Goal: Task Accomplishment & Management: Use online tool/utility

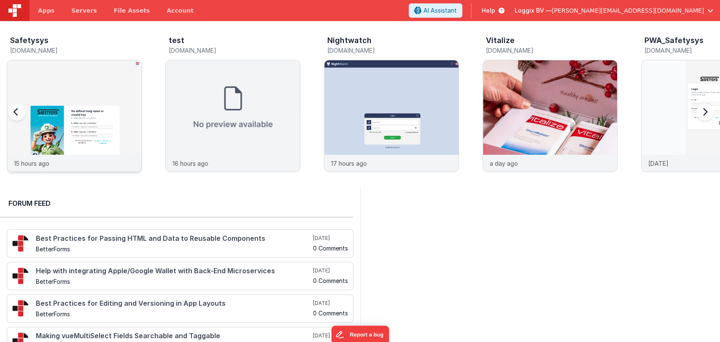
click at [46, 87] on img at bounding box center [74, 127] width 134 height 134
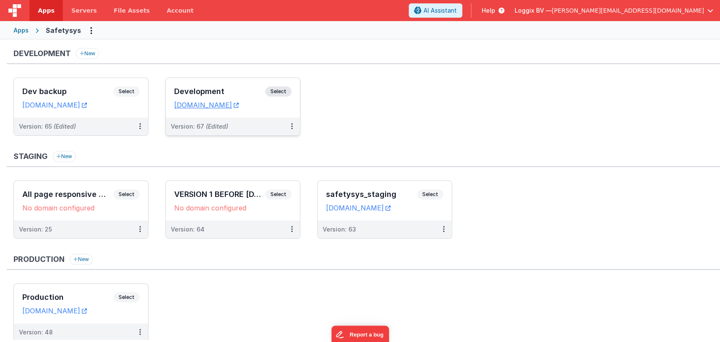
click at [221, 90] on h3 "Development" at bounding box center [219, 91] width 91 height 8
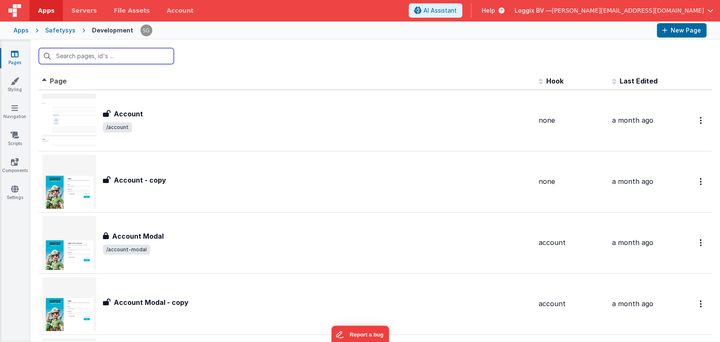
click at [105, 51] on input "text" at bounding box center [106, 56] width 135 height 16
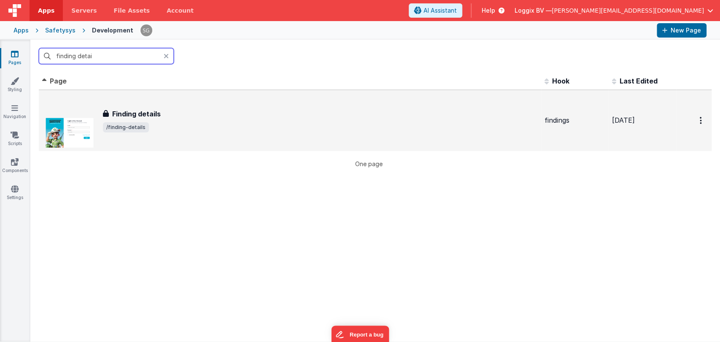
type input "finding detai"
click at [151, 112] on h3 "Finding details" at bounding box center [136, 114] width 48 height 10
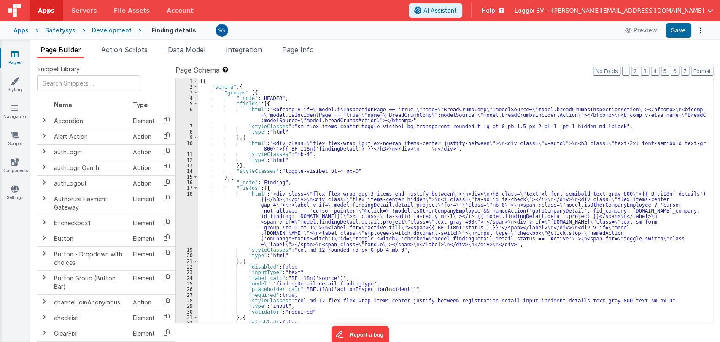
click at [358, 171] on div "[{ "schema" : { "groups" : [{ "_note" : "HEADER" , "fields" : [{ "html" : "<bfc…" at bounding box center [451, 206] width 507 height 256
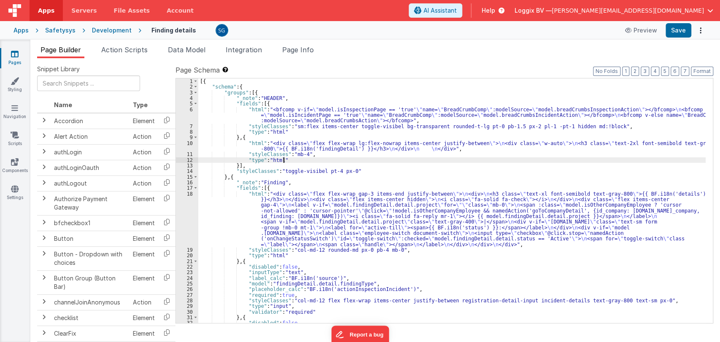
click at [366, 162] on div "[{ "schema" : { "groups" : [{ "_note" : "HEADER" , "fields" : [{ "html" : "<bfc…" at bounding box center [451, 206] width 507 height 256
click at [365, 167] on div "[{ "schema" : { "groups" : [{ "_note" : "HEADER" , "fields" : [{ "html" : "<bfc…" at bounding box center [451, 206] width 507 height 256
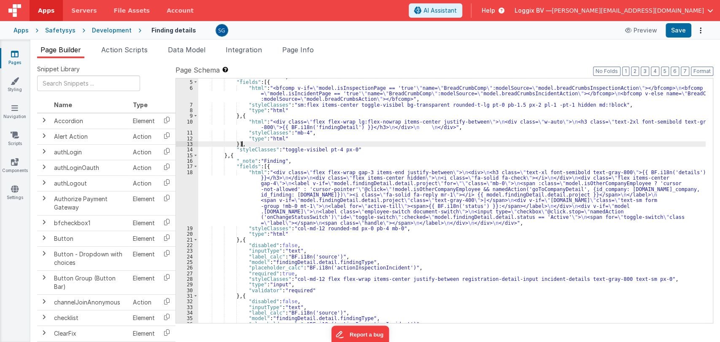
scroll to position [21, 0]
click at [362, 148] on div ""_note" : "HEADER" , "fields" : [{ "html" : "<bfcomp v-if= \" model.isInspectio…" at bounding box center [451, 202] width 507 height 256
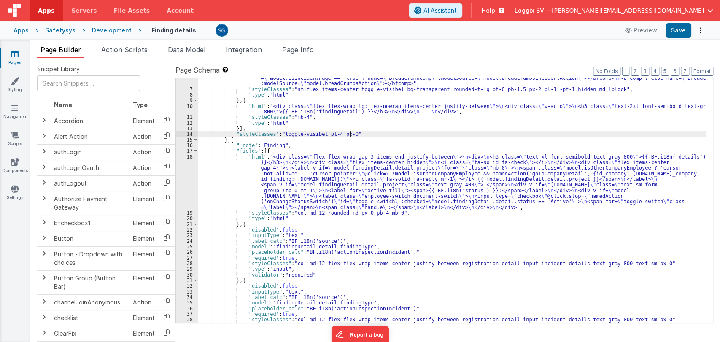
scroll to position [37, 0]
click at [421, 250] on div ""html" : "<bfcomp v-if= \" model.isInspectionPage == 'true' \" name= \" BreadCr…" at bounding box center [451, 203] width 507 height 267
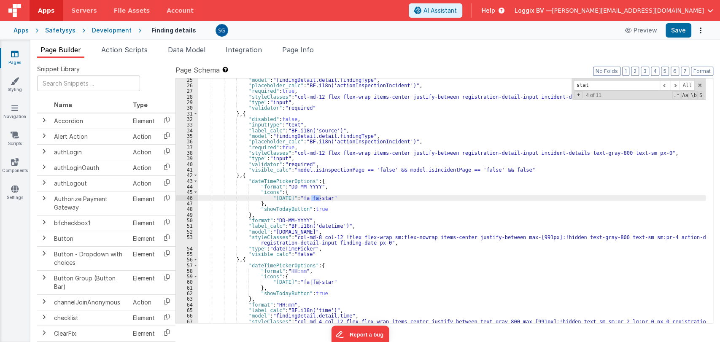
scroll to position [24, 0]
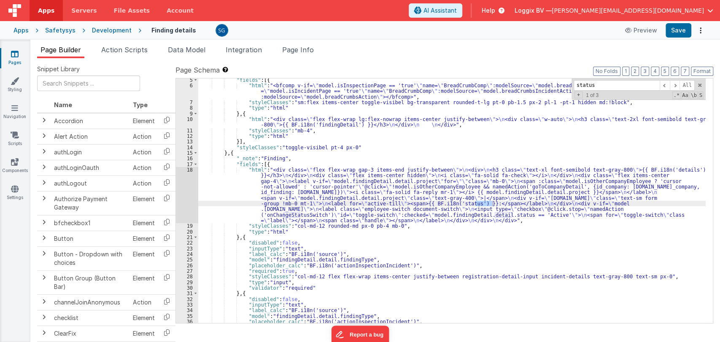
type input "status"
click at [190, 169] on div "18" at bounding box center [187, 195] width 22 height 56
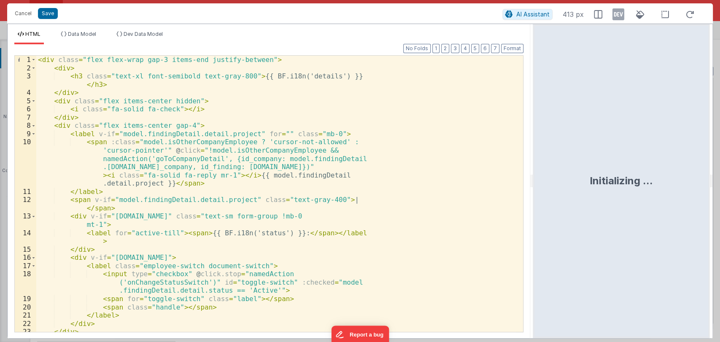
drag, startPoint x: 359, startPoint y: 183, endPoint x: 533, endPoint y: 221, distance: 178.8
click at [533, 221] on html "Cancel Save AI Assistant 413 px HTML Data Model Dev Data Model Format 7 6 5 4 3…" at bounding box center [360, 171] width 720 height 342
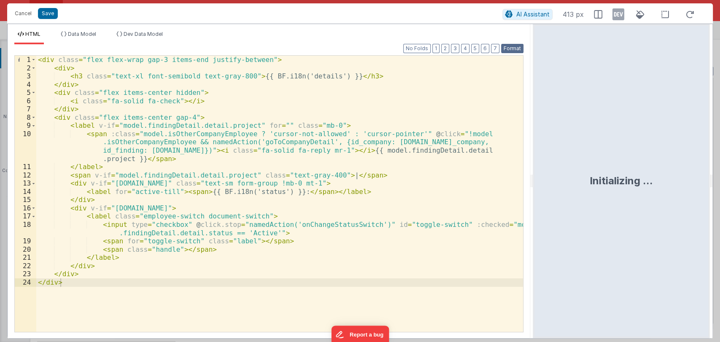
click at [511, 46] on button "Format" at bounding box center [512, 48] width 22 height 9
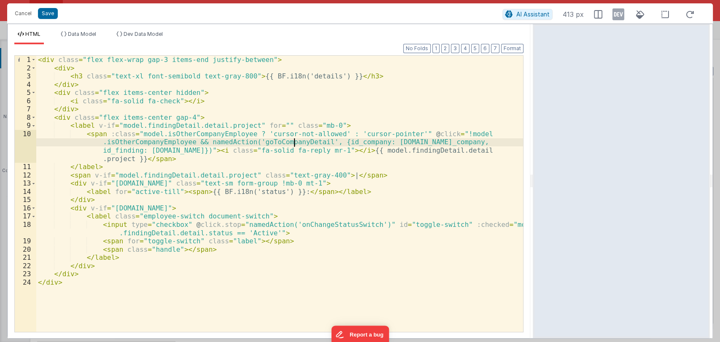
click at [293, 143] on div "< div class = "flex flex-wrap gap-3 items-end justify-between" > < div > < h3 c…" at bounding box center [279, 202] width 487 height 293
click at [138, 159] on div "< div class = "flex flex-wrap gap-3 items-end justify-between" > < div > < h3 c…" at bounding box center [279, 202] width 487 height 293
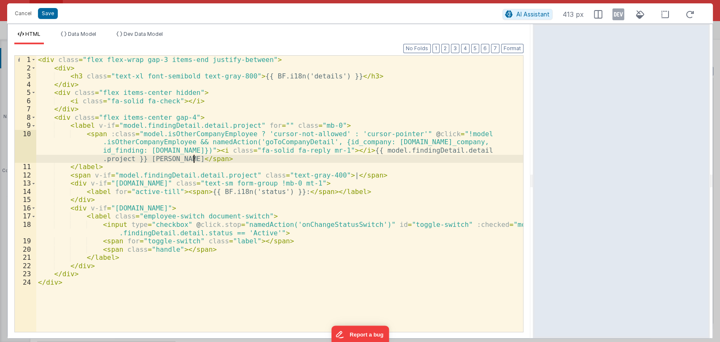
click at [209, 158] on div "< div class = "flex flex-wrap gap-3 items-end justify-between" > < div > < h3 c…" at bounding box center [279, 202] width 487 height 293
click at [46, 16] on button "Save" at bounding box center [48, 13] width 20 height 11
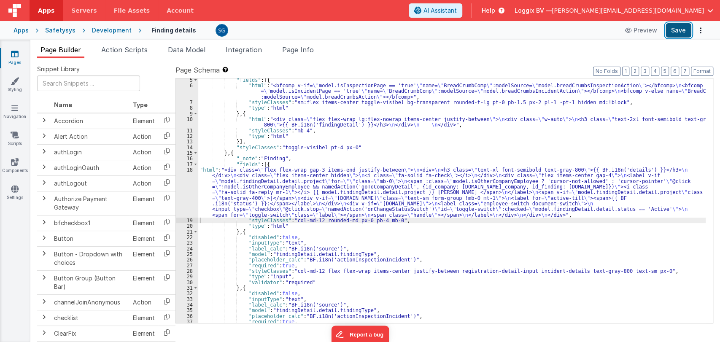
click at [680, 31] on button "Save" at bounding box center [678, 30] width 26 height 14
click at [398, 220] on div ""fields" : [{ "html" : "<bfcomp v-if= \" model.isInspectionPage == 'true' \" na…" at bounding box center [451, 205] width 507 height 256
click at [671, 27] on button "Save" at bounding box center [678, 30] width 26 height 14
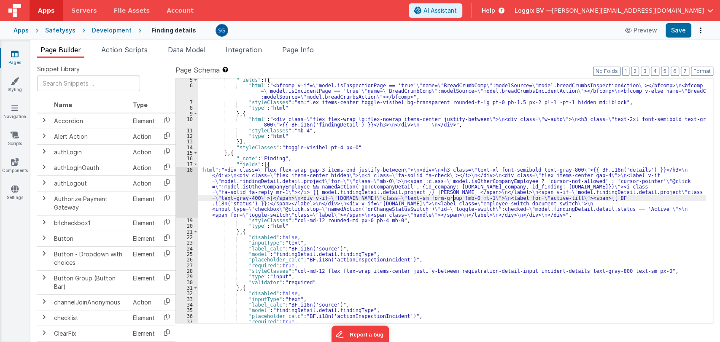
click at [452, 199] on div ""fields" : [{ "html" : "<bfcomp v-if= \" model.isInspectionPage == 'true' \" na…" at bounding box center [451, 205] width 507 height 256
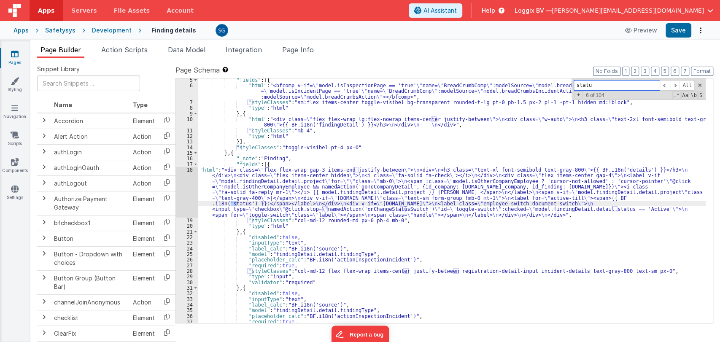
type input "status"
click at [373, 186] on div ""fields" : [{ "html" : "<bfcomp v-if= \" model.isInspectionPage == 'true' \" na…" at bounding box center [451, 205] width 507 height 256
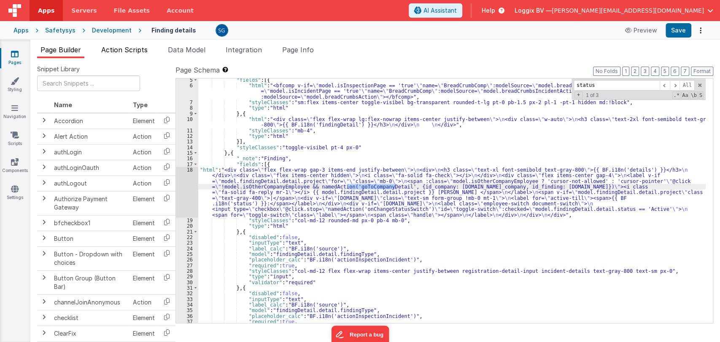
click at [135, 52] on span "Action Scripts" at bounding box center [124, 50] width 46 height 8
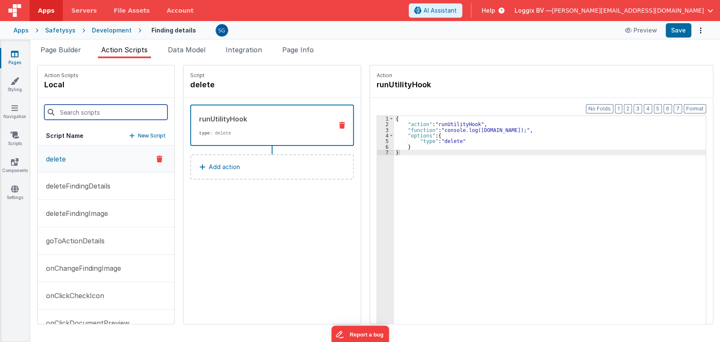
click at [88, 108] on input at bounding box center [105, 112] width 123 height 15
paste input "goToCompanyDetail"
type input "goToCompanyDetail"
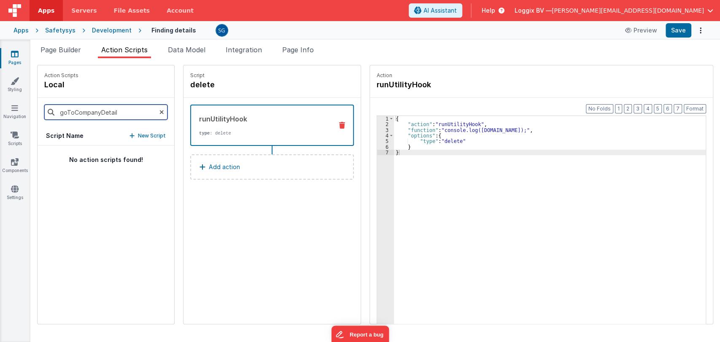
click at [125, 111] on input "goToCompanyDetail" at bounding box center [105, 112] width 123 height 15
click at [125, 110] on input "goToCompanyDetail" at bounding box center [105, 112] width 123 height 15
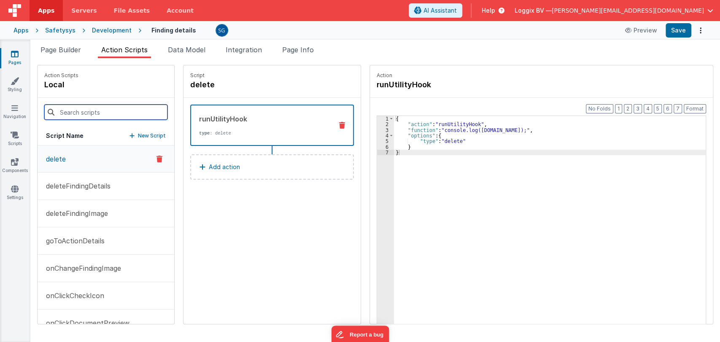
paste input "goToCompanyDetail"
type input "goToCompanyDetail"
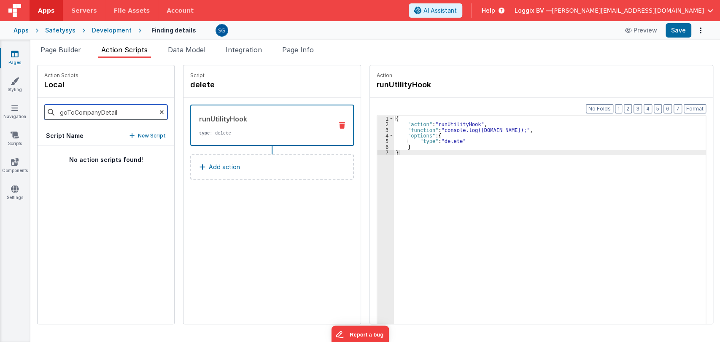
click at [124, 111] on input "goToCompanyDetail" at bounding box center [105, 112] width 123 height 15
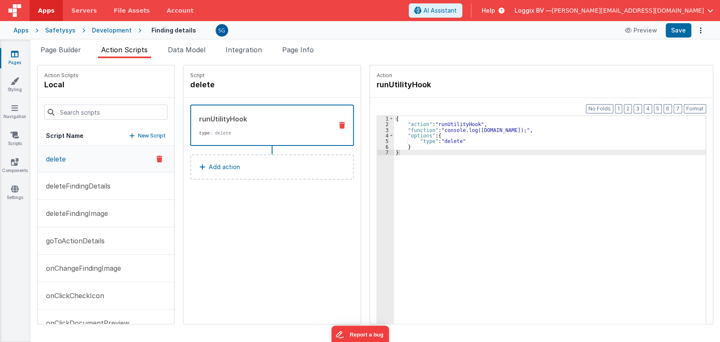
click at [147, 138] on p "New Script" at bounding box center [152, 136] width 28 height 8
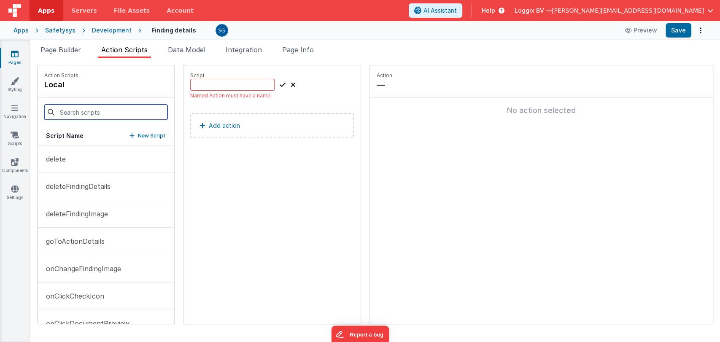
click at [122, 113] on input at bounding box center [105, 112] width 123 height 15
click at [218, 83] on input at bounding box center [232, 85] width 84 height 12
paste input "goToCompanyDetail"
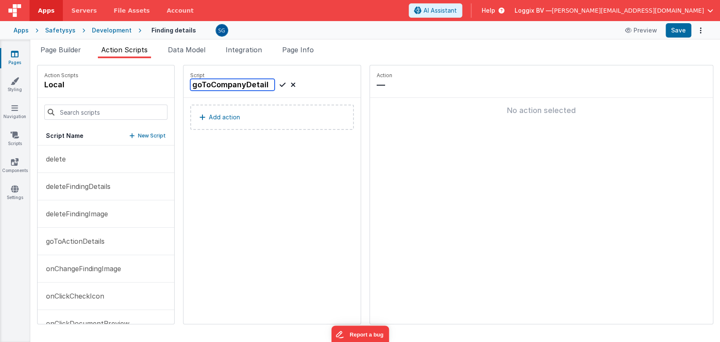
type input "goToCompanyDetail"
click at [280, 85] on icon at bounding box center [283, 85] width 6 height 10
click at [218, 118] on p "Add action" at bounding box center [224, 117] width 31 height 10
click at [217, 118] on p "Add action" at bounding box center [224, 117] width 31 height 10
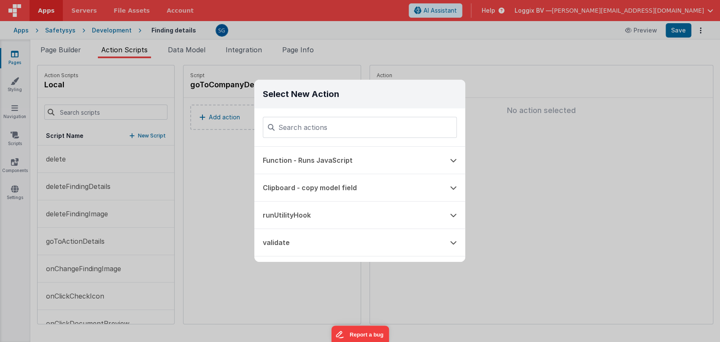
click at [233, 140] on div "Select New Action Function - Runs JavaScript Clipboard - copy model field runUt…" at bounding box center [360, 171] width 720 height 342
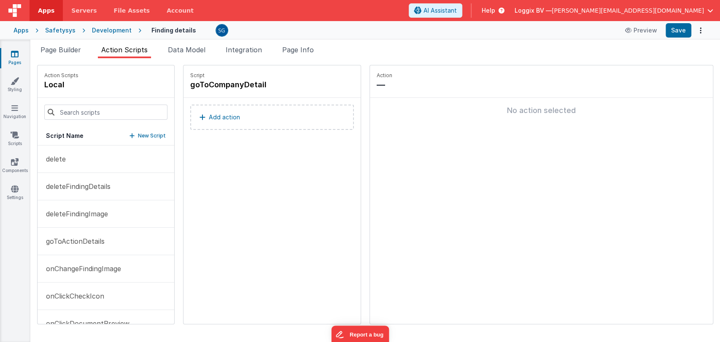
click at [224, 115] on p "Add action" at bounding box center [224, 117] width 31 height 10
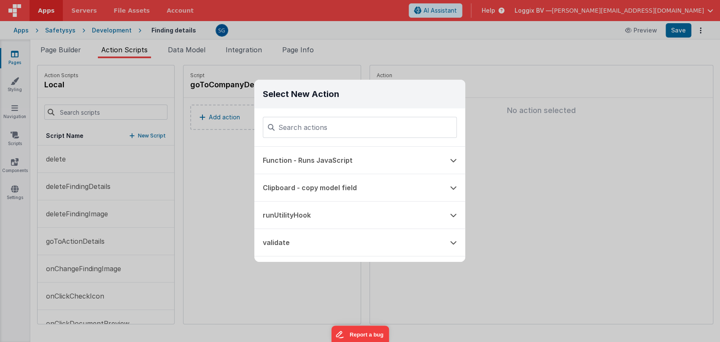
click at [311, 129] on input at bounding box center [360, 127] width 194 height 21
type input "pat"
click at [331, 166] on button "Path Action (internal link)" at bounding box center [347, 160] width 187 height 27
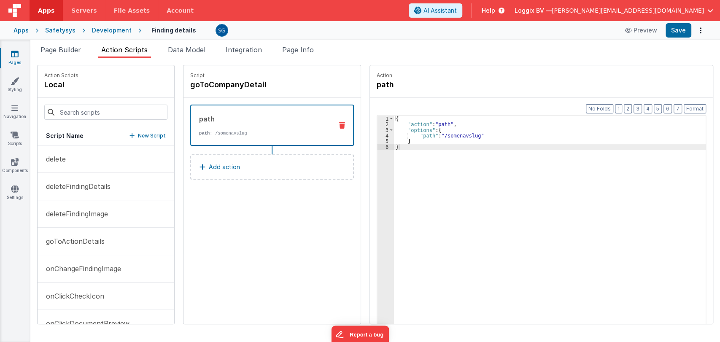
click at [483, 134] on div "{ "action" : "path" , "options" : { "path" : "/somenavslug" } }" at bounding box center [554, 238] width 320 height 245
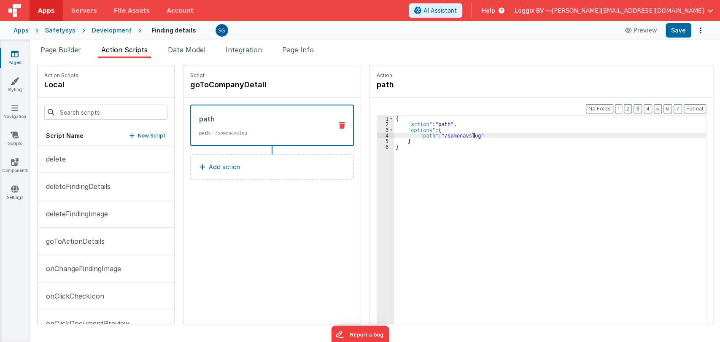
click at [466, 136] on div "{ "action" : "path" , "options" : { "path" : "/somenavslug" } }" at bounding box center [554, 238] width 320 height 245
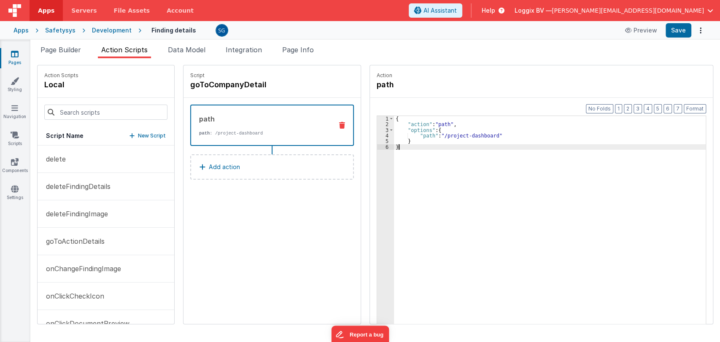
click at [397, 148] on div "{ "action" : "path" , "options" : { "path" : "/project-dashboard" } }" at bounding box center [554, 238] width 320 height 245
click at [671, 33] on button "Save" at bounding box center [678, 30] width 26 height 14
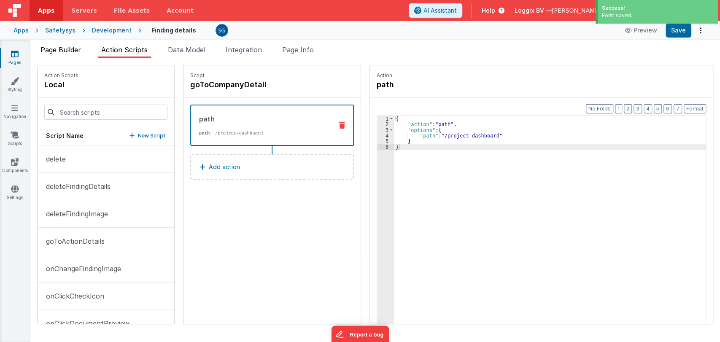
click at [64, 45] on li "Page Builder" at bounding box center [60, 51] width 47 height 13
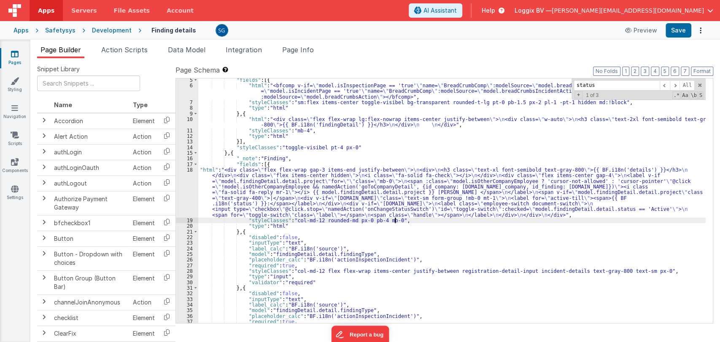
click at [403, 221] on div ""fields" : [{ "html" : "<bfcomp v-if= \" model.isInspectionPage == 'true' \" na…" at bounding box center [451, 205] width 507 height 256
click at [384, 186] on div ""fields" : [{ "html" : "<bfcomp v-if= \" model.isInspectionPage == 'true' \" na…" at bounding box center [451, 205] width 507 height 256
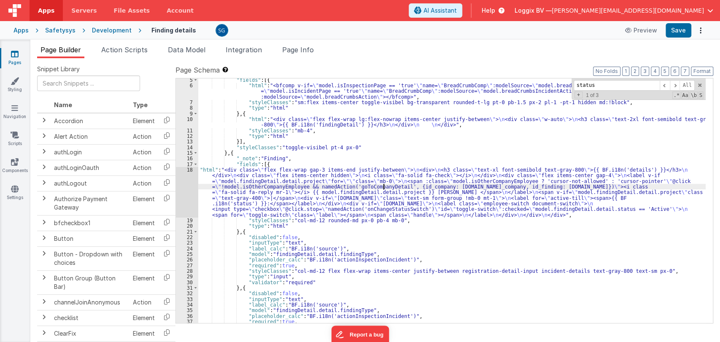
click at [190, 170] on div "18" at bounding box center [187, 192] width 22 height 51
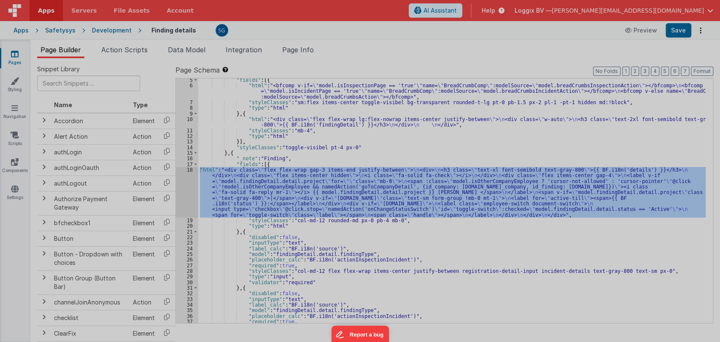
click at [190, 169] on div at bounding box center [360, 171] width 720 height 342
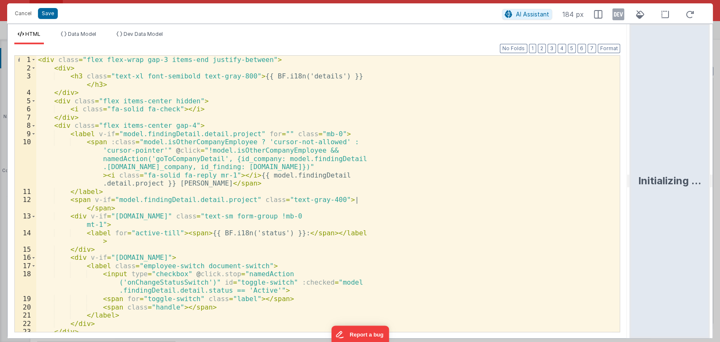
drag, startPoint x: 358, startPoint y: 183, endPoint x: 676, endPoint y: 156, distance: 319.0
click at [676, 156] on html "Cancel Save AI Assistant 184 px HTML Data Model Dev Data Model Format 7 6 5 4 3…" at bounding box center [360, 171] width 720 height 342
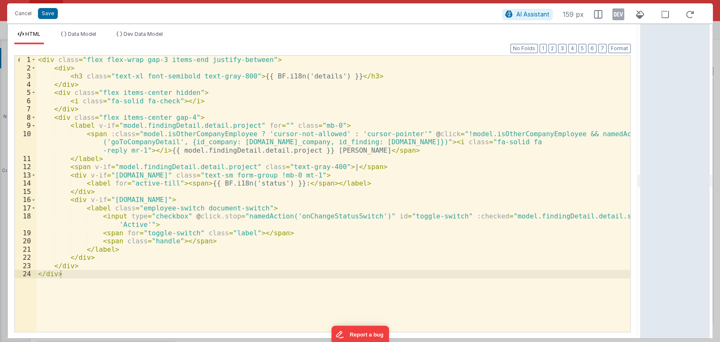
click at [146, 143] on div "< div class = "flex flex-wrap gap-3 items-end justify-between" > < div > < h3 c…" at bounding box center [333, 202] width 594 height 293
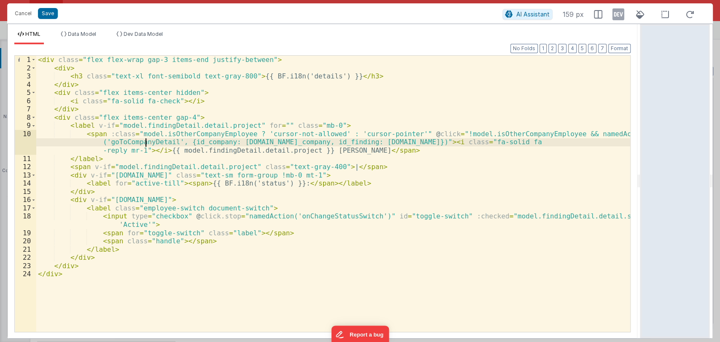
click at [146, 143] on div "< div class = "flex flex-wrap gap-3 items-end justify-between" > < div > < h3 c…" at bounding box center [333, 202] width 594 height 293
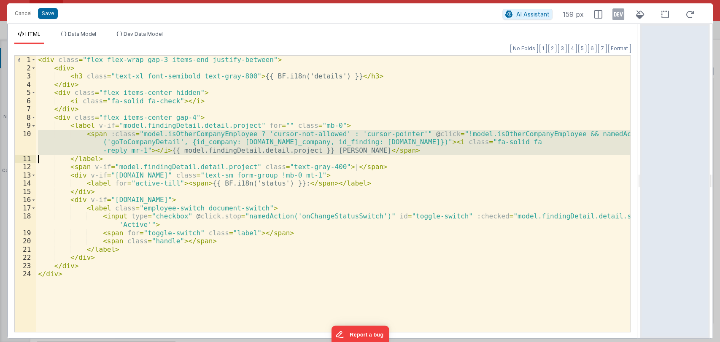
click at [146, 143] on div "< div class = "flex flex-wrap gap-3 items-end justify-between" > < div > < h3 c…" at bounding box center [333, 194] width 594 height 276
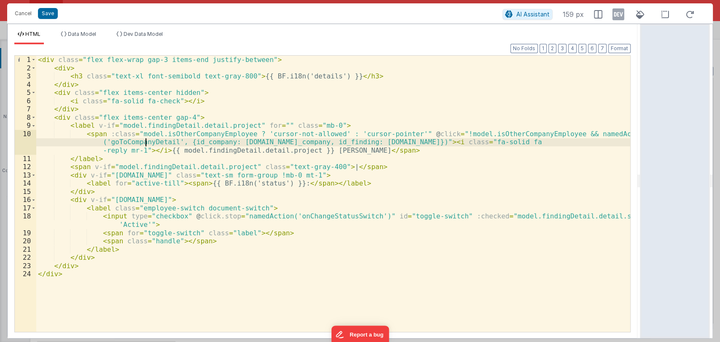
click at [523, 142] on div "< div class = "flex flex-wrap gap-3 items-end justify-between" > < div > < h3 c…" at bounding box center [333, 202] width 594 height 293
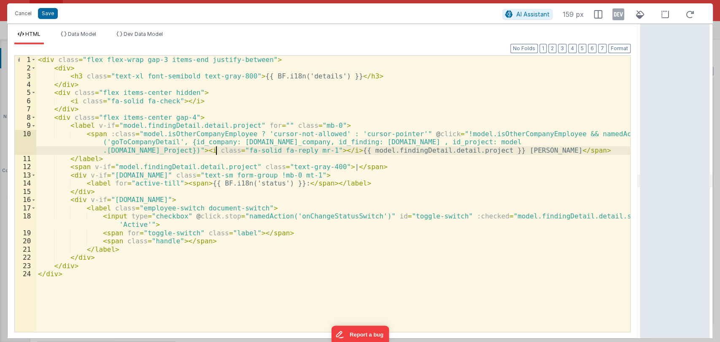
click at [136, 150] on div "< div class = "flex flex-wrap gap-3 items-end justify-between" > < div > < h3 c…" at bounding box center [333, 202] width 594 height 293
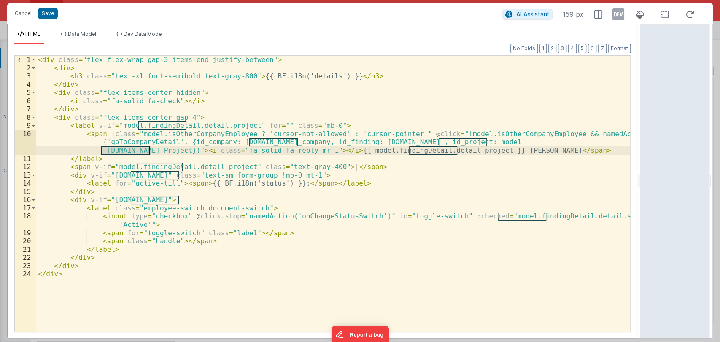
click at [136, 149] on div "< div class = "flex flex-wrap gap-3 items-end justify-between" > < div > < h3 c…" at bounding box center [333, 202] width 594 height 293
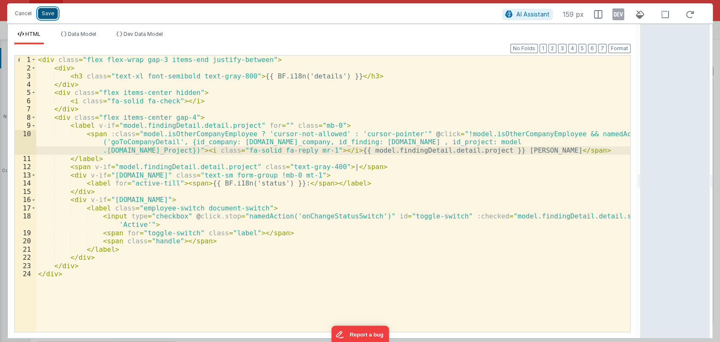
click at [43, 16] on button "Save" at bounding box center [48, 13] width 20 height 11
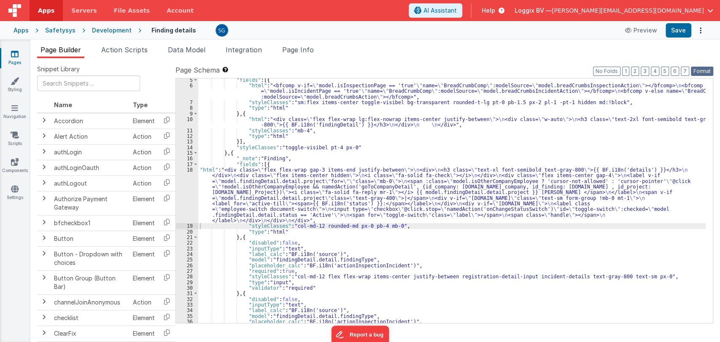
click at [696, 73] on button "Format" at bounding box center [702, 71] width 22 height 9
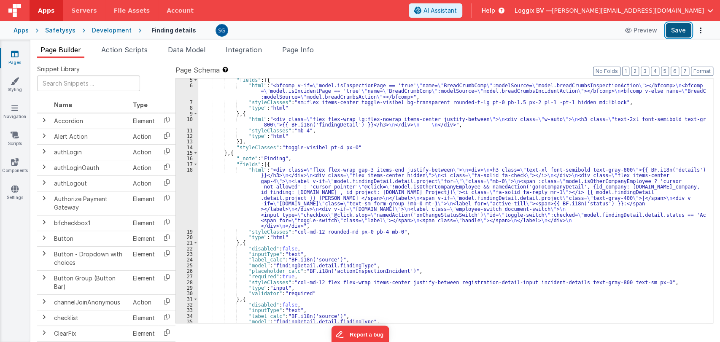
click at [684, 32] on button "Save" at bounding box center [678, 30] width 26 height 14
click at [130, 50] on span "Action Scripts" at bounding box center [124, 50] width 46 height 8
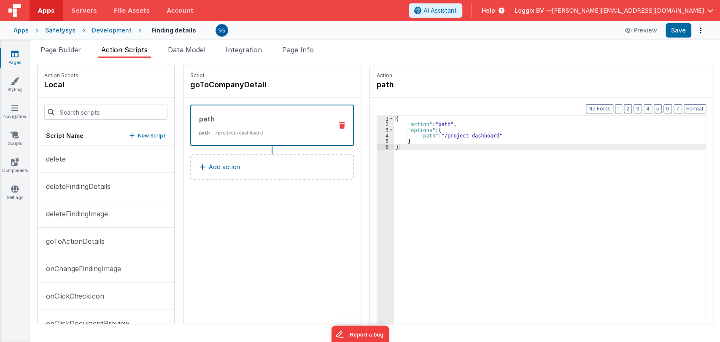
click at [209, 165] on p "Add action" at bounding box center [224, 167] width 31 height 10
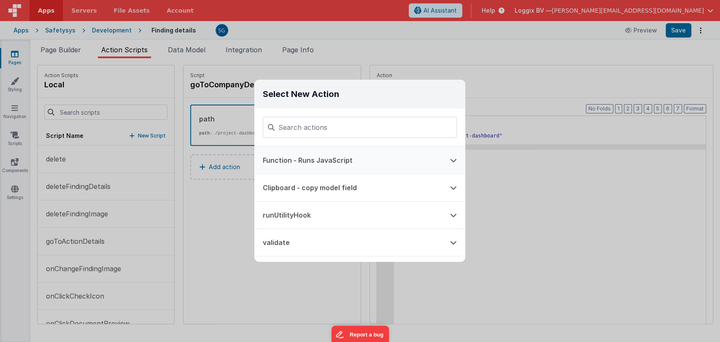
click at [293, 164] on button "Function - Runs JavaScript" at bounding box center [347, 160] width 187 height 27
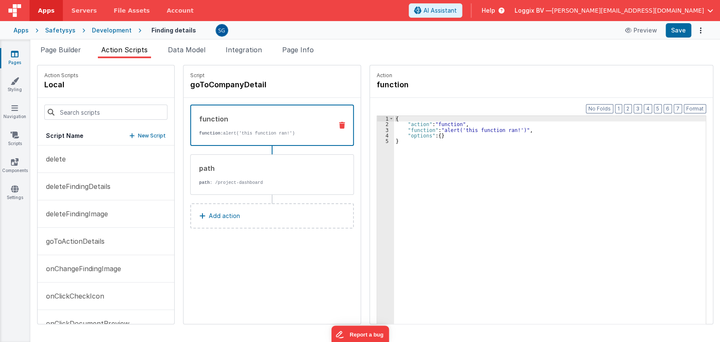
click at [377, 132] on div "3" at bounding box center [385, 129] width 17 height 5
click at [378, 130] on div "3" at bounding box center [385, 129] width 17 height 5
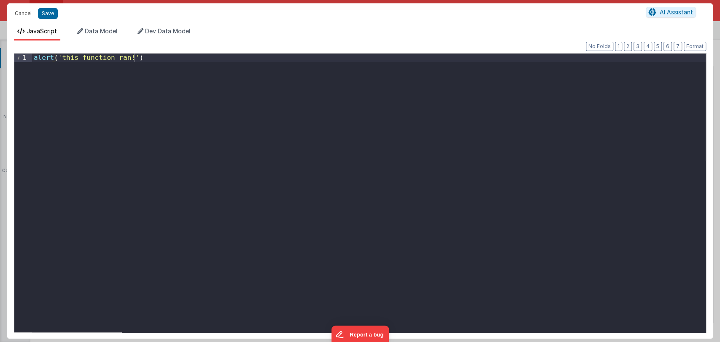
click at [22, 13] on button "Cancel" at bounding box center [23, 14] width 25 height 12
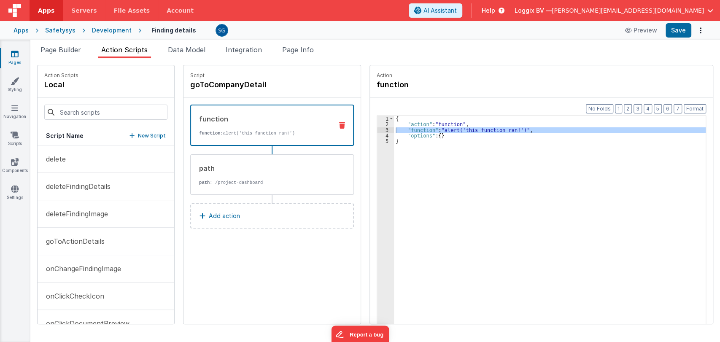
click at [445, 137] on div "{ "action" : "function" , "function" : "alert('this function ran!')" , "options…" at bounding box center [554, 238] width 320 height 245
click at [408, 141] on div "{ "action" : "function" , "function" : "alert('this function ran!')" , "options…" at bounding box center [554, 238] width 320 height 245
click at [339, 126] on icon at bounding box center [342, 125] width 6 height 7
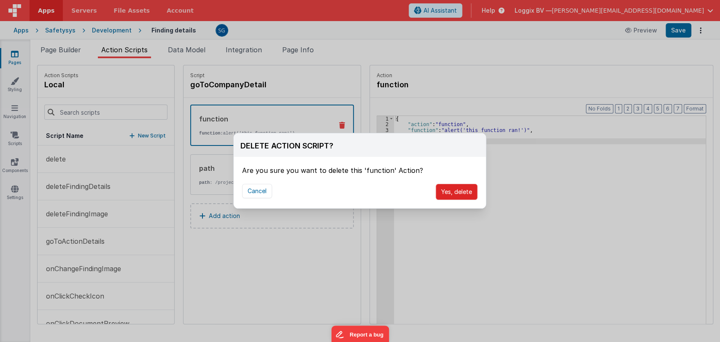
click at [457, 191] on button "Yes, delete" at bounding box center [457, 192] width 42 height 16
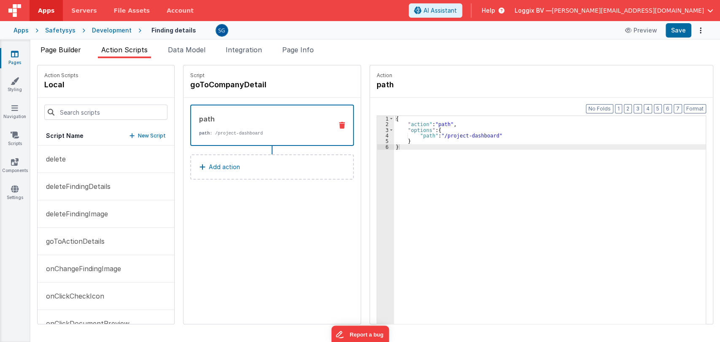
click at [44, 51] on span "Page Builder" at bounding box center [60, 50] width 40 height 8
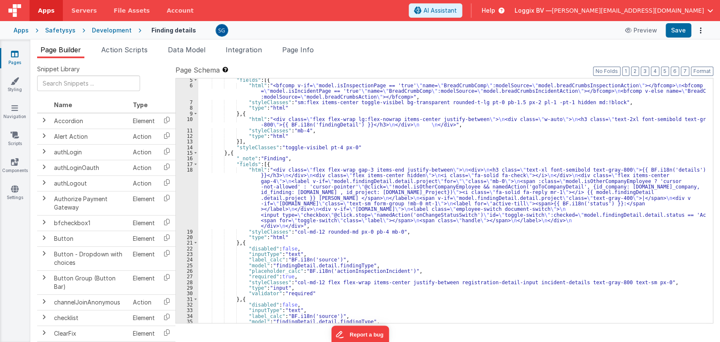
click at [290, 178] on div ""fields" : [{ "html" : "<bfcomp v-if= \" model.isInspectionPage == 'true' \" na…" at bounding box center [451, 205] width 507 height 256
click at [188, 170] on div "18" at bounding box center [187, 198] width 22 height 62
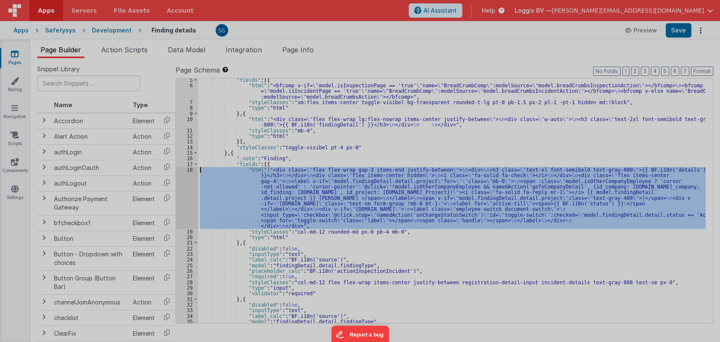
click at [188, 169] on div at bounding box center [360, 171] width 720 height 342
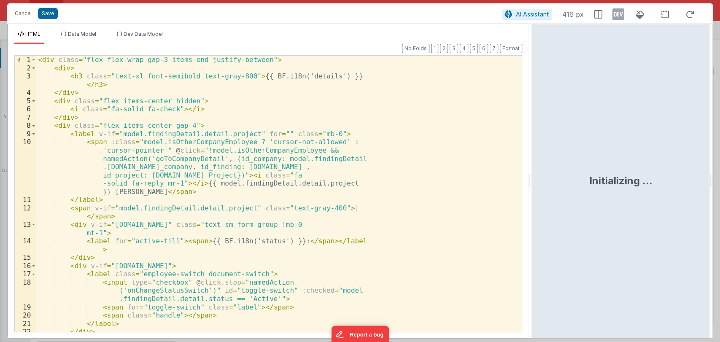
drag, startPoint x: 359, startPoint y: 179, endPoint x: 595, endPoint y: 159, distance: 237.3
click at [595, 159] on html "Cancel Save AI Assistant 416 px HTML Data Model Dev Data Model Format 7 6 5 4 3…" at bounding box center [360, 171] width 720 height 342
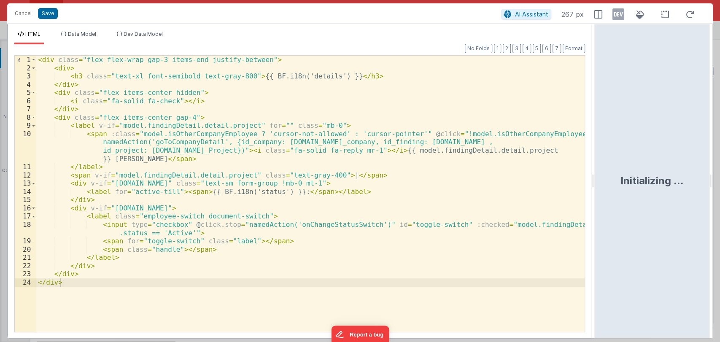
click at [120, 159] on div "< div class = "flex flex-wrap gap-3 items-end justify-between" > < div > < h3 c…" at bounding box center [310, 202] width 548 height 293
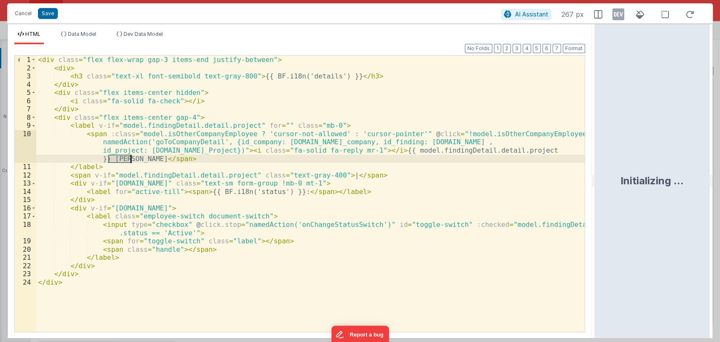
click at [120, 159] on div "< div class = "flex flex-wrap gap-3 items-end justify-between" > < div > < h3 c…" at bounding box center [310, 202] width 548 height 293
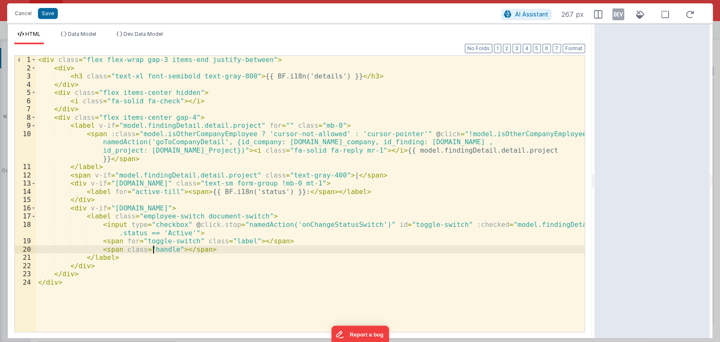
click at [153, 250] on div "< div class = "flex flex-wrap gap-3 items-end justify-between" > < div > < h3 c…" at bounding box center [310, 202] width 548 height 293
click at [153, 249] on div "< div class = "flex flex-wrap gap-3 items-end justify-between" > < div > < h3 c…" at bounding box center [310, 202] width 548 height 293
click at [218, 250] on div "< div class = "flex flex-wrap gap-3 items-end justify-between" > < div > < h3 c…" at bounding box center [310, 202] width 548 height 293
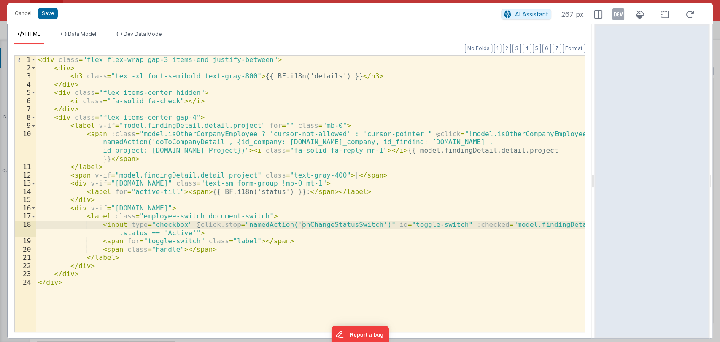
click at [300, 223] on div "< div class = "flex flex-wrap gap-3 items-end justify-between" > < div > < h3 c…" at bounding box center [310, 202] width 548 height 293
click at [299, 224] on div "< div class = "flex flex-wrap gap-3 items-end justify-between" > < div > < h3 c…" at bounding box center [310, 202] width 548 height 293
click at [299, 223] on div "< div class = "flex flex-wrap gap-3 items-end justify-between" > < div > < h3 c…" at bounding box center [310, 202] width 548 height 293
click at [353, 223] on div "< div class = "flex flex-wrap gap-3 items-end justify-between" > < div > < h3 c…" at bounding box center [310, 194] width 548 height 276
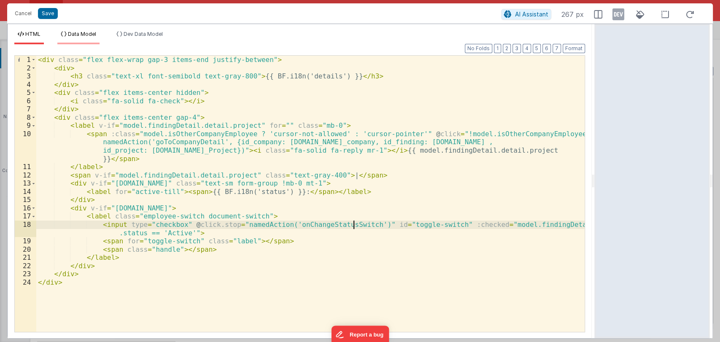
click at [92, 34] on span "Data Model" at bounding box center [82, 34] width 28 height 6
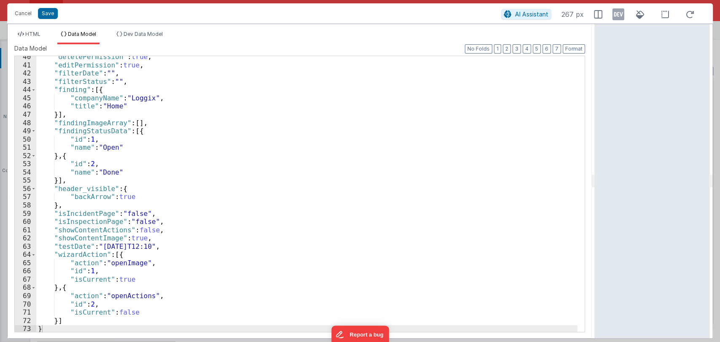
scroll to position [326, 0]
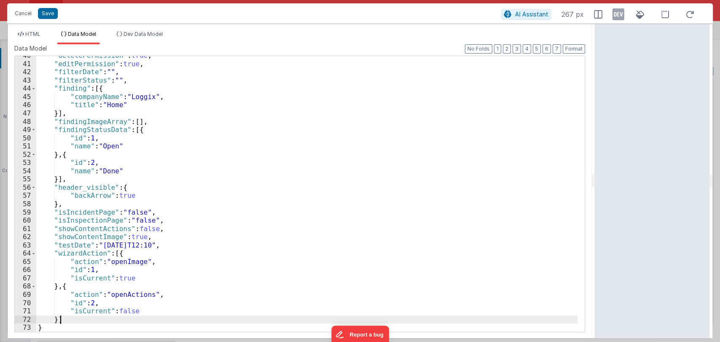
click at [77, 320] on div ""deletePermission" : true , "editPermission" : true , "filterDate" : "" , "filt…" at bounding box center [306, 197] width 541 height 292
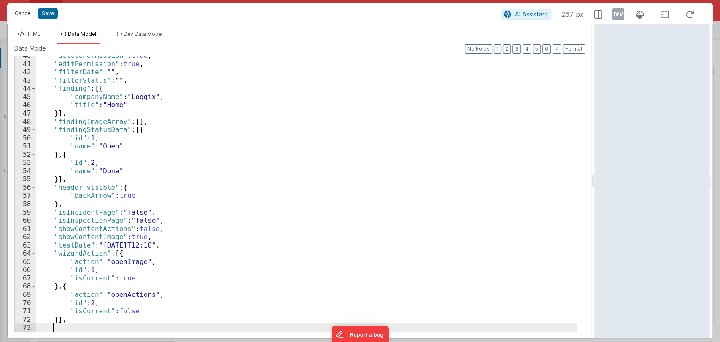
click at [22, 12] on button "Cancel" at bounding box center [23, 14] width 25 height 12
click at [22, 12] on div "Cancel Save AI Assistant 267 px" at bounding box center [359, 13] width 705 height 20
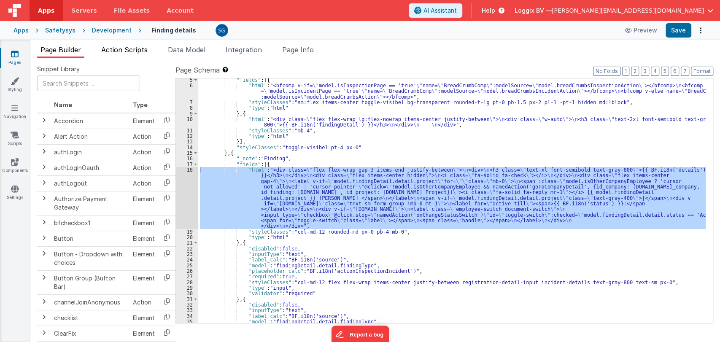
click at [133, 48] on span "Action Scripts" at bounding box center [124, 50] width 46 height 8
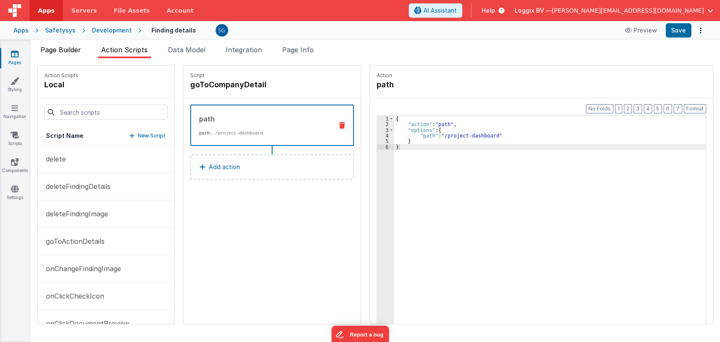
click at [71, 53] on span "Page Builder" at bounding box center [60, 50] width 40 height 8
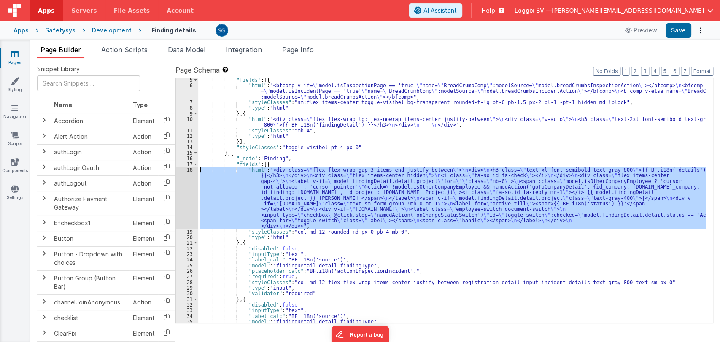
click at [284, 182] on div ""fields" : [{ "html" : "<bfcomp v-if= \" model.isInspectionPage == 'true' \" na…" at bounding box center [451, 200] width 507 height 245
click at [189, 170] on div "18" at bounding box center [187, 198] width 22 height 62
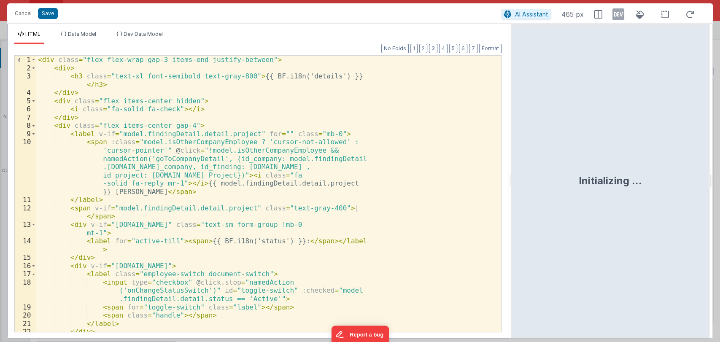
drag, startPoint x: 358, startPoint y: 180, endPoint x: 557, endPoint y: 164, distance: 199.6
click at [557, 164] on html "Cancel Save AI Assistant 465 px HTML Data Model Dev Data Model Format 7 6 5 4 3…" at bounding box center [360, 171] width 720 height 342
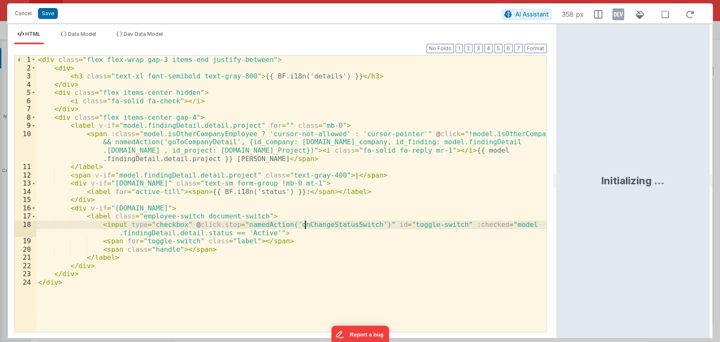
click at [305, 225] on div "< div class = "flex flex-wrap gap-3 items-end justify-between" > < div > < h3 c…" at bounding box center [291, 202] width 510 height 293
click at [305, 226] on div "< div class = "flex flex-wrap gap-3 items-end justify-between" > < div > < h3 c…" at bounding box center [291, 202] width 510 height 293
click at [171, 255] on div "< div class = "flex flex-wrap gap-3 items-end justify-between" > < div > < h3 c…" at bounding box center [291, 202] width 510 height 293
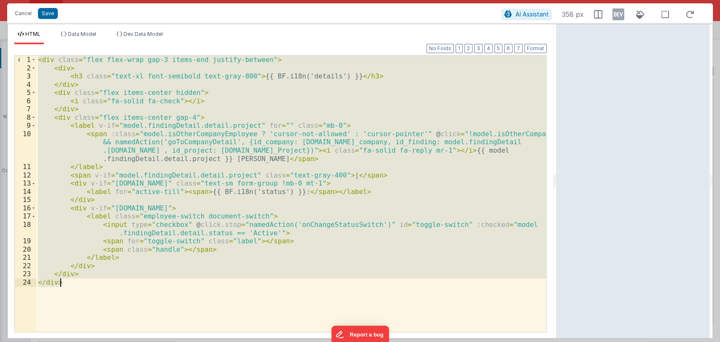
click at [146, 266] on div "< div class = "flex flex-wrap gap-3 items-end justify-between" > < div > < h3 c…" at bounding box center [291, 194] width 510 height 276
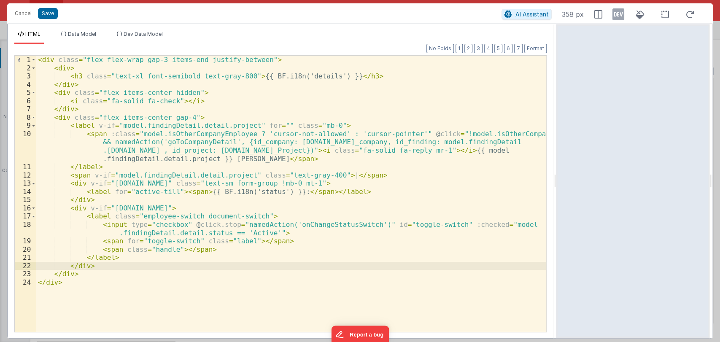
click at [324, 225] on div "< div class = "flex flex-wrap gap-3 items-end justify-between" > < div > < h3 c…" at bounding box center [291, 202] width 510 height 293
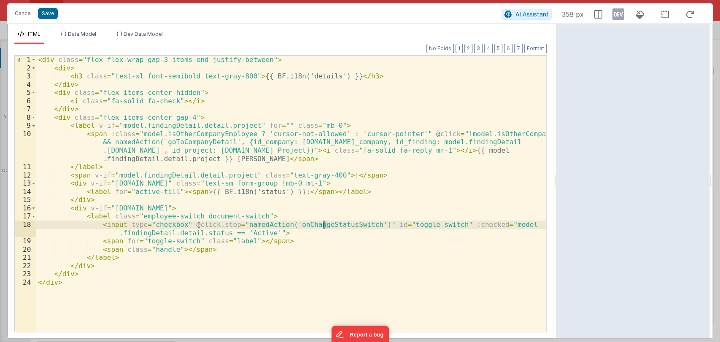
click at [324, 225] on div "< div class = "flex flex-wrap gap-3 items-end justify-between" > < div > < h3 c…" at bounding box center [291, 194] width 510 height 276
click at [324, 225] on div "< div class = "flex flex-wrap gap-3 items-end justify-between" > < div > < h3 c…" at bounding box center [291, 202] width 510 height 293
click at [74, 36] on span "Data Model" at bounding box center [82, 34] width 28 height 6
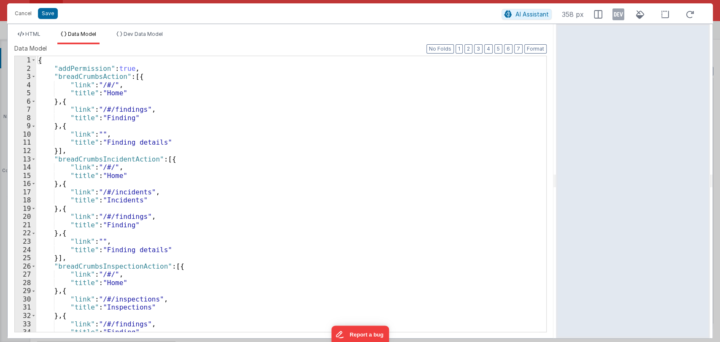
click at [191, 141] on div "{ "addPermission" : true , "breadCrumbsAction" : [{ "link" : "/#/" , "title" : …" at bounding box center [287, 202] width 503 height 292
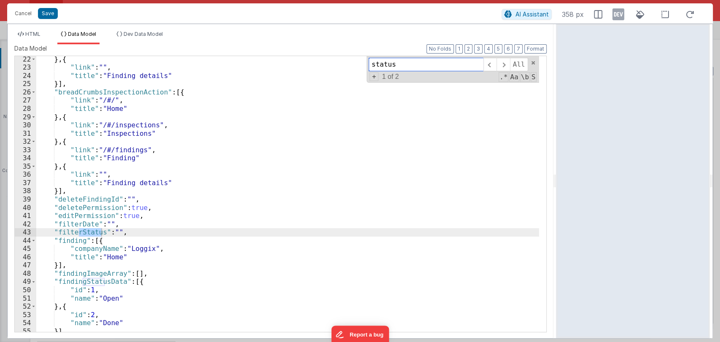
scroll to position [174, 0]
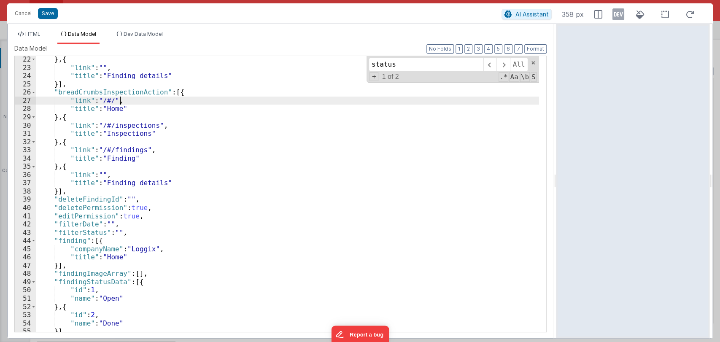
click at [274, 97] on div "} , { "link" : "" , "title" : "Finding details" }] , "breadCrumbsInspectionActi…" at bounding box center [287, 201] width 503 height 292
paste input "findingDetail"
type input "findingDetail"
click at [28, 31] on span "HTML" at bounding box center [32, 34] width 15 height 6
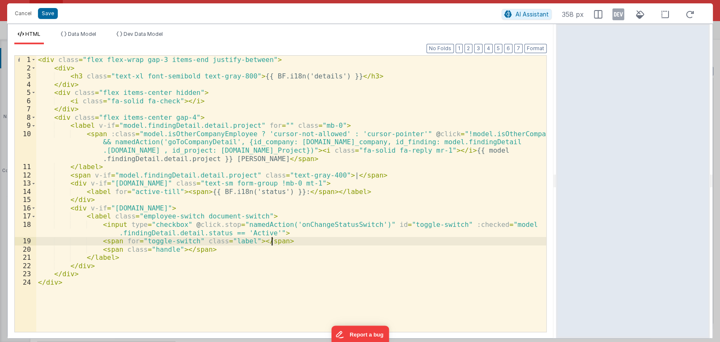
click at [339, 237] on div "< div class = "flex flex-wrap gap-3 items-end justify-between" > < div > < h3 c…" at bounding box center [291, 202] width 510 height 293
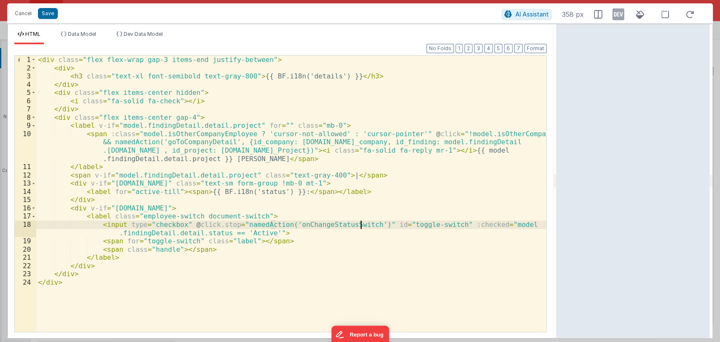
click at [360, 226] on div "< div class = "flex flex-wrap gap-3 items-end justify-between" > < div > < h3 c…" at bounding box center [291, 202] width 510 height 293
click at [363, 223] on div "< div class = "flex flex-wrap gap-3 items-end justify-between" > < div > < h3 c…" at bounding box center [291, 202] width 510 height 293
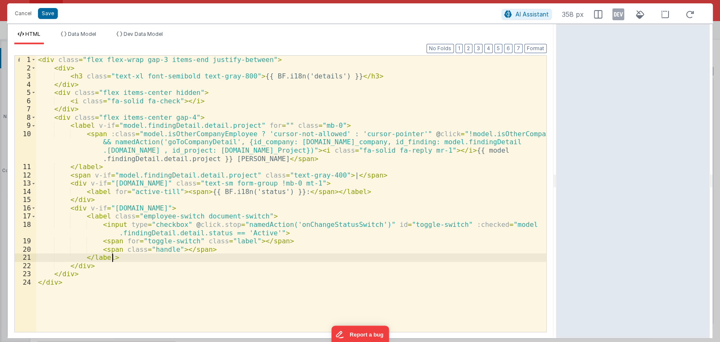
click at [153, 261] on div "< div class = "flex flex-wrap gap-3 items-end justify-between" > < div > < h3 c…" at bounding box center [291, 202] width 510 height 293
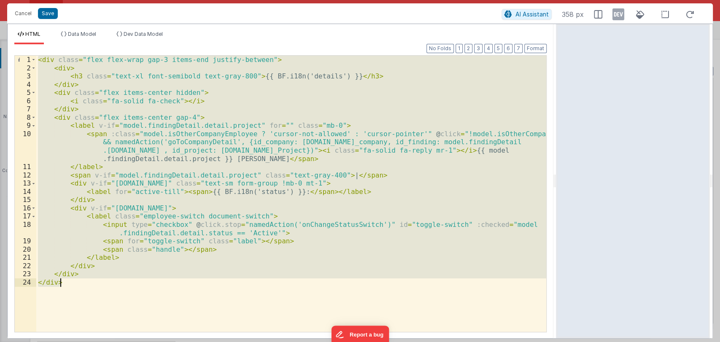
click at [194, 93] on div "< div class = "flex flex-wrap gap-3 items-end justify-between" > < div > < h3 c…" at bounding box center [291, 194] width 510 height 276
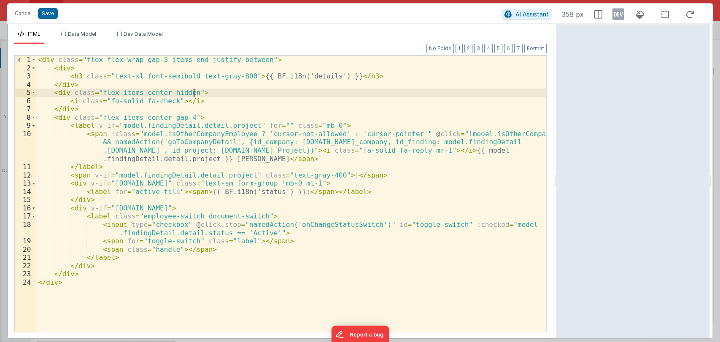
click at [250, 235] on div "< div class = "flex flex-wrap gap-3 items-end justify-between" > < div > < h3 c…" at bounding box center [291, 202] width 510 height 293
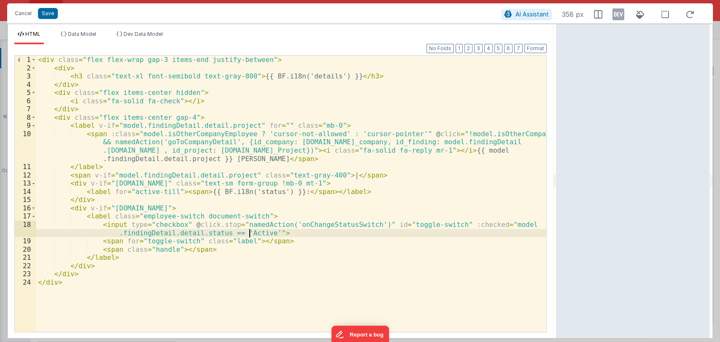
click at [250, 235] on div "< div class = "flex flex-wrap gap-3 items-end justify-between" > < div > < h3 c…" at bounding box center [291, 202] width 510 height 293
click at [49, 16] on button "Save" at bounding box center [48, 13] width 20 height 11
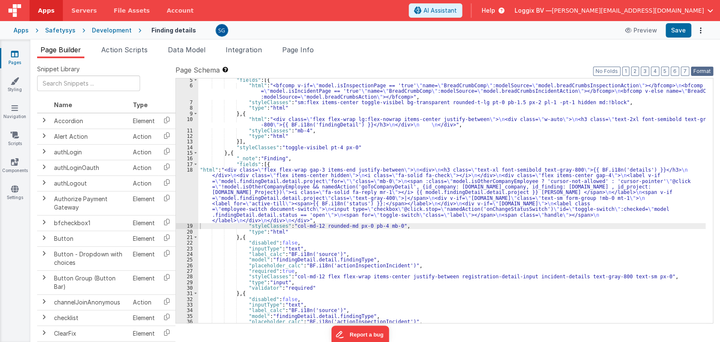
click at [699, 70] on button "Format" at bounding box center [702, 71] width 22 height 9
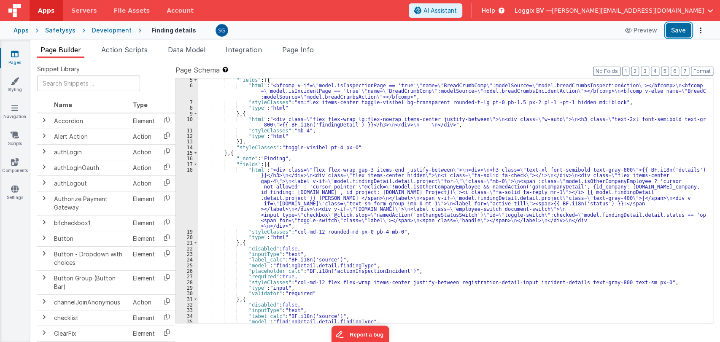
drag, startPoint x: 674, startPoint y: 27, endPoint x: 671, endPoint y: 84, distance: 56.6
click at [674, 26] on button "Save" at bounding box center [678, 30] width 26 height 14
click at [414, 213] on div ""fields" : [{ "html" : "<bfcomp v-if= \" model.isInspectionPage == 'true' \" na…" at bounding box center [451, 205] width 507 height 256
click at [383, 213] on div ""fields" : [{ "html" : "<bfcomp v-if= \" model.isInspectionPage == 'true' \" na…" at bounding box center [451, 205] width 507 height 256
click at [447, 214] on div ""fields" : [{ "html" : "<bfcomp v-if= \" model.isInspectionPage == 'true' \" na…" at bounding box center [451, 205] width 507 height 256
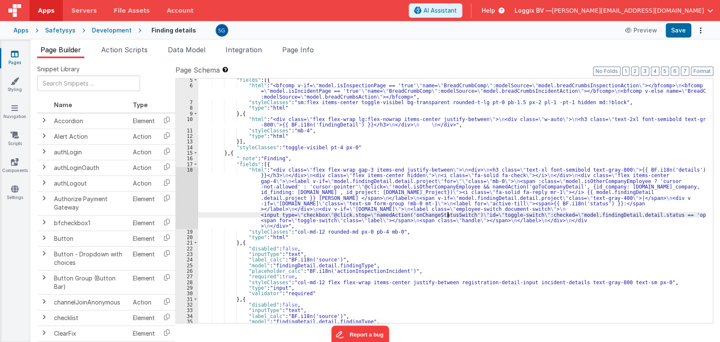
click at [447, 214] on div ""fields" : [{ "html" : "<bfcomp v-if= \" model.isInspectionPage == 'true' \" na…" at bounding box center [451, 205] width 507 height 256
click at [123, 46] on span "Action Scripts" at bounding box center [124, 50] width 46 height 8
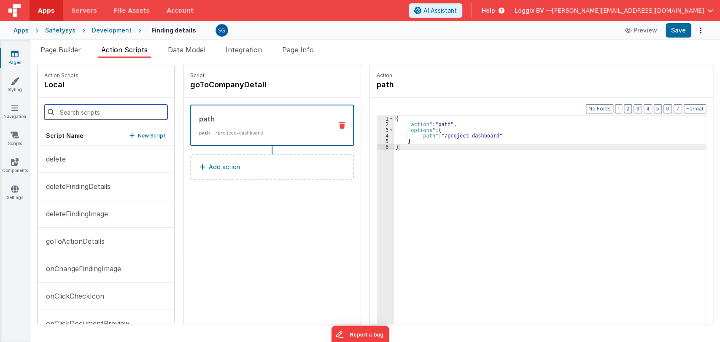
click at [90, 111] on input at bounding box center [105, 112] width 123 height 15
paste input "onChangeStatusSwitch"
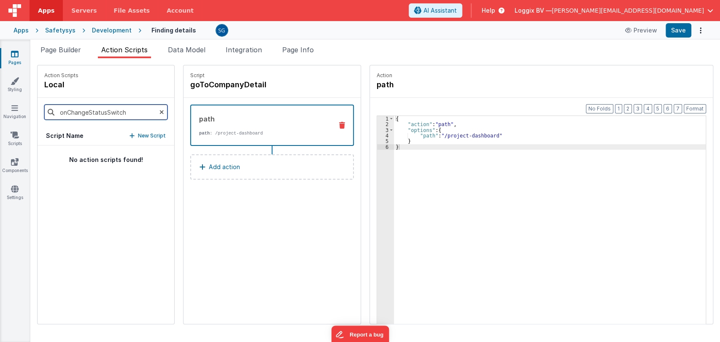
type input "onChangeStatusSwitch"
click at [159, 112] on icon at bounding box center [161, 112] width 5 height 29
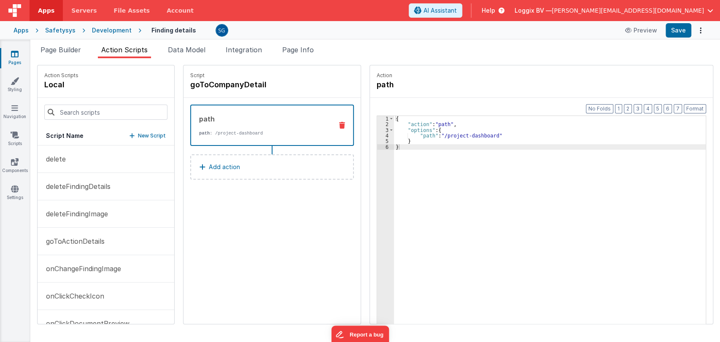
click at [138, 138] on p "New Script" at bounding box center [152, 136] width 28 height 8
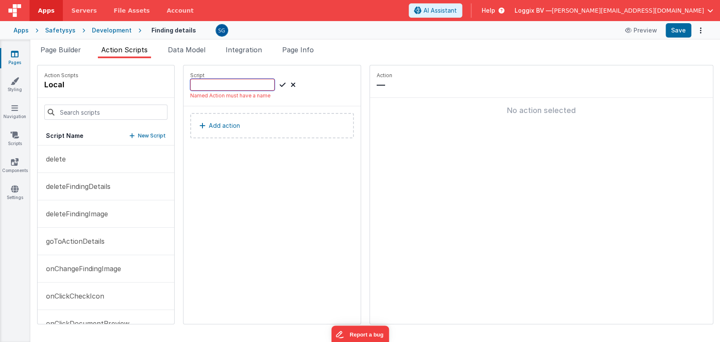
paste input "onChangeStatusSwitch"
type input "onChangeStatusSwitch"
click at [280, 85] on icon at bounding box center [283, 85] width 6 height 10
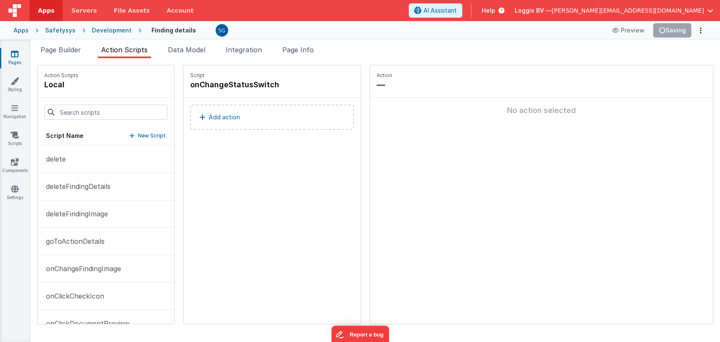
click at [218, 118] on p "Add action" at bounding box center [224, 117] width 31 height 10
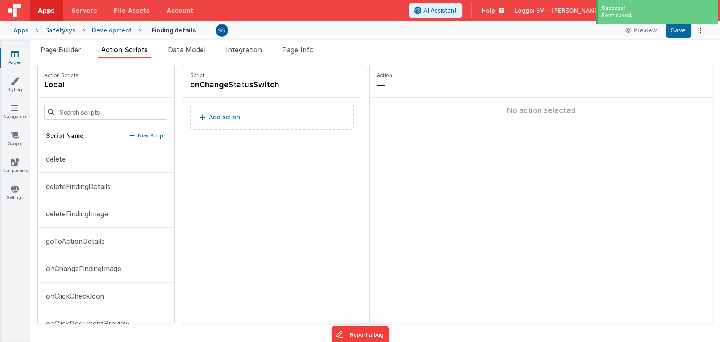
click at [213, 118] on p "Add action" at bounding box center [224, 117] width 31 height 10
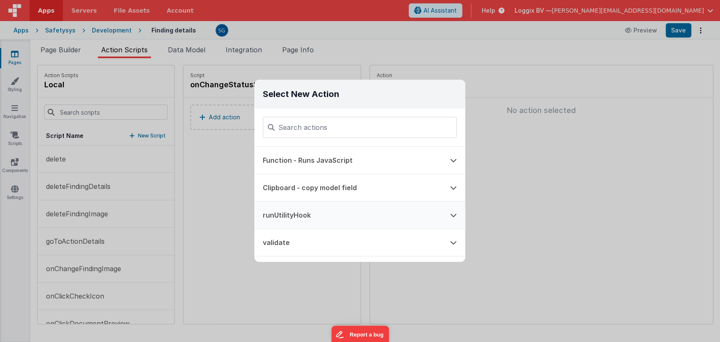
click at [297, 210] on button "runUtilityHook" at bounding box center [347, 215] width 187 height 27
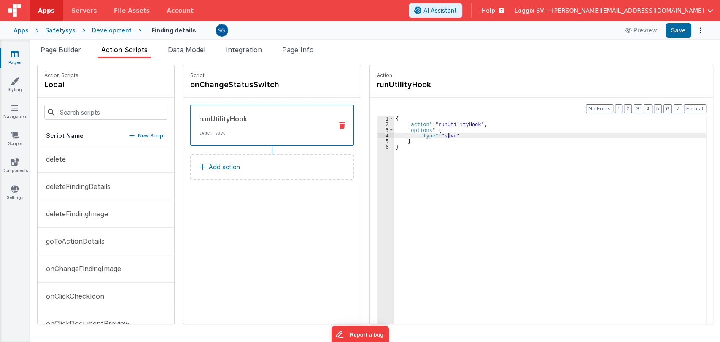
click at [440, 135] on div "{ "action" : "runUtilityHook" , "options" : { "type" : "save" } }" at bounding box center [554, 238] width 320 height 245
click at [432, 129] on div "{ "action" : "runUtilityHook" , "options" : { "type" : "updateFindingStatus" } }" at bounding box center [554, 238] width 320 height 245
click at [542, 134] on div "{ "action" : "runUtilityHook" , "options" : { "finding_status" : "actions.optio…" at bounding box center [554, 238] width 320 height 245
click at [516, 136] on div "{ "action" : "runUtilityHook" , "options" : { "finding_status" : "actions.optio…" at bounding box center [554, 238] width 320 height 245
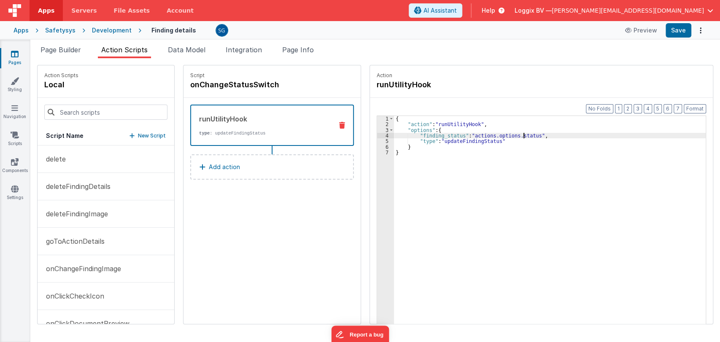
click at [516, 136] on div "{ "action" : "runUtilityHook" , "options" : { "finding_status" : "actions.optio…" at bounding box center [554, 238] width 320 height 245
click at [442, 132] on div "{ "action" : "runUtilityHook" , "options" : { "finding_status" : "actions.optio…" at bounding box center [554, 238] width 320 height 245
click at [514, 137] on div "{ "action" : "runUtilityHook" , "options" : { "finding_status" : "actions.optio…" at bounding box center [554, 238] width 320 height 245
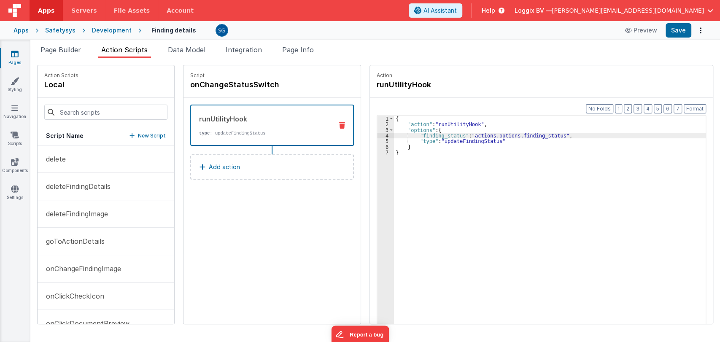
click at [555, 135] on div "{ "action" : "runUtilityHook" , "options" : { "finding_status" : "actions.optio…" at bounding box center [554, 238] width 320 height 245
click at [212, 164] on p "Add action" at bounding box center [224, 167] width 31 height 10
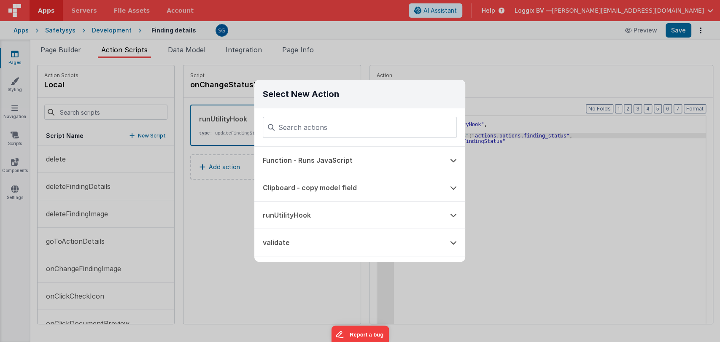
click at [310, 126] on input at bounding box center [360, 127] width 194 height 21
type input "name"
click at [304, 160] on button "Run Named Action Script" at bounding box center [347, 160] width 187 height 27
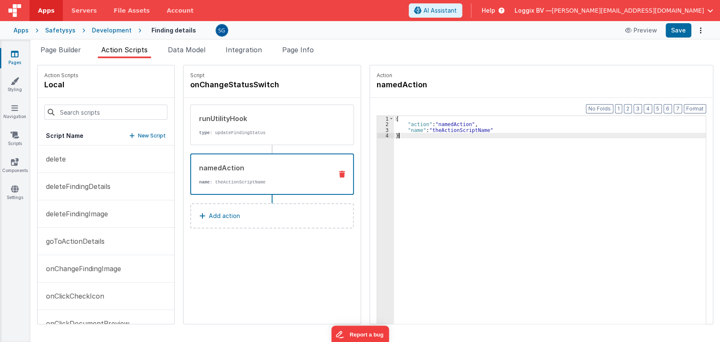
click at [395, 137] on div "{ "action" : "namedAction" , "name" : "theActionScriptName" }" at bounding box center [554, 238] width 320 height 245
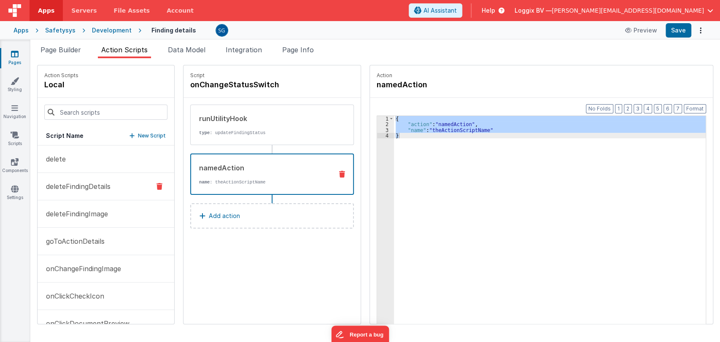
click at [81, 190] on p "deleteFindingDetails" at bounding box center [76, 186] width 70 height 10
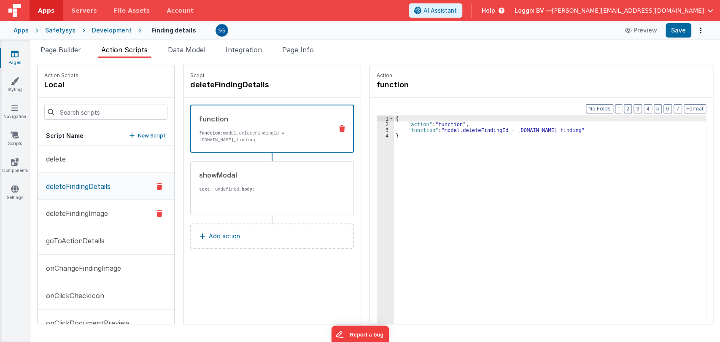
click at [67, 220] on button "deleteFindingImage" at bounding box center [106, 213] width 137 height 27
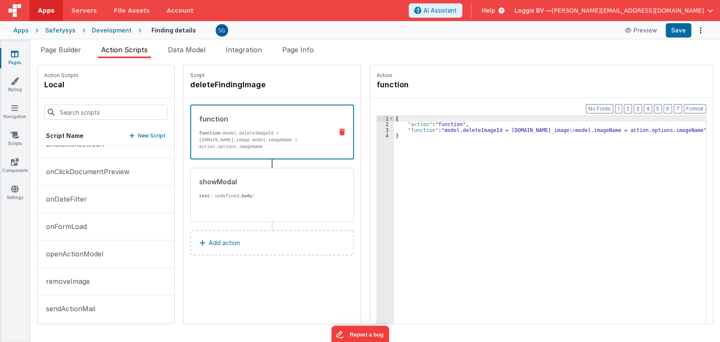
scroll to position [200, 0]
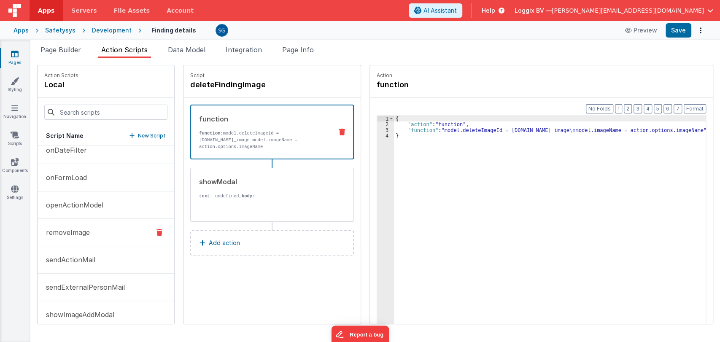
click at [67, 236] on p "removeImage" at bounding box center [65, 232] width 49 height 10
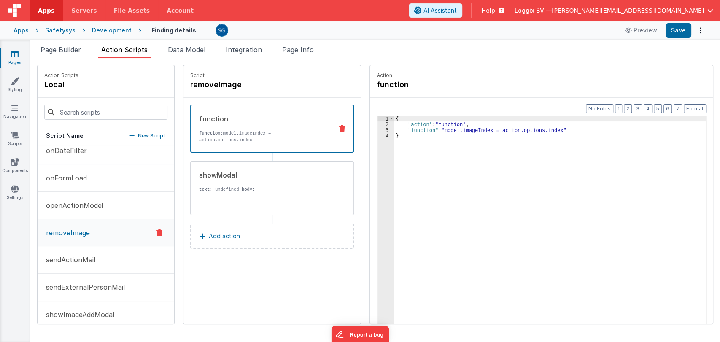
scroll to position [201, 0]
click at [229, 193] on div "{{BF.i18n('are_you_sure_you_want_to_delete_this_image')}}" at bounding box center [262, 234] width 127 height 83
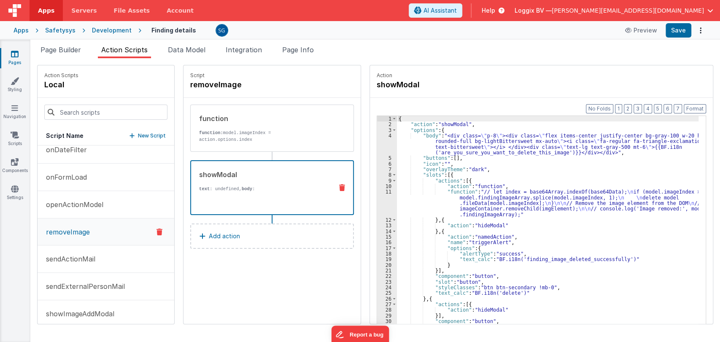
scroll to position [13, 0]
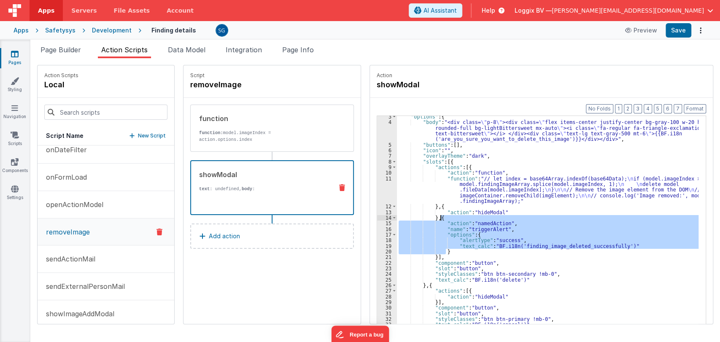
drag, startPoint x: 440, startPoint y: 252, endPoint x: 432, endPoint y: 218, distance: 34.8
click at [432, 218] on div ""options" : { "body" : "<div class= \" p-8 \" ><div class= \" flex items-center…" at bounding box center [552, 236] width 310 height 245
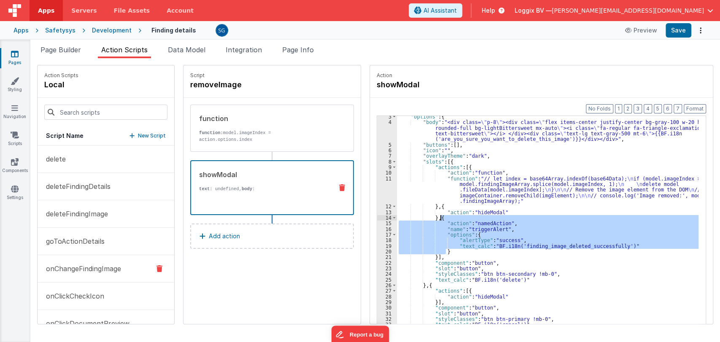
scroll to position [266, 0]
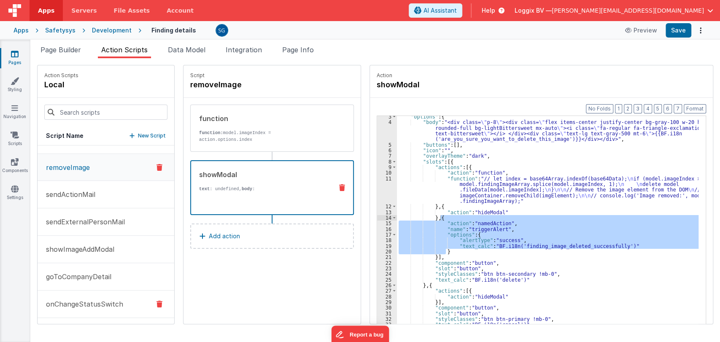
click at [81, 303] on p "onChangeStatusSwitch" at bounding box center [82, 304] width 82 height 10
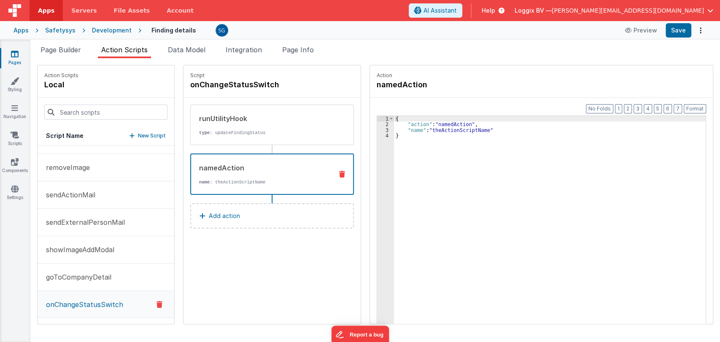
click at [248, 167] on div "namedAction" at bounding box center [262, 168] width 127 height 10
click at [398, 134] on div "{ "action" : "namedAction" , "name" : "theActionScriptName" }" at bounding box center [554, 238] width 320 height 245
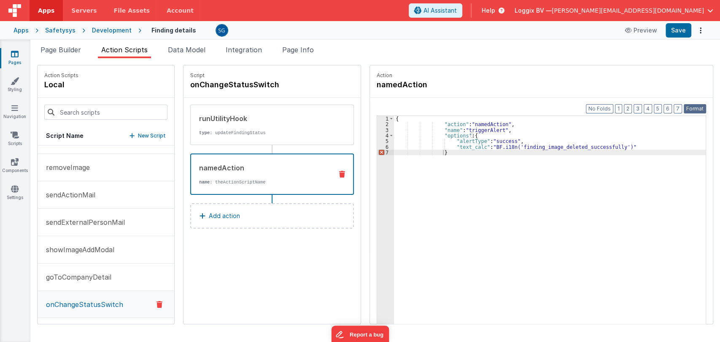
click at [691, 106] on button "Format" at bounding box center [694, 108] width 22 height 9
click at [691, 107] on button "Format" at bounding box center [694, 108] width 22 height 9
click at [475, 153] on div "{ "action" : "namedAction" , "name" : "triggerAlert" , "options" : { "alertType…" at bounding box center [554, 238] width 320 height 245
click at [686, 109] on button "Format" at bounding box center [694, 108] width 22 height 9
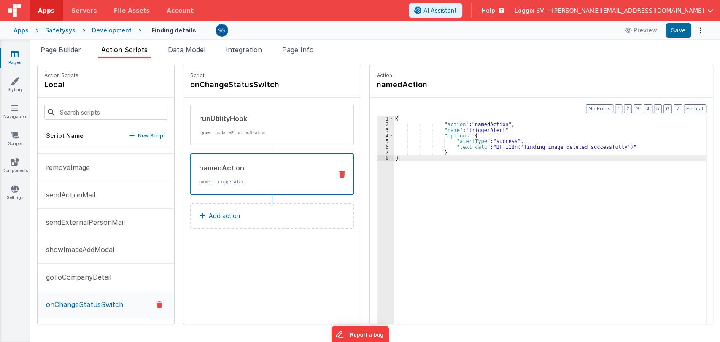
click at [605, 146] on div "{ "action" : "namedAction" , "name" : "triggerAlert" , "options" : { "alertType…" at bounding box center [554, 238] width 320 height 245
click at [266, 129] on p "type : updateFindingStatus" at bounding box center [262, 132] width 127 height 7
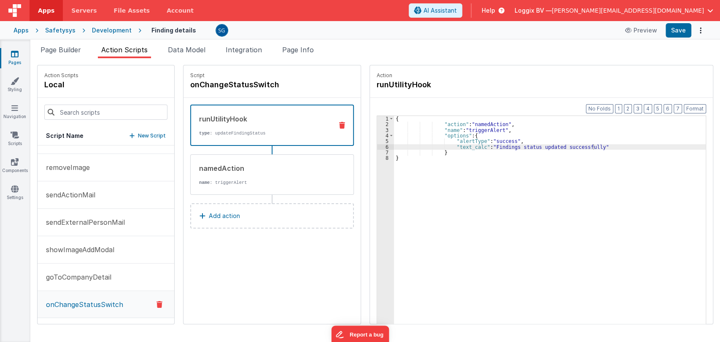
click at [275, 133] on p "type : updateFindingStatus" at bounding box center [262, 133] width 127 height 7
click at [269, 166] on div "namedAction" at bounding box center [262, 168] width 127 height 10
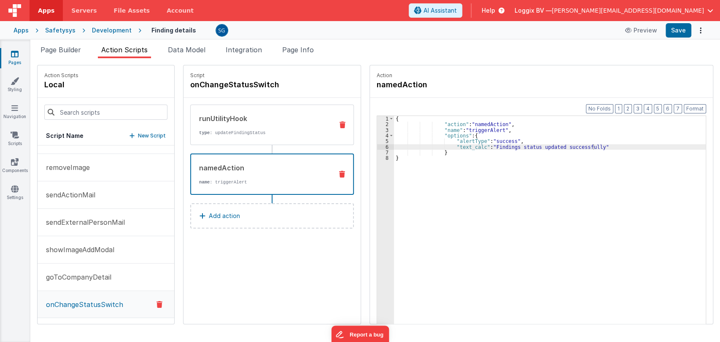
click at [273, 135] on p "type : updateFindingStatus" at bounding box center [262, 132] width 127 height 7
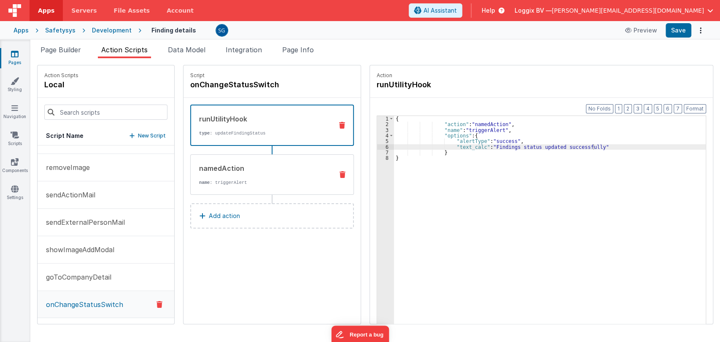
click at [268, 164] on div "namedAction" at bounding box center [262, 168] width 127 height 10
click at [265, 128] on div "runUtilityHook type : updateFindingStatus" at bounding box center [258, 125] width 135 height 23
click at [678, 35] on button "Save" at bounding box center [678, 30] width 26 height 14
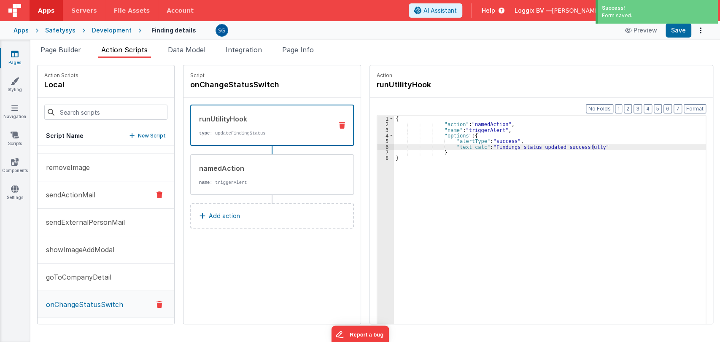
click at [109, 190] on button "sendActionMail" at bounding box center [106, 194] width 137 height 27
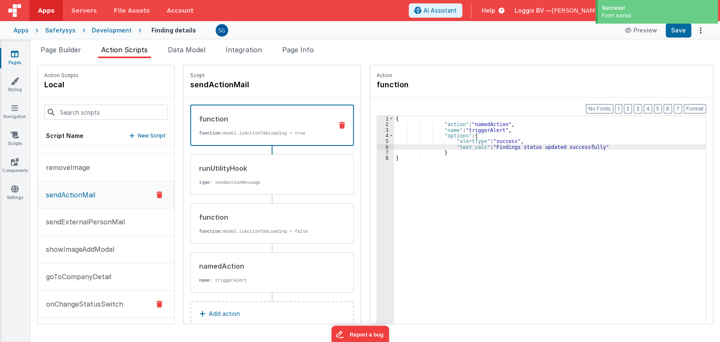
click at [82, 296] on button "onChangeStatusSwitch" at bounding box center [106, 304] width 137 height 27
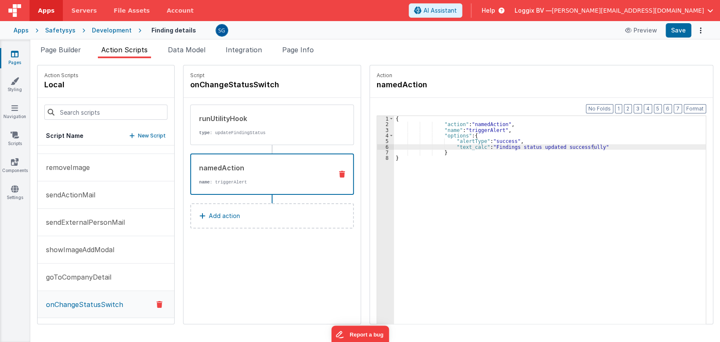
click at [232, 163] on div "namedAction" at bounding box center [262, 168] width 127 height 10
click at [240, 131] on p "type : updateFindingStatus" at bounding box center [262, 132] width 127 height 7
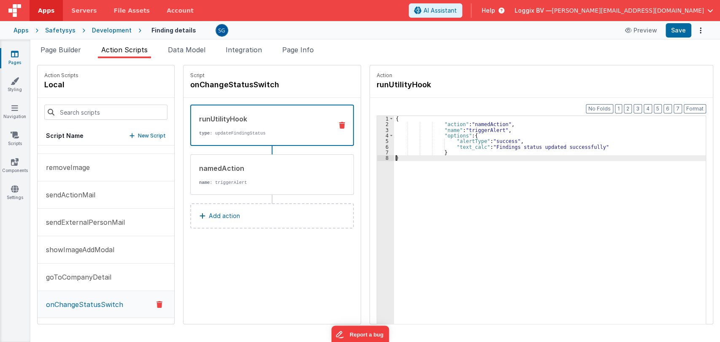
click at [394, 159] on div "{ "action" : "namedAction" , "name" : "triggerAlert" , "options" : { "alertType…" at bounding box center [554, 238] width 320 height 245
click at [397, 157] on div "{ "action" : "namedAction" , "name" : "triggerAlert" , "options" : { "alertType…" at bounding box center [554, 238] width 320 height 245
click at [339, 122] on icon at bounding box center [342, 125] width 6 height 7
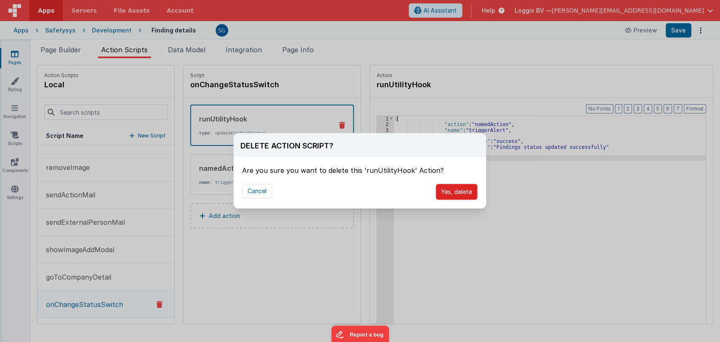
click at [453, 192] on button "Yes, delete" at bounding box center [457, 192] width 42 height 16
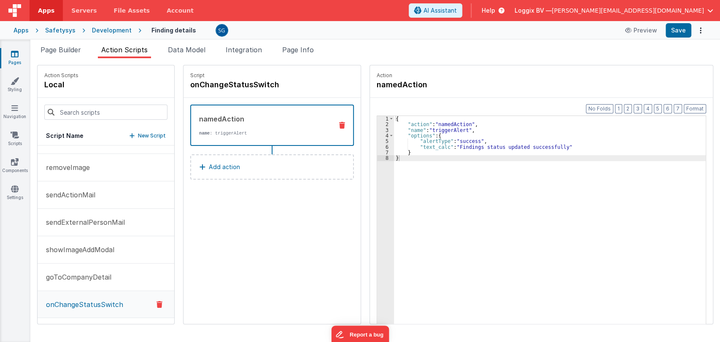
click at [236, 126] on div "namedAction name : triggerAlert" at bounding box center [258, 125] width 135 height 23
click at [209, 163] on p "Add action" at bounding box center [224, 167] width 31 height 10
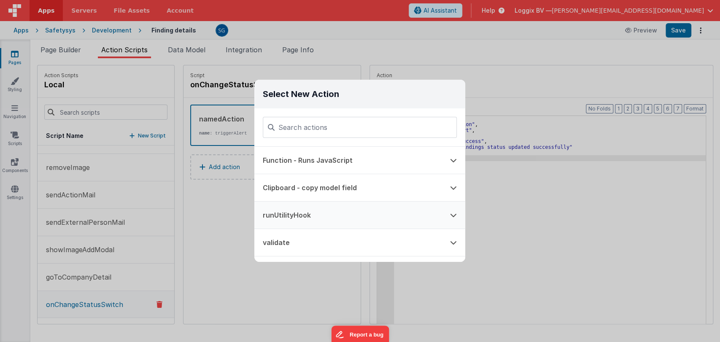
click at [287, 207] on button "runUtilityHook" at bounding box center [347, 215] width 187 height 27
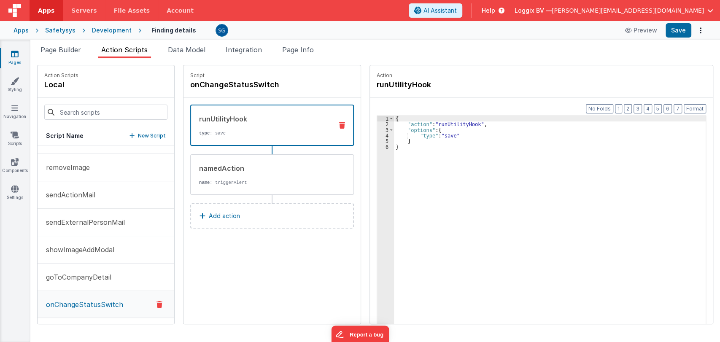
click at [447, 137] on div "{ "action" : "runUtilityHook" , "options" : { "type" : "save" } }" at bounding box center [554, 238] width 320 height 245
click at [441, 135] on div "{ "action" : "runUtilityHook" , "options" : { "type" : "save" } }" at bounding box center [554, 238] width 320 height 245
click at [434, 129] on div "{ "action" : "runUtilityHook" , "options" : { "type" : "updateFindingStatus" } }" at bounding box center [554, 238] width 320 height 245
click at [420, 134] on div "{ "action" : "runUtilityHook" , "options" : { "options" : "type" : "updateFindi…" at bounding box center [554, 238] width 320 height 245
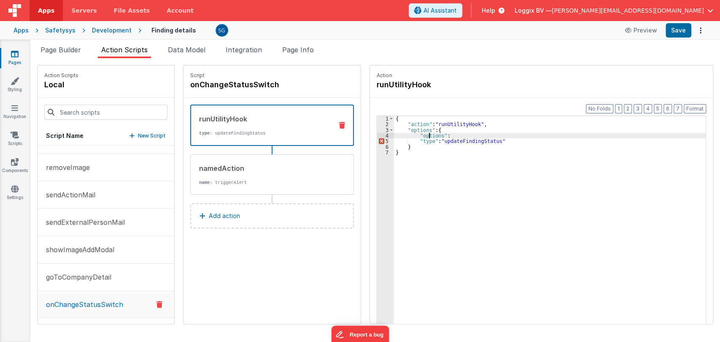
click at [420, 134] on div "{ "action" : "runUtilityHook" , "options" : { "options" : "type" : "updateFindi…" at bounding box center [554, 238] width 320 height 245
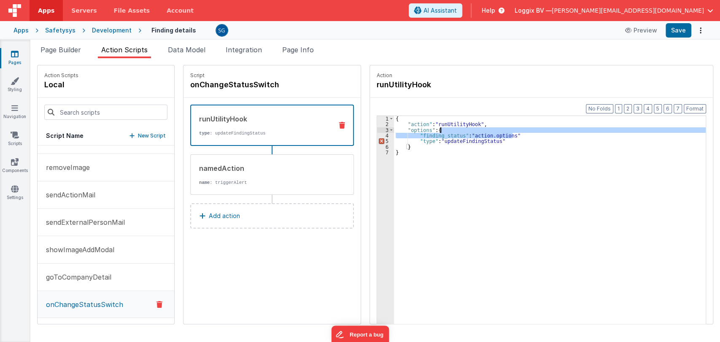
drag, startPoint x: 514, startPoint y: 134, endPoint x: 513, endPoint y: 129, distance: 6.0
click at [513, 129] on div "{ "action" : "runUtilityHook" , "options" : { "finding_status" : "action.option…" at bounding box center [554, 238] width 320 height 245
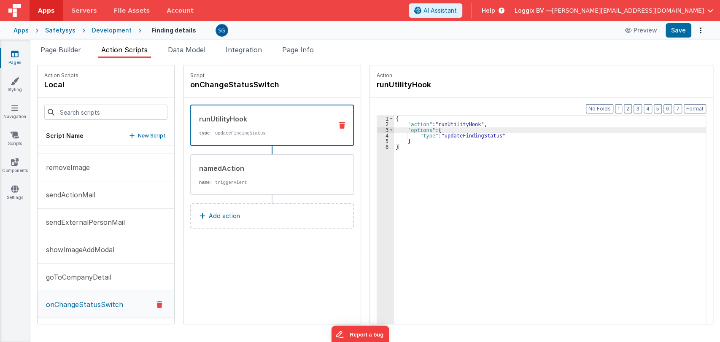
click at [499, 132] on div "{ "action" : "runUtilityHook" , "options" : { "type" : "updateFindingStatus" } }" at bounding box center [554, 238] width 320 height 245
click at [680, 31] on button "Save" at bounding box center [678, 30] width 26 height 14
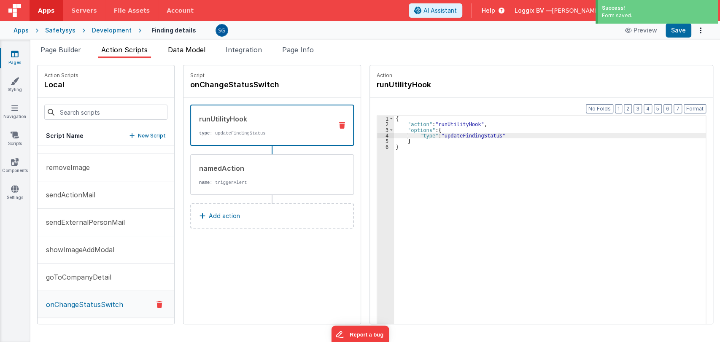
click at [188, 51] on span "Data Model" at bounding box center [187, 50] width 38 height 8
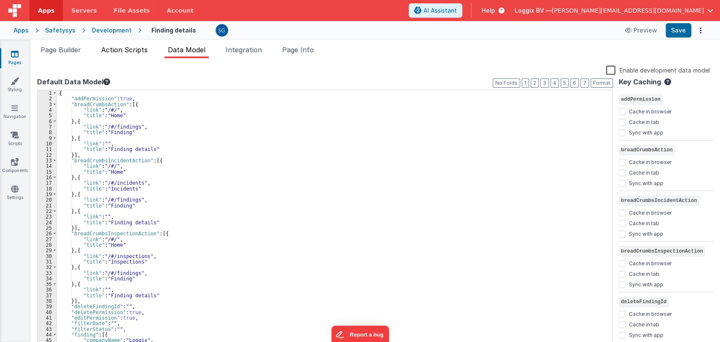
click at [126, 48] on span "Action Scripts" at bounding box center [124, 50] width 46 height 8
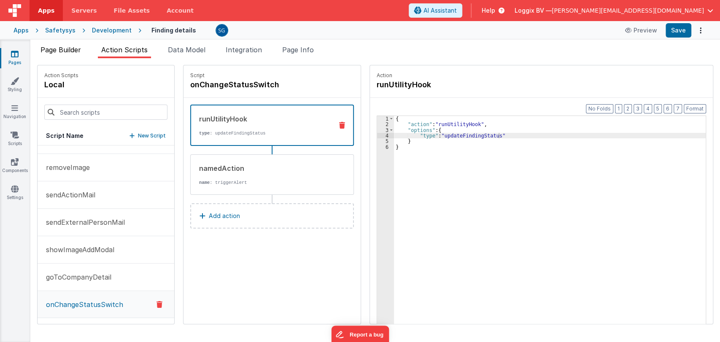
click at [58, 51] on span "Page Builder" at bounding box center [60, 50] width 40 height 8
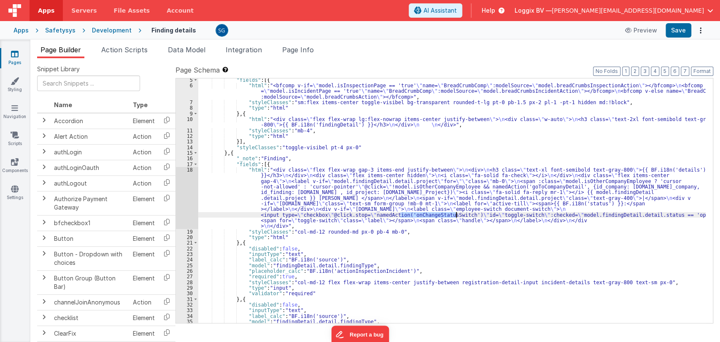
click at [456, 213] on div ""fields" : [{ "html" : "<bfcomp v-if= \" model.isInspectionPage == 'true' \" na…" at bounding box center [451, 200] width 507 height 245
click at [465, 218] on div ""fields" : [{ "html" : "<bfcomp v-if= \" model.isInspectionPage == 'true' \" na…" at bounding box center [451, 205] width 507 height 256
click at [407, 213] on div ""fields" : [{ "html" : "<bfcomp v-if= \" model.isInspectionPage == 'true' \" na…" at bounding box center [451, 205] width 507 height 256
click at [190, 169] on div "18" at bounding box center [187, 198] width 22 height 62
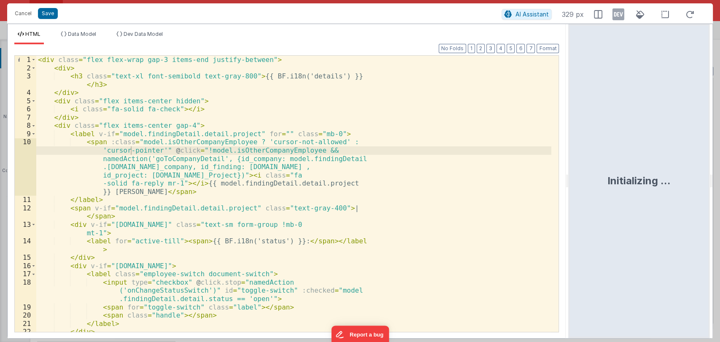
drag, startPoint x: 358, startPoint y: 180, endPoint x: 572, endPoint y: 153, distance: 215.9
click at [572, 153] on html "Cancel Save AI Assistant 329 px HTML Data Model Dev Data Model Format 7 6 5 4 3…" at bounding box center [360, 171] width 720 height 342
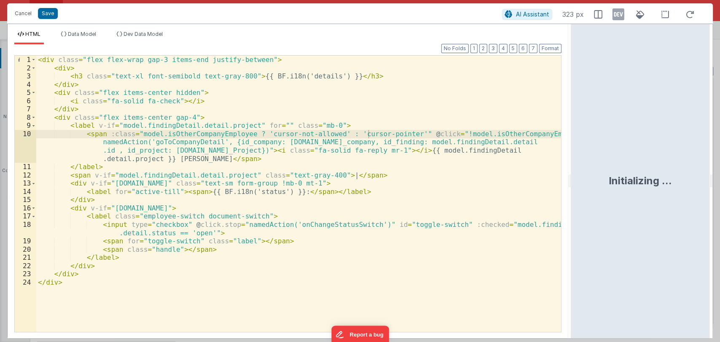
click at [197, 233] on div "< div class = "flex flex-wrap gap-3 items-end justify-between" > < div > < h3 c…" at bounding box center [298, 202] width 525 height 293
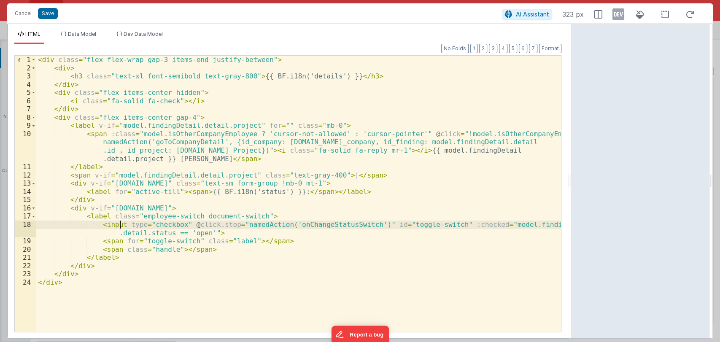
click at [119, 224] on div "< div class = "flex flex-wrap gap-3 items-end justify-between" > < div > < h3 c…" at bounding box center [298, 202] width 525 height 293
click at [355, 224] on div "< div class = "flex flex-wrap gap-3 items-end justify-between" > < div > < h3 c…" at bounding box center [298, 202] width 525 height 293
click at [20, 16] on button "Cancel" at bounding box center [23, 14] width 25 height 12
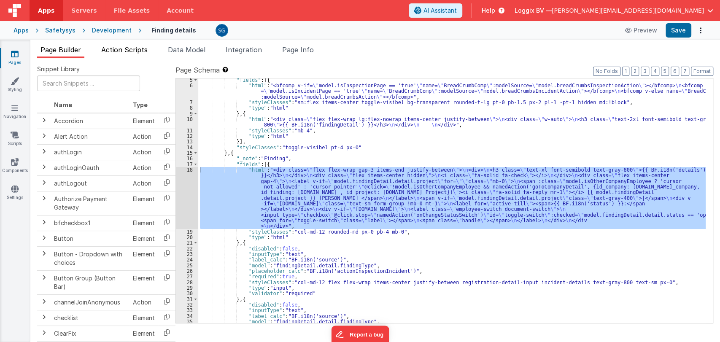
click at [133, 51] on span "Action Scripts" at bounding box center [124, 50] width 46 height 8
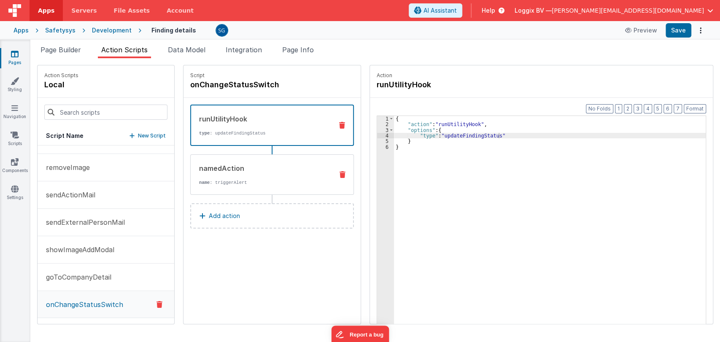
click at [245, 168] on div "namedAction" at bounding box center [262, 168] width 127 height 10
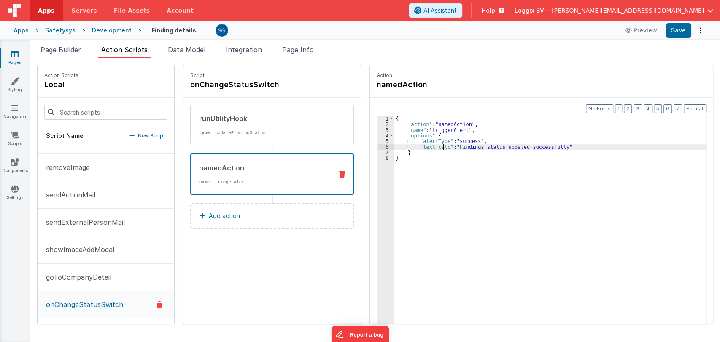
click at [435, 147] on div "{ "action" : "namedAction" , "name" : "triggerAlert" , "options" : { "alertType…" at bounding box center [554, 238] width 320 height 245
click at [681, 29] on button "Save" at bounding box center [678, 30] width 26 height 14
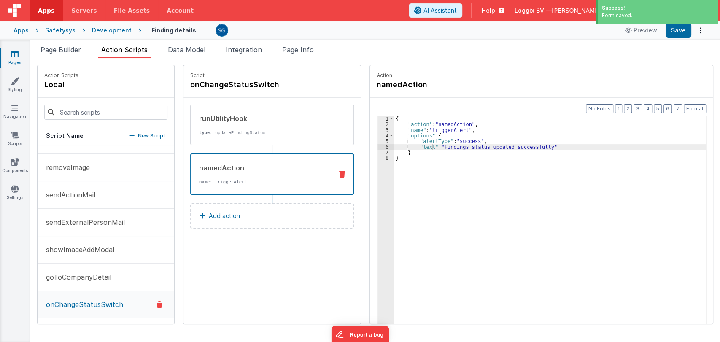
click at [213, 213] on p "Add action" at bounding box center [224, 216] width 31 height 10
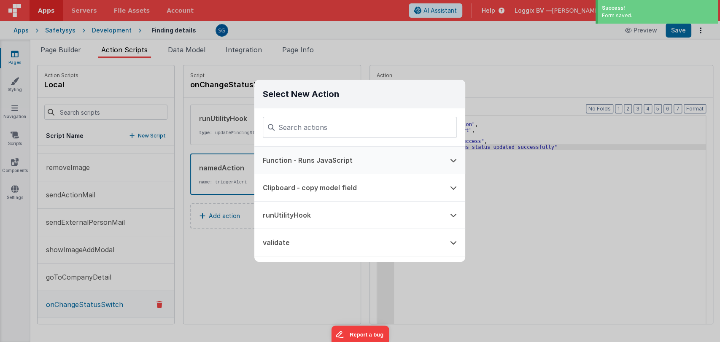
click at [318, 162] on button "Function - Runs JavaScript" at bounding box center [347, 160] width 187 height 27
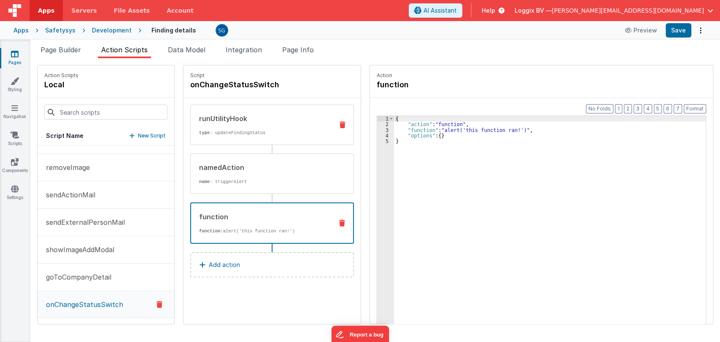
drag, startPoint x: 235, startPoint y: 240, endPoint x: 242, endPoint y: 123, distance: 117.5
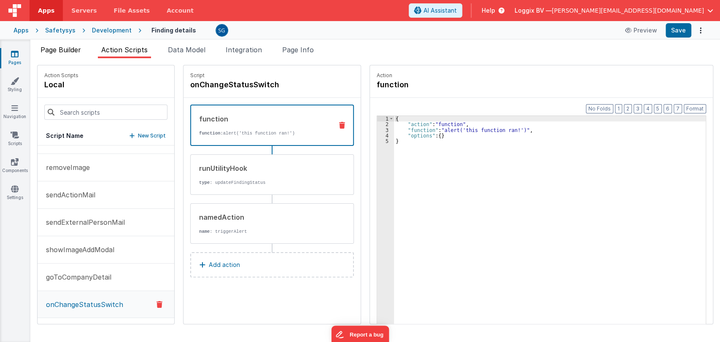
click at [55, 50] on span "Page Builder" at bounding box center [60, 50] width 40 height 8
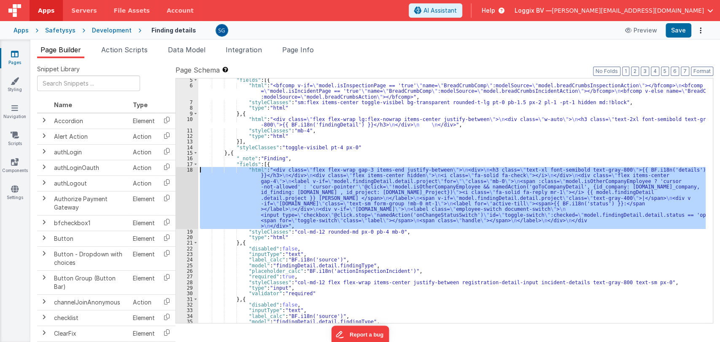
click at [349, 190] on div ""fields" : [{ "html" : "<bfcomp v-if= \" model.isInspectionPage == 'true' \" na…" at bounding box center [451, 200] width 507 height 245
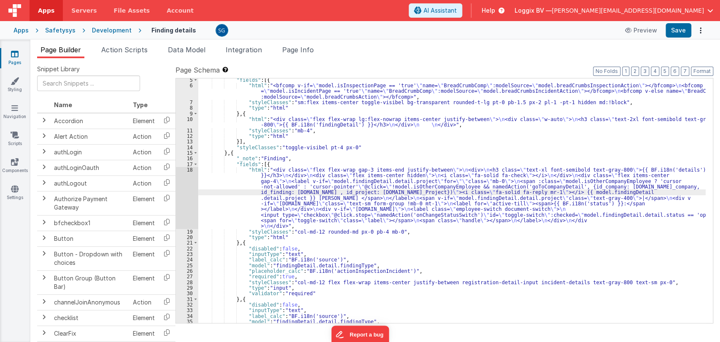
click at [191, 169] on div "18" at bounding box center [187, 198] width 22 height 62
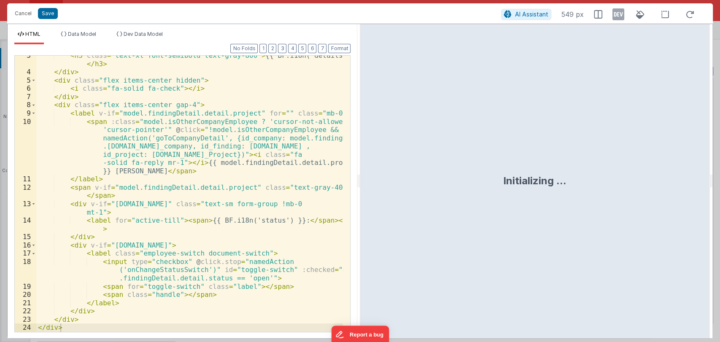
scroll to position [20, 0]
click at [248, 277] on div "< h3 class = "text-xl font-semibold text-gray-800" > {{ BF.i18n('details') }} <…" at bounding box center [189, 201] width 307 height 301
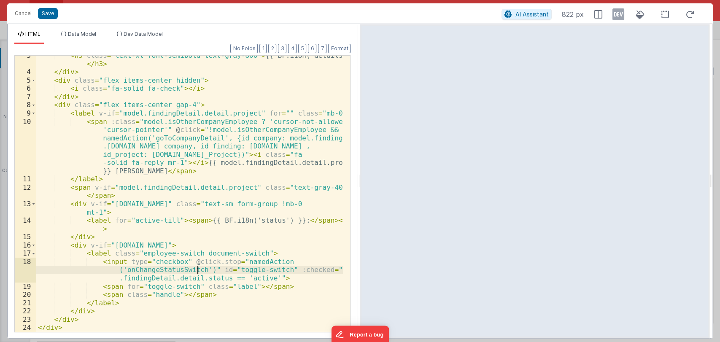
click at [198, 268] on div "< h3 class = "text-xl font-semibold text-gray-800" > {{ BF.i18n('details') }} <…" at bounding box center [189, 201] width 307 height 301
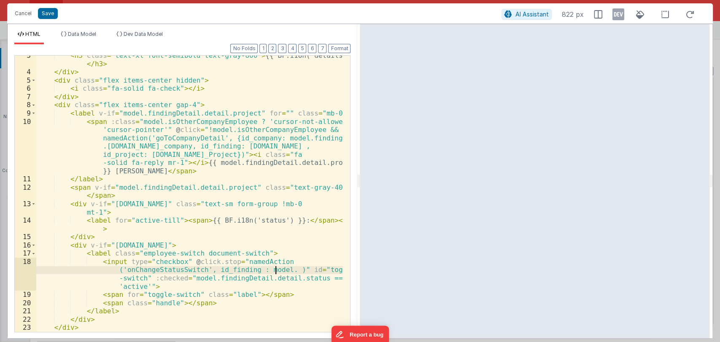
paste textarea
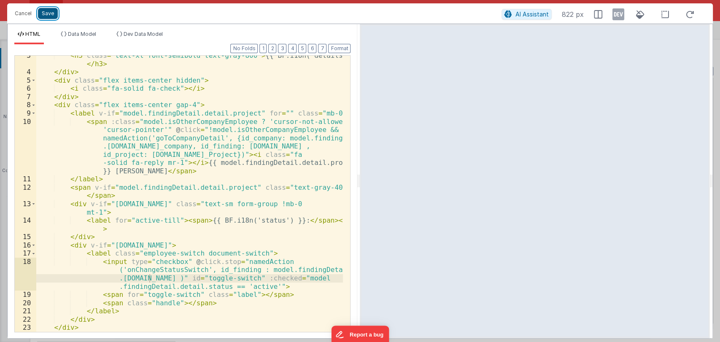
click at [51, 13] on button "Save" at bounding box center [48, 13] width 20 height 11
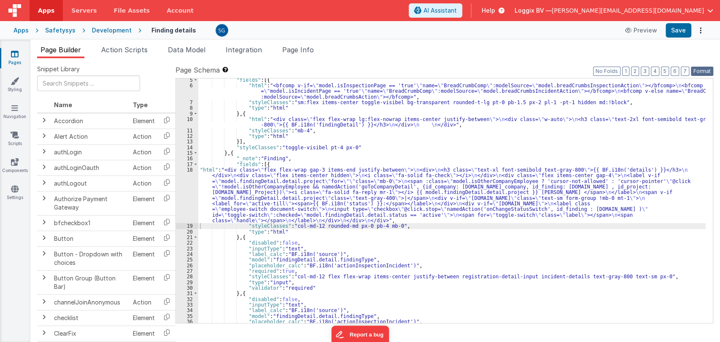
click at [703, 71] on button "Format" at bounding box center [702, 71] width 22 height 9
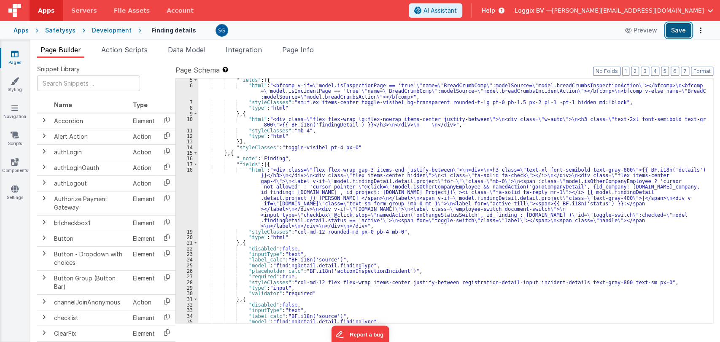
click at [683, 33] on button "Save" at bounding box center [678, 30] width 26 height 14
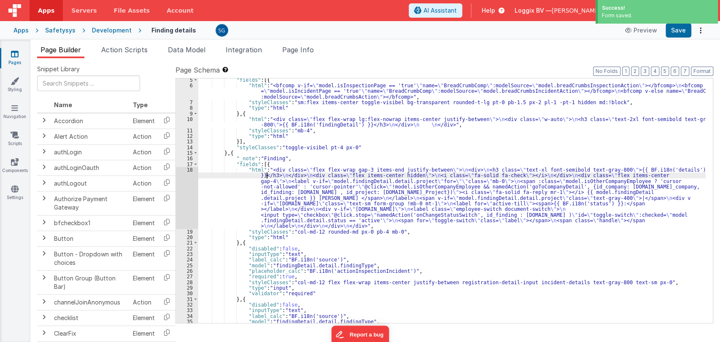
click at [268, 174] on div ""fields" : [{ "html" : "<bfcomp v-if= \" model.isInspectionPage == 'true' \" na…" at bounding box center [451, 205] width 507 height 256
click at [132, 50] on span "Action Scripts" at bounding box center [124, 50] width 46 height 8
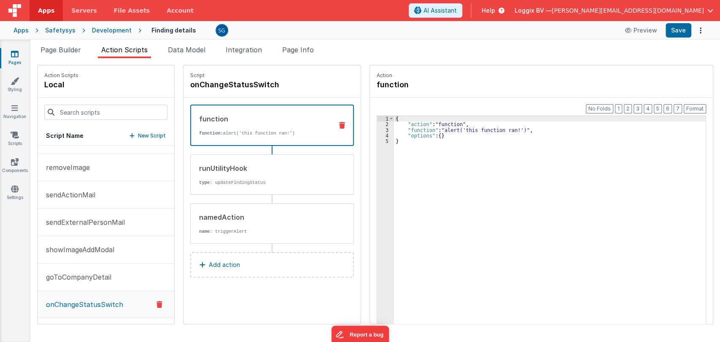
click at [403, 132] on div "{ "action" : "function" , "function" : "alert('this function ran!')" , "options…" at bounding box center [554, 238] width 320 height 245
click at [378, 129] on div "3" at bounding box center [385, 129] width 17 height 5
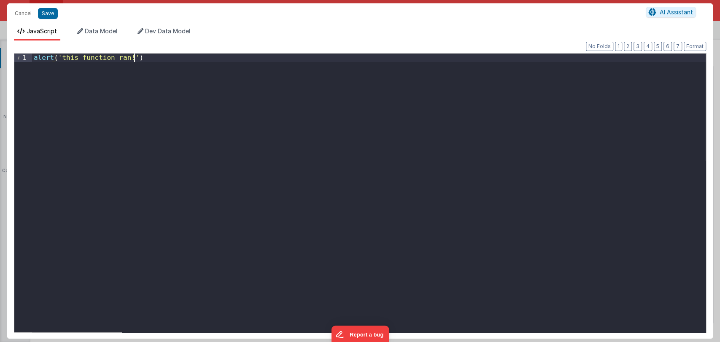
click at [201, 59] on div "alert ( 'this function ran!' )" at bounding box center [368, 201] width 673 height 295
click at [207, 57] on div "model . findingDetail . detail . status = current === 'Active' ? 'Inactive' : '…" at bounding box center [368, 201] width 673 height 295
click at [171, 75] on div "model . findingDetail . detail . status == 'Active' ? 'Inactive' : 'Active' ;" at bounding box center [368, 201] width 673 height 295
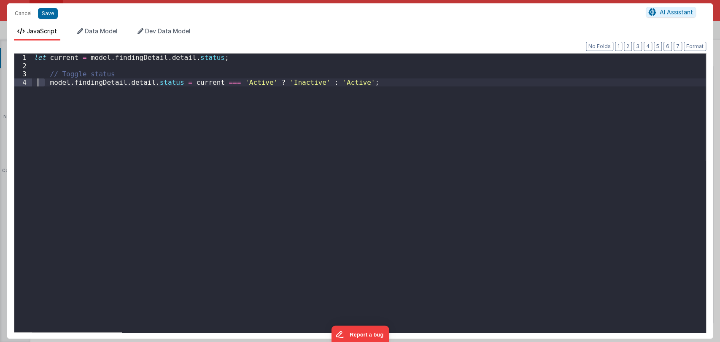
drag, startPoint x: 46, startPoint y: 83, endPoint x: 28, endPoint y: 83, distance: 18.1
click at [28, 83] on div "1 2 3 4 let current = model . findingDetail . detail . status ; // Toggle statu…" at bounding box center [360, 193] width 692 height 280
click at [36, 81] on div "let current = model . findingDetail . detail . status ; // Toggle status model …" at bounding box center [368, 201] width 673 height 295
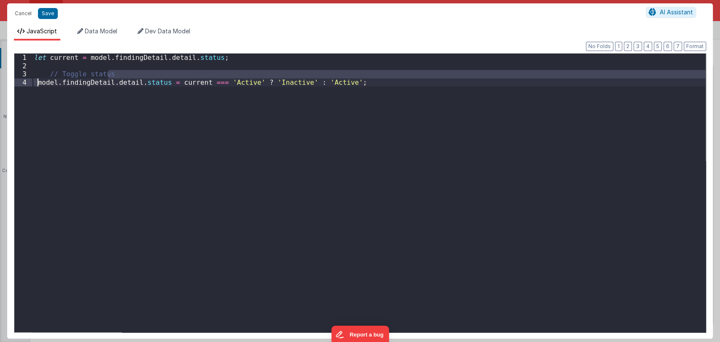
click at [120, 72] on div "let current = model . findingDetail . detail . status ; // Toggle status model …" at bounding box center [368, 193] width 673 height 279
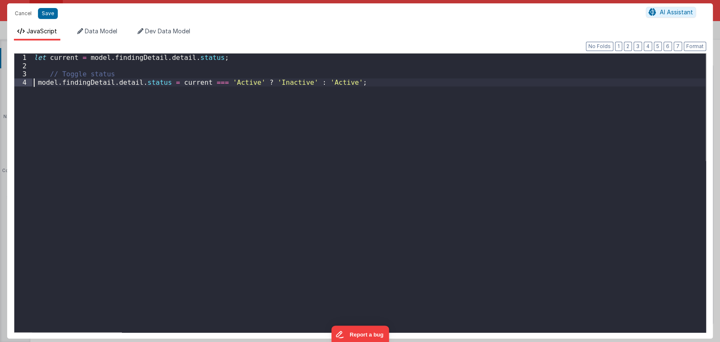
click at [35, 80] on div "let current = model . findingDetail . detail . status ; // Toggle status model …" at bounding box center [368, 201] width 673 height 295
click at [116, 115] on div "let current = model . findingDetail . detail . status ; // Toggle status model …" at bounding box center [368, 201] width 673 height 295
click at [209, 84] on div "let current = model . findingDetail . detail . status ; // Toggle status model …" at bounding box center [368, 201] width 673 height 295
click at [45, 14] on button "Save" at bounding box center [48, 13] width 20 height 11
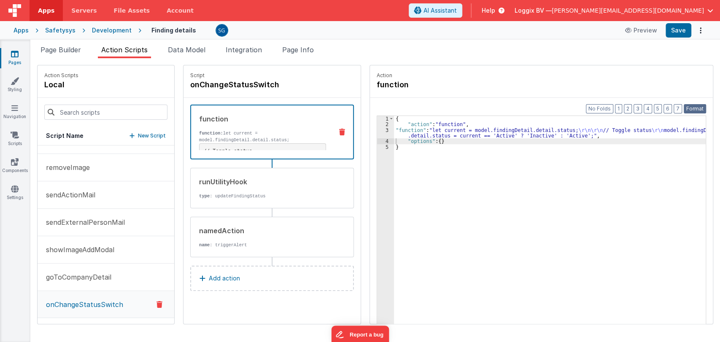
click at [692, 105] on button "Format" at bounding box center [694, 108] width 22 height 9
click at [381, 130] on div "3" at bounding box center [385, 132] width 17 height 11
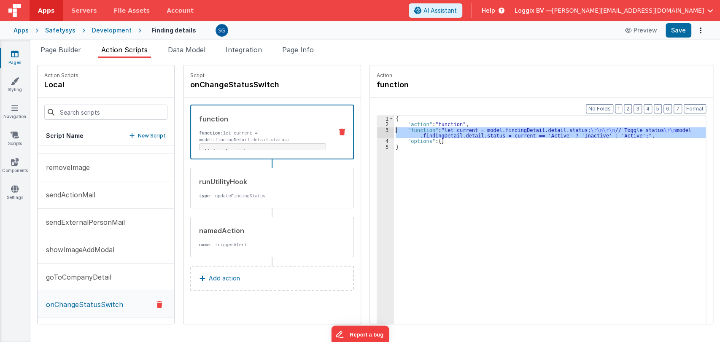
click at [377, 129] on div "3" at bounding box center [385, 132] width 17 height 11
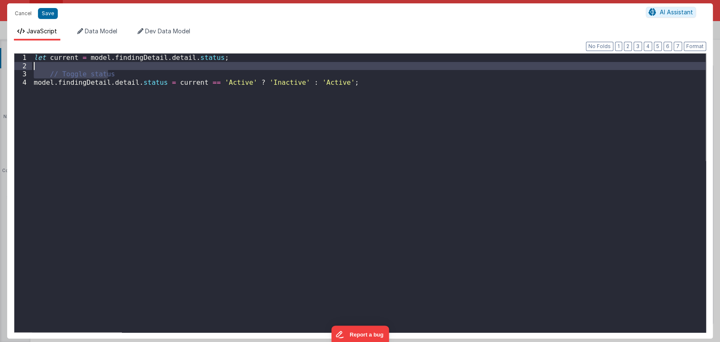
drag, startPoint x: 116, startPoint y: 73, endPoint x: 113, endPoint y: 62, distance: 10.5
click at [113, 62] on div "let current = model . findingDetail . detail . status ; // Toggle status model …" at bounding box center [368, 201] width 673 height 295
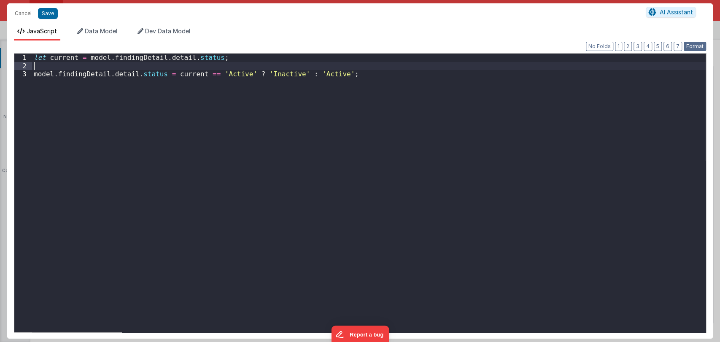
click at [691, 44] on button "Format" at bounding box center [694, 46] width 22 height 9
click at [48, 11] on button "Save" at bounding box center [48, 13] width 20 height 11
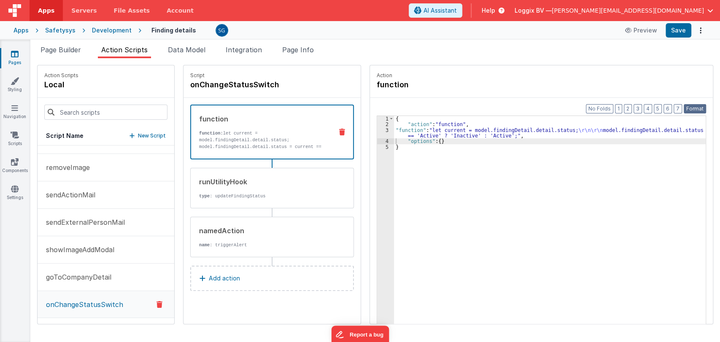
click at [693, 104] on button "Format" at bounding box center [694, 108] width 22 height 9
click at [685, 29] on button "Save" at bounding box center [678, 30] width 26 height 14
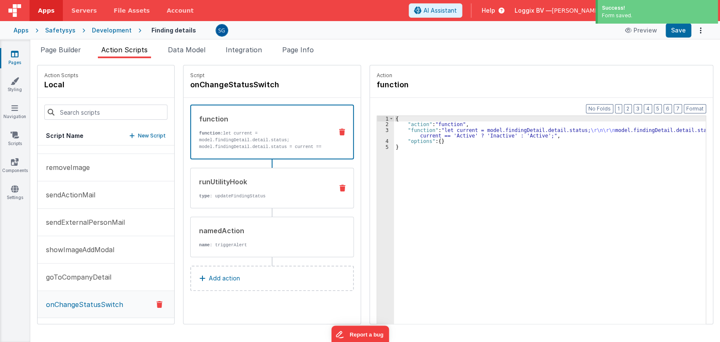
click at [263, 180] on div "runUtilityHook" at bounding box center [262, 182] width 127 height 10
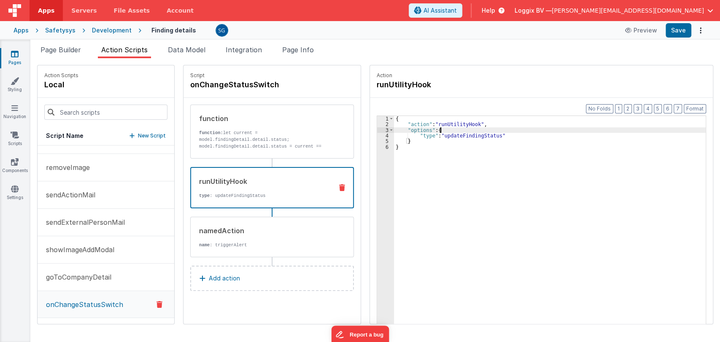
click at [441, 129] on div "{ "action" : "runUtilityHook" , "options" : { "type" : "updateFindingStatus" } }" at bounding box center [554, 238] width 320 height 245
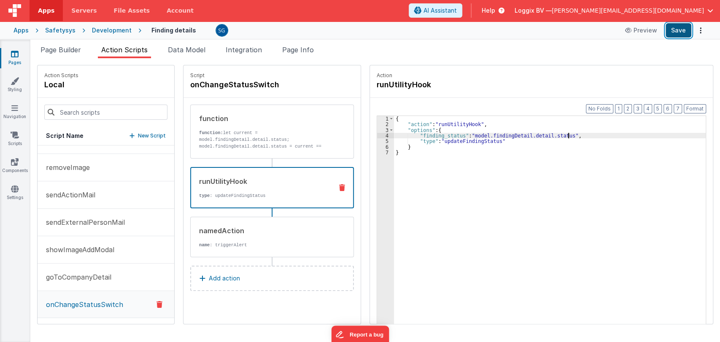
click at [681, 29] on button "Save" at bounding box center [678, 30] width 26 height 14
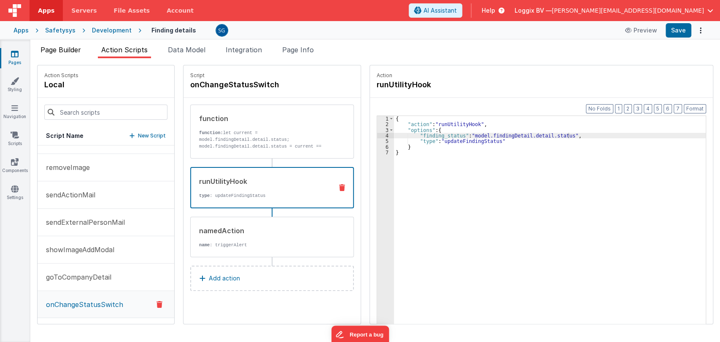
click at [63, 48] on span "Page Builder" at bounding box center [60, 50] width 40 height 8
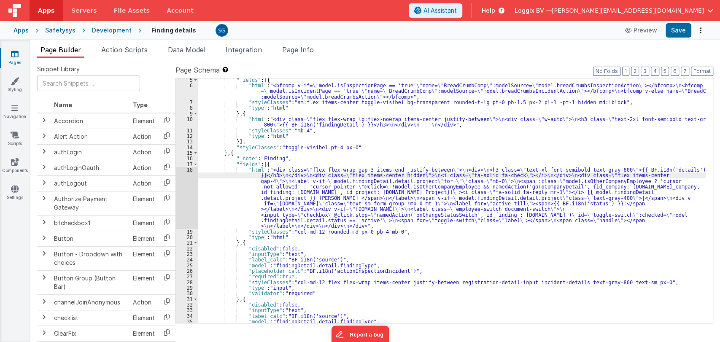
click at [186, 170] on div "18" at bounding box center [187, 198] width 22 height 62
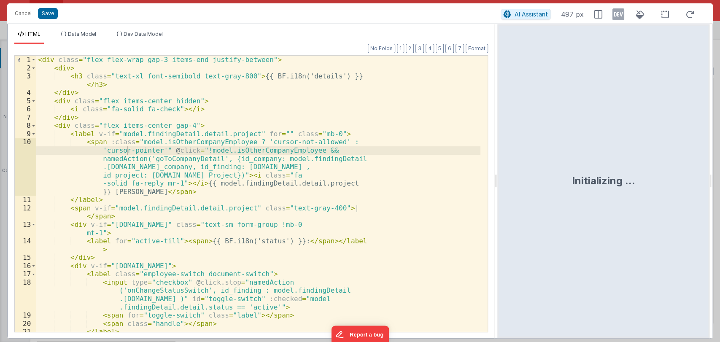
click at [498, 178] on html "Cancel Save AI Assistant 497 px HTML Data Model Dev Data Model Format 7 6 5 4 3…" at bounding box center [360, 171] width 720 height 342
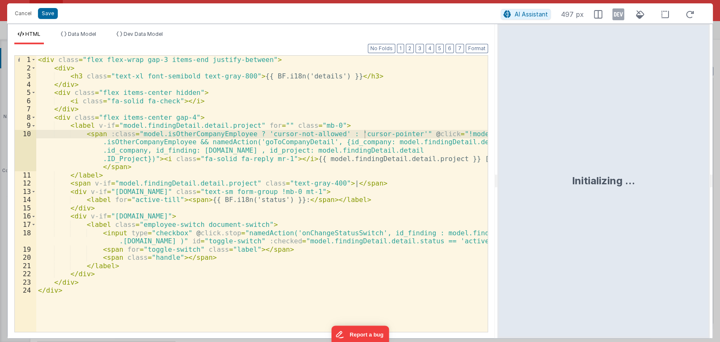
click at [459, 160] on div "< div class = "flex flex-wrap gap-3 items-end justify-between" > < div > < h3 c…" at bounding box center [261, 202] width 451 height 293
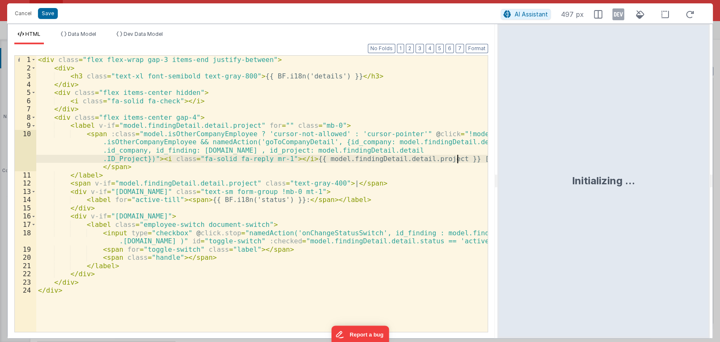
click at [459, 160] on div "< div class = "flex flex-wrap gap-3 items-end justify-between" > < div > < h3 c…" at bounding box center [261, 202] width 451 height 293
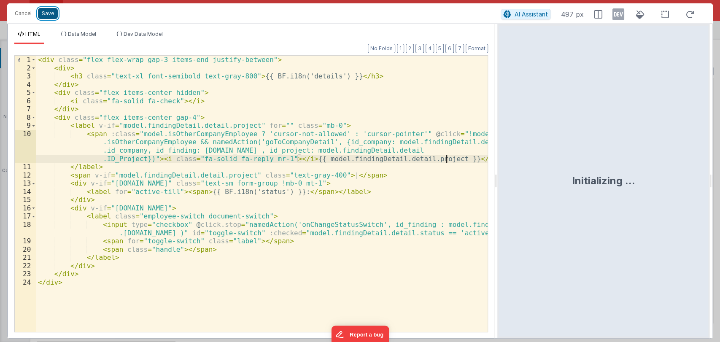
click at [44, 8] on button "Save" at bounding box center [48, 13] width 20 height 11
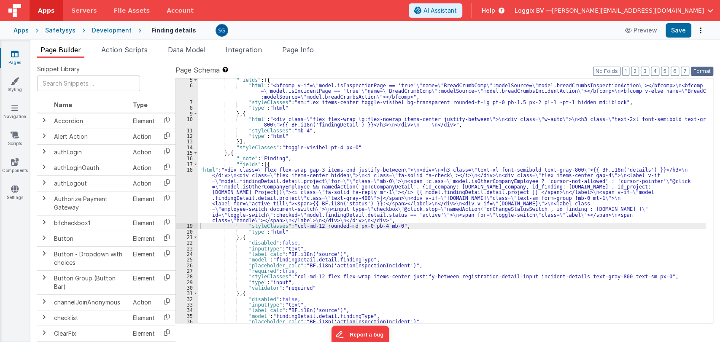
click at [694, 70] on button "Format" at bounding box center [702, 71] width 22 height 9
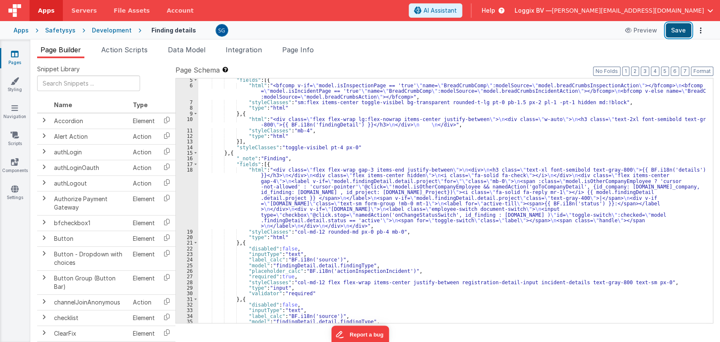
click at [681, 37] on button "Save" at bounding box center [678, 30] width 26 height 14
click at [128, 47] on span "Action Scripts" at bounding box center [124, 50] width 46 height 8
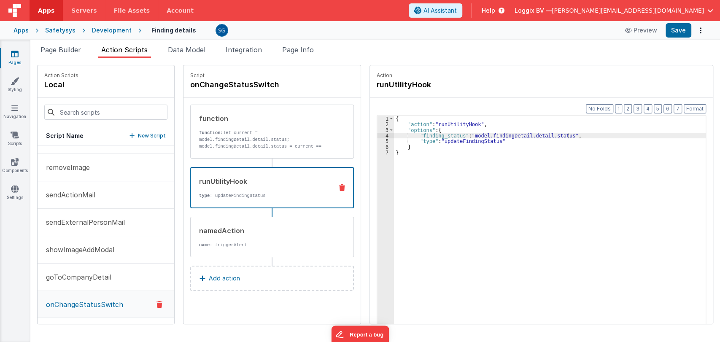
click at [417, 154] on div "{ "action" : "runUtilityHook" , "options" : { "finding_status" : "model.finding…" at bounding box center [554, 238] width 320 height 245
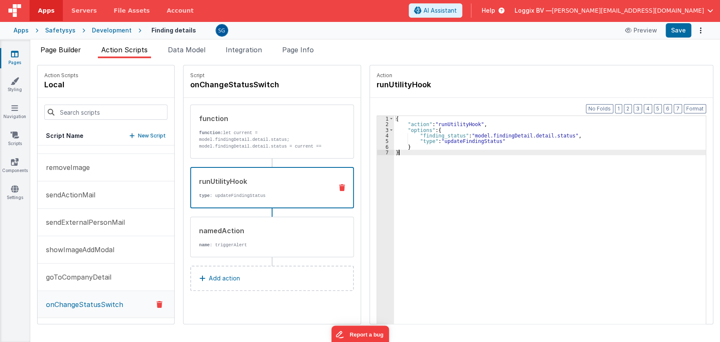
click at [67, 54] on li "Page Builder" at bounding box center [60, 51] width 47 height 13
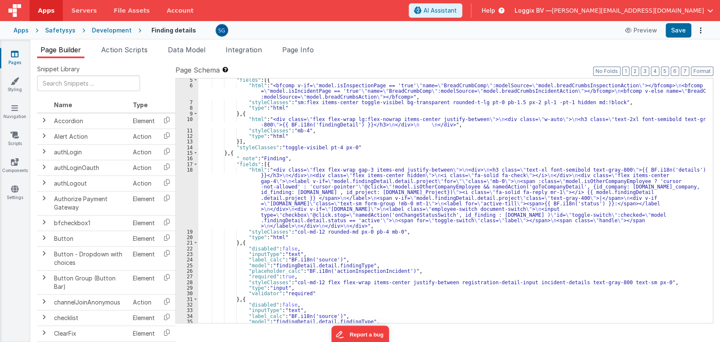
click at [247, 190] on div ""fields" : [{ "html" : "<bfcomp v-if= \" model.isInspectionPage == 'true' \" na…" at bounding box center [451, 205] width 507 height 256
click at [189, 169] on div "18" at bounding box center [187, 198] width 22 height 62
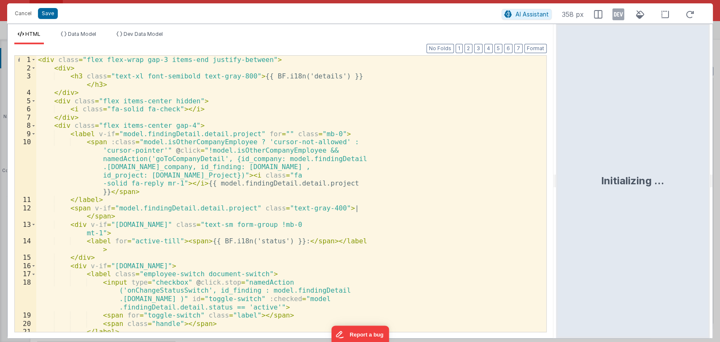
drag, startPoint x: 358, startPoint y: 183, endPoint x: 564, endPoint y: 174, distance: 205.5
click at [564, 174] on html "Cancel Save AI Assistant 358 px HTML Data Model Dev Data Model Format 7 6 5 4 3…" at bounding box center [360, 171] width 720 height 342
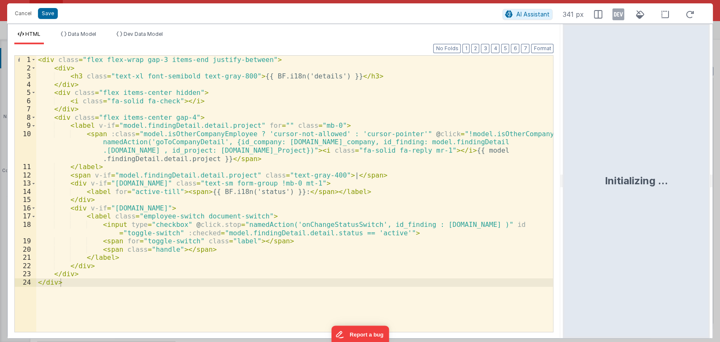
click at [364, 223] on div "< div class = "flex flex-wrap gap-3 items-end justify-between" > < div > < h3 c…" at bounding box center [294, 202] width 517 height 293
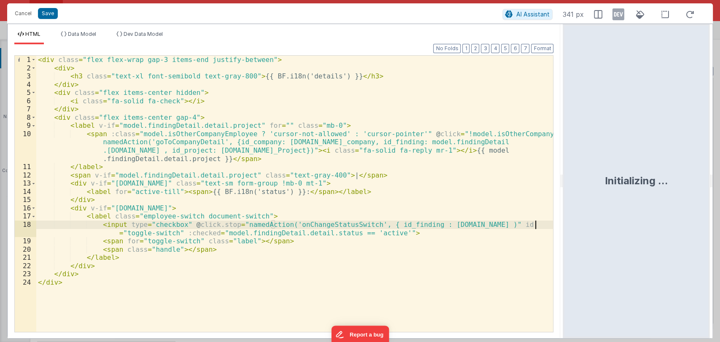
click at [535, 224] on div "< div class = "flex flex-wrap gap-3 items-end justify-between" > < div > < h3 c…" at bounding box center [294, 202] width 517 height 293
click at [48, 17] on button "Save" at bounding box center [48, 13] width 20 height 11
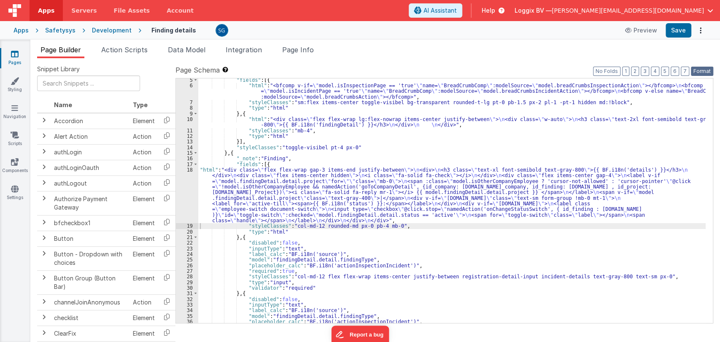
click at [701, 73] on button "Format" at bounding box center [702, 71] width 22 height 9
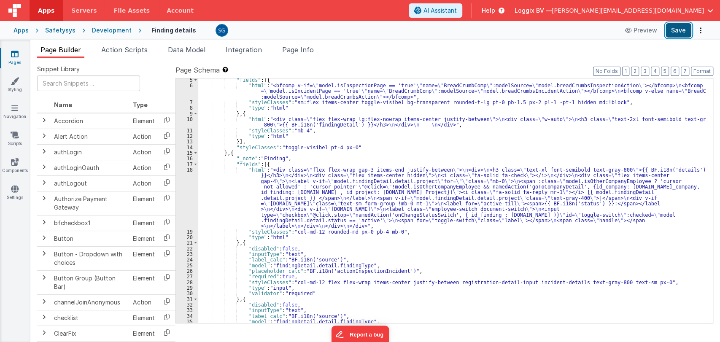
click at [679, 31] on button "Save" at bounding box center [678, 30] width 26 height 14
click at [277, 197] on div ""fields" : [{ "html" : "<bfcomp v-if= \" model.isInspectionPage == 'true' \" na…" at bounding box center [451, 205] width 507 height 256
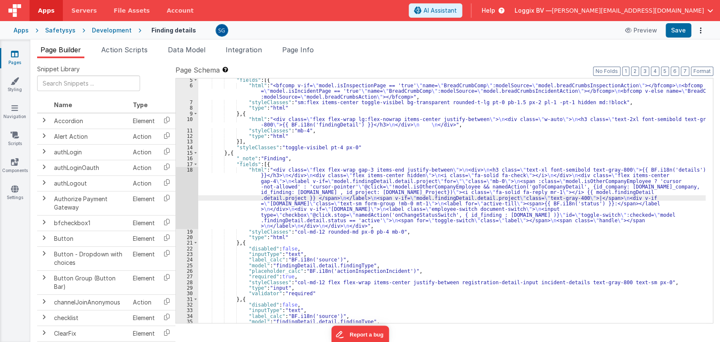
click at [190, 172] on div "18" at bounding box center [187, 198] width 22 height 62
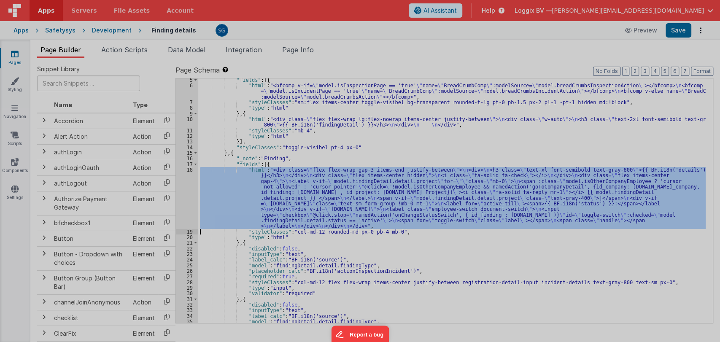
click at [190, 172] on div at bounding box center [360, 171] width 720 height 342
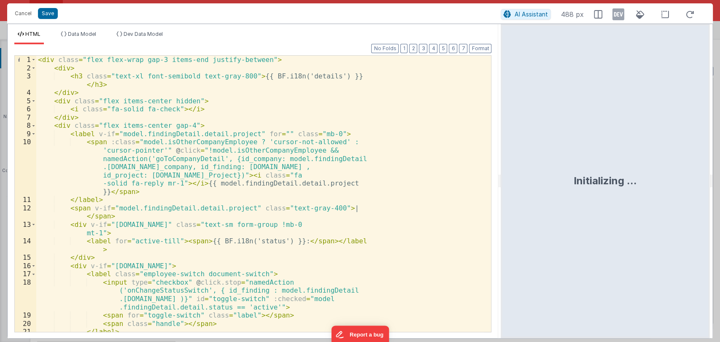
drag, startPoint x: 357, startPoint y: 176, endPoint x: 501, endPoint y: 193, distance: 145.1
click at [501, 193] on html "Cancel Save AI Assistant 488 px HTML Data Model Dev Data Model Format 7 6 5 4 3…" at bounding box center [360, 171] width 720 height 342
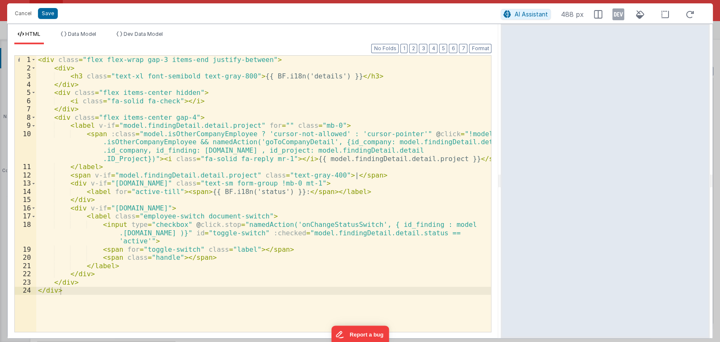
click at [213, 233] on div "< div class = "flex flex-wrap gap-3 items-end justify-between" > < div > < h3 c…" at bounding box center [263, 202] width 455 height 293
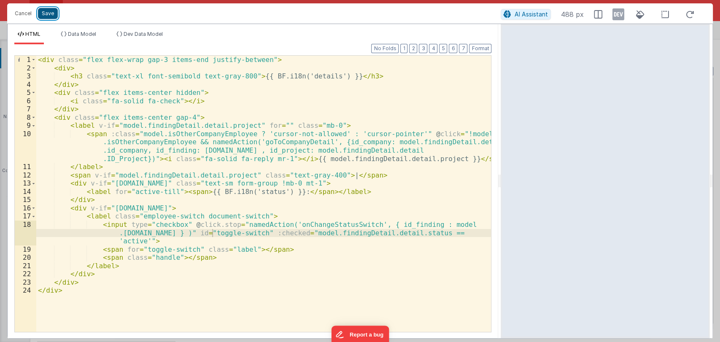
click at [52, 14] on button "Save" at bounding box center [48, 13] width 20 height 11
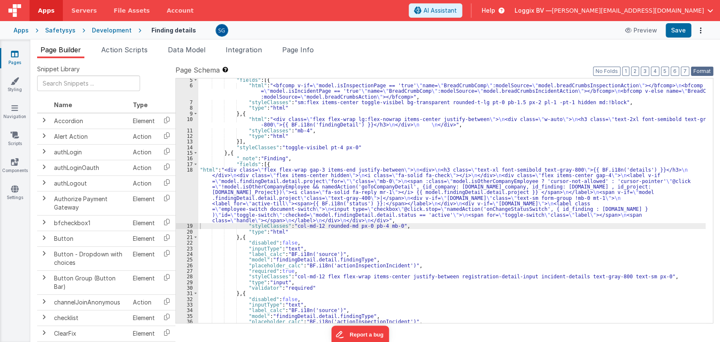
click at [703, 68] on button "Format" at bounding box center [702, 71] width 22 height 9
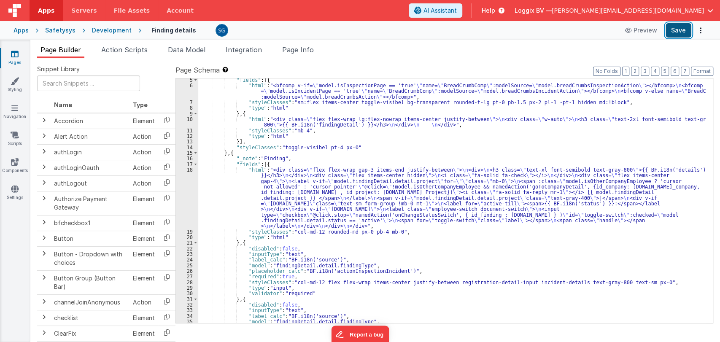
click at [675, 33] on button "Save" at bounding box center [678, 30] width 26 height 14
click at [16, 51] on icon at bounding box center [15, 54] width 8 height 8
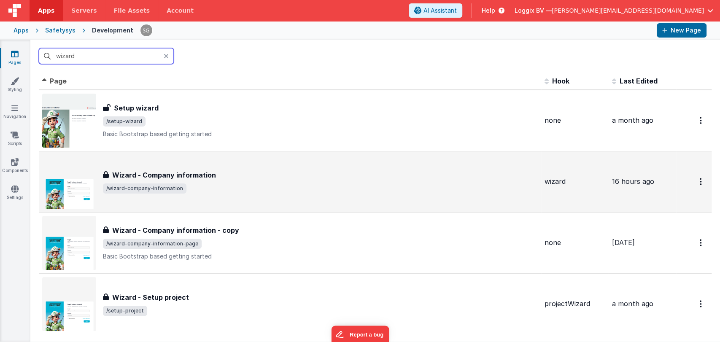
type input "wizard"
click at [197, 188] on span "/wizard-company-information" at bounding box center [320, 188] width 435 height 10
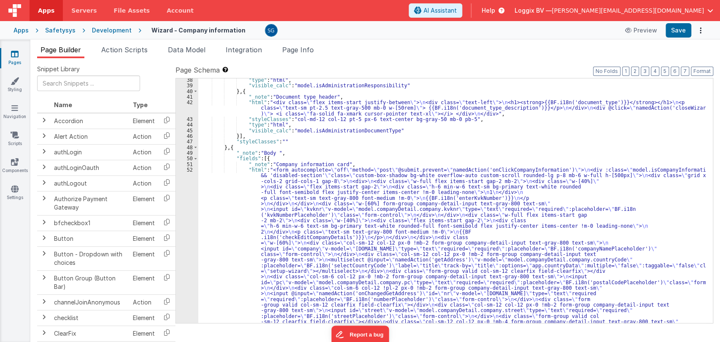
scroll to position [273, 0]
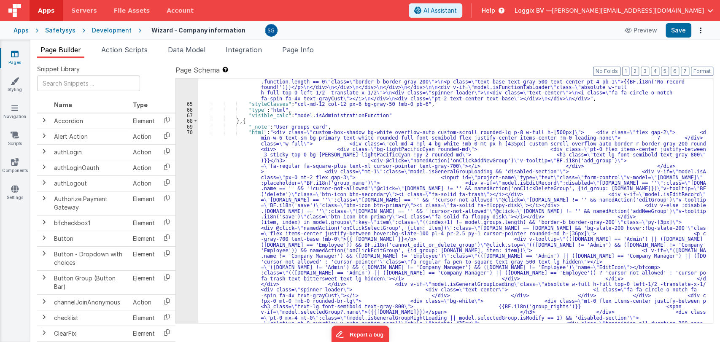
scroll to position [1804, 0]
click at [13, 54] on icon at bounding box center [15, 54] width 8 height 8
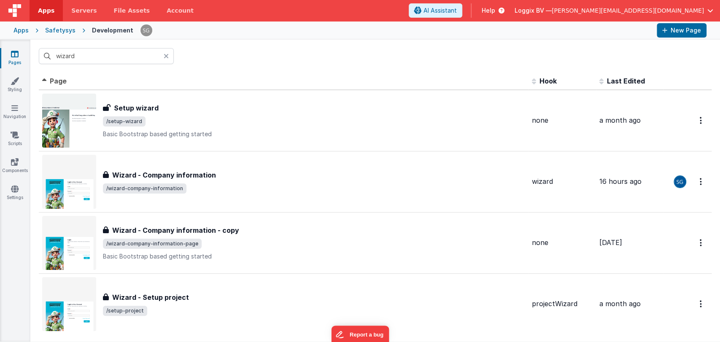
click at [164, 55] on icon at bounding box center [166, 56] width 5 height 7
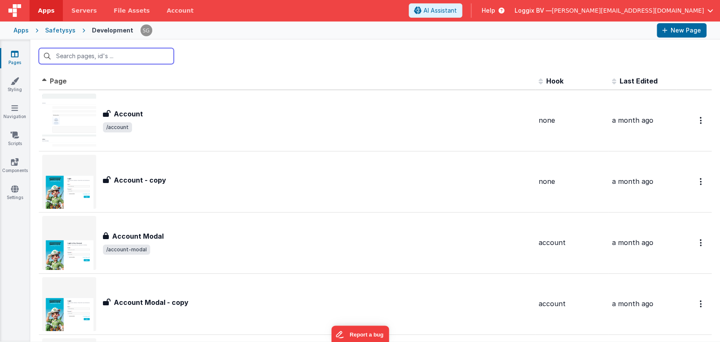
click at [128, 56] on input "text" at bounding box center [106, 56] width 135 height 16
click at [93, 57] on input "text" at bounding box center [106, 56] width 135 height 16
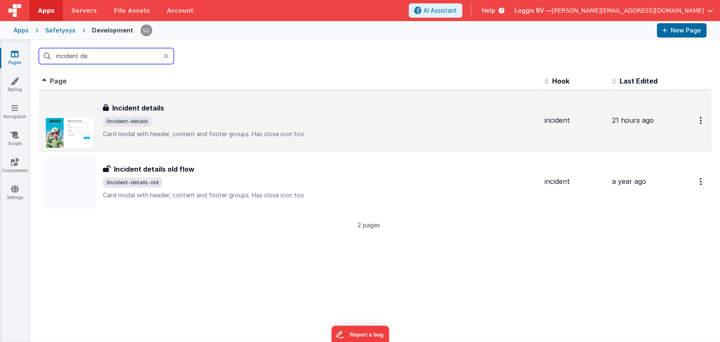
type input "incident de"
click at [191, 115] on div "Incident details Incident details /incident-details Card modal with header, con…" at bounding box center [320, 120] width 435 height 35
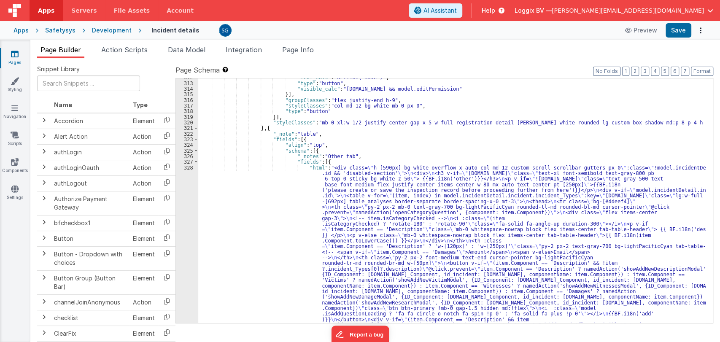
scroll to position [2101, 0]
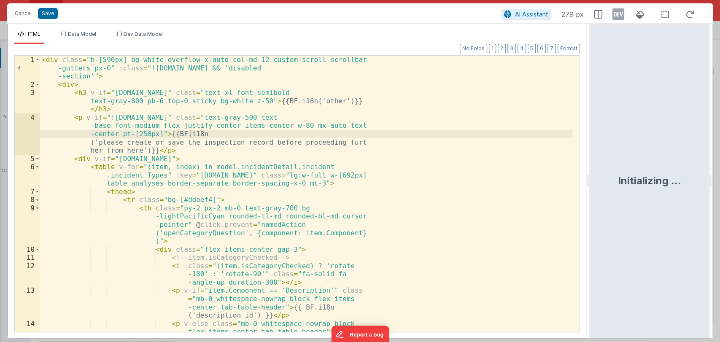
drag, startPoint x: 358, startPoint y: 184, endPoint x: 590, endPoint y: 184, distance: 232.3
click at [590, 184] on html "Cancel Save AI Assistant 279 px HTML Data Model Dev Data Model Format 7 6 5 4 3…" at bounding box center [360, 171] width 720 height 342
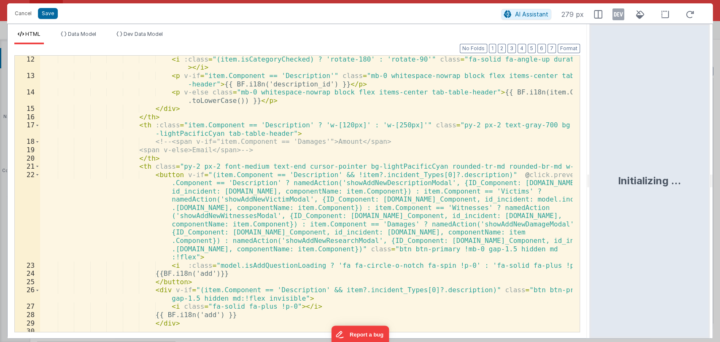
scroll to position [0, 0]
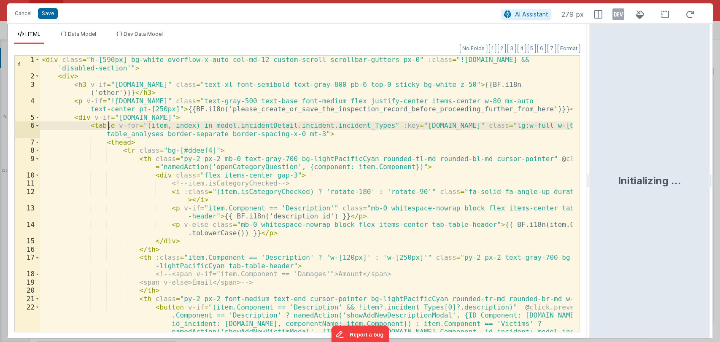
click at [108, 125] on div "< div class = "h-[590px] bg-white overflow-x-auto col-md-12 custom-scroll scrol…" at bounding box center [306, 247] width 532 height 383
click at [17, 13] on button "Cancel" at bounding box center [23, 14] width 25 height 12
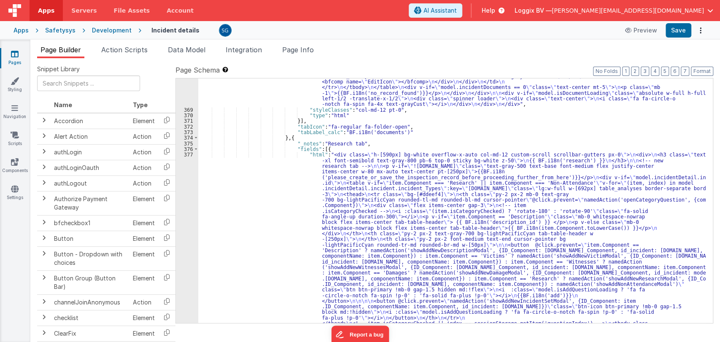
scroll to position [3490, 0]
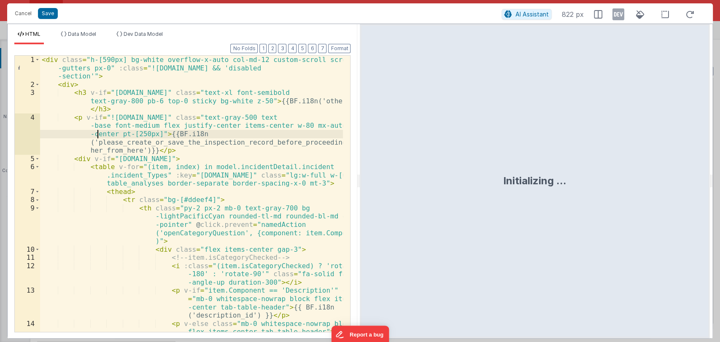
scroll to position [0, 0]
drag, startPoint x: 27, startPoint y: 11, endPoint x: 300, endPoint y: 181, distance: 322.3
click at [27, 11] on button "Cancel" at bounding box center [23, 14] width 25 height 12
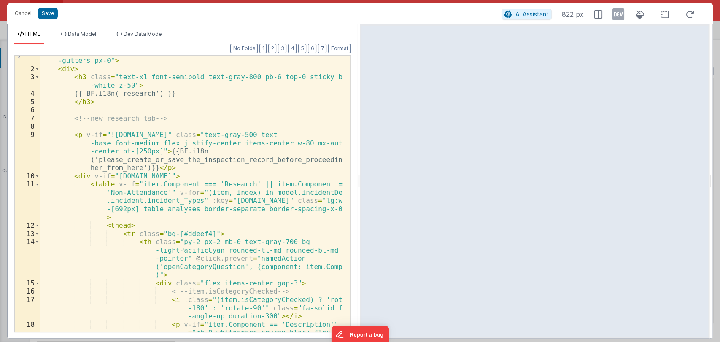
scroll to position [7, 0]
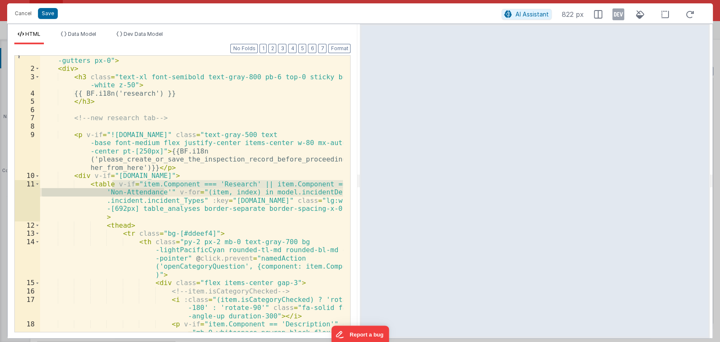
drag, startPoint x: 111, startPoint y: 182, endPoint x: 162, endPoint y: 193, distance: 52.1
click at [162, 193] on div "< div class = "h-[590px] bg-white overflow-x-auto col-md-12 custom-scroll scrol…" at bounding box center [191, 210] width 303 height 325
click at [24, 16] on button "Cancel" at bounding box center [23, 14] width 25 height 12
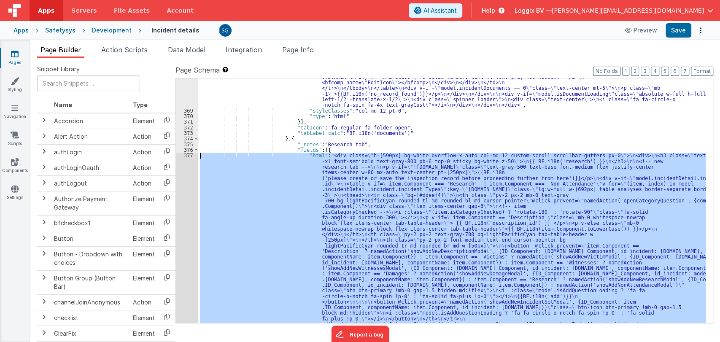
click at [325, 161] on div ""html" : "<div :class= \" (!model.incidentDetail.incident.id || model.isDocumen…" at bounding box center [451, 200] width 507 height 245
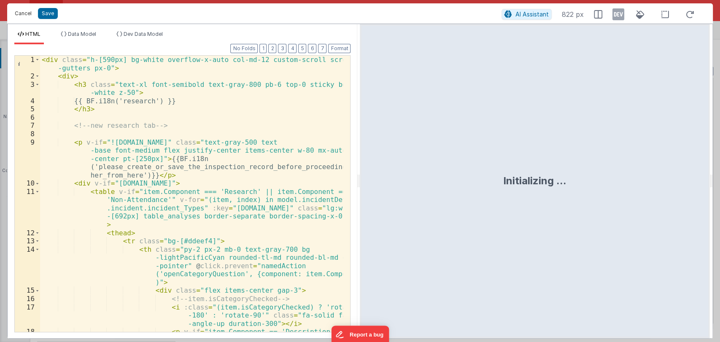
click at [23, 11] on button "Cancel" at bounding box center [23, 14] width 25 height 12
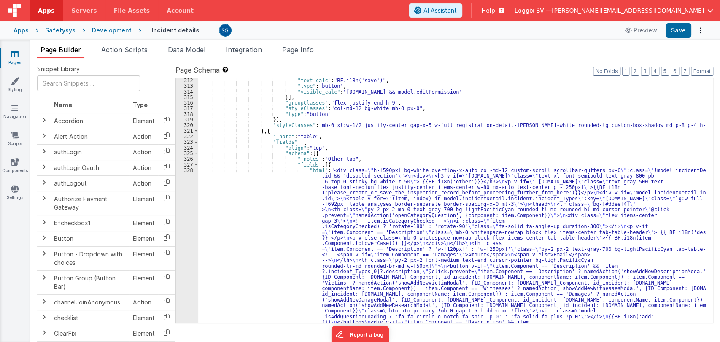
scroll to position [2115, 0]
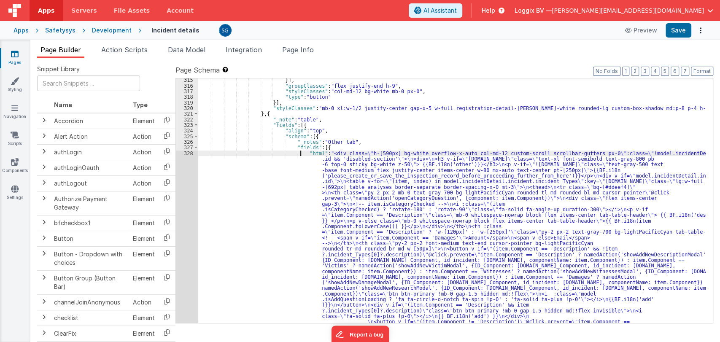
drag, startPoint x: 299, startPoint y: 154, endPoint x: 195, endPoint y: 159, distance: 104.2
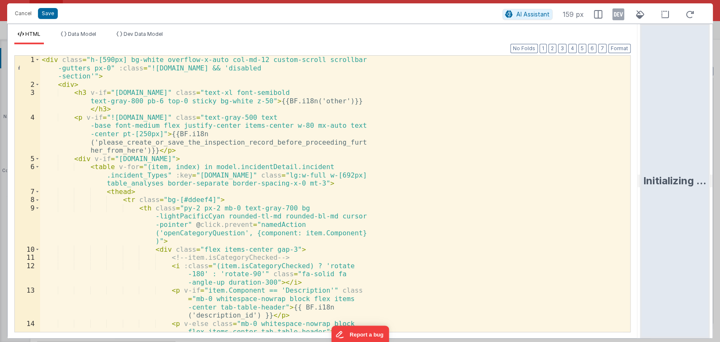
drag, startPoint x: 513, startPoint y: 180, endPoint x: 664, endPoint y: 145, distance: 155.3
click at [664, 145] on html "Cancel Save AI Assistant 159 px HTML Data Model Dev Data Model Format 7 6 5 4 3…" at bounding box center [360, 171] width 720 height 342
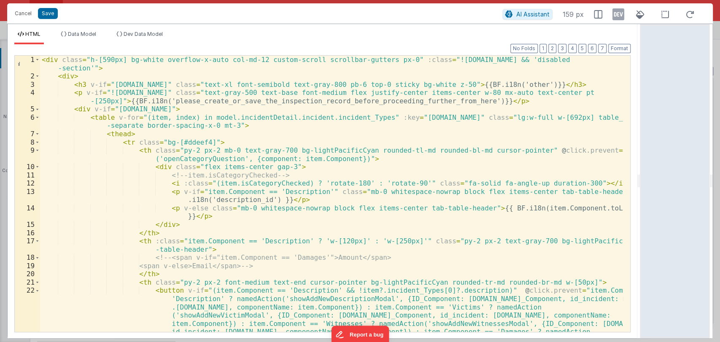
scroll to position [0, 0]
click at [108, 118] on div "< div class = "h-[590px] bg-white overflow-x-auto col-md-12 custom-scroll scrol…" at bounding box center [331, 239] width 583 height 367
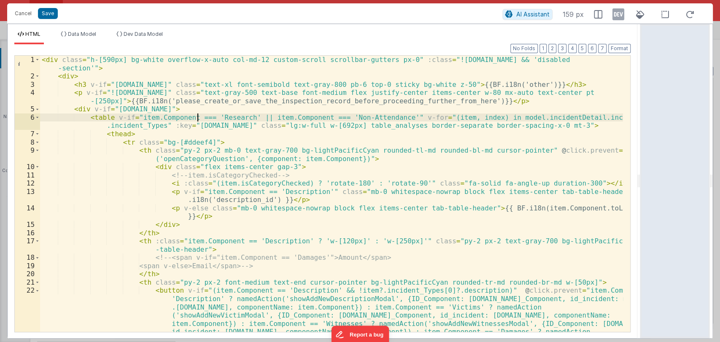
click at [197, 117] on div "< div class = "h-[590px] bg-white overflow-x-auto col-md-12 custom-scroll scrol…" at bounding box center [331, 239] width 583 height 367
drag, startPoint x: 134, startPoint y: 118, endPoint x: 388, endPoint y: 117, distance: 253.8
click at [388, 117] on div "< div class = "h-[590px] bg-white overflow-x-auto col-md-12 custom-scroll scrol…" at bounding box center [331, 239] width 583 height 367
click at [390, 117] on div "< div class = "h-[590px] bg-white overflow-x-auto col-md-12 custom-scroll scrol…" at bounding box center [331, 239] width 583 height 367
click at [197, 116] on div "< div class = "h-[590px] bg-white overflow-x-auto col-md-12 custom-scroll scrol…" at bounding box center [331, 239] width 583 height 367
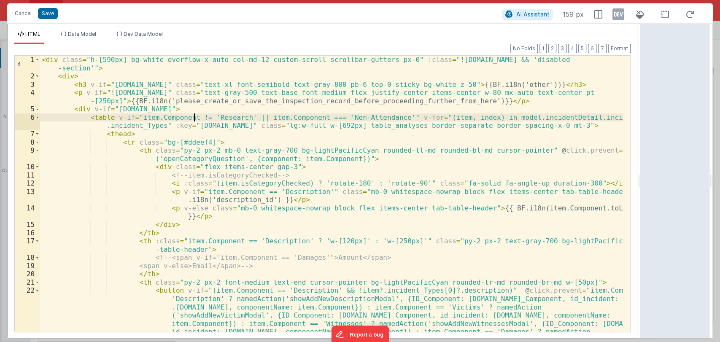
click at [316, 116] on div "< div class = "h-[590px] bg-white overflow-x-auto col-md-12 custom-scroll scrol…" at bounding box center [331, 239] width 583 height 367
click at [51, 13] on button "Save" at bounding box center [48, 13] width 20 height 11
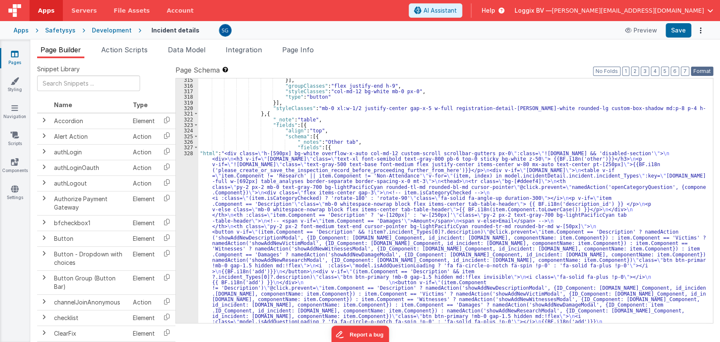
click at [706, 70] on button "Format" at bounding box center [702, 71] width 22 height 9
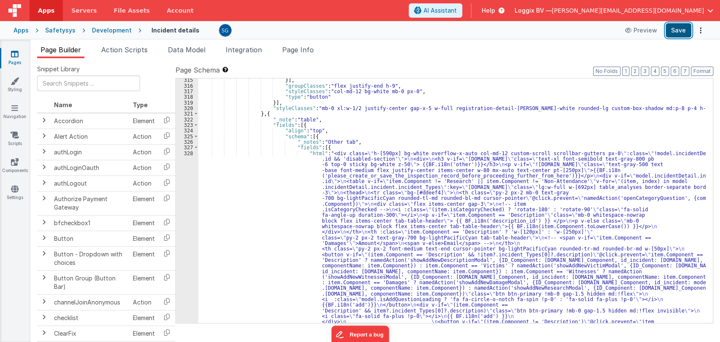
click at [680, 30] on button "Save" at bounding box center [678, 30] width 26 height 14
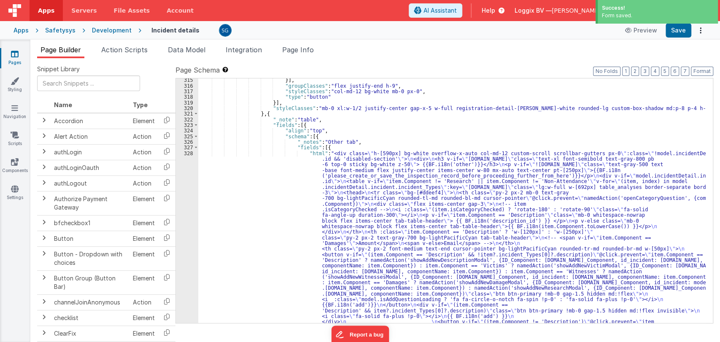
scroll to position [2115, 0]
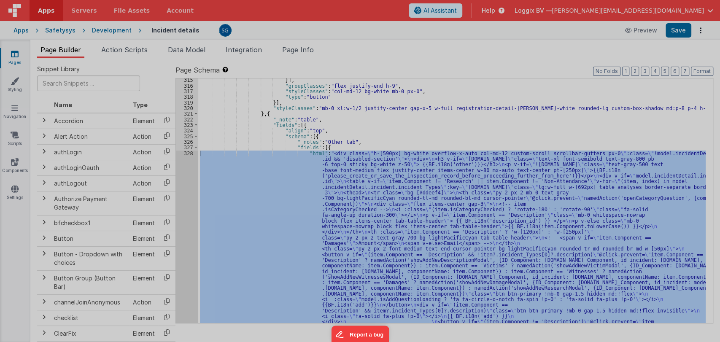
click at [191, 153] on div at bounding box center [360, 171] width 720 height 342
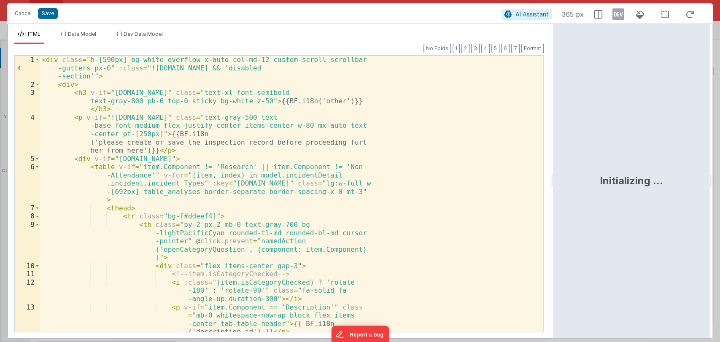
drag, startPoint x: 358, startPoint y: 181, endPoint x: 554, endPoint y: 170, distance: 195.5
click at [554, 170] on html "Cancel Save AI Assistant 365 px HTML Data Model Dev Data Model Format 7 6 5 4 3…" at bounding box center [360, 171] width 720 height 342
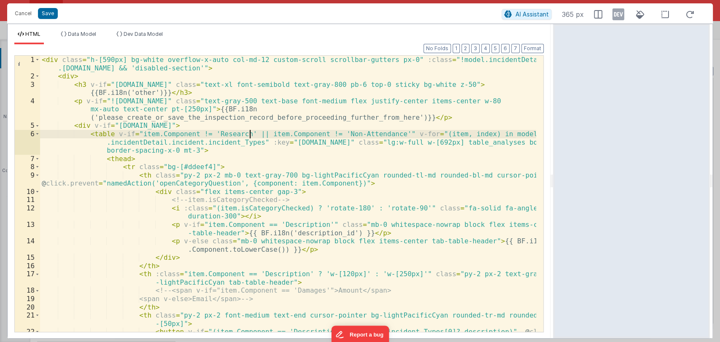
click at [250, 134] on div "< div class = "h-[590px] bg-white overflow-x-auto col-md-12 custom-scroll scrol…" at bounding box center [288, 247] width 496 height 383
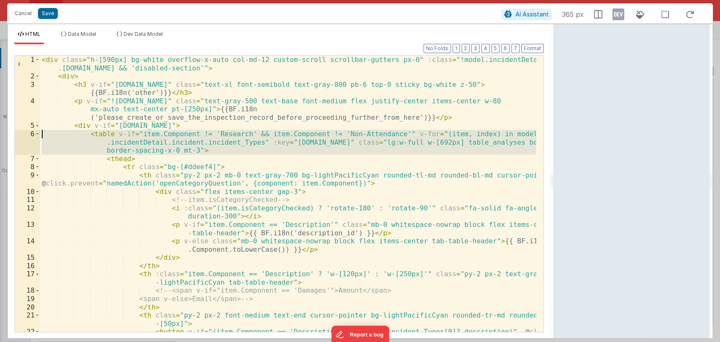
click at [34, 133] on div "6" at bounding box center [27, 142] width 25 height 25
click at [37, 133] on span at bounding box center [37, 134] width 5 height 8
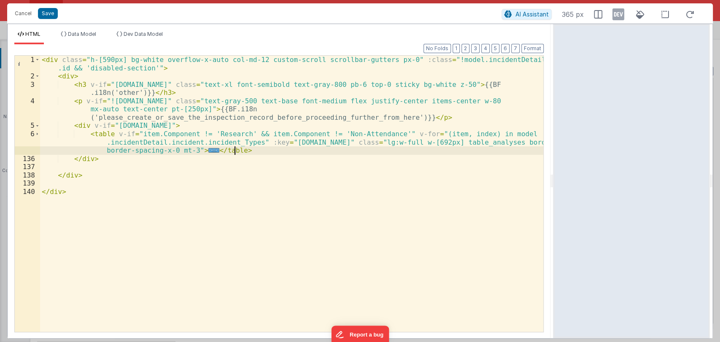
click at [245, 148] on div "< div class = "h-[590px] bg-white overflow-x-auto col-md-12 custom-scroll scrol…" at bounding box center [291, 206] width 503 height 301
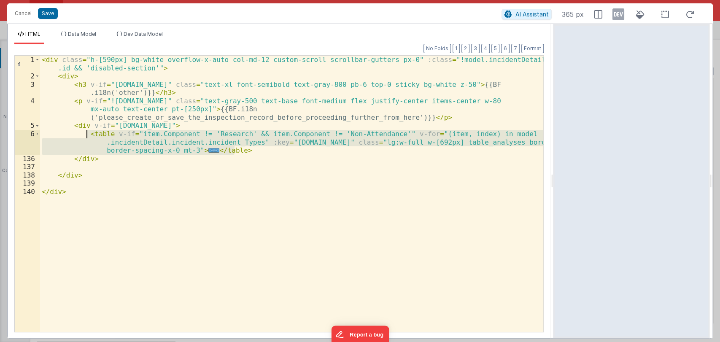
drag, startPoint x: 245, startPoint y: 148, endPoint x: 87, endPoint y: 135, distance: 158.3
click at [87, 135] on div "< div class = "h-[590px] bg-white overflow-x-auto col-md-12 custom-scroll scrol…" at bounding box center [291, 206] width 503 height 301
click at [202, 149] on div "< div class = "h-[590px] bg-white overflow-x-auto col-md-12 custom-scroll scrol…" at bounding box center [291, 194] width 503 height 276
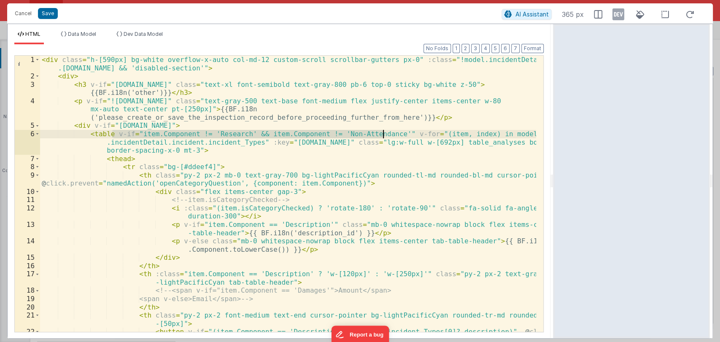
drag, startPoint x: 111, startPoint y: 134, endPoint x: 383, endPoint y: 132, distance: 272.0
click at [383, 132] on div "< div class = "h-[590px] bg-white overflow-x-auto col-md-12 custom-scroll scrol…" at bounding box center [288, 247] width 496 height 383
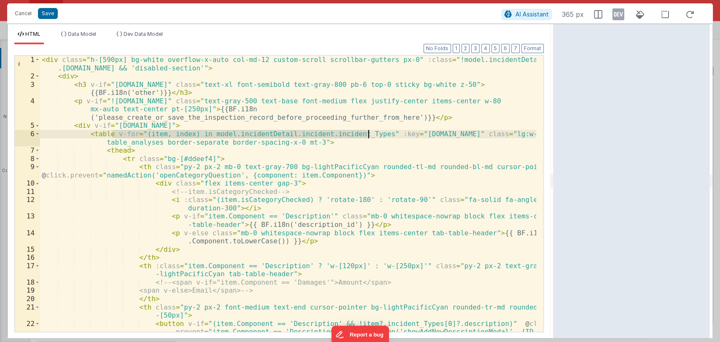
drag, startPoint x: 111, startPoint y: 132, endPoint x: 370, endPoint y: 136, distance: 258.5
click at [370, 136] on div "< div class = "h-[590px] bg-white overflow-x-auto col-md-12 custom-scroll scrol…" at bounding box center [288, 247] width 496 height 383
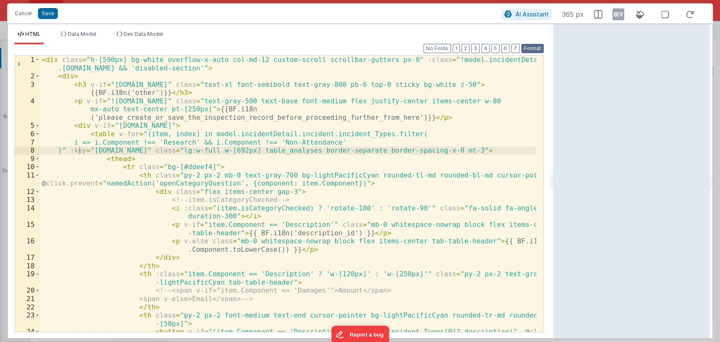
click at [531, 51] on button "Format" at bounding box center [532, 48] width 22 height 9
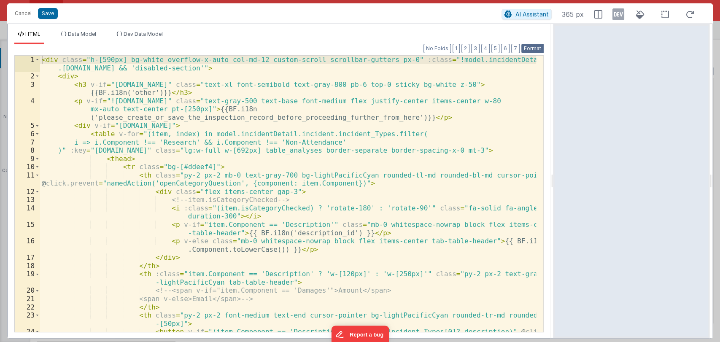
click at [531, 52] on button "Format" at bounding box center [532, 48] width 22 height 9
click at [52, 13] on button "Save" at bounding box center [48, 13] width 20 height 11
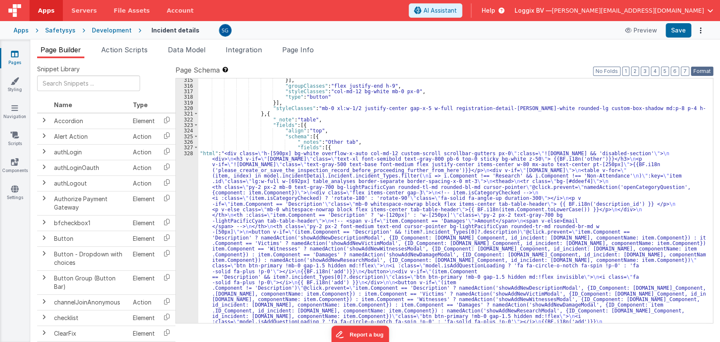
click at [702, 74] on button "Format" at bounding box center [702, 71] width 22 height 9
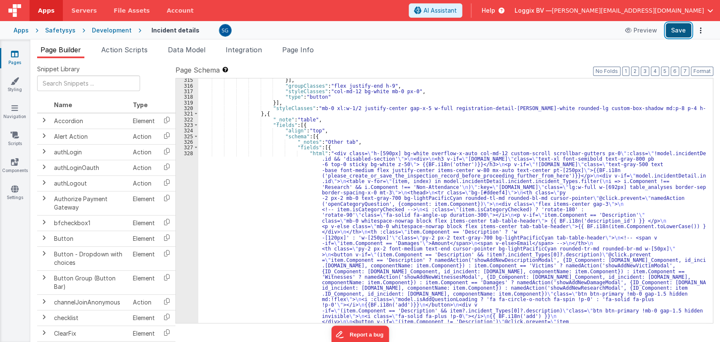
click at [674, 31] on button "Save" at bounding box center [678, 30] width 26 height 14
click at [13, 53] on icon at bounding box center [15, 54] width 8 height 8
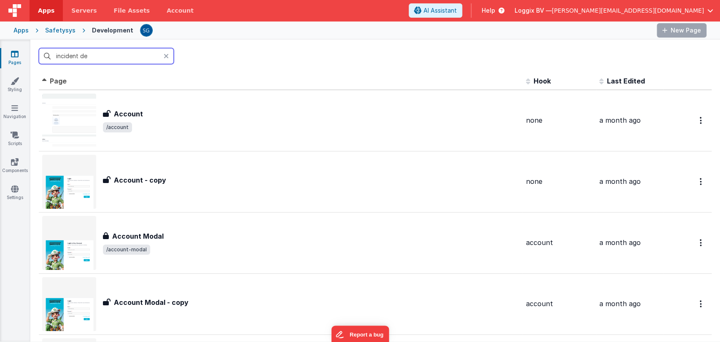
click at [117, 55] on input "incident de" at bounding box center [106, 56] width 135 height 16
type input "wizard"
click at [81, 53] on input "wizard" at bounding box center [106, 56] width 135 height 16
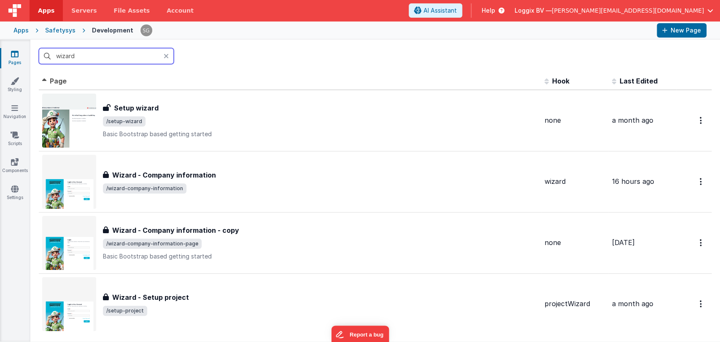
click at [85, 55] on input "wizard" at bounding box center [106, 56] width 135 height 16
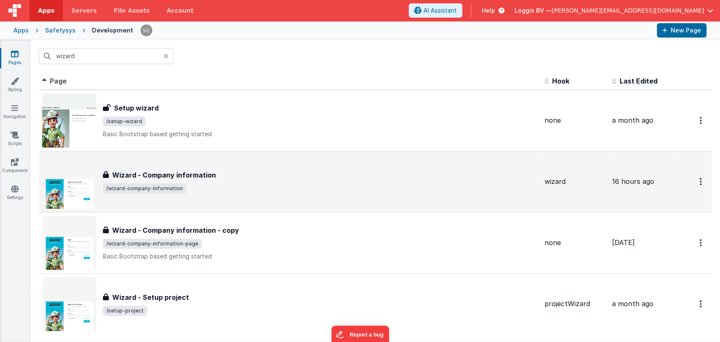
click at [167, 174] on h3 "Wizard - Company information" at bounding box center [164, 175] width 104 height 10
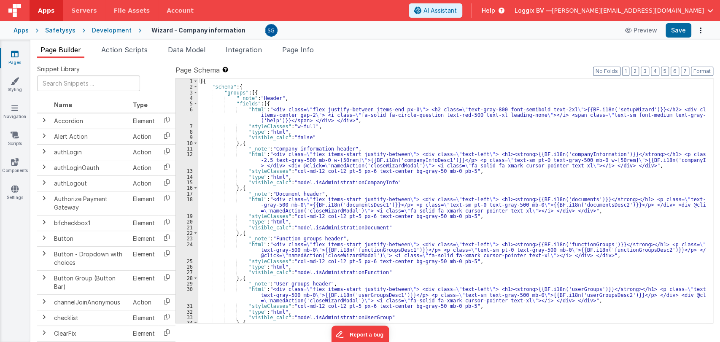
click at [719, 78] on div "Snippet Library Name Type Accordion Element Alert Action Action authLogin Actio…" at bounding box center [374, 206] width 689 height 297
click at [700, 49] on ul "Page Builder Action Scripts Data Model Integration Page Info" at bounding box center [374, 51] width 689 height 13
click at [404, 183] on div "[{ "schema" : { "groups" : [{ "_note" : "Header" , "fields" : [{ "html" : "<div…" at bounding box center [451, 206] width 507 height 256
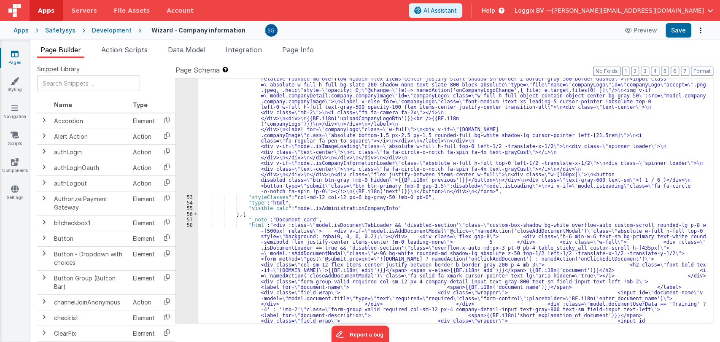
scroll to position [638, 0]
click at [195, 212] on span at bounding box center [195, 213] width 5 height 5
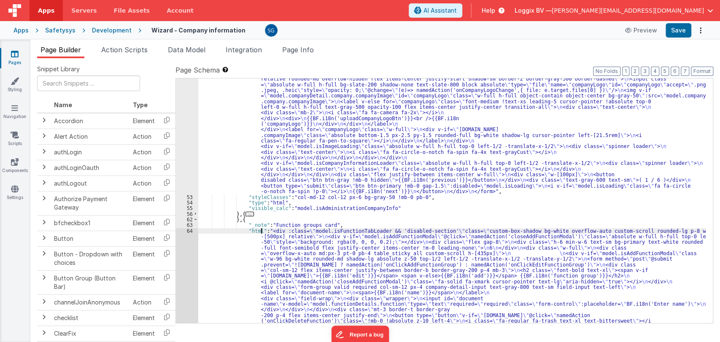
click at [260, 231] on div ""html" : "<form autocomplete= \" off \" method= \" post \" @submit.prevent= \" …" at bounding box center [451, 248] width 507 height 885
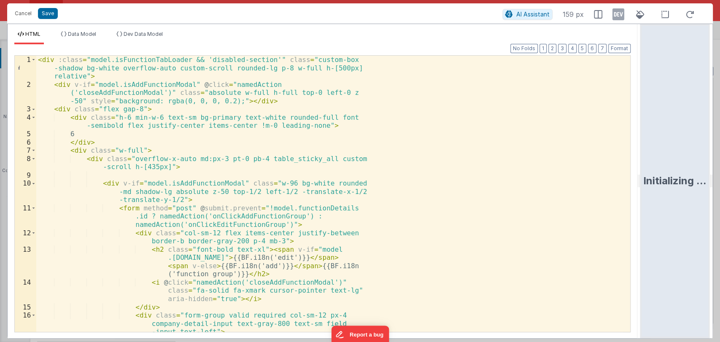
drag, startPoint x: 358, startPoint y: 180, endPoint x: 719, endPoint y: 182, distance: 361.3
click at [719, 182] on html "Cancel Save AI Assistant 159 px HTML Data Model Dev Data Model Format 7 6 5 4 3…" at bounding box center [360, 171] width 720 height 342
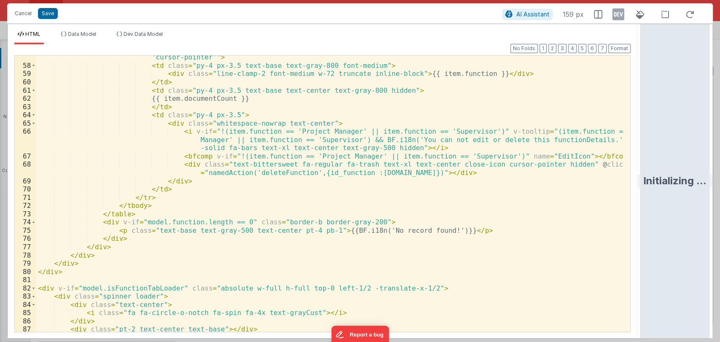
scroll to position [589, 0]
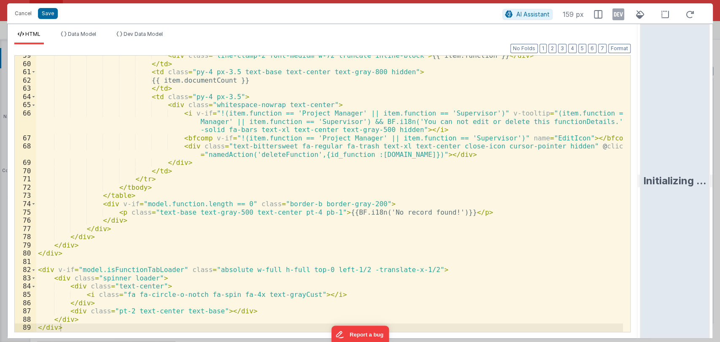
click at [415, 203] on div "< div class = "line-clamp-2 font-medium w-72 truncate inline-block" > {{ item.f…" at bounding box center [329, 197] width 586 height 293
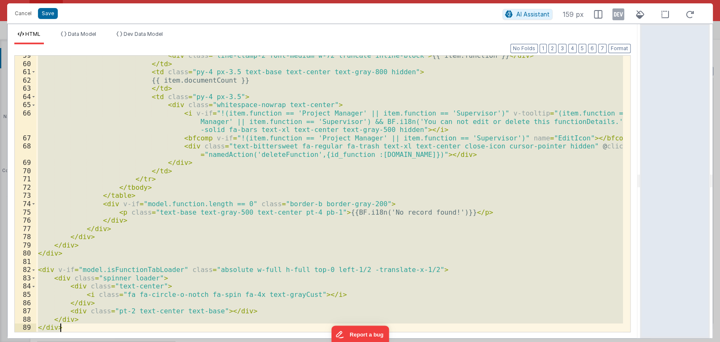
click at [269, 188] on div "< div class = "line-clamp-2 font-medium w-72 truncate inline-block" > {{ item.f…" at bounding box center [329, 194] width 586 height 276
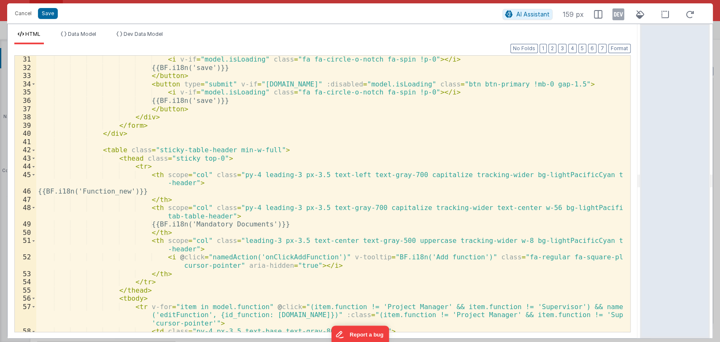
scroll to position [305, 0]
click at [19, 13] on button "Cancel" at bounding box center [23, 14] width 25 height 12
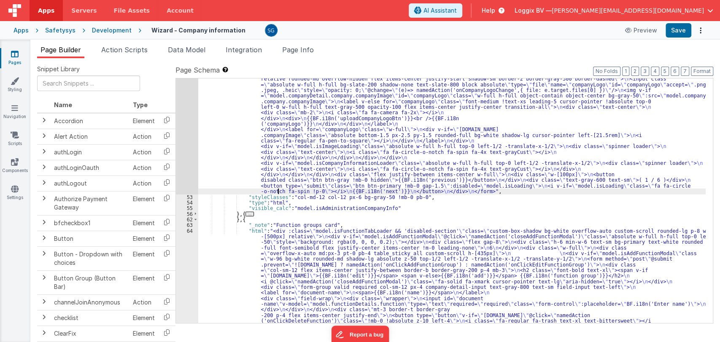
click at [279, 191] on div ""html" : "<form autocomplete= \" off \" method= \" post \" @submit.prevent= \" …" at bounding box center [451, 248] width 507 height 885
click at [289, 200] on div ""html" : "<form autocomplete= \" off \" method= \" post \" @submit.prevent= \" …" at bounding box center [451, 248] width 507 height 885
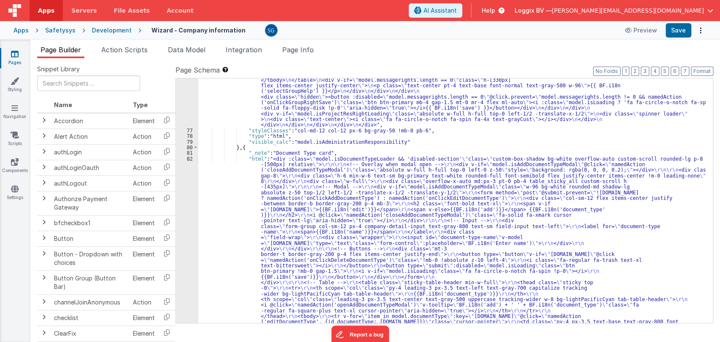
scroll to position [2176, 0]
click at [300, 190] on div ""html" : "<div class= \" custom-box-shadow bg-white overflow-auto custom-scroll…" at bounding box center [451, 123] width 507 height 947
click at [189, 158] on div "82" at bounding box center [187, 268] width 22 height 225
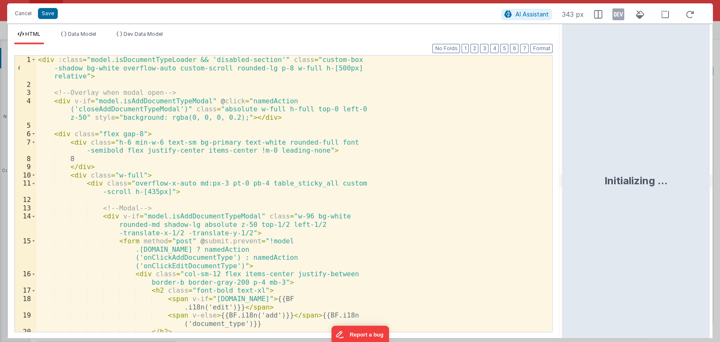
drag, startPoint x: 359, startPoint y: 180, endPoint x: 675, endPoint y: 204, distance: 317.1
click at [675, 204] on html "Cancel Save AI Assistant 343 px HTML Data Model Dev Data Model Format 7 6 5 4 3…" at bounding box center [360, 171] width 720 height 342
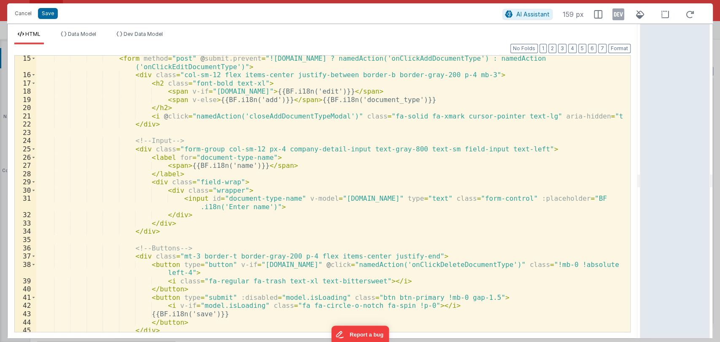
scroll to position [150, 0]
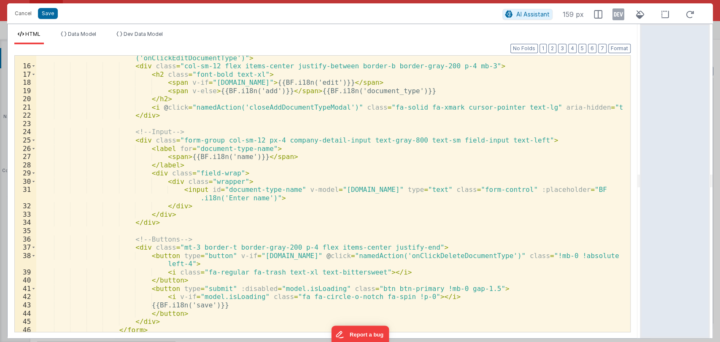
click at [306, 206] on div "< form method = "post" @ submit.prevent = "!model.documentTypeDetails.id ? name…" at bounding box center [329, 196] width 586 height 301
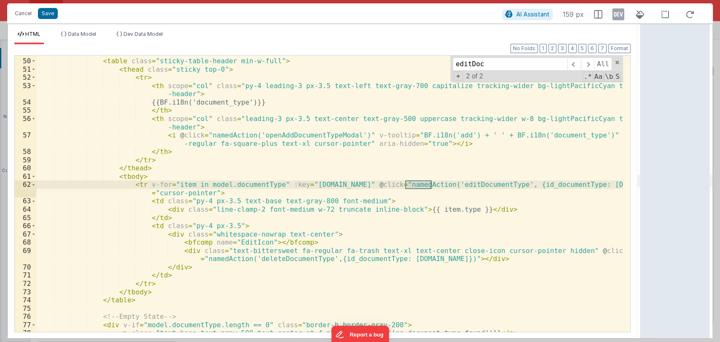
scroll to position [452, 0]
type input "editDoc"
click at [507, 183] on div "<!-- Table --> < table class = "sticky-table-header min-w-full" > < thead class…" at bounding box center [329, 194] width 586 height 293
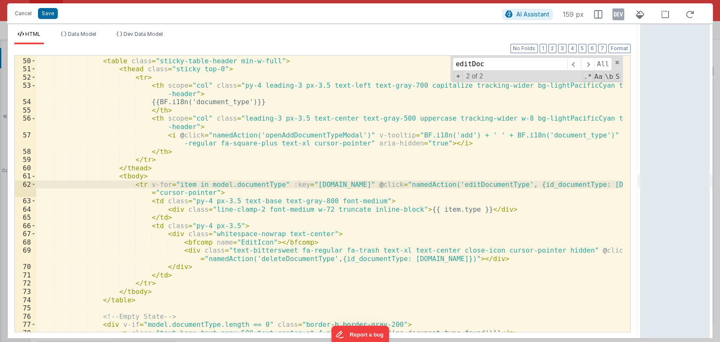
click at [508, 183] on div "<!-- Table --> < table class = "sticky-table-header min-w-full" > < thead class…" at bounding box center [329, 194] width 586 height 293
click at [24, 14] on button "Cancel" at bounding box center [23, 14] width 25 height 12
click at [23, 14] on button "Cancel" at bounding box center [23, 14] width 25 height 12
click at [619, 64] on div "Format 7 6 5 4 3 2 1 No Folds 49 50 51 52 53 54 55 56 57 58 59 60 61 62 63 64 6…" at bounding box center [322, 192] width 616 height 277
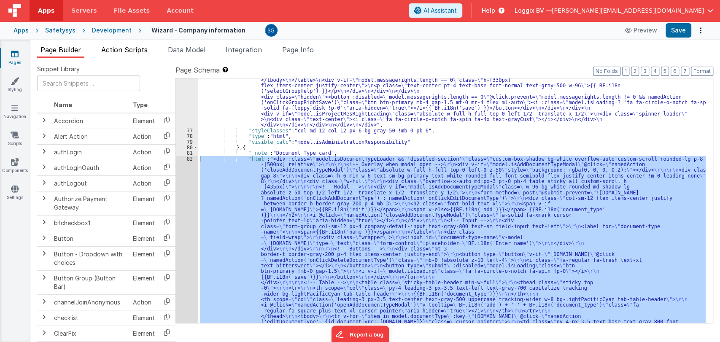
click at [135, 49] on span "Action Scripts" at bounding box center [124, 50] width 46 height 8
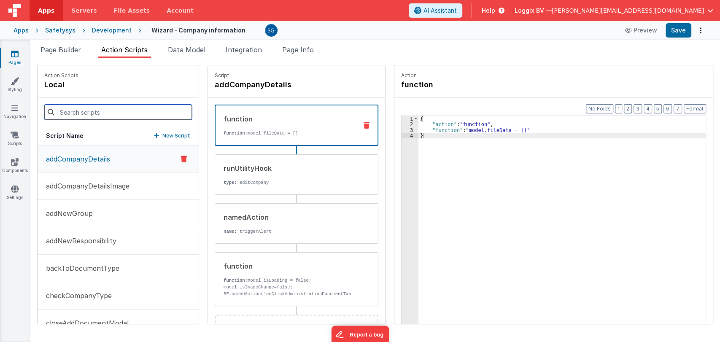
click at [94, 108] on input at bounding box center [118, 112] width 148 height 15
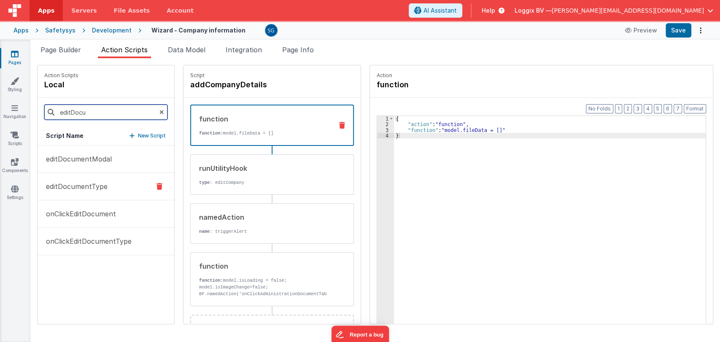
type input "editDocu"
click at [83, 182] on p "editDocumentType" at bounding box center [74, 186] width 67 height 10
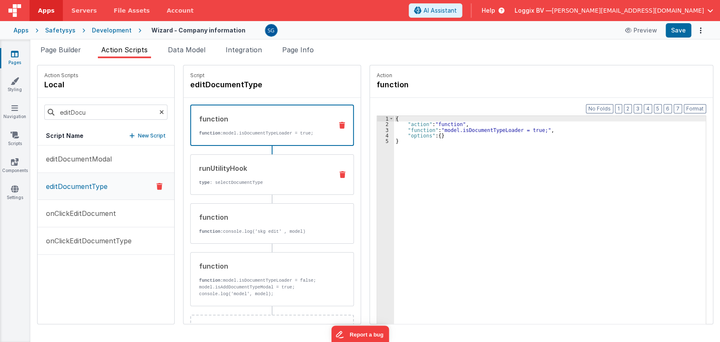
click at [269, 171] on div "runUtilityHook" at bounding box center [262, 168] width 127 height 10
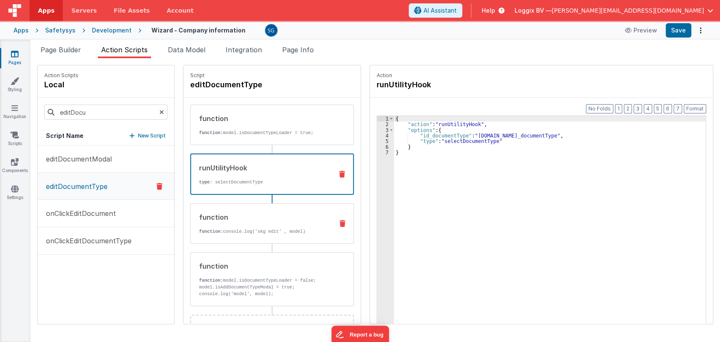
click at [234, 221] on div "function function: console.log('skg edit' , model)" at bounding box center [259, 223] width 136 height 23
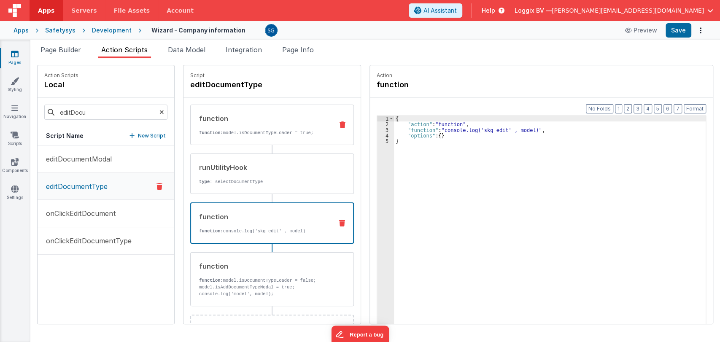
click at [229, 137] on div "function function: model.isDocumentTypeLoader = true;" at bounding box center [272, 125] width 164 height 40
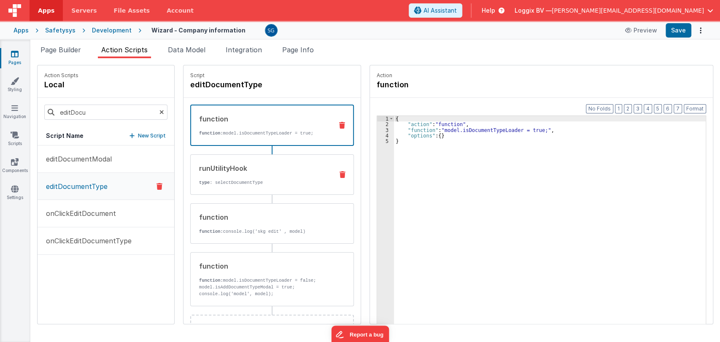
click at [233, 165] on div "runUtilityHook" at bounding box center [262, 168] width 127 height 10
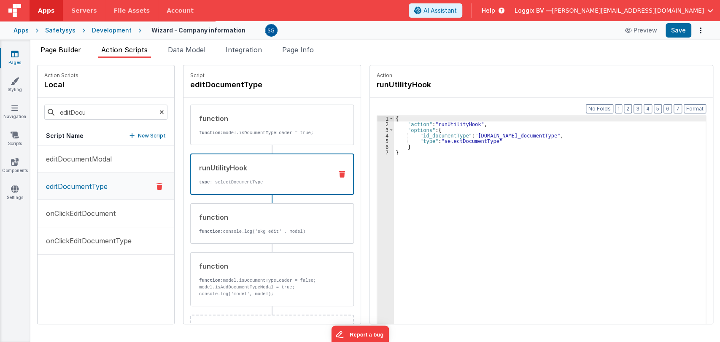
click at [69, 48] on span "Page Builder" at bounding box center [60, 50] width 40 height 8
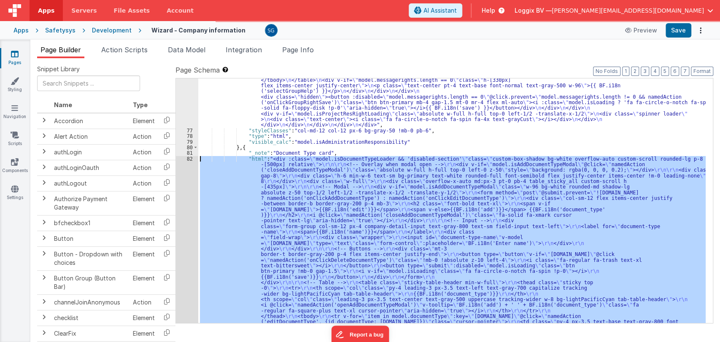
click at [187, 158] on div "82" at bounding box center [187, 268] width 22 height 225
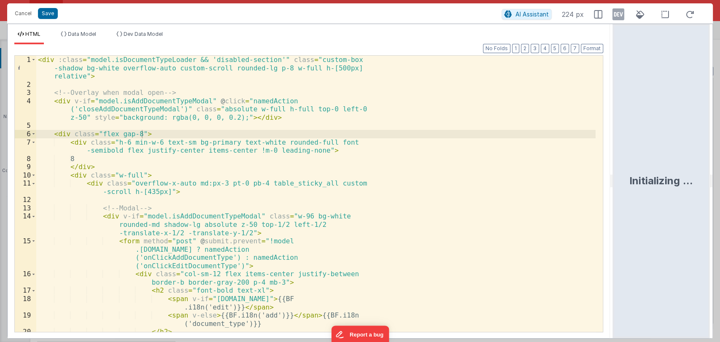
drag, startPoint x: 358, startPoint y: 178, endPoint x: 616, endPoint y: 189, distance: 258.3
click at [616, 189] on html "Cancel Save AI Assistant 224 px HTML Data Model Dev Data Model Format 7 6 5 4 3…" at bounding box center [360, 171] width 720 height 342
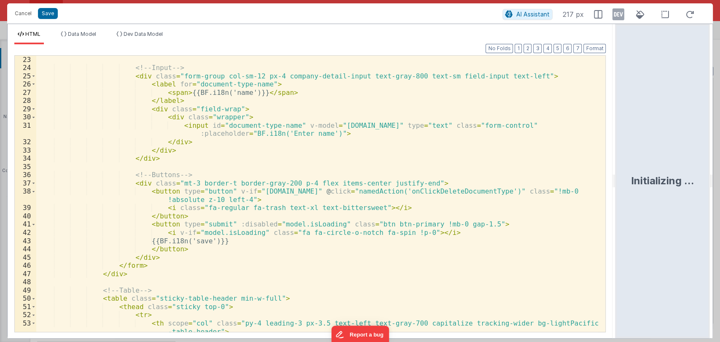
scroll to position [223, 0]
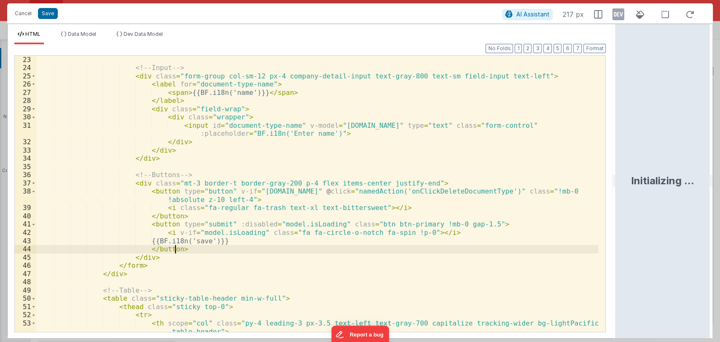
click at [205, 253] on div "<!-- Input --> < div class = "form-group col-sm-12 px-4 company-detail-input te…" at bounding box center [317, 202] width 562 height 293
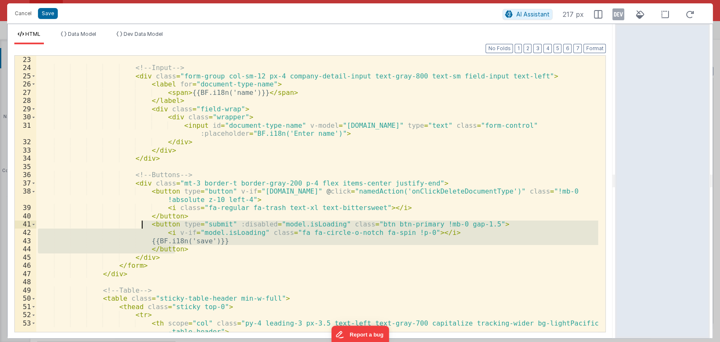
drag, startPoint x: 206, startPoint y: 250, endPoint x: 142, endPoint y: 226, distance: 68.4
click at [142, 226] on div "<!-- Input --> < div class = "form-group col-sm-12 px-4 company-detail-input te…" at bounding box center [317, 202] width 562 height 293
click at [186, 250] on div "<!-- Input --> < div class = "form-group col-sm-12 px-4 company-detail-input te…" at bounding box center [317, 194] width 562 height 276
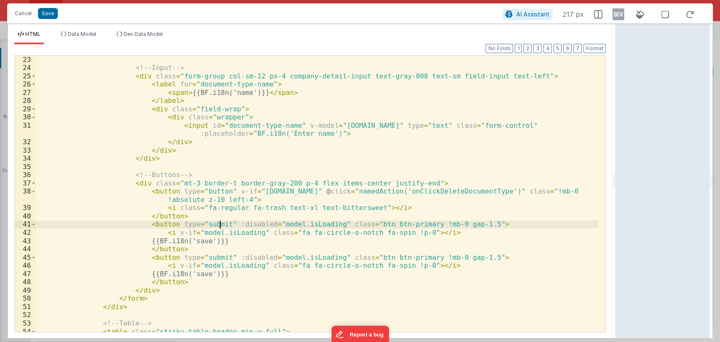
click at [221, 222] on div "<!-- Input --> < div class = "form-group col-sm-12 px-4 company-detail-input te…" at bounding box center [317, 202] width 562 height 293
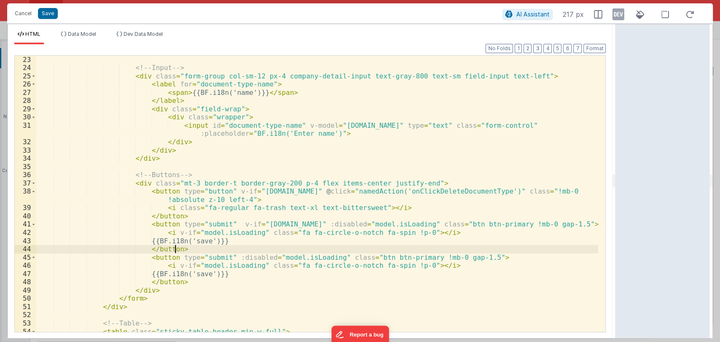
click at [258, 252] on div "<!-- Input --> < div class = "form-group col-sm-12 px-4 company-detail-input te…" at bounding box center [317, 202] width 562 height 293
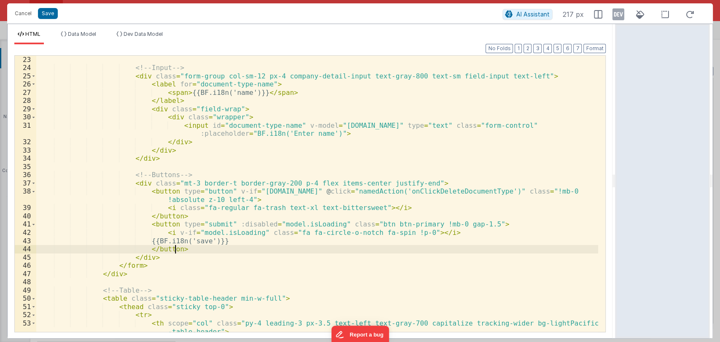
click at [188, 248] on div "<!-- Input --> < div class = "form-group col-sm-12 px-4 company-detail-input te…" at bounding box center [317, 202] width 562 height 293
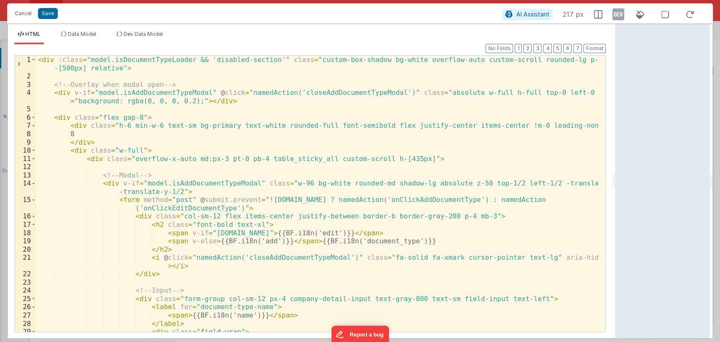
scroll to position [0, 0]
click at [44, 14] on button "Save" at bounding box center [48, 13] width 20 height 11
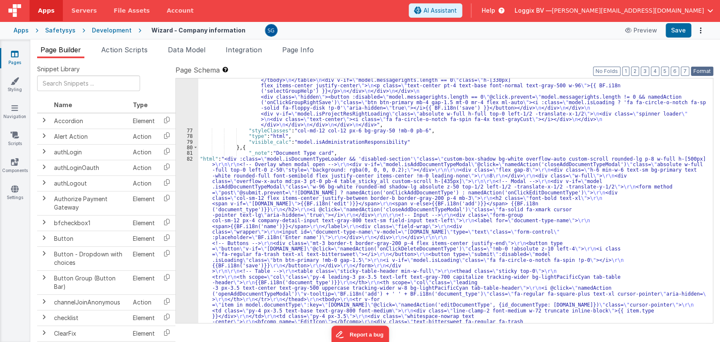
click at [703, 70] on button "Format" at bounding box center [702, 71] width 22 height 9
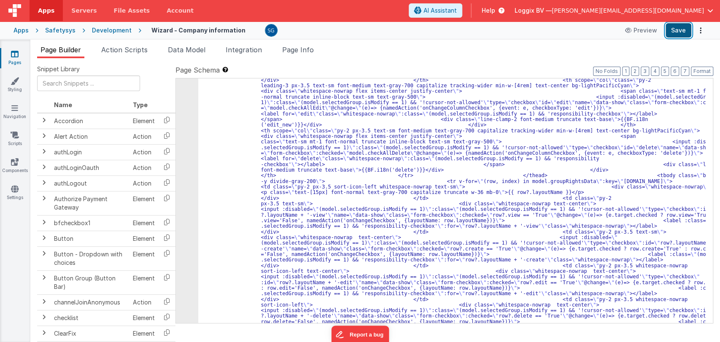
click at [681, 35] on button "Save" at bounding box center [678, 30] width 26 height 14
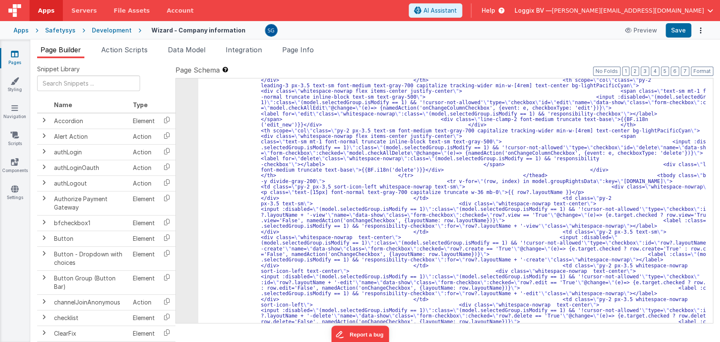
click at [16, 53] on icon at bounding box center [15, 54] width 8 height 8
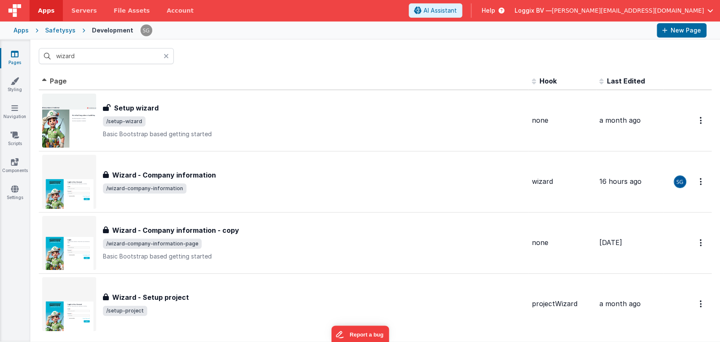
click at [165, 56] on icon at bounding box center [166, 56] width 5 height 7
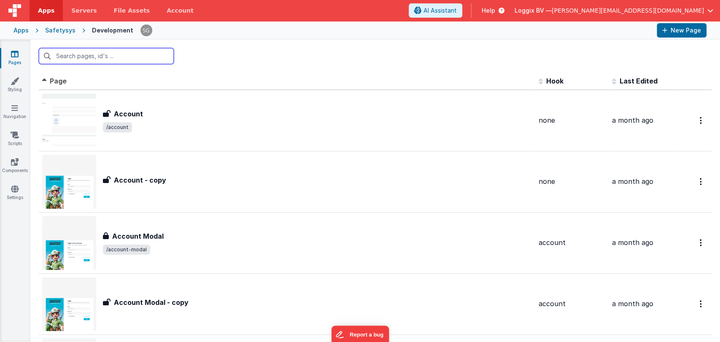
click at [121, 51] on input "text" at bounding box center [106, 56] width 135 height 16
click at [99, 56] on input "text" at bounding box center [106, 56] width 135 height 16
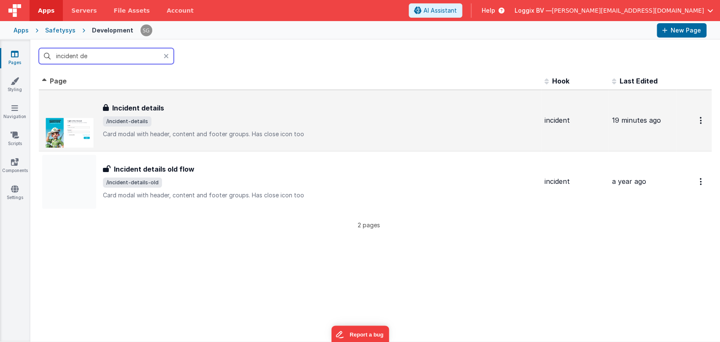
type input "incident de"
click at [197, 124] on span "/incident-details" at bounding box center [320, 121] width 435 height 10
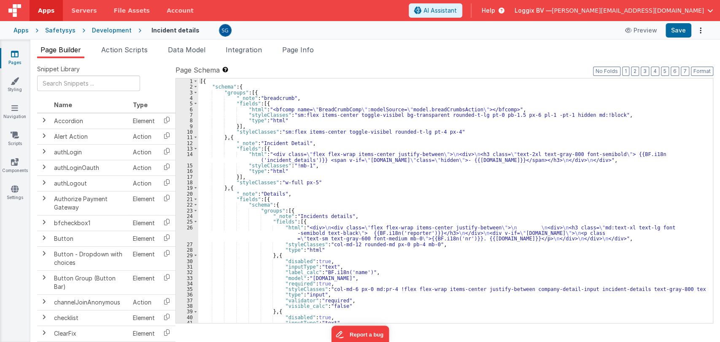
click at [13, 54] on icon at bounding box center [15, 54] width 8 height 8
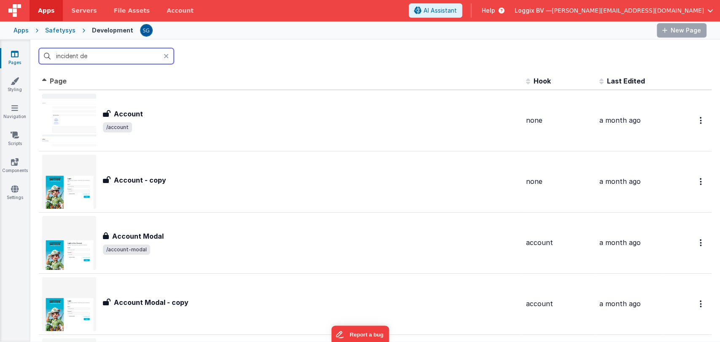
click at [102, 52] on input "incident de" at bounding box center [106, 56] width 135 height 16
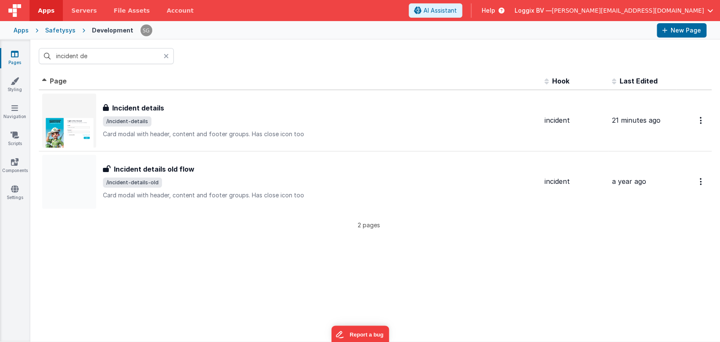
click at [166, 55] on icon at bounding box center [166, 56] width 5 height 7
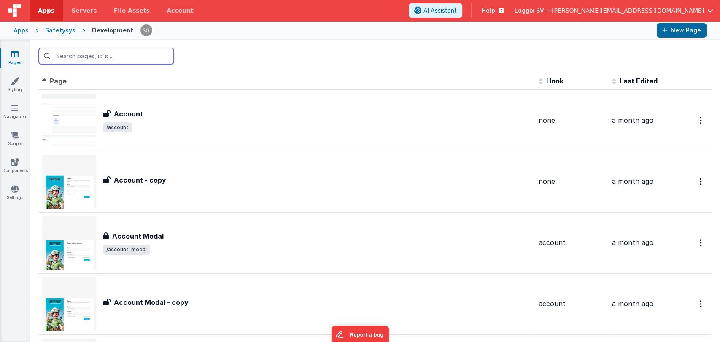
click at [111, 54] on input "text" at bounding box center [106, 56] width 135 height 16
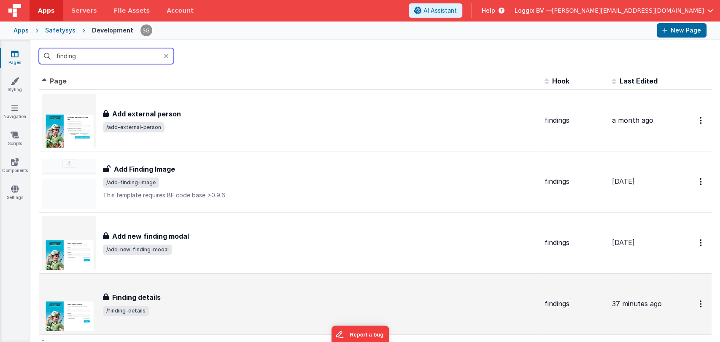
type input "finding"
click at [126, 295] on h3 "Finding details" at bounding box center [136, 297] width 48 height 10
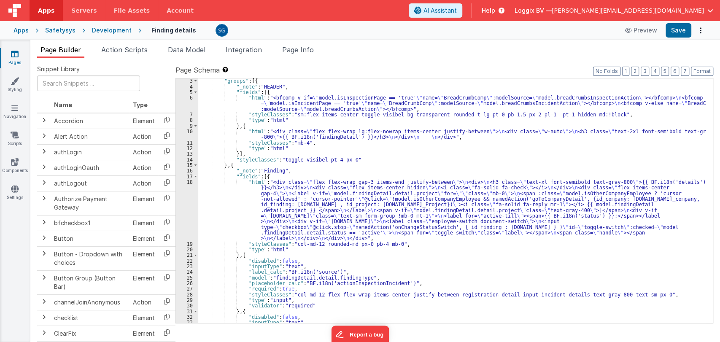
scroll to position [11, 0]
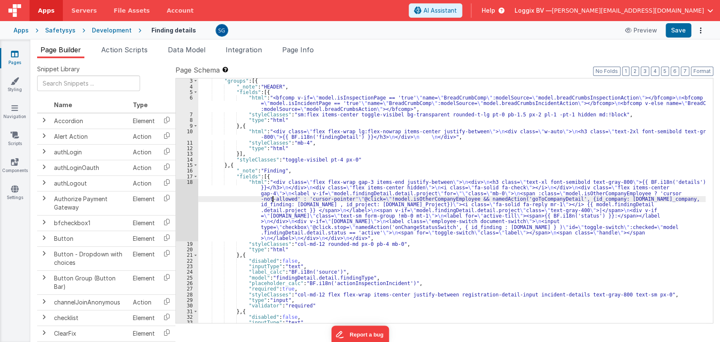
click at [272, 196] on div ""groups" : [{ "_note" : "HEADER" , "fields" : [{ "html" : "<bfcomp v-if= \" mod…" at bounding box center [451, 206] width 507 height 256
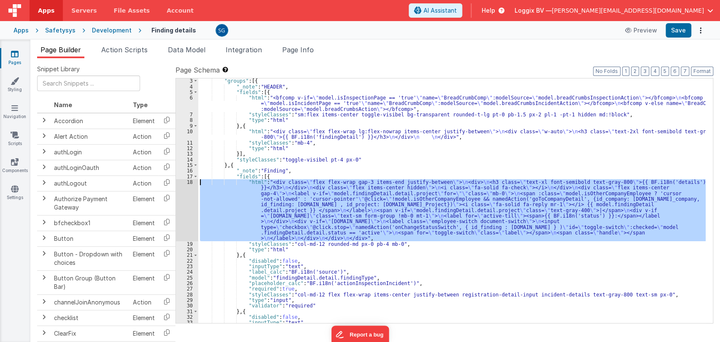
click at [187, 183] on div "18" at bounding box center [187, 210] width 22 height 62
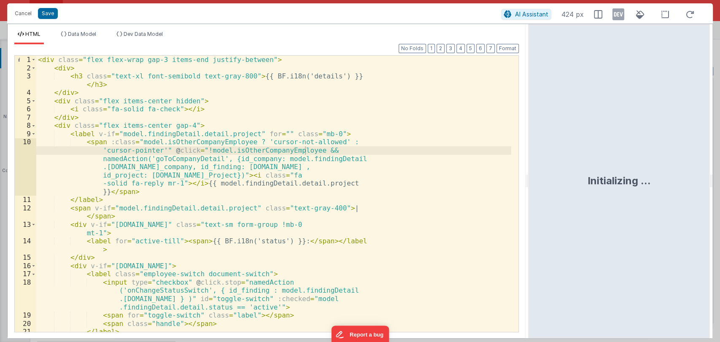
drag, startPoint x: 358, startPoint y: 181, endPoint x: 529, endPoint y: 178, distance: 170.4
click at [529, 178] on html "Cancel Save AI Assistant 424 px HTML Data Model Dev Data Model Format 7 6 5 4 3…" at bounding box center [360, 171] width 720 height 342
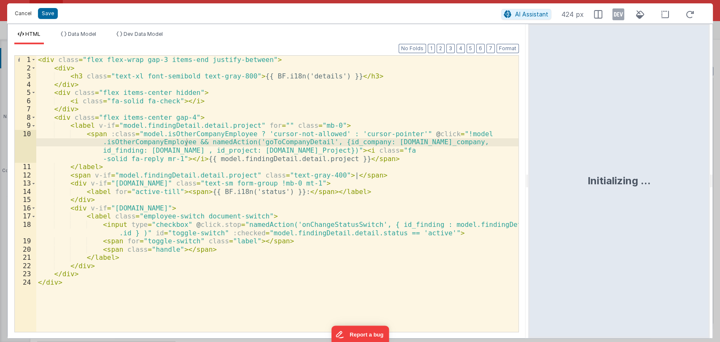
click at [20, 13] on button "Cancel" at bounding box center [23, 14] width 25 height 12
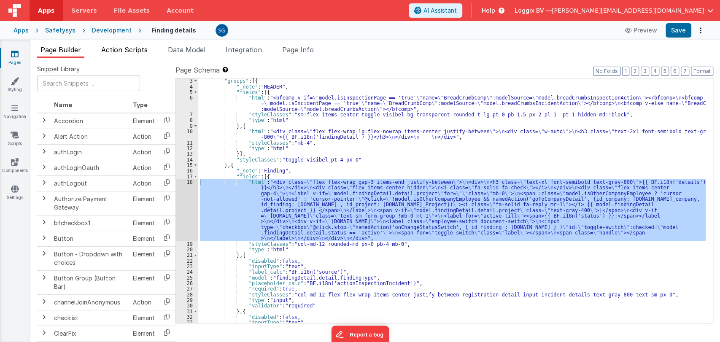
click at [129, 52] on span "Action Scripts" at bounding box center [124, 50] width 46 height 8
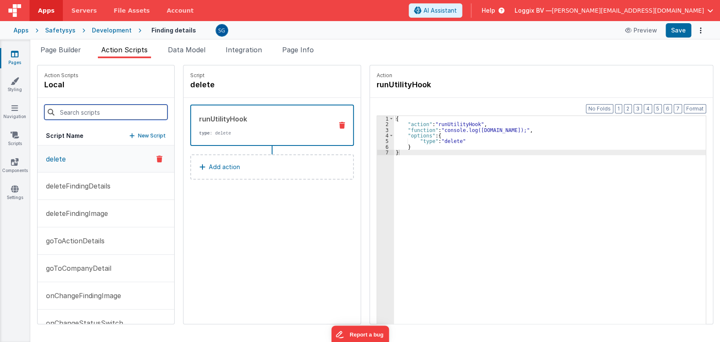
click at [82, 110] on input at bounding box center [105, 112] width 123 height 15
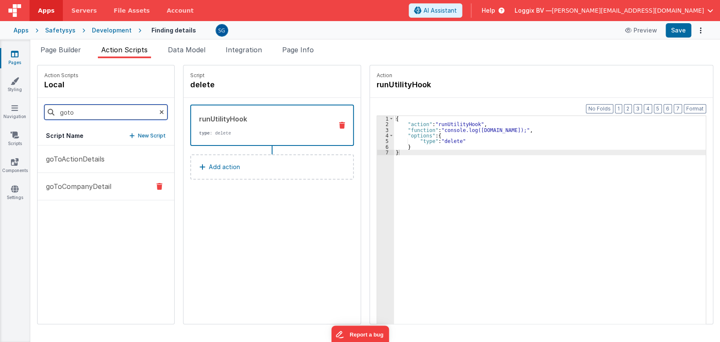
type input "goto"
click at [81, 188] on p "goToCompanyDetail" at bounding box center [76, 186] width 70 height 10
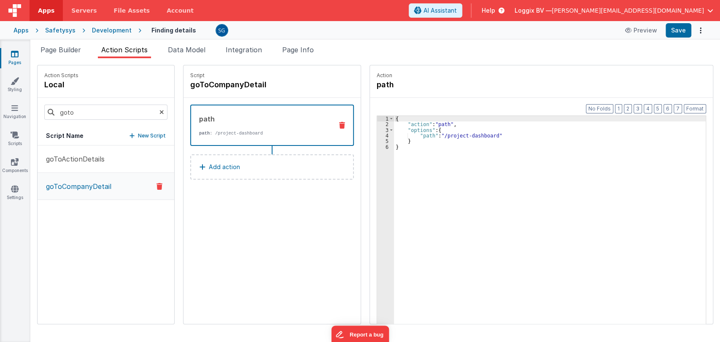
click at [485, 136] on div "{ "action" : "path" , "options" : { "path" : "/project-dashboard" } }" at bounding box center [554, 238] width 320 height 245
click at [237, 201] on div "Script goToCompanyDetail path path : /project-details Add action" at bounding box center [271, 194] width 177 height 258
click at [230, 169] on button "Add action" at bounding box center [272, 166] width 164 height 25
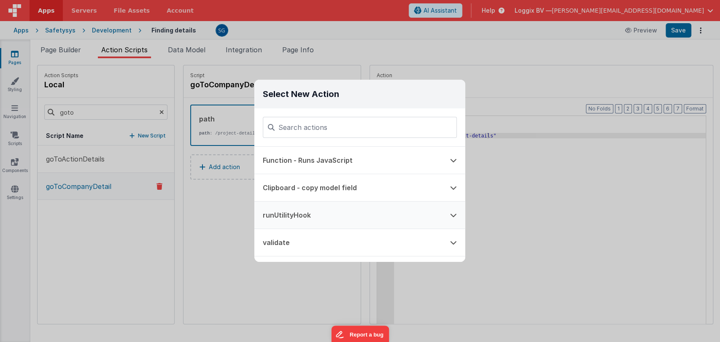
click at [283, 218] on button "runUtilityHook" at bounding box center [347, 215] width 187 height 27
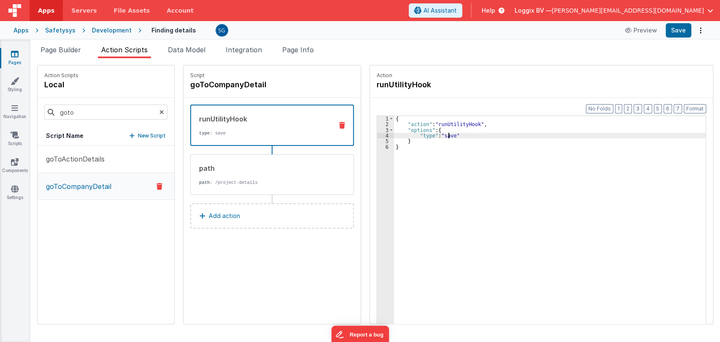
click at [440, 135] on div "{ "action" : "runUtilityHook" , "options" : { "type" : "save" } }" at bounding box center [554, 238] width 320 height 245
click at [460, 136] on div "{ "action" : "runUtilityHook" , "options" : { "type" : "goToProjectDetails" } }" at bounding box center [554, 238] width 320 height 245
click at [492, 136] on div "{ "action" : "runUtilityHook" , "options" : { "type" : "goToProjectDetails" } }" at bounding box center [554, 238] width 320 height 245
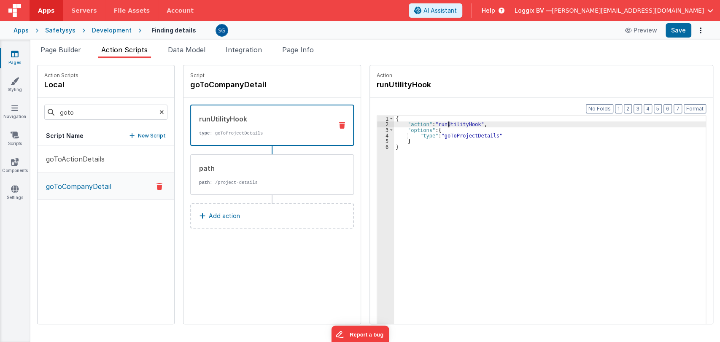
click at [438, 123] on div "{ "action" : "runUtilityHook" , "options" : { "type" : "goToProjectDetails" } }" at bounding box center [554, 238] width 320 height 245
click at [436, 129] on div "{ "action" : "runUtilityHook" , "options" : { "type" : "goToProjectDetails" } }" at bounding box center [554, 238] width 320 height 245
click at [677, 28] on button "Save" at bounding box center [678, 30] width 26 height 14
click at [11, 55] on icon at bounding box center [15, 54] width 8 height 8
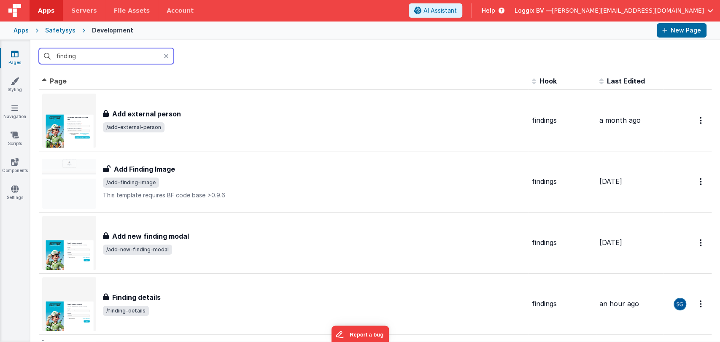
click at [89, 56] on input "finding" at bounding box center [106, 56] width 135 height 16
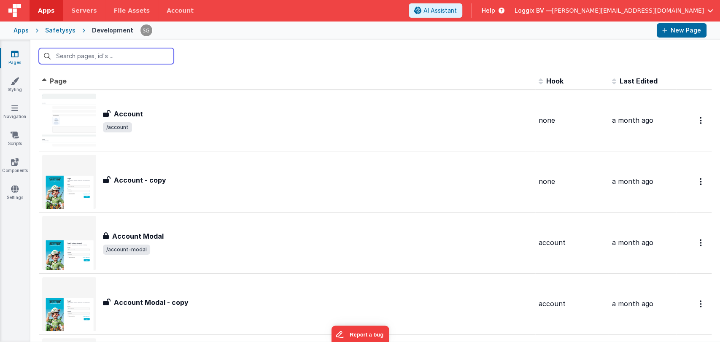
click at [134, 52] on input "text" at bounding box center [106, 56] width 135 height 16
click at [87, 56] on input "text" at bounding box center [106, 56] width 135 height 16
click at [98, 56] on input "text" at bounding box center [106, 56] width 135 height 16
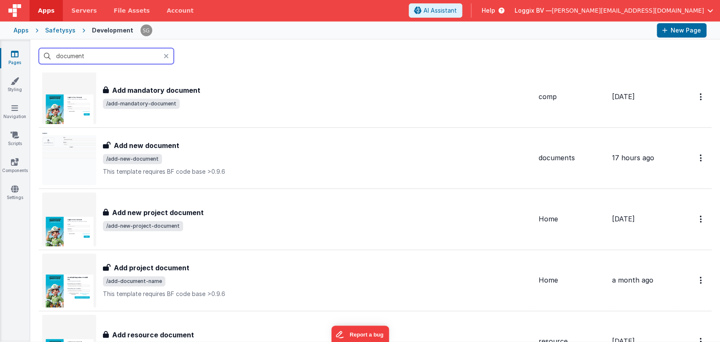
scroll to position [436, 0]
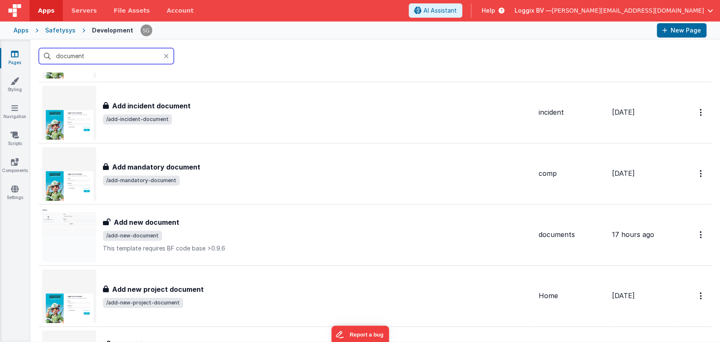
type input "document"
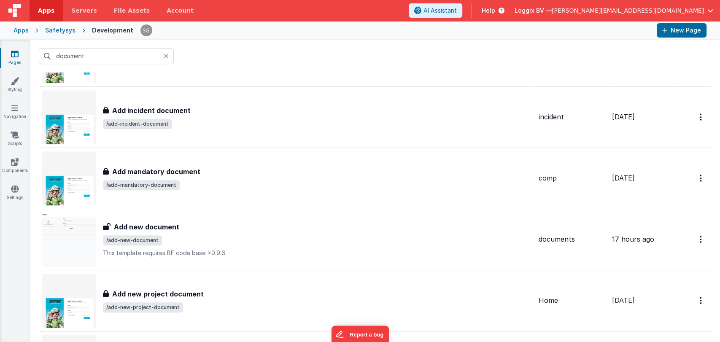
click at [165, 56] on icon at bounding box center [166, 56] width 5 height 7
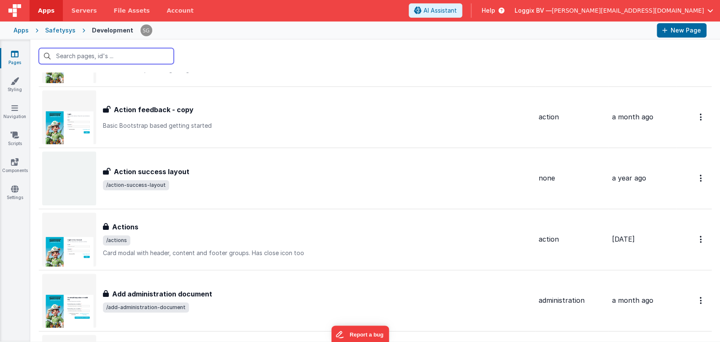
scroll to position [0, 0]
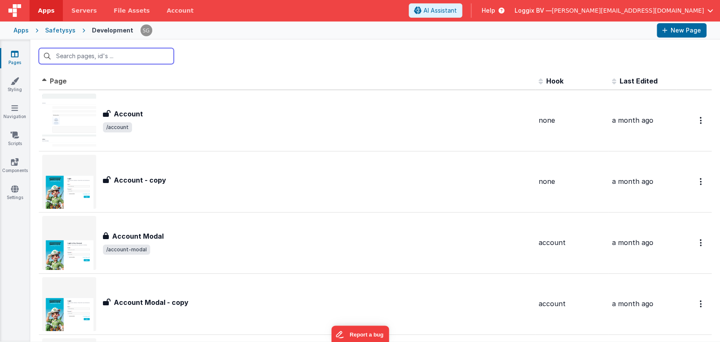
click at [126, 55] on input "text" at bounding box center [106, 56] width 135 height 16
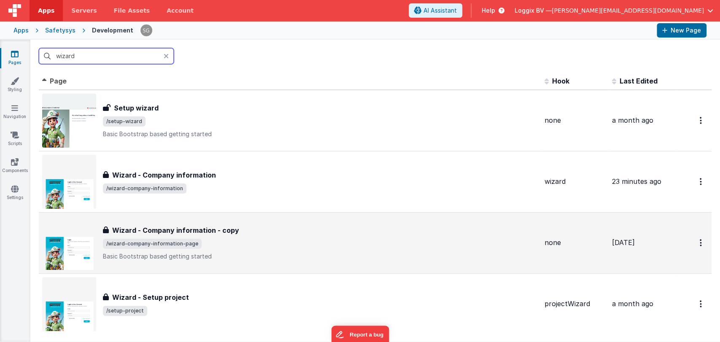
scroll to position [63, 0]
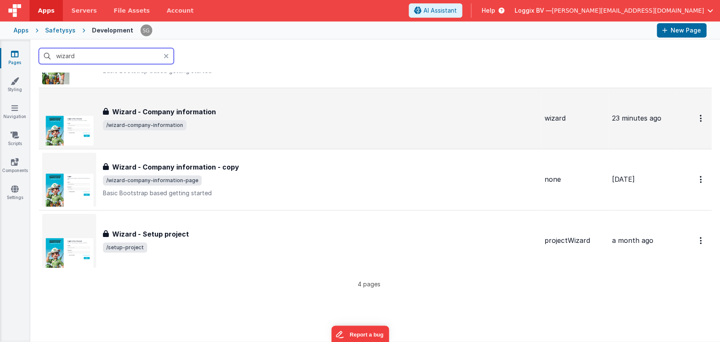
type input "wizard"
click at [192, 116] on h3 "Wizard - Company information" at bounding box center [164, 112] width 104 height 10
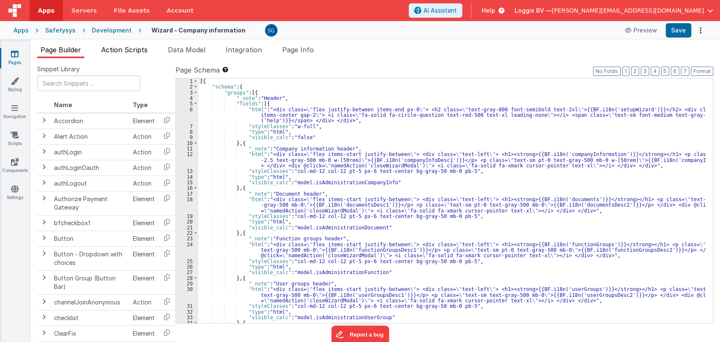
click at [123, 49] on span "Action Scripts" at bounding box center [124, 50] width 46 height 8
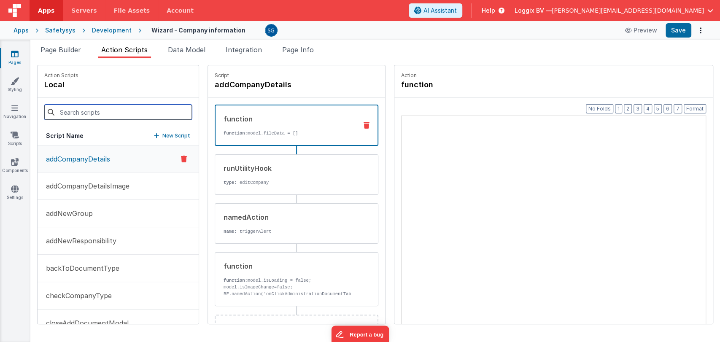
click at [94, 113] on input at bounding box center [118, 112] width 148 height 15
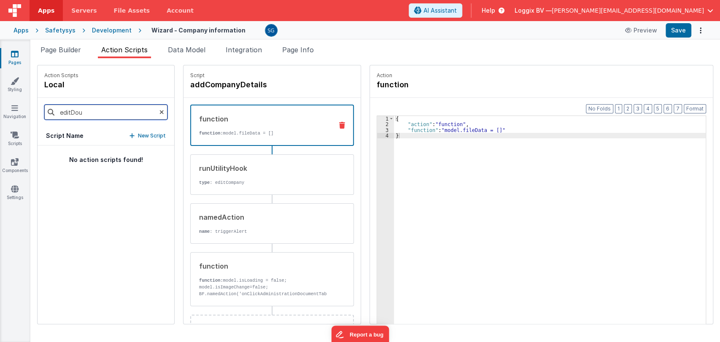
click at [94, 110] on input "editDou" at bounding box center [105, 112] width 123 height 15
type input "editDocu"
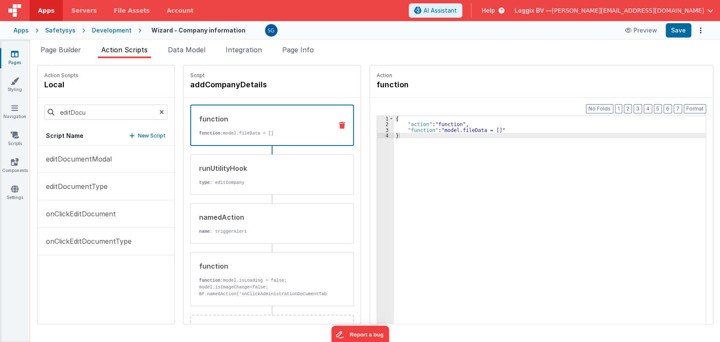
click at [88, 269] on div "editDocumentModal editDocumentType onClickEditDocument onClickEditDocumentType" at bounding box center [106, 234] width 137 height 178
click at [86, 185] on p "editDocumentType" at bounding box center [74, 186] width 67 height 10
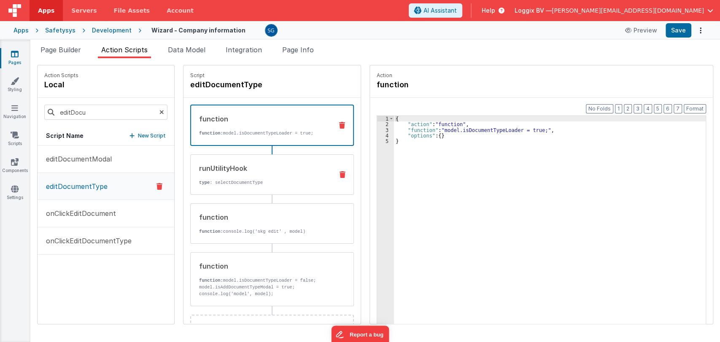
click at [258, 165] on div "runUtilityHook" at bounding box center [262, 168] width 127 height 10
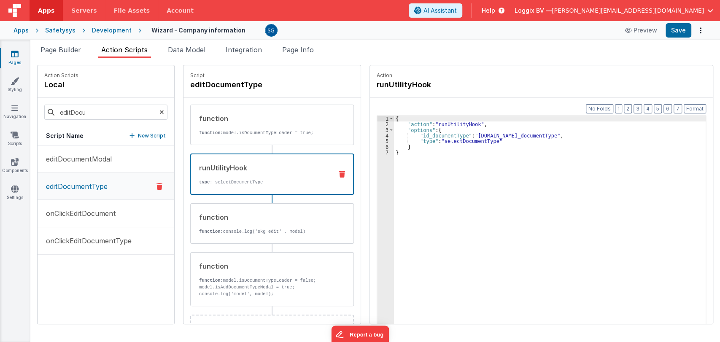
click at [493, 142] on div "{ "action" : "runUtilityHook" , "options" : { "id_documentType" : "action.optio…" at bounding box center [550, 238] width 312 height 245
click at [76, 50] on span "Page Builder" at bounding box center [60, 50] width 40 height 8
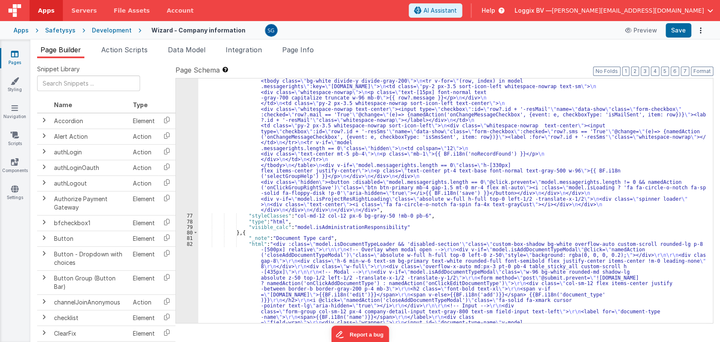
scroll to position [2934, 0]
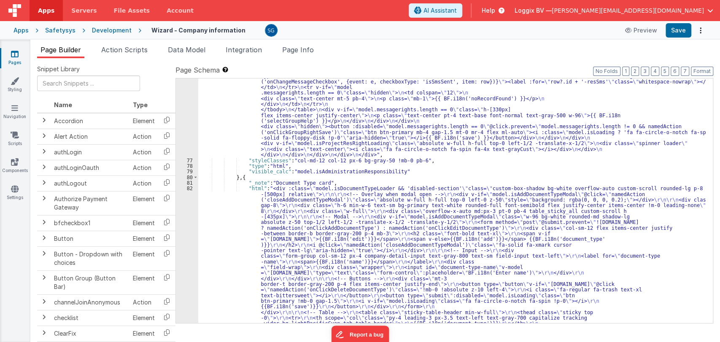
click at [191, 190] on div "82" at bounding box center [187, 298] width 22 height 225
click at [236, 217] on div ""html" : "<div class= \" custom-box-shadow bg-white overflow-auto custom-scroll…" at bounding box center [451, 153] width 507 height 947
click at [192, 188] on div "82" at bounding box center [187, 298] width 22 height 225
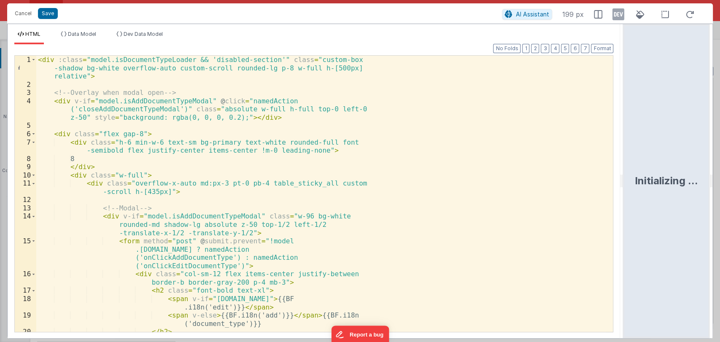
drag, startPoint x: 358, startPoint y: 182, endPoint x: 651, endPoint y: 156, distance: 293.8
click at [651, 156] on html "Cancel Save AI Assistant 199 px HTML Data Model Dev Data Model Format 7 6 5 4 3…" at bounding box center [360, 171] width 720 height 342
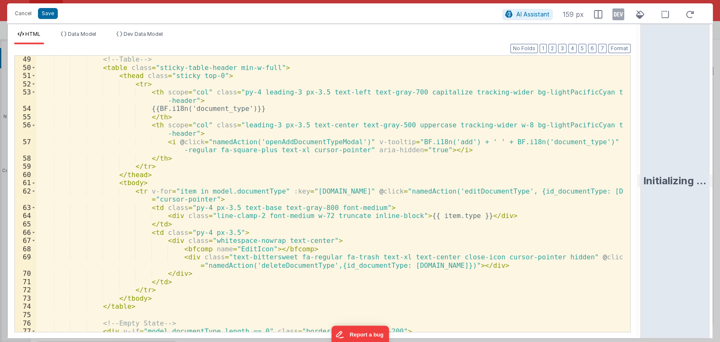
scroll to position [446, 0]
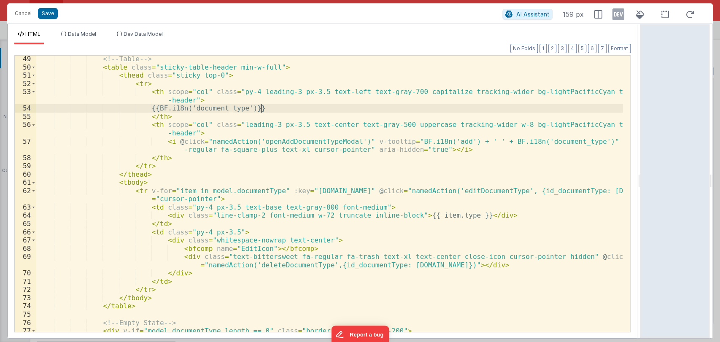
click at [280, 112] on div "<!-- Table --> < table class = "sticky-table-header min-w-full" > < thead class…" at bounding box center [329, 201] width 586 height 293
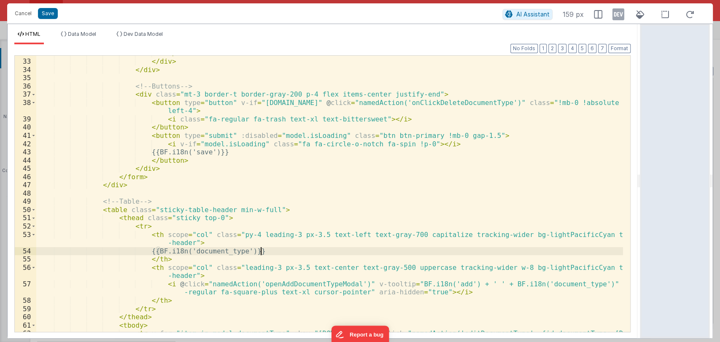
scroll to position [299, 0]
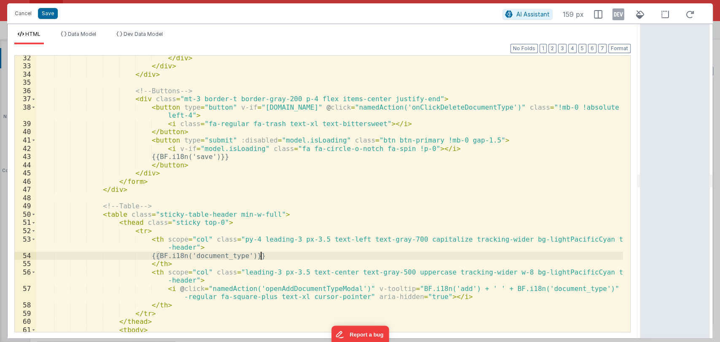
click at [274, 163] on div "</ div > </ div > </ div > <!-- Buttons --> < div class = "mt-3 border-t border…" at bounding box center [329, 204] width 586 height 301
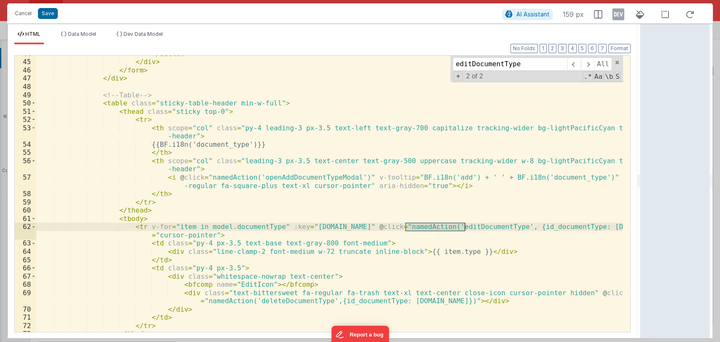
scroll to position [410, 0]
type input "editDocumentType"
click at [513, 223] on div "</ button > </ div > </ form > </ div > <!-- Table --> < table class = "sticky-…" at bounding box center [329, 196] width 586 height 293
click at [22, 14] on button "Cancel" at bounding box center [23, 14] width 25 height 12
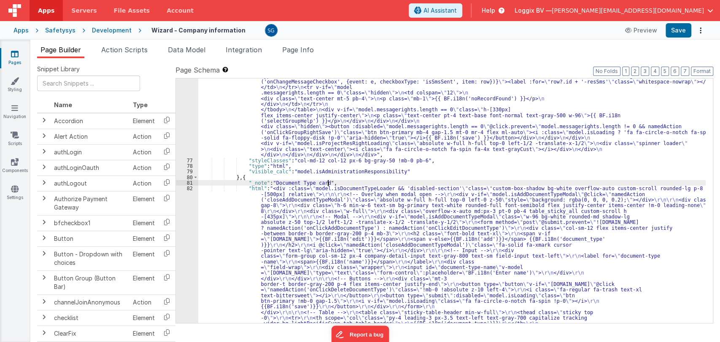
click at [331, 183] on div ""html" : "<div class= \" custom-box-shadow bg-white overflow-auto custom-scroll…" at bounding box center [451, 153] width 507 height 947
click at [288, 190] on div ""html" : "<div class= \" custom-box-shadow bg-white overflow-auto custom-scroll…" at bounding box center [451, 153] width 507 height 947
click at [308, 189] on div ""html" : "<div class= \" custom-box-shadow bg-white overflow-auto custom-scroll…" at bounding box center [451, 153] width 507 height 947
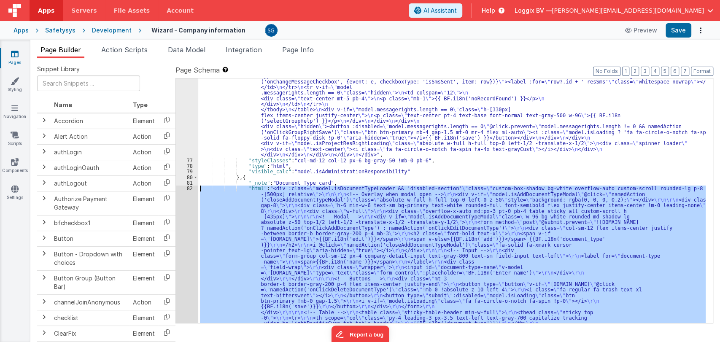
click at [191, 188] on div "82" at bounding box center [187, 298] width 22 height 225
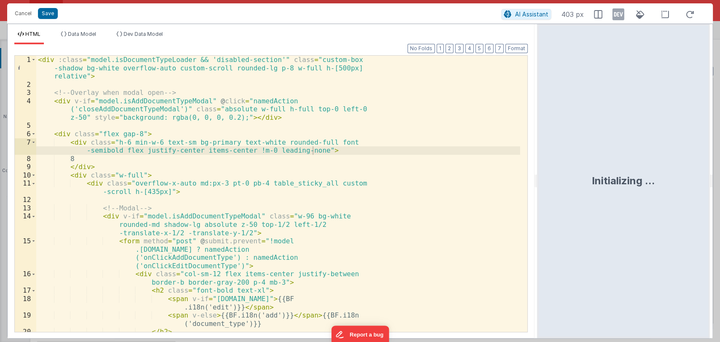
drag, startPoint x: 357, startPoint y: 184, endPoint x: 538, endPoint y: 199, distance: 181.0
click at [538, 199] on html "Cancel Save AI Assistant 403 px HTML Data Model Dev Data Model Format 7 6 5 4 3…" at bounding box center [360, 171] width 720 height 342
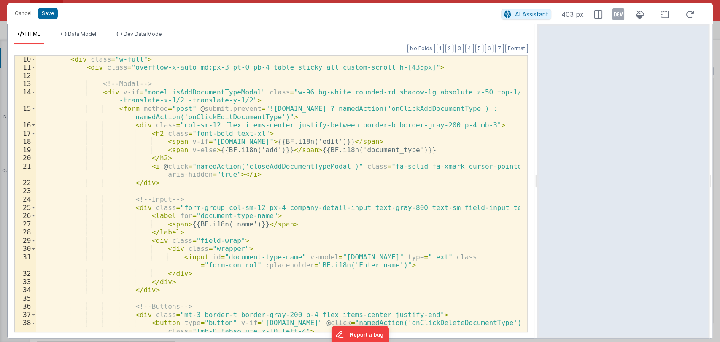
scroll to position [100, 0]
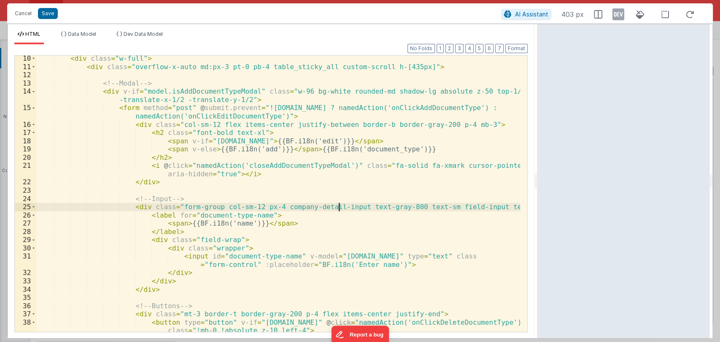
click at [340, 209] on div "< div class = "w-full" > < div class = "overflow-x-auto md:px-3 pt-0 pb-4 table…" at bounding box center [278, 200] width 484 height 293
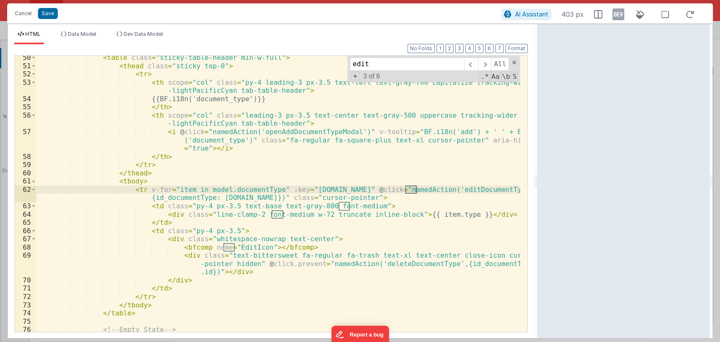
scroll to position [472, 0]
type input "editDocu"
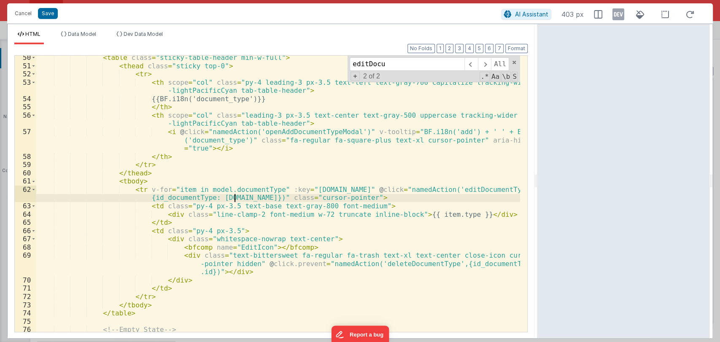
click at [234, 195] on div "< table class = "sticky-table-header min-w-full" > < thead class = "sticky top-…" at bounding box center [278, 200] width 484 height 293
click at [234, 199] on div "< table class = "sticky-table-header min-w-full" > < thead class = "sticky top-…" at bounding box center [278, 200] width 484 height 293
paste textarea
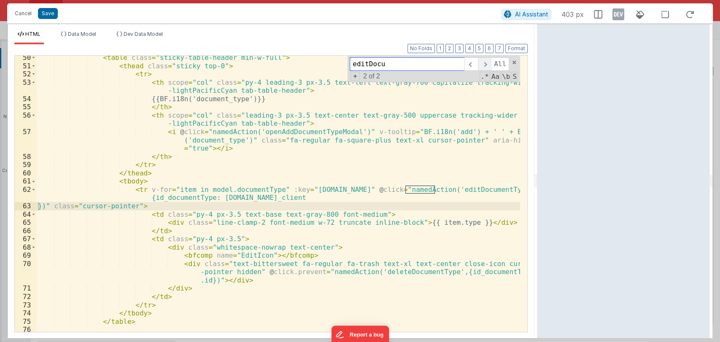
click at [489, 65] on span at bounding box center [484, 63] width 13 height 13
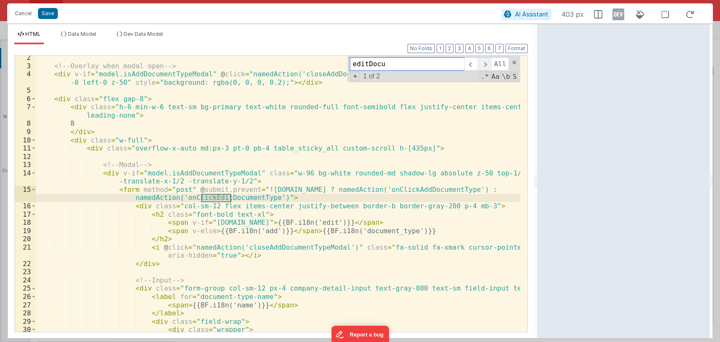
scroll to position [19, 0]
click at [485, 62] on span at bounding box center [484, 63] width 13 height 13
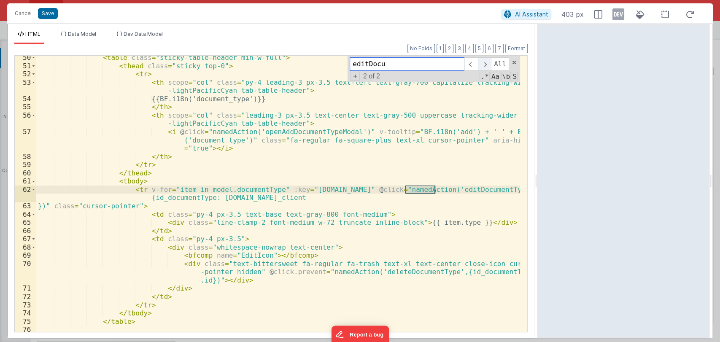
scroll to position [472, 0]
click at [486, 62] on span at bounding box center [484, 63] width 13 height 13
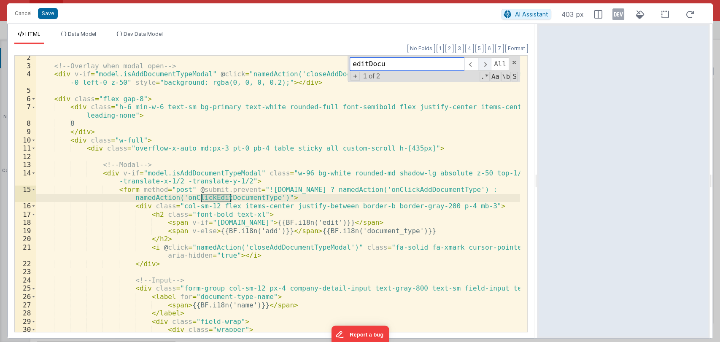
scroll to position [19, 0]
click at [485, 65] on span at bounding box center [484, 63] width 13 height 13
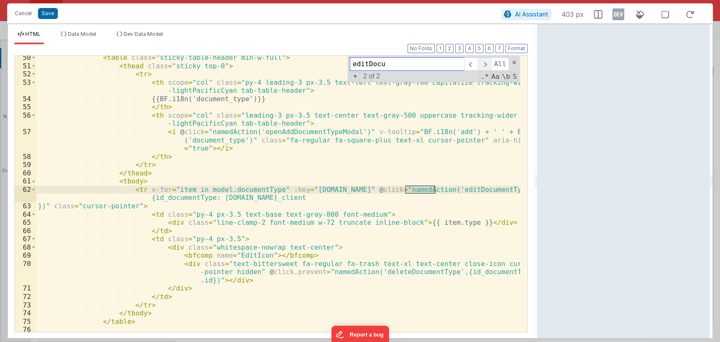
scroll to position [472, 0]
click at [198, 279] on div "< table class = "sticky-table-header min-w-full" > < thead class = "sticky top-…" at bounding box center [278, 200] width 484 height 293
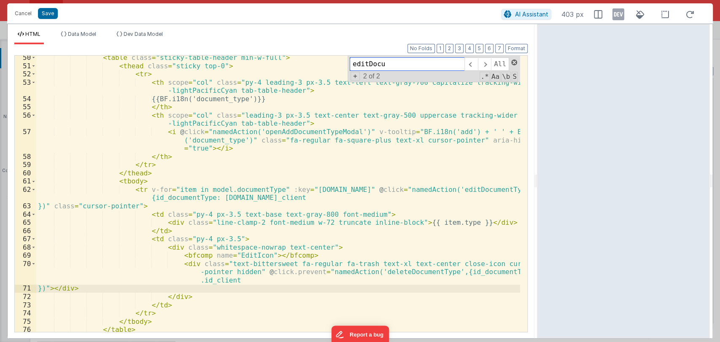
click at [513, 61] on span at bounding box center [514, 62] width 6 height 6
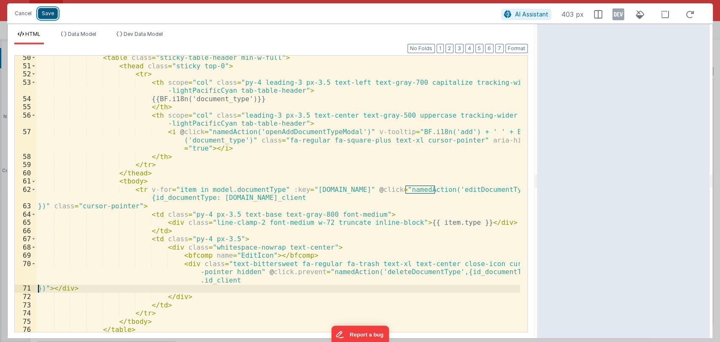
click at [52, 11] on button "Save" at bounding box center [48, 13] width 20 height 11
drag, startPoint x: 52, startPoint y: 11, endPoint x: 296, endPoint y: 64, distance: 249.8
click at [52, 11] on button "Save" at bounding box center [48, 13] width 20 height 11
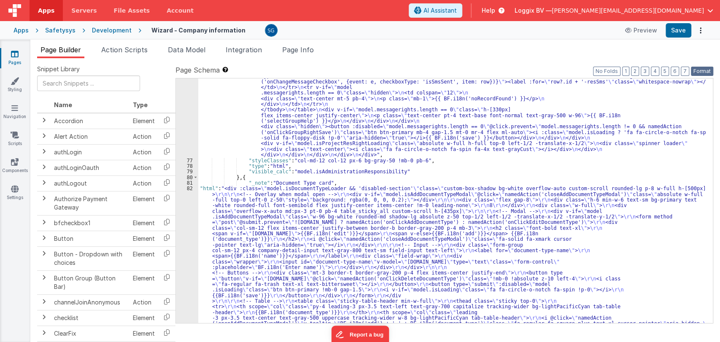
click at [701, 66] on label "Page Schema Shortcuts: Find: command-f Fold: command-option-L Unfold: command-o…" at bounding box center [444, 70] width 538 height 10
click at [701, 69] on button "Format" at bounding box center [702, 71] width 22 height 9
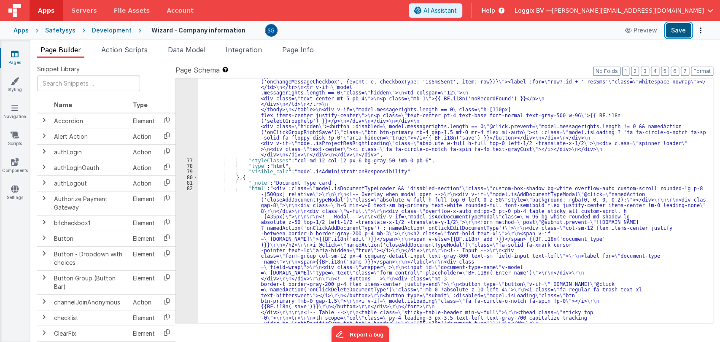
click at [671, 27] on button "Save" at bounding box center [678, 30] width 26 height 14
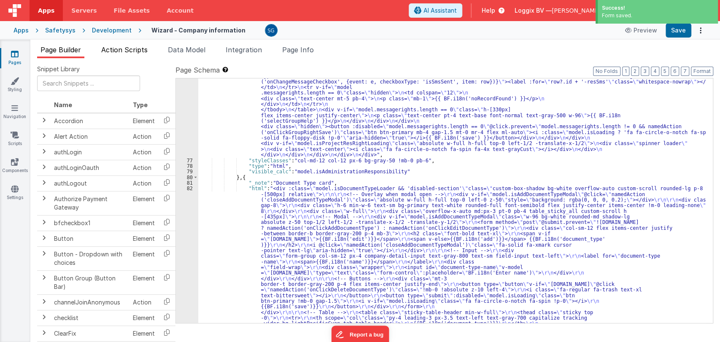
click at [129, 56] on li "Action Scripts" at bounding box center [124, 51] width 53 height 13
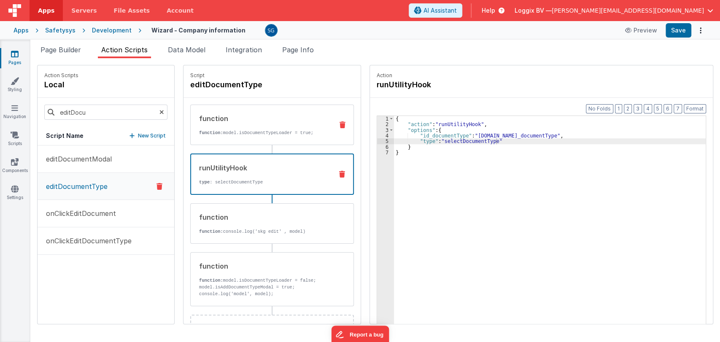
click at [260, 136] on div "function function: model.isDocumentTypeLoader = true;" at bounding box center [272, 125] width 164 height 40
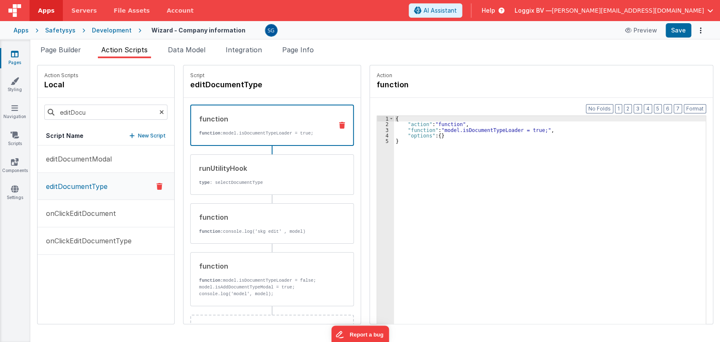
click at [377, 129] on div "3" at bounding box center [385, 129] width 17 height 5
click at [380, 130] on div "3" at bounding box center [385, 129] width 17 height 5
click at [379, 129] on div "3" at bounding box center [385, 129] width 17 height 5
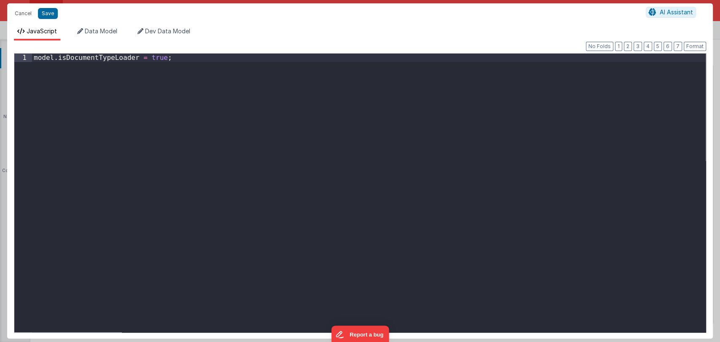
click at [299, 58] on div "model . isDocumentTypeLoader = true ;" at bounding box center [368, 201] width 673 height 295
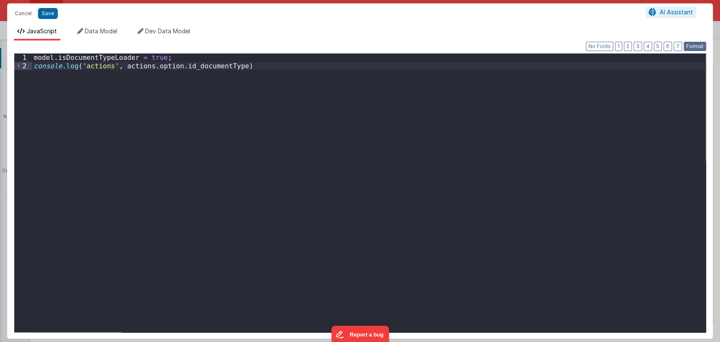
click at [690, 50] on button "Format" at bounding box center [694, 46] width 22 height 9
click at [47, 14] on button "Save" at bounding box center [48, 13] width 20 height 11
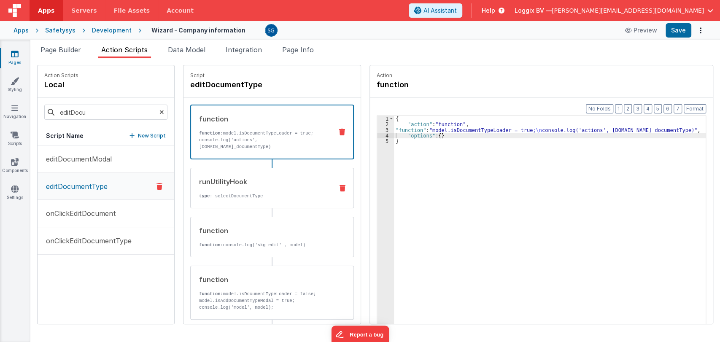
click at [273, 187] on div "runUtilityHook type : selectDocumentType" at bounding box center [259, 188] width 136 height 23
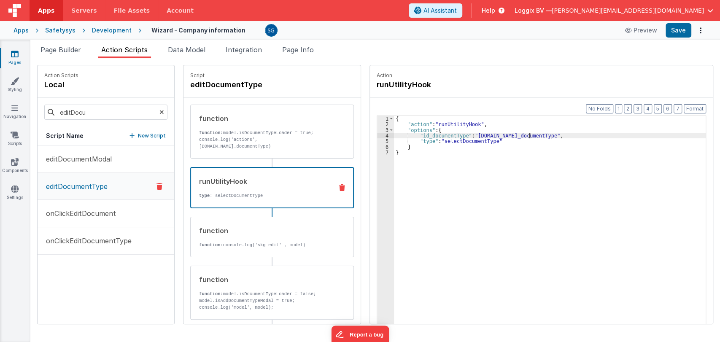
click at [519, 134] on div "{ "action" : "runUtilityHook" , "options" : { "id_documentType" : "action.optio…" at bounding box center [554, 238] width 320 height 245
click at [245, 130] on p "function: model.isDocumentTypeLoader = true; console.log('actions', actions.opt…" at bounding box center [262, 139] width 127 height 20
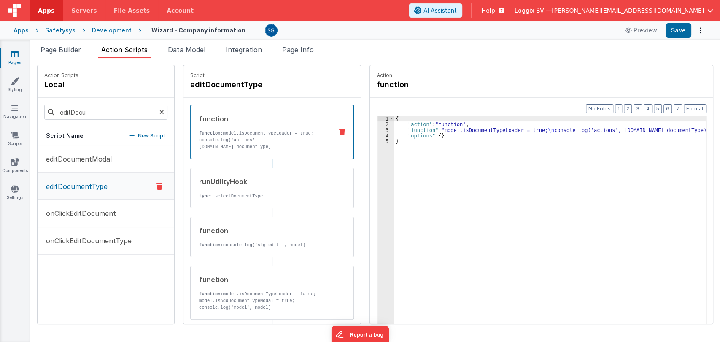
click at [378, 130] on div "3" at bounding box center [385, 129] width 17 height 5
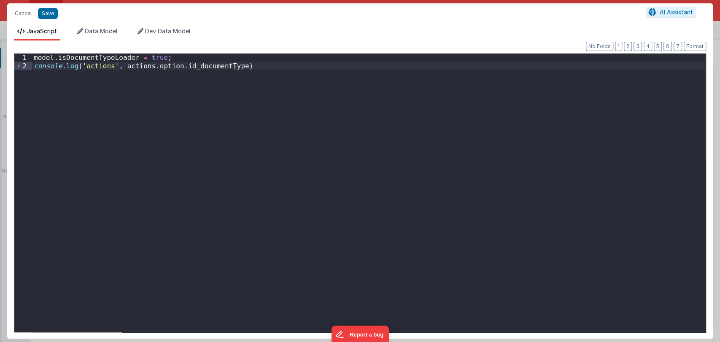
click at [145, 66] on div "model . isDocumentTypeLoader = true ; console . log ( 'actions' , actions . opt…" at bounding box center [368, 201] width 673 height 295
click at [168, 66] on div "model . isDocumentTypeLoader = true ; console . log ( 'actions' , action . opti…" at bounding box center [368, 201] width 673 height 295
click at [208, 68] on div "model . isDocumentTypeLoader = true ; console . log ( 'actions' , action . opti…" at bounding box center [368, 201] width 673 height 295
click at [46, 15] on button "Save" at bounding box center [48, 13] width 20 height 11
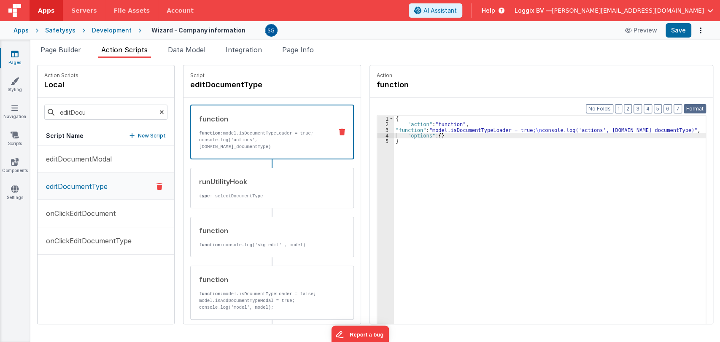
click at [696, 106] on button "Format" at bounding box center [694, 108] width 22 height 9
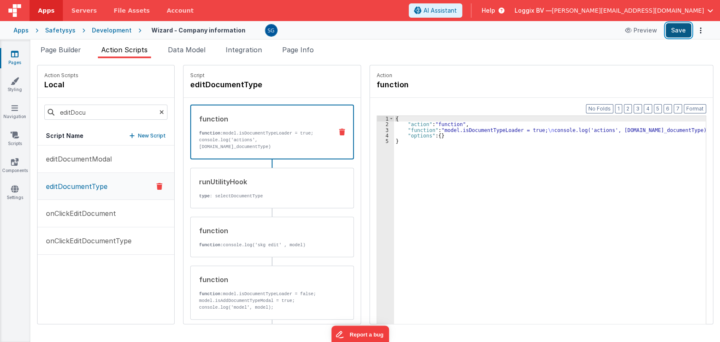
click at [672, 28] on button "Save" at bounding box center [678, 30] width 26 height 14
click at [74, 46] on span "Page Builder" at bounding box center [60, 50] width 40 height 8
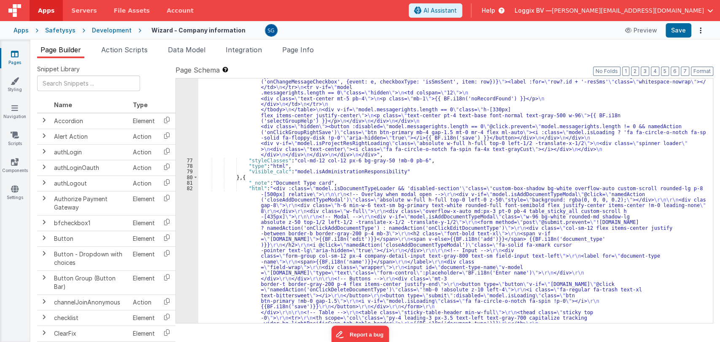
click at [335, 213] on div ""html" : "<div class= \" custom-box-shadow bg-white overflow-auto custom-scroll…" at bounding box center [451, 153] width 507 height 947
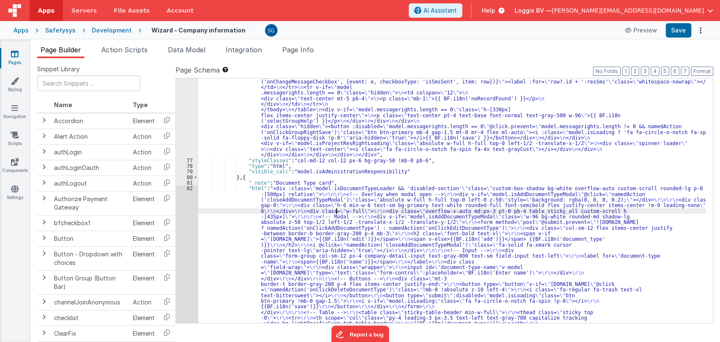
click at [339, 220] on div ""html" : "<div class= \" custom-box-shadow bg-white overflow-auto custom-scroll…" at bounding box center [451, 153] width 507 height 947
click at [13, 57] on icon at bounding box center [15, 54] width 8 height 8
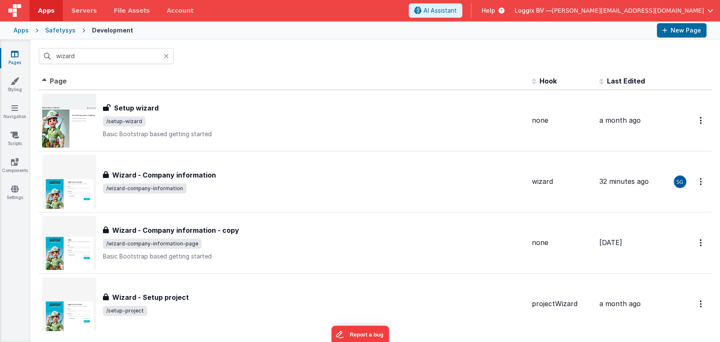
click at [165, 54] on icon at bounding box center [166, 56] width 5 height 7
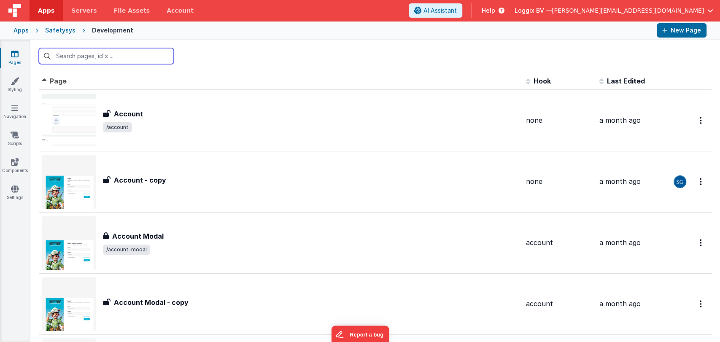
click at [128, 52] on input "text" at bounding box center [106, 56] width 135 height 16
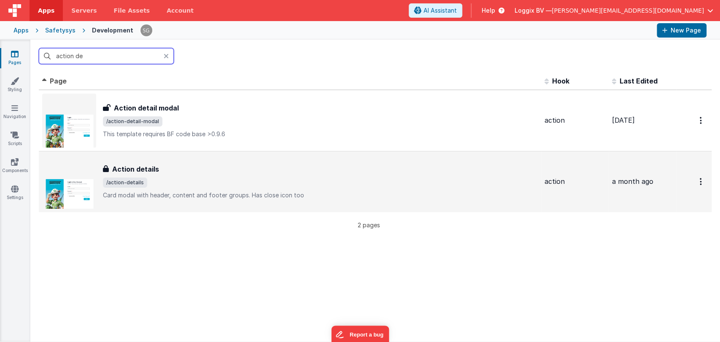
type input "action de"
click at [183, 164] on div "Action details" at bounding box center [320, 169] width 435 height 10
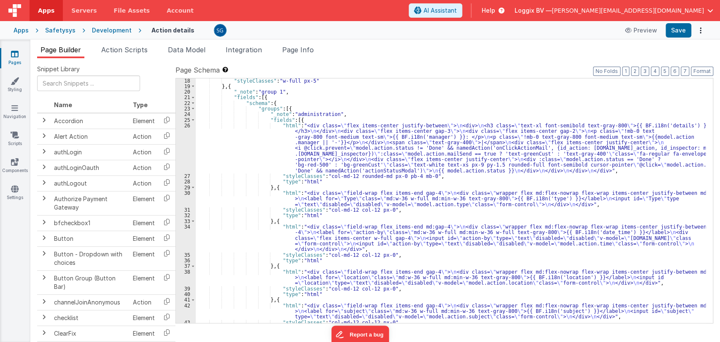
scroll to position [101, 0]
click at [285, 133] on div "}] , "styleClasses" : "w-full px-5" } , { "_note" : "group 1" , "fields" : [{ "…" at bounding box center [451, 201] width 510 height 256
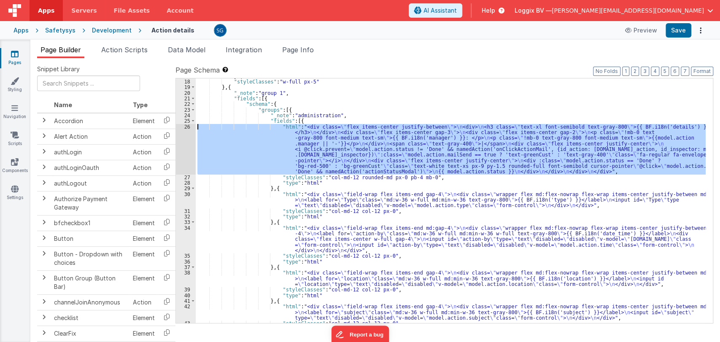
click at [187, 126] on div "26" at bounding box center [186, 149] width 20 height 51
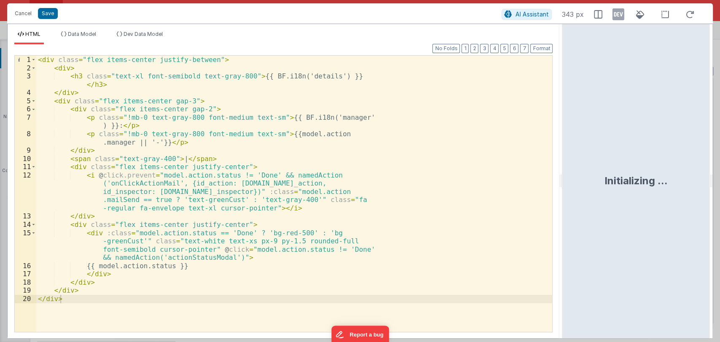
drag, startPoint x: 358, startPoint y: 180, endPoint x: 563, endPoint y: 194, distance: 205.4
click at [563, 194] on html "Cancel Save AI Assistant 343 px HTML Data Model Dev Data Model Format 7 6 5 4 3…" at bounding box center [360, 171] width 720 height 342
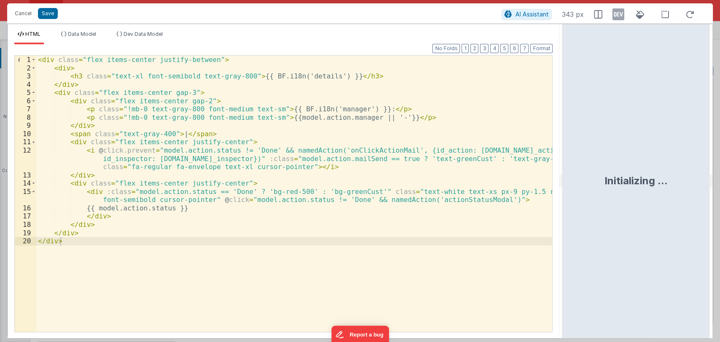
click at [439, 200] on div "< div class = "flex items-center justify-between" > < div > < h3 class = "text-…" at bounding box center [294, 202] width 516 height 293
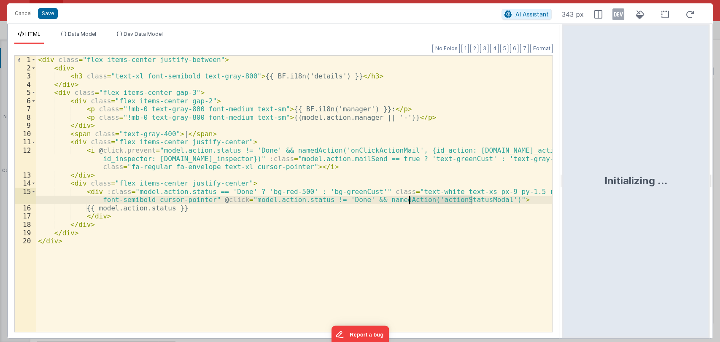
click at [439, 200] on div "< div class = "flex items-center justify-between" > < div > < h3 class = "text-…" at bounding box center [294, 202] width 516 height 293
click at [23, 16] on button "Cancel" at bounding box center [23, 14] width 25 height 12
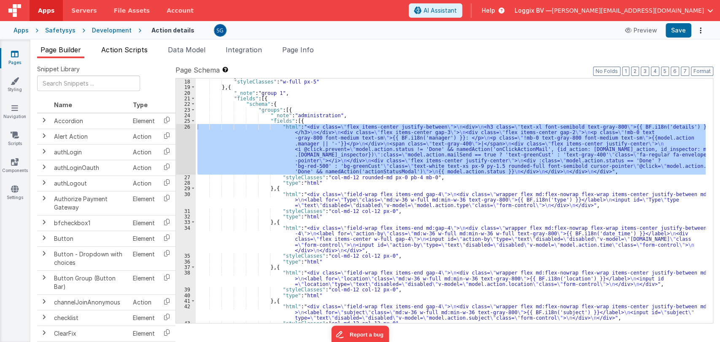
click at [117, 51] on span "Action Scripts" at bounding box center [124, 50] width 46 height 8
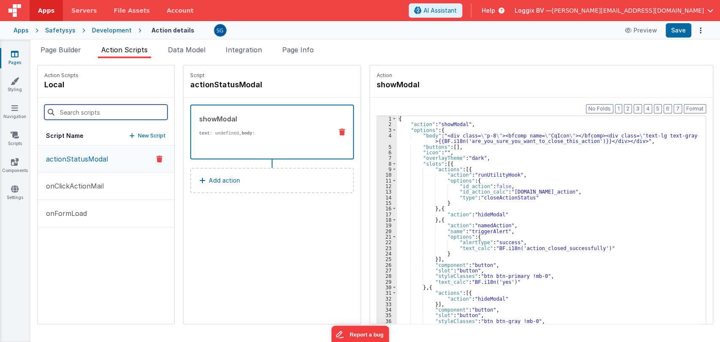
click at [92, 109] on input at bounding box center [105, 112] width 123 height 15
paste input "actionStatusModal"
type input "actionStatusModal"
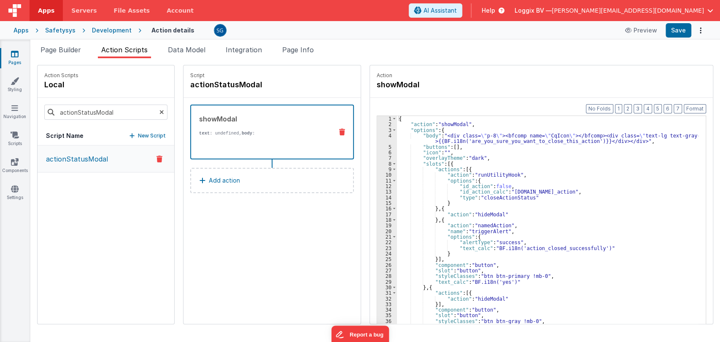
click at [92, 156] on p "actionStatusModal" at bounding box center [74, 159] width 67 height 10
click at [261, 126] on div "showModal text : undefined, body : {{BF.i18n('are_you_sure_you_want_to_close_th…" at bounding box center [258, 132] width 135 height 36
click at [475, 148] on div "{ "action" : "showModal" , "options" : { "body" : "<div class= \" p-8 \" ><bfco…" at bounding box center [552, 238] width 310 height 245
click at [482, 156] on div "{ "action" : "showModal" , "options" : { "body" : "<div class= \" p-8 \" ><bfco…" at bounding box center [552, 238] width 310 height 245
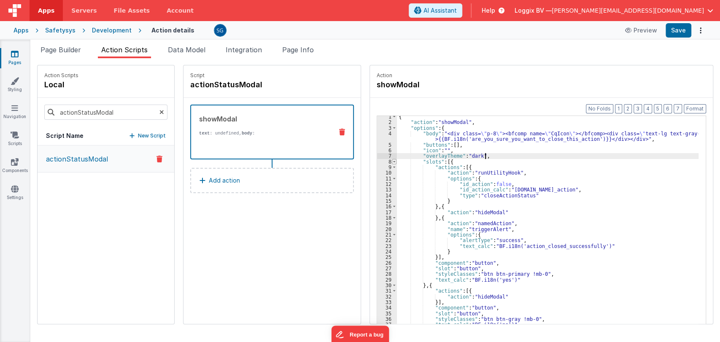
click at [392, 160] on span at bounding box center [394, 161] width 5 height 5
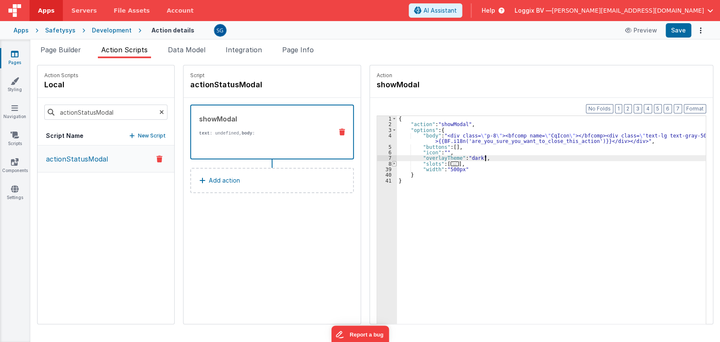
click at [392, 161] on span at bounding box center [394, 163] width 5 height 5
click at [450, 163] on span "..." at bounding box center [454, 163] width 8 height 5
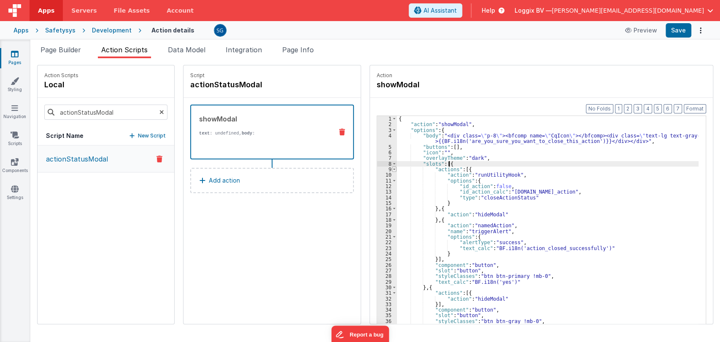
click at [392, 170] on span at bounding box center [394, 169] width 5 height 5
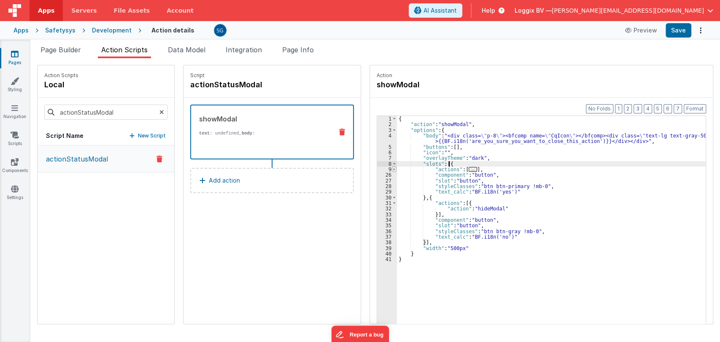
click at [392, 170] on span at bounding box center [394, 169] width 5 height 5
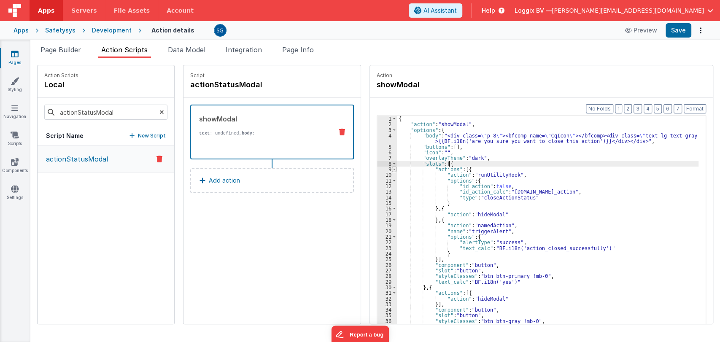
click at [392, 170] on span at bounding box center [394, 169] width 5 height 5
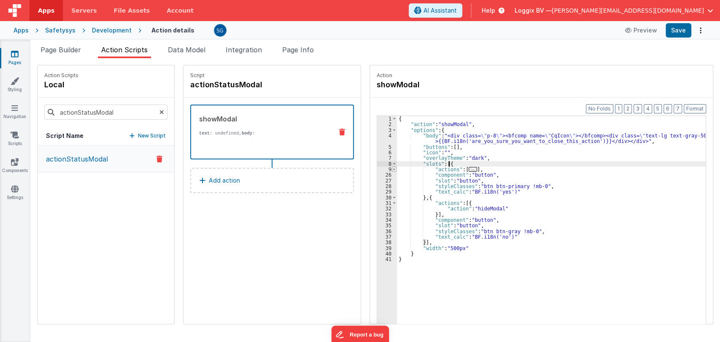
click at [392, 170] on span at bounding box center [394, 169] width 5 height 5
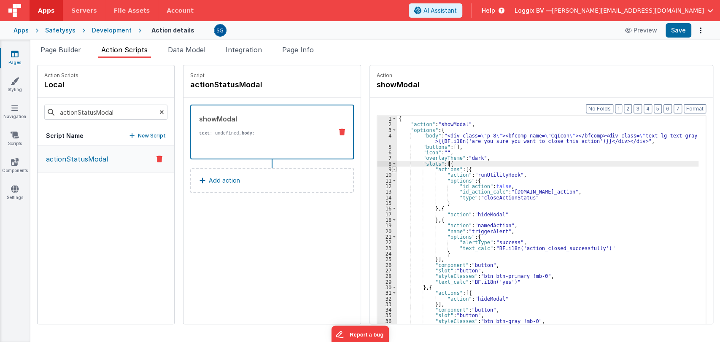
click at [392, 170] on span at bounding box center [394, 169] width 5 height 5
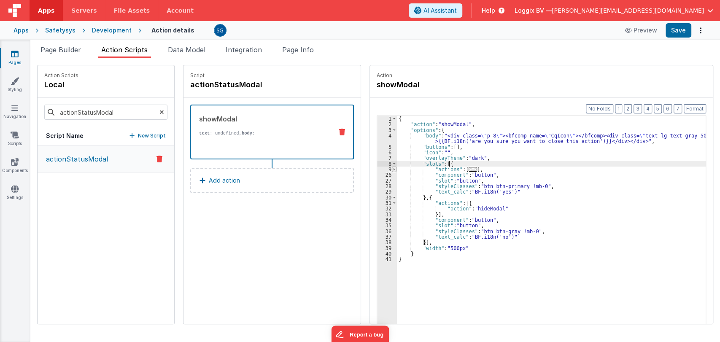
click at [392, 170] on span at bounding box center [394, 169] width 5 height 5
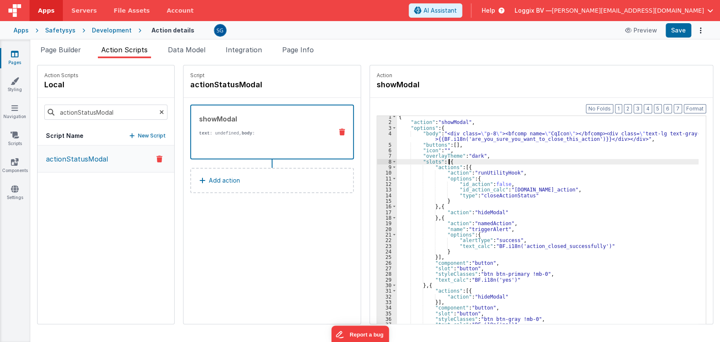
click at [496, 261] on div "{ "action" : "showModal" , "options" : { "body" : "<div class= \" p-8 \" ><bfco…" at bounding box center [552, 236] width 310 height 245
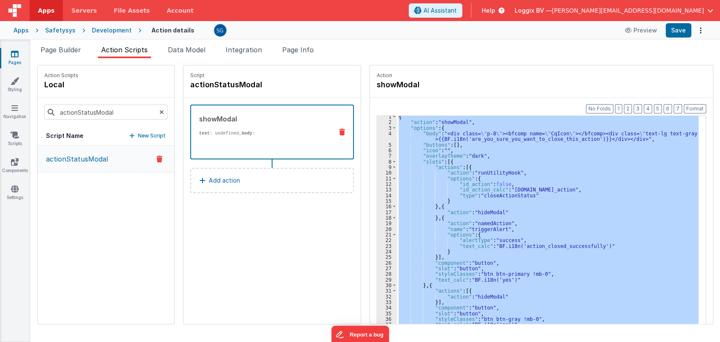
click at [572, 228] on div "{ "action" : "showModal" , "options" : { "body" : "<div class= \" p-8 \" ><bfco…" at bounding box center [547, 233] width 301 height 234
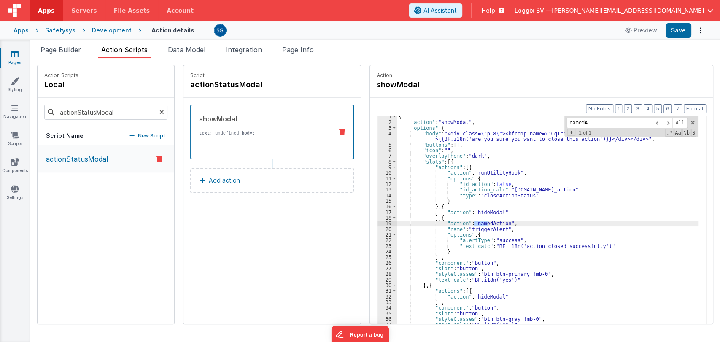
type input "namedAc"
click at [547, 253] on div "{ "action" : "showModal" , "options" : { "body" : "<div class= \" p-8 \" ><bfco…" at bounding box center [552, 236] width 310 height 245
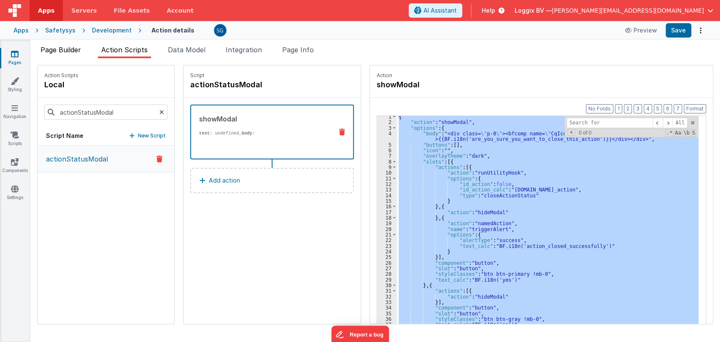
click at [67, 53] on span "Page Builder" at bounding box center [60, 50] width 40 height 8
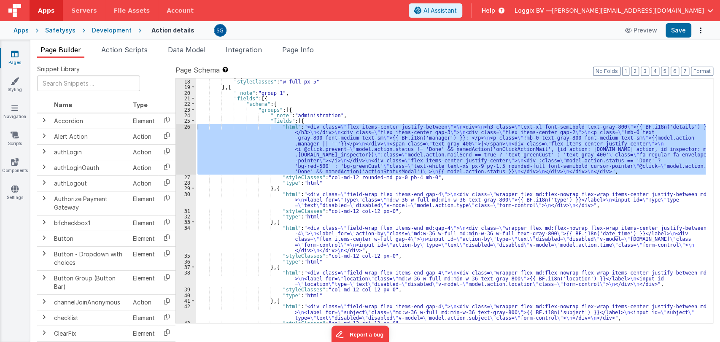
click at [263, 129] on div "}] , "styleClasses" : "w-full px-5" } , { "_note" : "group 1" , "fields" : [{ "…" at bounding box center [451, 200] width 510 height 245
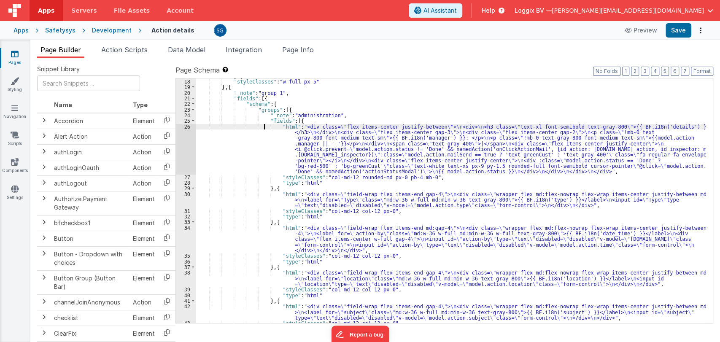
click at [186, 127] on div "26" at bounding box center [186, 149] width 20 height 51
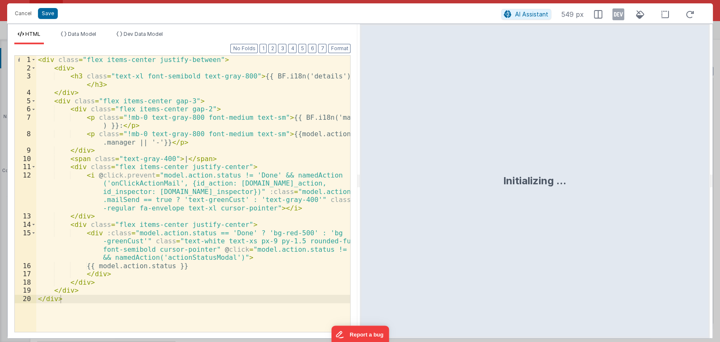
drag, startPoint x: 358, startPoint y: 179, endPoint x: 492, endPoint y: 195, distance: 135.0
click at [492, 195] on html "Cancel Save AI Assistant 549 px HTML Data Model Dev Data Model Format 7 6 5 4 3…" at bounding box center [360, 171] width 720 height 342
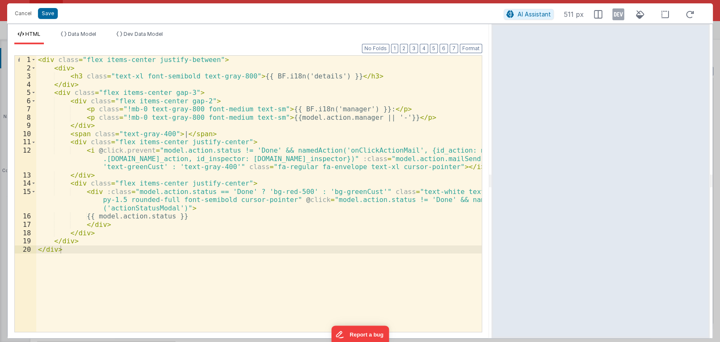
click at [178, 213] on div "< div class = "flex items-center justify-between" > < div > < h3 class = "text-…" at bounding box center [258, 202] width 445 height 293
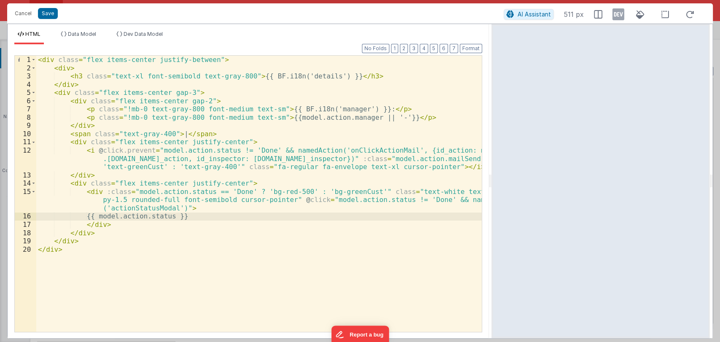
click at [148, 223] on div "< div class = "flex items-center justify-between" > < div > < h3 class = "text-…" at bounding box center [258, 202] width 445 height 293
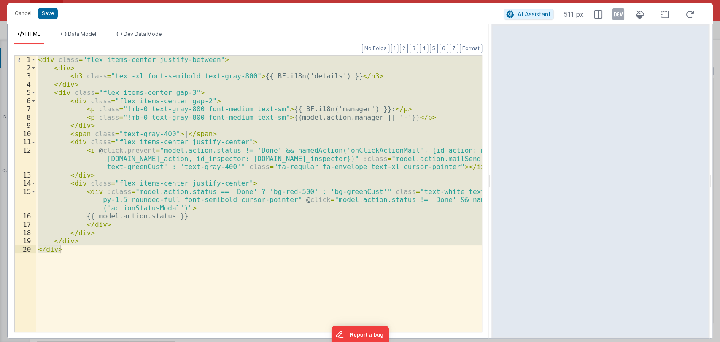
click at [86, 29] on div "HTML Data Model Dev Data Model Format 7 6 5 4 3 2 1 No Folds 1 2 3 4 5 6 7 8 9 …" at bounding box center [248, 181] width 481 height 314
click at [86, 31] on li "Data Model" at bounding box center [78, 37] width 42 height 13
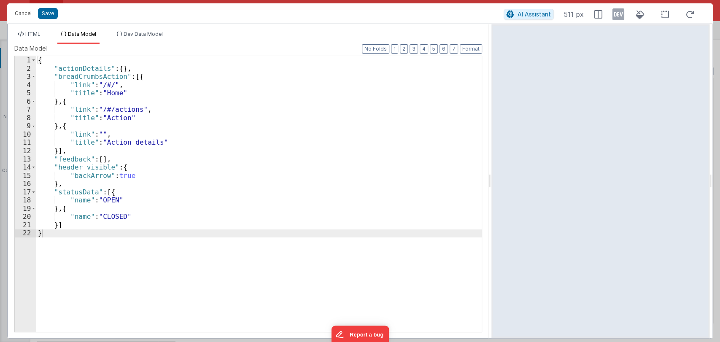
click at [26, 11] on button "Cancel" at bounding box center [23, 14] width 25 height 12
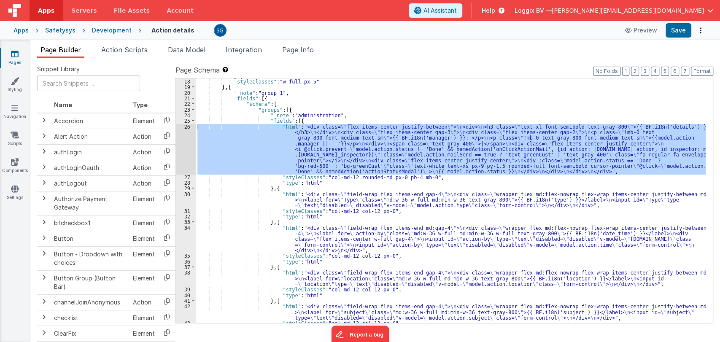
click at [18, 51] on icon at bounding box center [15, 54] width 8 height 8
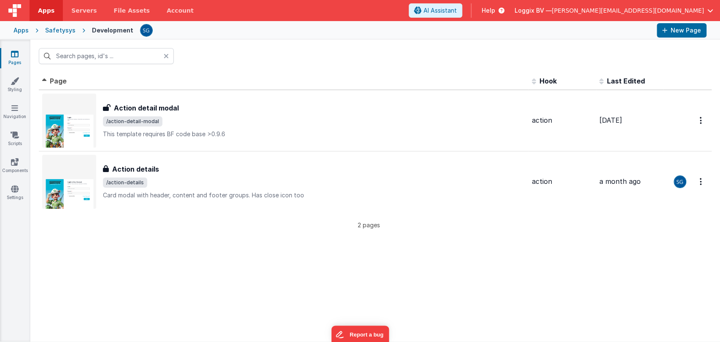
type input "action de"
click at [165, 56] on icon at bounding box center [166, 56] width 5 height 7
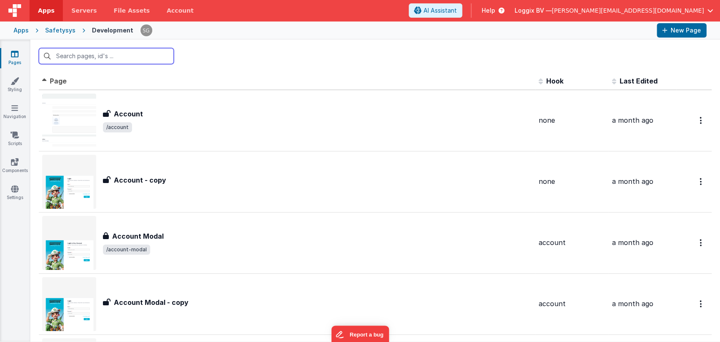
click at [125, 54] on input "text" at bounding box center [106, 56] width 135 height 16
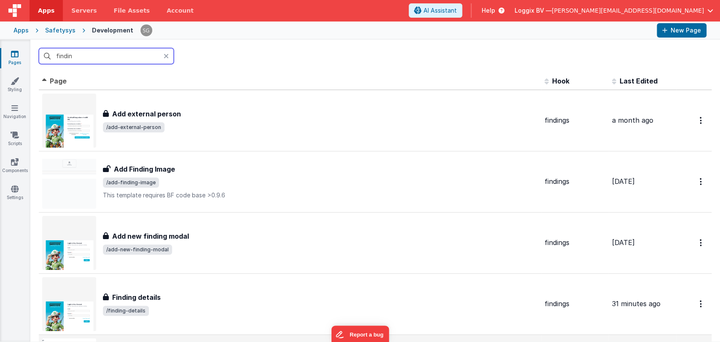
type input "findin"
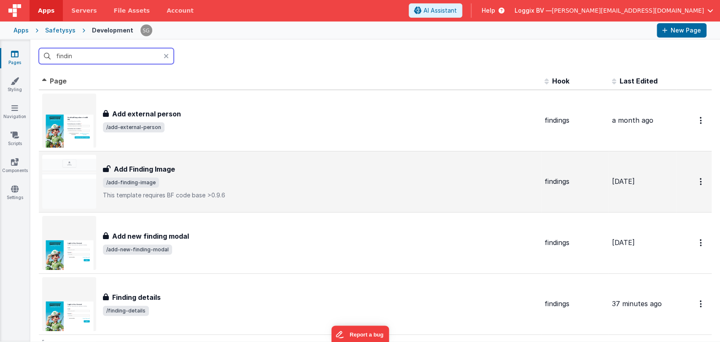
scroll to position [107, 0]
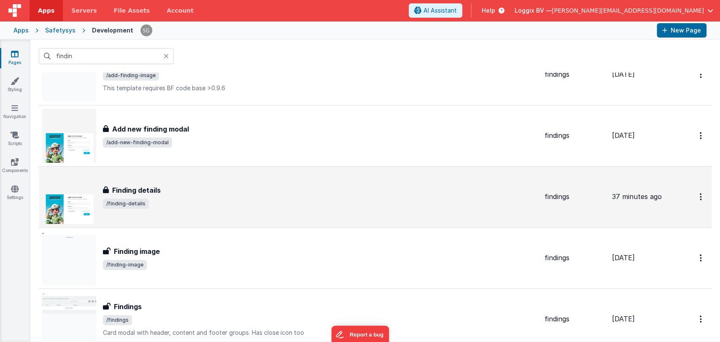
click at [186, 180] on div "Finding details Finding details /finding-details" at bounding box center [289, 197] width 495 height 54
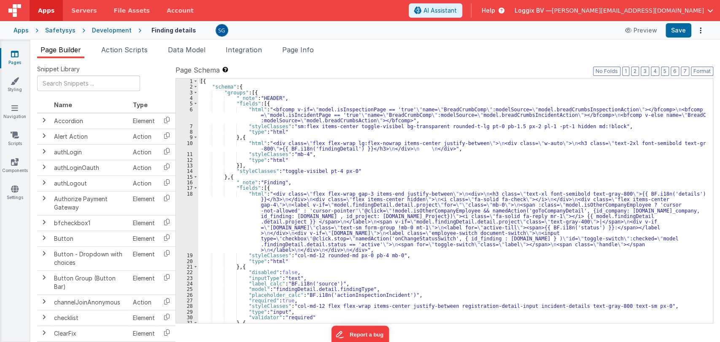
click at [396, 227] on div "[{ "schema" : { "groups" : [{ "_note" : "HEADER" , "fields" : [{ "html" : "<bfc…" at bounding box center [451, 206] width 507 height 256
click at [191, 195] on div "18" at bounding box center [187, 222] width 22 height 62
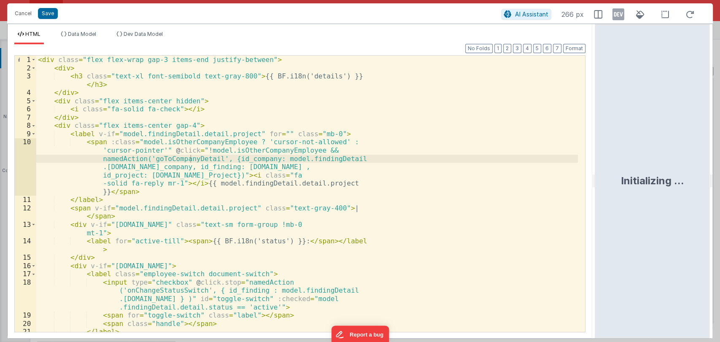
drag, startPoint x: 359, startPoint y: 180, endPoint x: 596, endPoint y: 191, distance: 237.2
click at [596, 191] on html "Cancel Save AI Assistant 266 px HTML Data Model Dev Data Model Format 7 6 5 4 3…" at bounding box center [360, 171] width 720 height 342
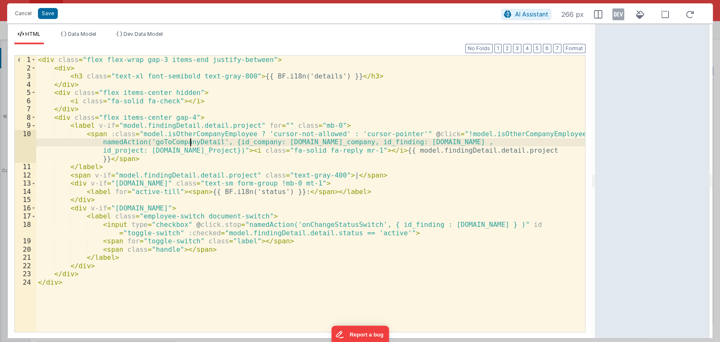
click at [208, 247] on div "< div class = "flex flex-wrap gap-3 items-end justify-between" > < div > < h3 c…" at bounding box center [310, 202] width 549 height 293
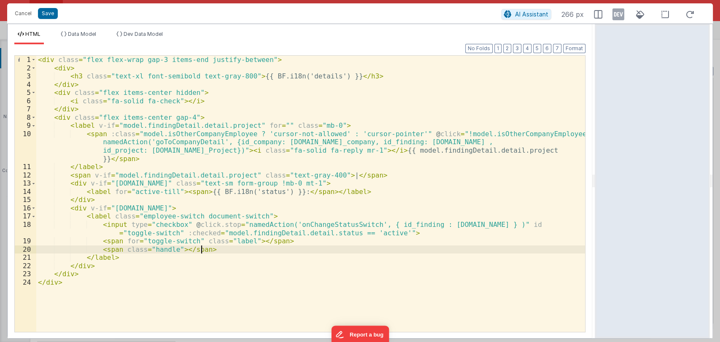
click at [121, 257] on div "< div class = "flex flex-wrap gap-3 items-end justify-between" > < div > < h3 c…" at bounding box center [310, 202] width 549 height 293
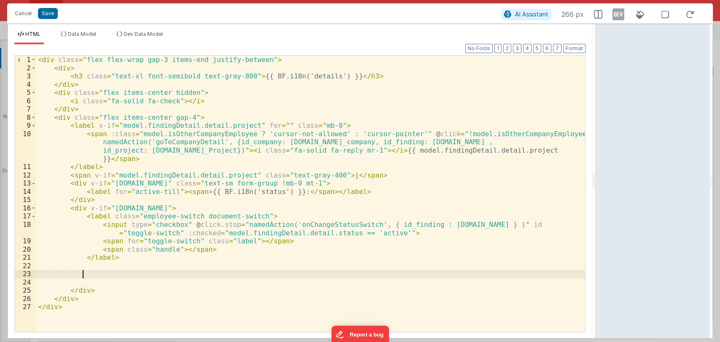
click at [102, 274] on div "< div class = "flex flex-wrap gap-3 items-end justify-between" > < div > < h3 c…" at bounding box center [310, 202] width 549 height 293
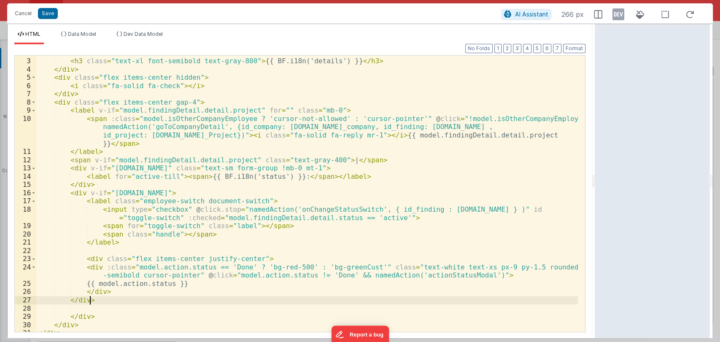
scroll to position [16, 0]
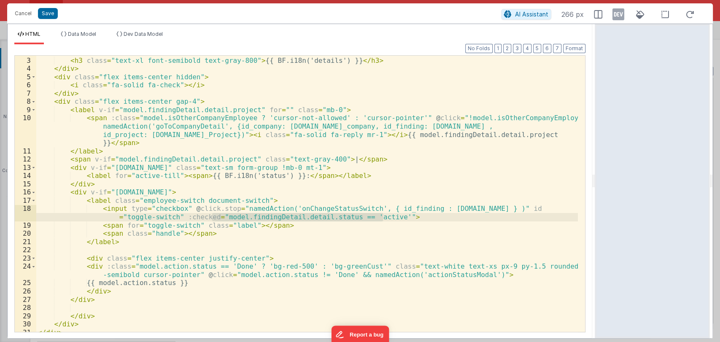
drag, startPoint x: 212, startPoint y: 217, endPoint x: 383, endPoint y: 217, distance: 171.2
click at [383, 217] on div "< div > < h3 class = "text-xl font-semibold text-gray-800" > {{ BF.i18n('detail…" at bounding box center [306, 194] width 541 height 293
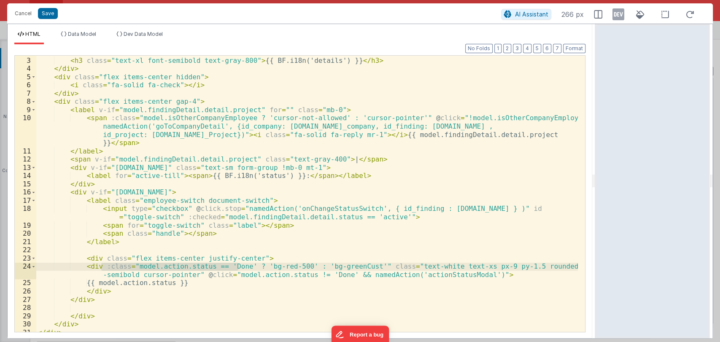
drag, startPoint x: 101, startPoint y: 266, endPoint x: 237, endPoint y: 267, distance: 136.6
click at [237, 267] on div "< div > < h3 class = "text-xl font-semibold text-gray-800" > {{ BF.i18n('detail…" at bounding box center [306, 194] width 541 height 293
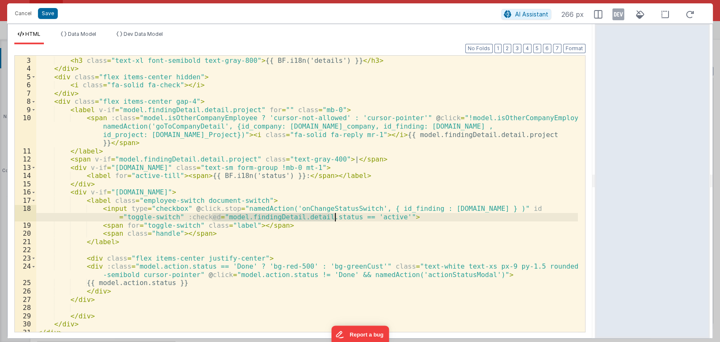
drag, startPoint x: 210, startPoint y: 217, endPoint x: 334, endPoint y: 218, distance: 123.1
click at [334, 218] on div "< div > < h3 class = "text-xl font-semibold text-gray-800" > {{ BF.i18n('detail…" at bounding box center [306, 194] width 541 height 293
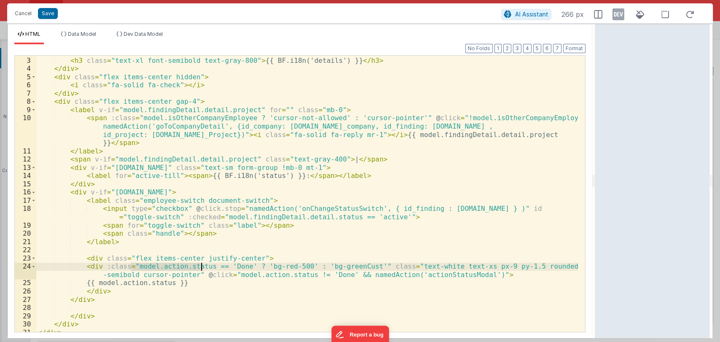
drag, startPoint x: 130, startPoint y: 266, endPoint x: 201, endPoint y: 266, distance: 71.3
click at [201, 266] on div "< div > < h3 class = "text-xl font-semibold text-gray-800" > {{ BF.i18n('detail…" at bounding box center [306, 194] width 541 height 293
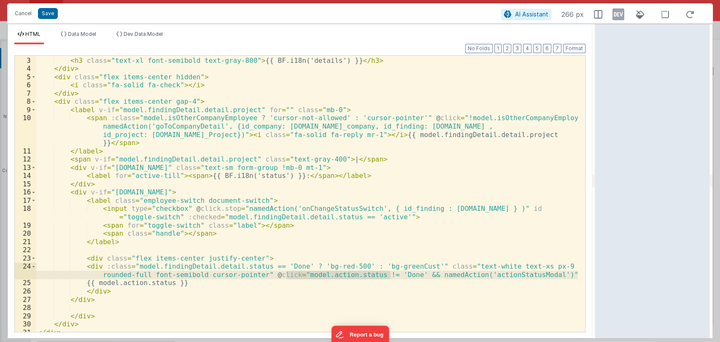
drag, startPoint x: 287, startPoint y: 276, endPoint x: 391, endPoint y: 274, distance: 104.6
click at [391, 274] on div "< div > < h3 class = "text-xl font-semibold text-gray-800" > {{ BF.i18n('detail…" at bounding box center [306, 194] width 541 height 293
click at [129, 267] on div "< div > < h3 class = "text-xl font-semibold text-gray-800" > {{ BF.i18n('detail…" at bounding box center [306, 194] width 541 height 293
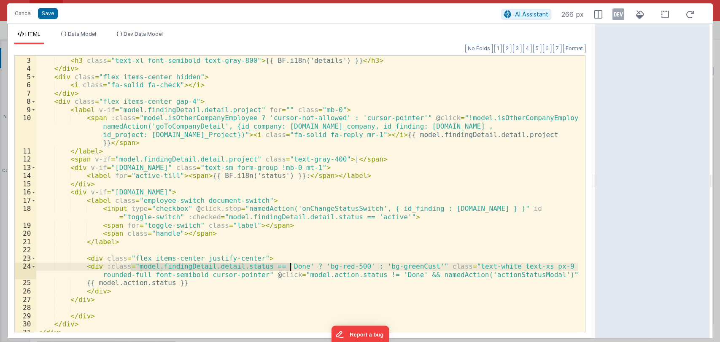
drag, startPoint x: 129, startPoint y: 267, endPoint x: 290, endPoint y: 266, distance: 160.6
click at [290, 266] on div "< div > < h3 class = "text-xl font-semibold text-gray-800" > {{ BF.i18n('detail…" at bounding box center [306, 194] width 541 height 293
click at [250, 268] on div "< div > < h3 class = "text-xl font-semibold text-gray-800" > {{ BF.i18n('detail…" at bounding box center [306, 194] width 541 height 276
click at [253, 267] on div "< div > < h3 class = "text-xl font-semibold text-gray-800" > {{ BF.i18n('detail…" at bounding box center [306, 194] width 541 height 293
drag, startPoint x: 253, startPoint y: 267, endPoint x: 132, endPoint y: 266, distance: 121.4
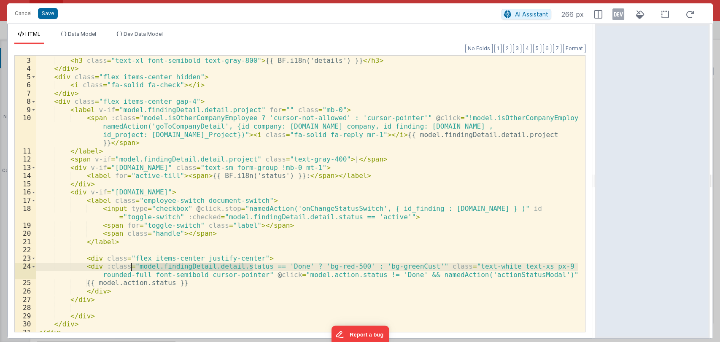
click at [132, 266] on div "< div > < h3 class = "text-xl font-semibold text-gray-800" > {{ BF.i18n('detail…" at bounding box center [306, 194] width 541 height 293
click at [284, 277] on div "< div > < h3 class = "text-xl font-semibold text-gray-800" > {{ BF.i18n('detail…" at bounding box center [306, 194] width 541 height 293
drag, startPoint x: 285, startPoint y: 275, endPoint x: 355, endPoint y: 275, distance: 69.6
click at [355, 275] on div "< div > < h3 class = "text-xl font-semibold text-gray-800" > {{ BF.i18n('detail…" at bounding box center [306, 194] width 541 height 293
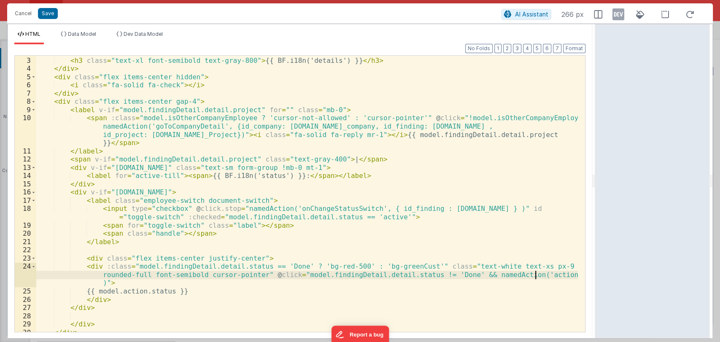
click at [536, 274] on div "< div > < h3 class = "text-xl font-semibold text-gray-800" > {{ BF.i18n('detail…" at bounding box center [306, 194] width 541 height 293
click at [232, 209] on div "< div > < h3 class = "text-xl font-semibold text-gray-800" > {{ BF.i18n('detail…" at bounding box center [306, 194] width 541 height 293
click at [232, 209] on div "< div > < h3 class = "text-xl font-semibold text-gray-800" > {{ BF.i18n('detail…" at bounding box center [306, 194] width 541 height 276
click at [230, 209] on div "< div > < h3 class = "text-xl font-semibold text-gray-800" > {{ BF.i18n('detail…" at bounding box center [306, 194] width 541 height 293
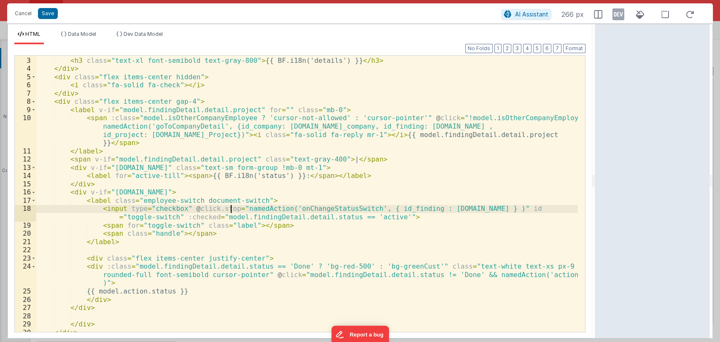
click at [230, 209] on div "< div > < h3 class = "text-xl font-semibold text-gray-800" > {{ BF.i18n('detail…" at bounding box center [306, 194] width 541 height 293
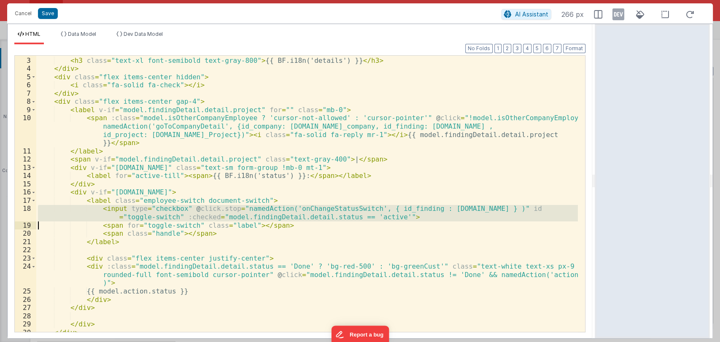
drag, startPoint x: 230, startPoint y: 209, endPoint x: 282, endPoint y: 219, distance: 52.8
click at [278, 213] on div "< div > < h3 class = "text-xl font-semibold text-gray-800" > {{ BF.i18n('detail…" at bounding box center [306, 194] width 541 height 293
click at [395, 218] on div "< div > < h3 class = "text-xl font-semibold text-gray-800" > {{ BF.i18n('detail…" at bounding box center [306, 194] width 541 height 276
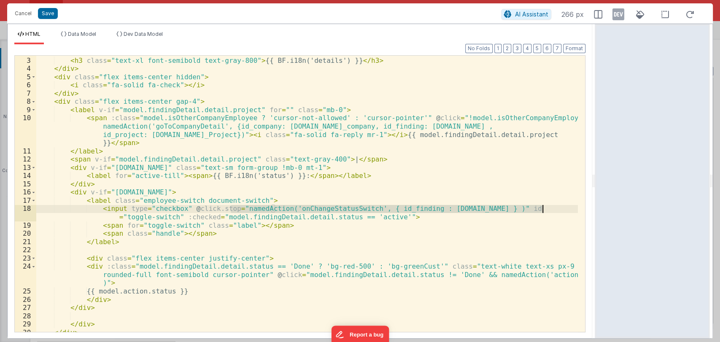
drag, startPoint x: 229, startPoint y: 208, endPoint x: 542, endPoint y: 210, distance: 312.9
click at [543, 210] on div "< div > < h3 class = "text-xl font-semibold text-gray-800" > {{ BF.i18n('detail…" at bounding box center [306, 194] width 541 height 293
click at [460, 274] on div "< div > < h3 class = "text-xl font-semibold text-gray-800" > {{ BF.i18n('detail…" at bounding box center [306, 194] width 541 height 293
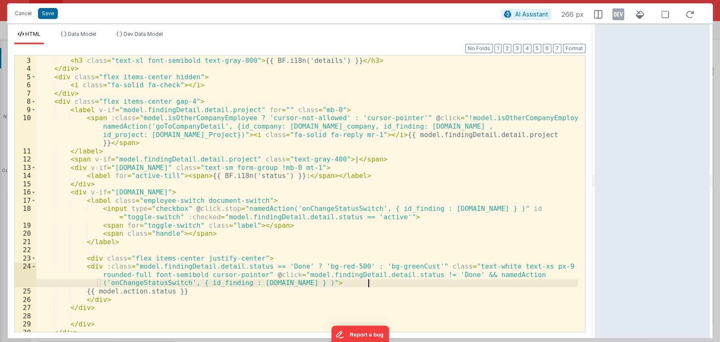
click at [172, 284] on div "< div > < h3 class = "text-xl font-semibold text-gray-800" > {{ BF.i18n('detail…" at bounding box center [306, 194] width 541 height 293
click at [50, 17] on button "Save" at bounding box center [48, 13] width 20 height 11
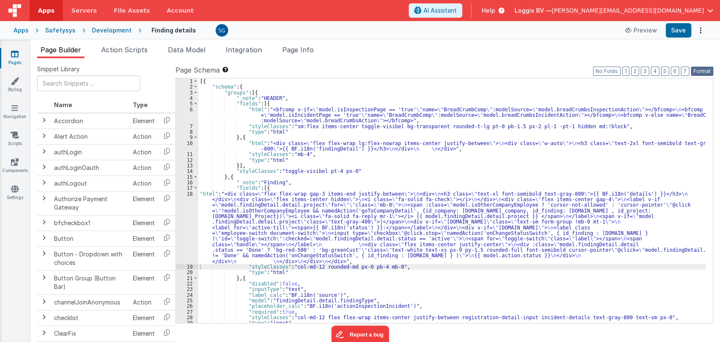
click at [695, 73] on button "Format" at bounding box center [702, 71] width 22 height 9
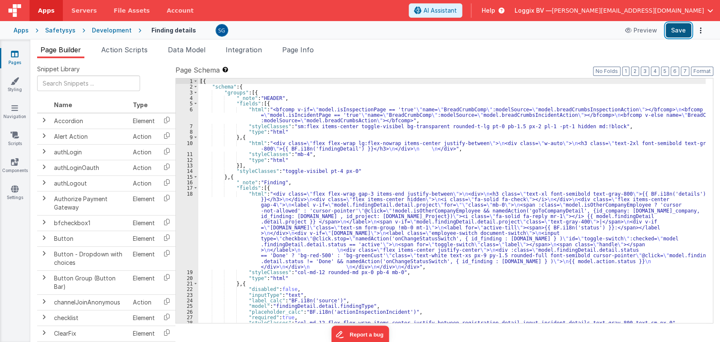
click at [677, 29] on button "Save" at bounding box center [678, 30] width 26 height 14
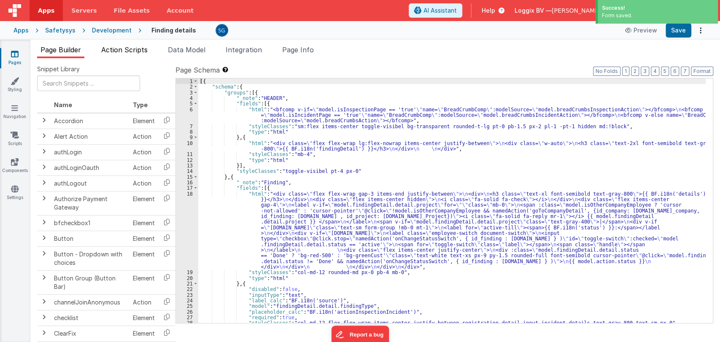
click at [128, 48] on span "Action Scripts" at bounding box center [124, 50] width 46 height 8
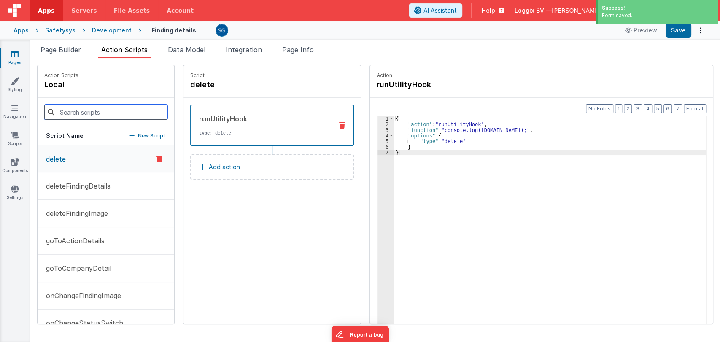
click at [94, 109] on input at bounding box center [105, 112] width 123 height 15
paste input "onChangeStatusSwitch"
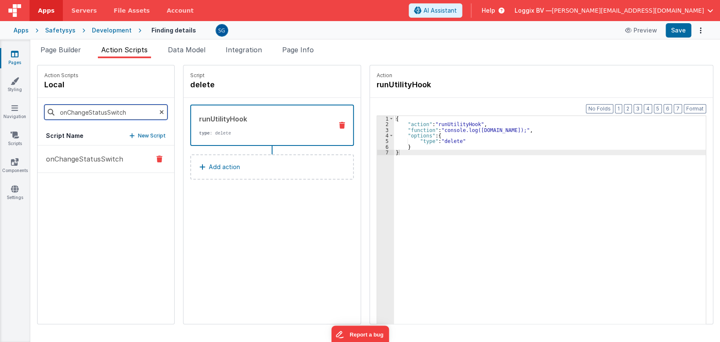
type input "onChangeStatusSwitch"
click at [98, 159] on p "onChangeStatusSwitch" at bounding box center [82, 159] width 82 height 10
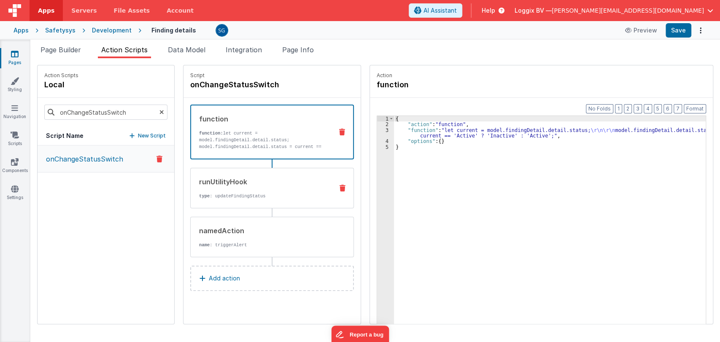
click at [254, 186] on div "runUtilityHook type : updateFindingStatus" at bounding box center [259, 188] width 136 height 23
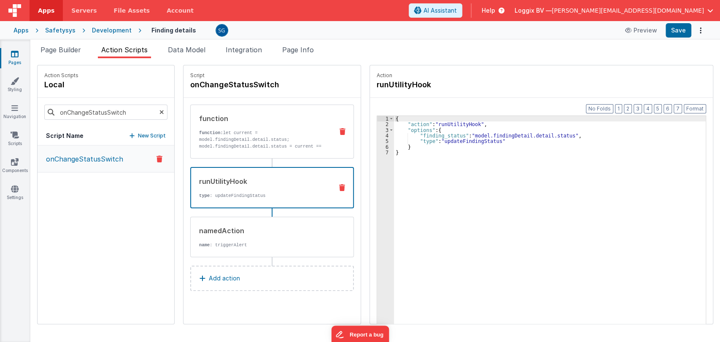
click at [243, 147] on p "model.findingDetail.detail.status = current == 'Active' ? 'Inactive' : 'Active';" at bounding box center [262, 149] width 127 height 13
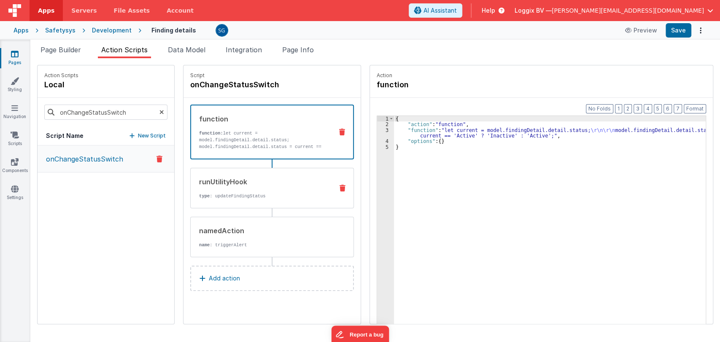
click at [236, 183] on div "runUtilityHook" at bounding box center [262, 182] width 127 height 10
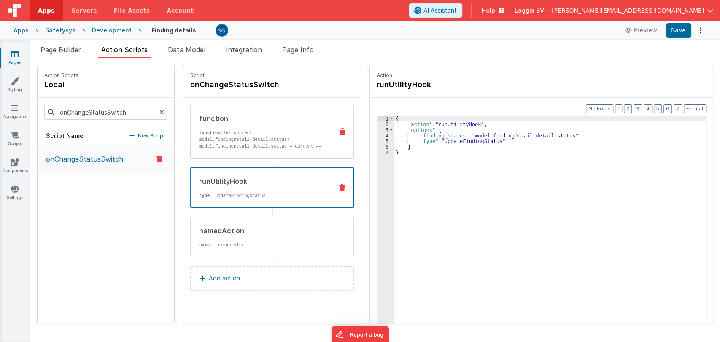
click at [243, 143] on p "model.findingDetail.detail.status = current == 'Active' ? 'Inactive' : 'Active';" at bounding box center [262, 149] width 127 height 13
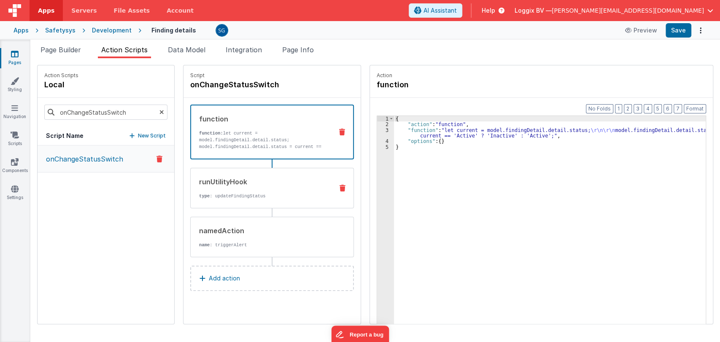
click at [239, 175] on div "runUtilityHook type : updateFindingStatus" at bounding box center [272, 188] width 164 height 40
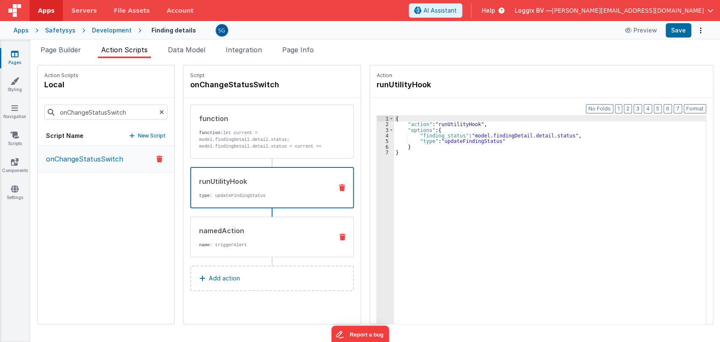
click at [280, 229] on div "namedAction" at bounding box center [262, 231] width 127 height 10
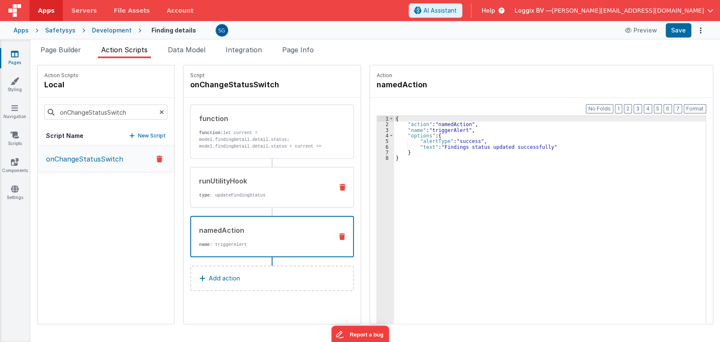
click at [265, 184] on div "runUtilityHook" at bounding box center [262, 181] width 127 height 10
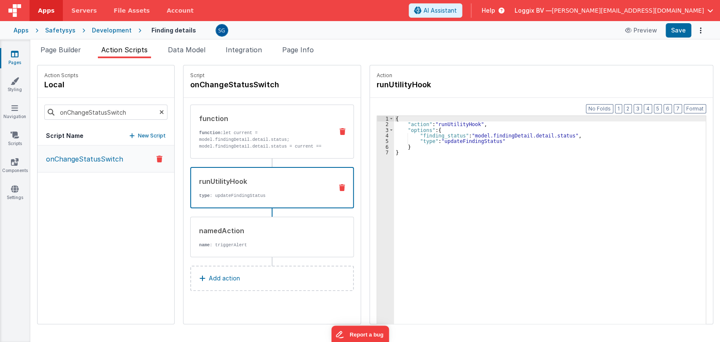
click at [258, 145] on p "model.findingDetail.detail.status = current == 'Active' ? 'Inactive' : 'Active';" at bounding box center [262, 149] width 127 height 13
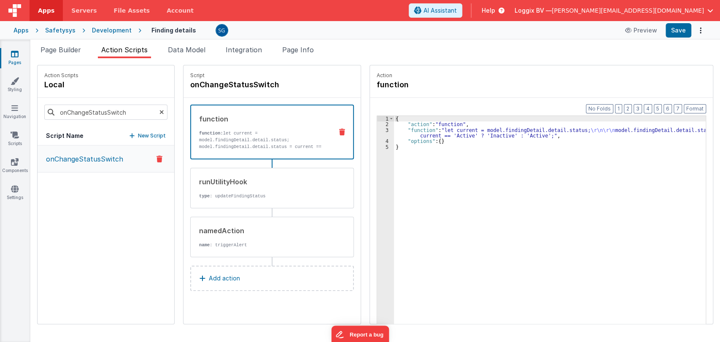
click at [233, 274] on button "Add action" at bounding box center [272, 278] width 164 height 25
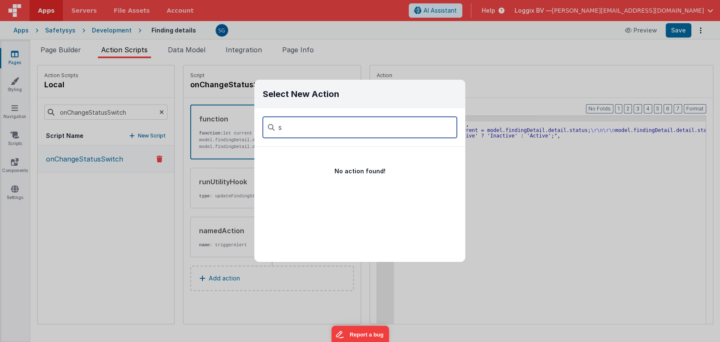
scroll to position [0, 0]
type input "show"
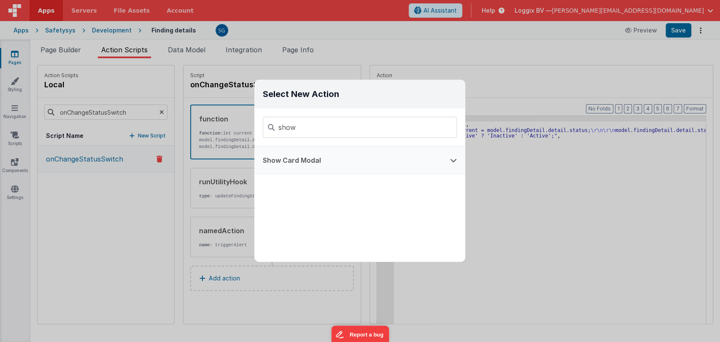
click at [322, 157] on button "Show Card Modal" at bounding box center [347, 160] width 187 height 27
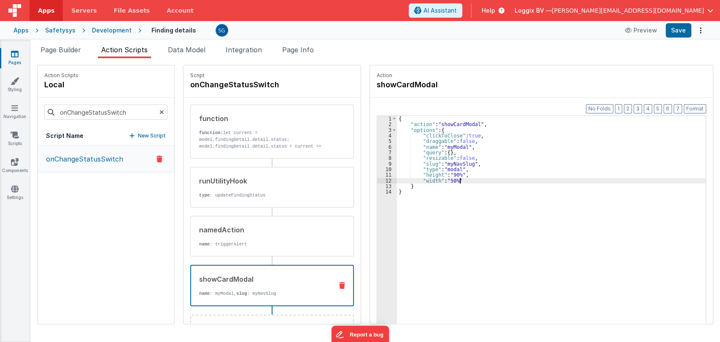
click at [459, 182] on div "{ "action" : "showCardModal" , "options" : { "clickToClose" : true , "draggable…" at bounding box center [555, 238] width 317 height 245
click at [408, 190] on div "{ "action" : "showCardModal" , "options" : { "clickToClose" : true , "draggable…" at bounding box center [555, 238] width 317 height 245
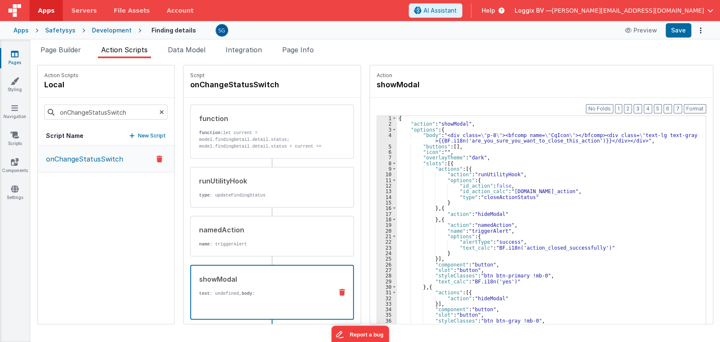
scroll to position [2, 0]
click at [511, 207] on div "{ "action" : "showModal" , "options" : { "body" : "<div class= \" p-8 \" ><bfco…" at bounding box center [552, 236] width 310 height 245
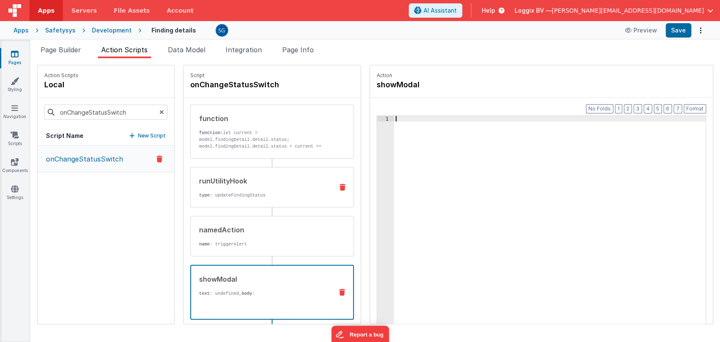
click at [255, 180] on div "runUtilityHook" at bounding box center [262, 181] width 127 height 10
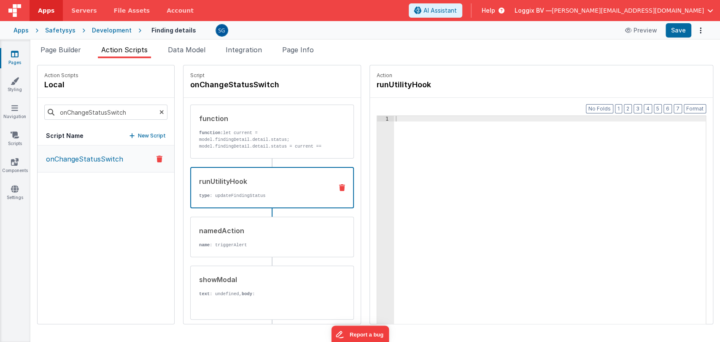
click at [279, 184] on div "runUtilityHook" at bounding box center [262, 181] width 127 height 10
click at [254, 140] on p "function: let current = model.findingDetail.detail.status;" at bounding box center [262, 135] width 127 height 13
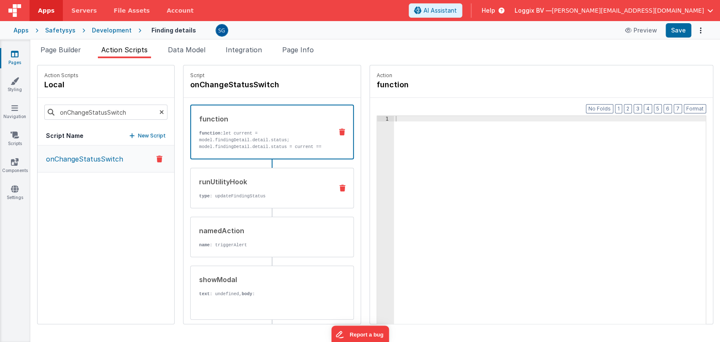
click at [250, 185] on div "runUtilityHook" at bounding box center [262, 182] width 127 height 10
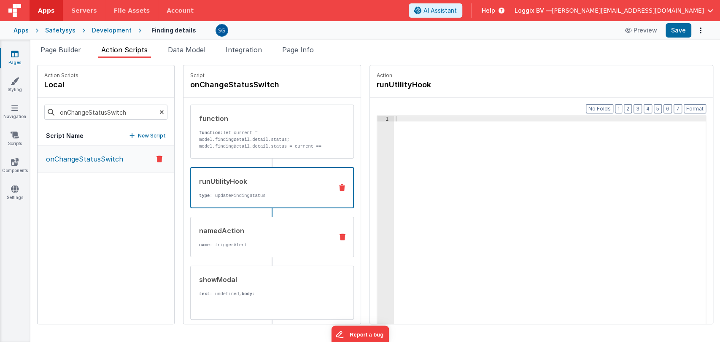
click at [251, 223] on div "namedAction name : triggerAlert" at bounding box center [272, 237] width 164 height 40
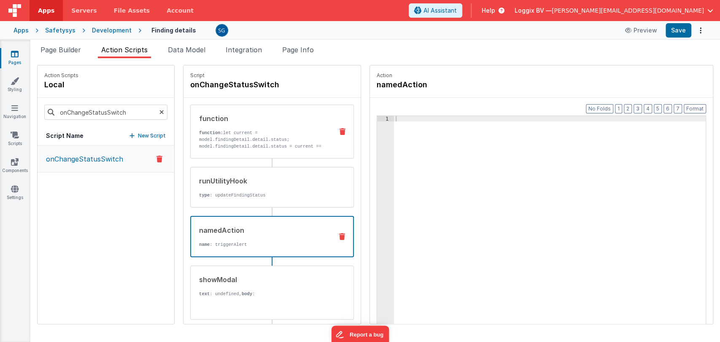
click at [265, 145] on p "model.findingDetail.detail.status = current == 'Active' ? 'Inactive' : 'Active';" at bounding box center [262, 149] width 127 height 13
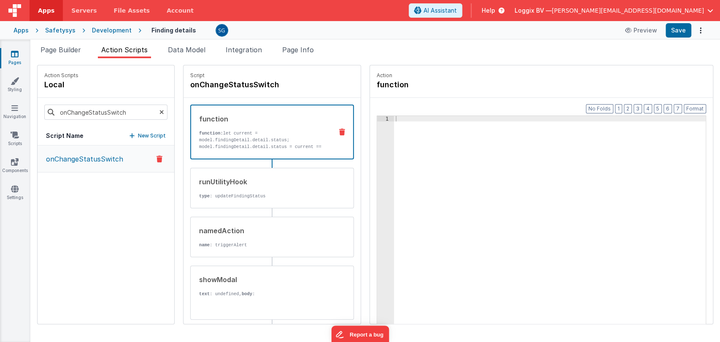
click at [159, 111] on icon at bounding box center [161, 112] width 5 height 29
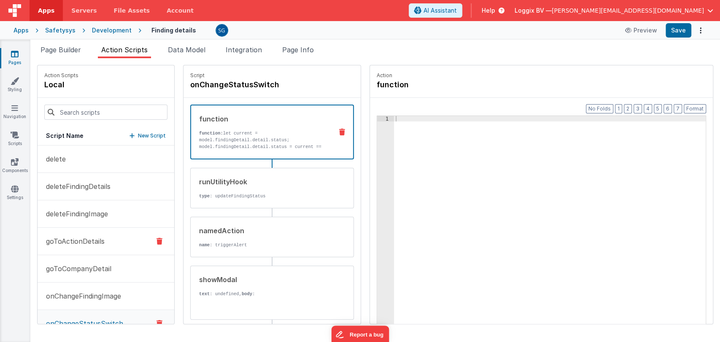
scroll to position [266, 0]
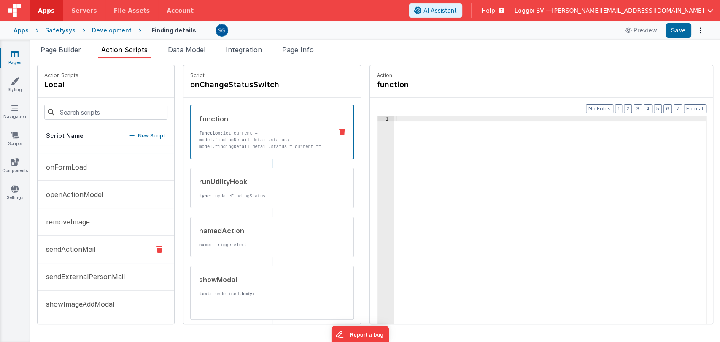
click at [108, 242] on button "sendActionMail" at bounding box center [106, 249] width 137 height 27
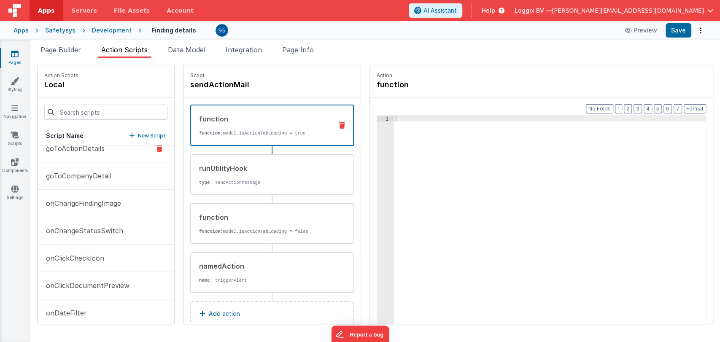
scroll to position [93, 0]
click at [92, 233] on p "onChangeStatusSwitch" at bounding box center [82, 230] width 82 height 10
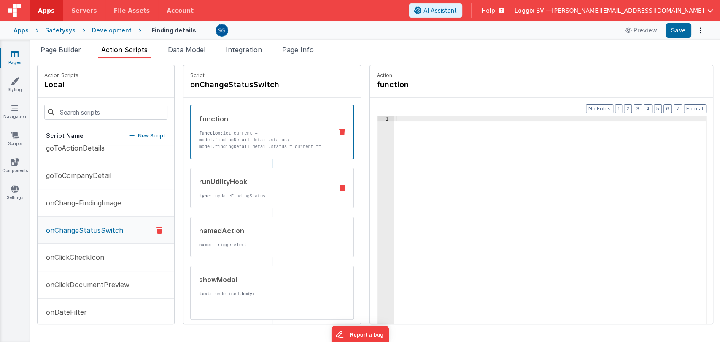
click at [225, 185] on div "runUtilityHook" at bounding box center [262, 182] width 127 height 10
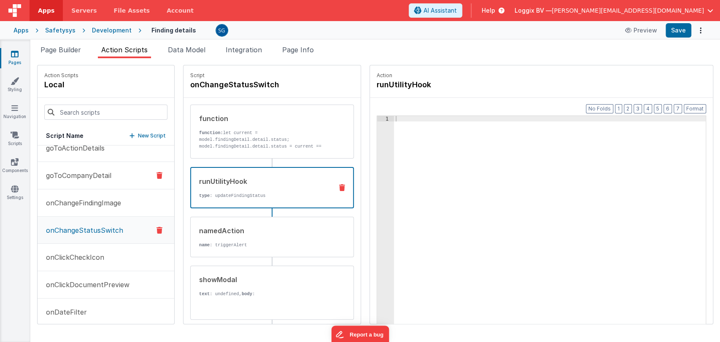
click at [93, 171] on p "goToCompanyDetail" at bounding box center [76, 175] width 70 height 10
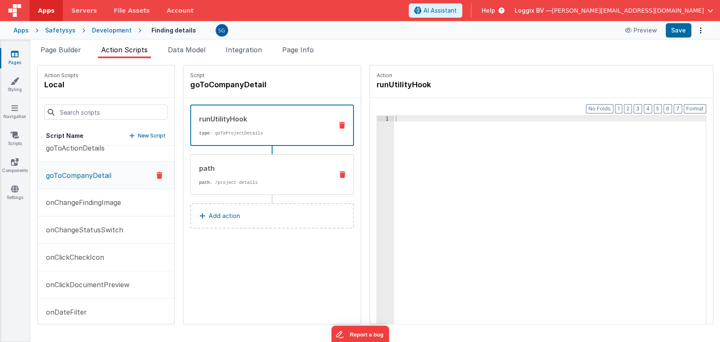
click at [211, 162] on div "path path : /project-details" at bounding box center [272, 174] width 164 height 40
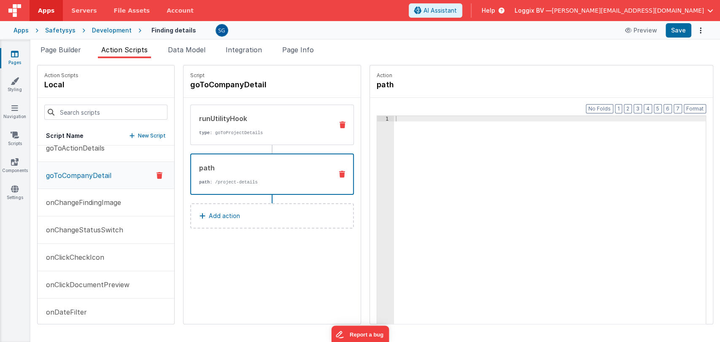
click at [224, 132] on p "type : goToProjectDetails" at bounding box center [262, 132] width 127 height 7
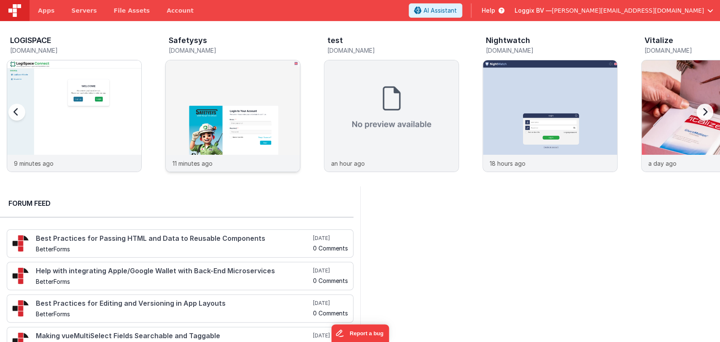
click at [196, 98] on img at bounding box center [233, 127] width 134 height 134
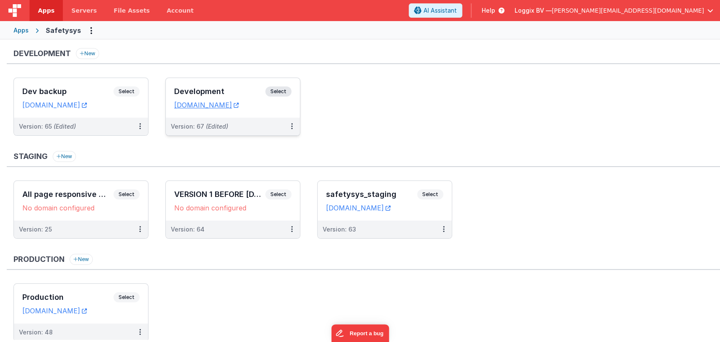
click at [221, 86] on div "Development Select" at bounding box center [232, 93] width 117 height 14
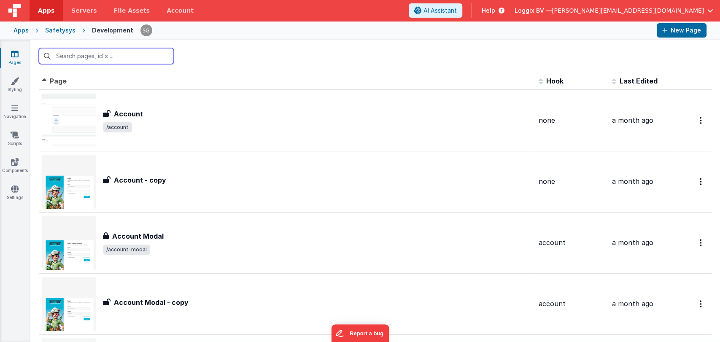
click at [72, 53] on input "text" at bounding box center [106, 56] width 135 height 16
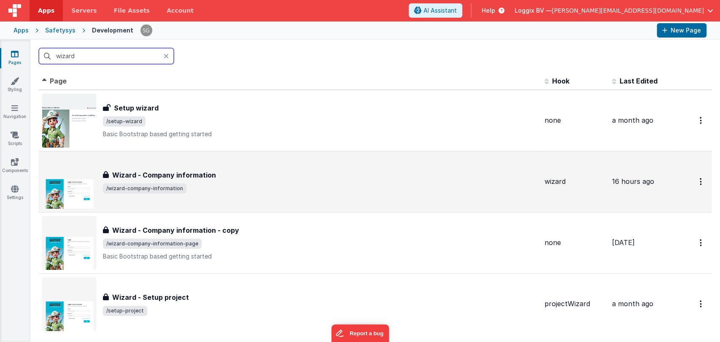
type input "wizard"
click at [156, 171] on h3 "Wizard - Company information" at bounding box center [164, 175] width 104 height 10
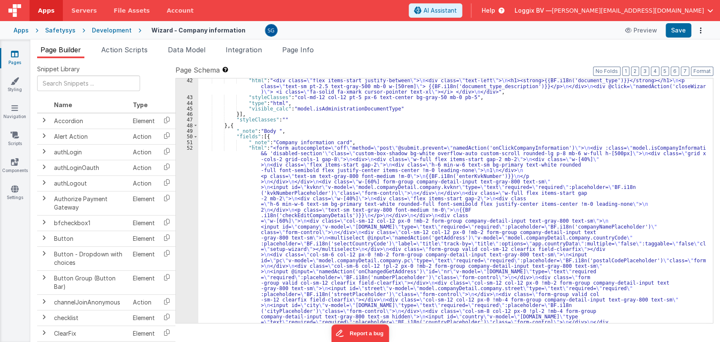
scroll to position [296, 0]
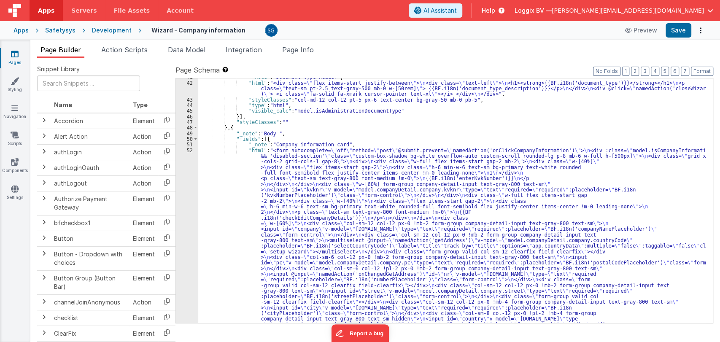
click at [132, 51] on span "Action Scripts" at bounding box center [124, 50] width 46 height 8
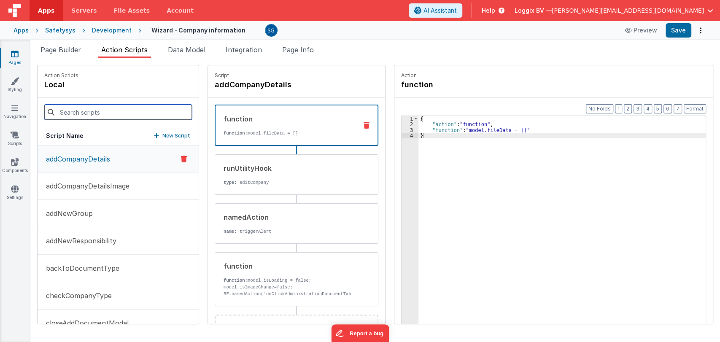
click at [82, 112] on input at bounding box center [118, 112] width 148 height 15
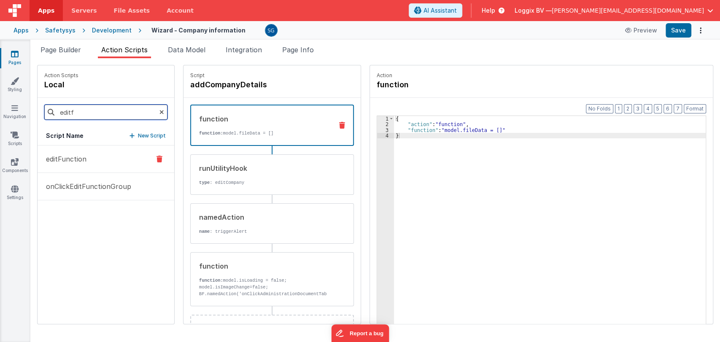
type input "editf"
click at [66, 156] on p "editFunction" at bounding box center [64, 159] width 46 height 10
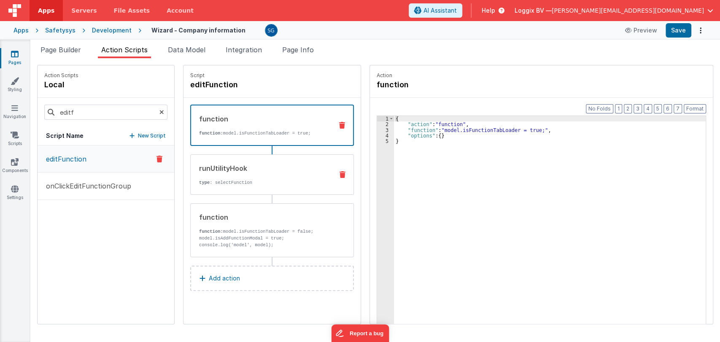
click at [238, 171] on div "runUtilityHook" at bounding box center [262, 168] width 127 height 10
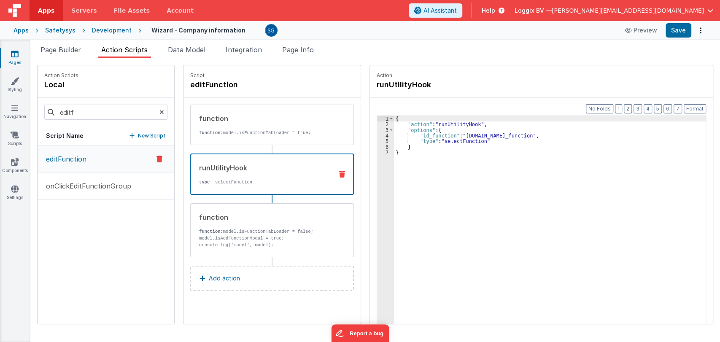
click at [514, 135] on div "{ "action" : "runUtilityHook" , "options" : { "id_function" : "action.options.i…" at bounding box center [550, 238] width 312 height 245
click at [66, 51] on span "Page Builder" at bounding box center [60, 50] width 40 height 8
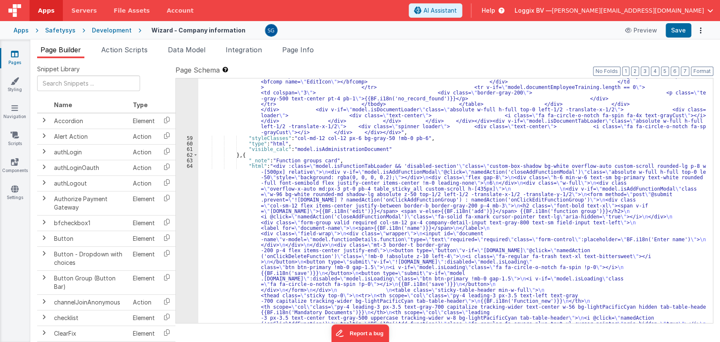
scroll to position [1489, 0]
click at [189, 160] on div "63" at bounding box center [187, 160] width 22 height 5
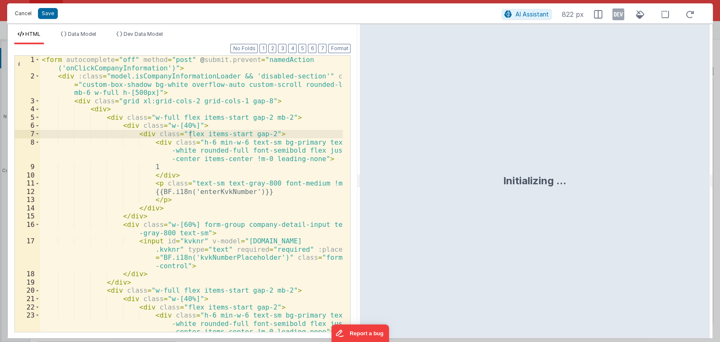
click at [23, 11] on button "Cancel" at bounding box center [23, 14] width 25 height 12
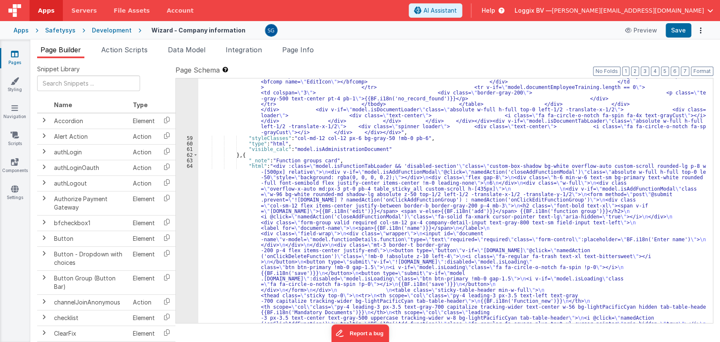
click at [308, 184] on div ""html" : "<div :class= \" model.isDocumentTabLoader && 'disabled-section' \" cl…" at bounding box center [451, 2] width 507 height 1262
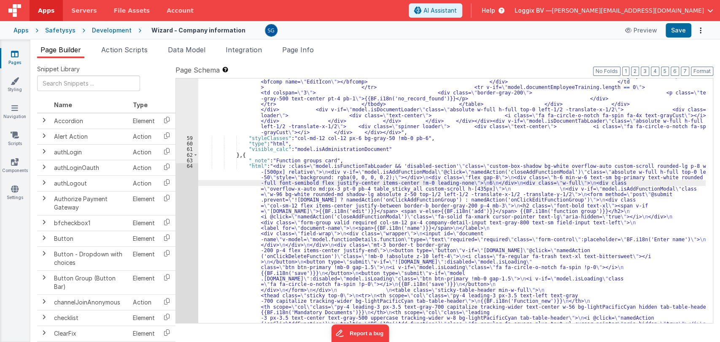
click at [190, 166] on div "64" at bounding box center [187, 289] width 22 height 253
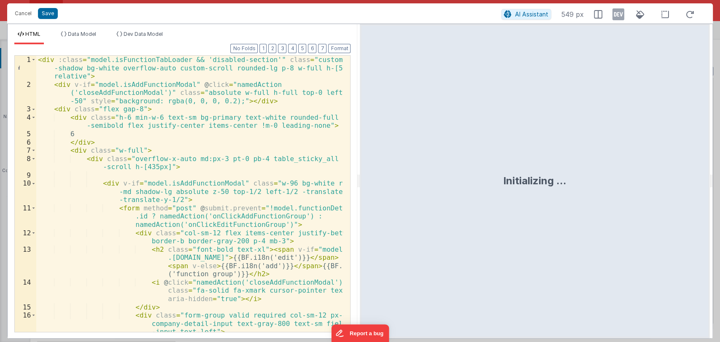
drag, startPoint x: 595, startPoint y: 193, endPoint x: 621, endPoint y: 192, distance: 25.3
click at [651, 198] on html "Cancel Save AI Assistant 549 px HTML Data Model Dev Data Model Format 7 6 5 4 3…" at bounding box center [360, 171] width 720 height 342
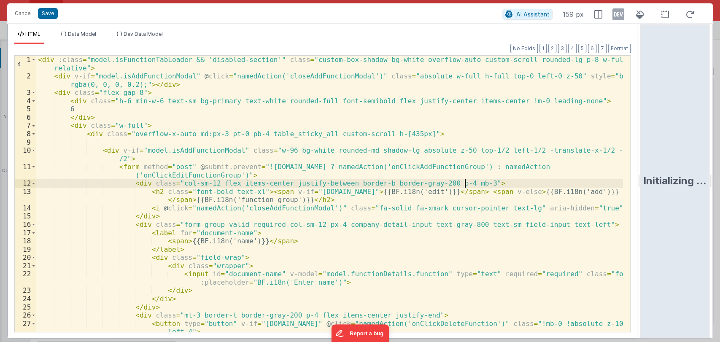
click at [476, 187] on div "< div :class = "model.isFunctionTabLoader && 'disabled-section'" class = "custo…" at bounding box center [329, 206] width 586 height 301
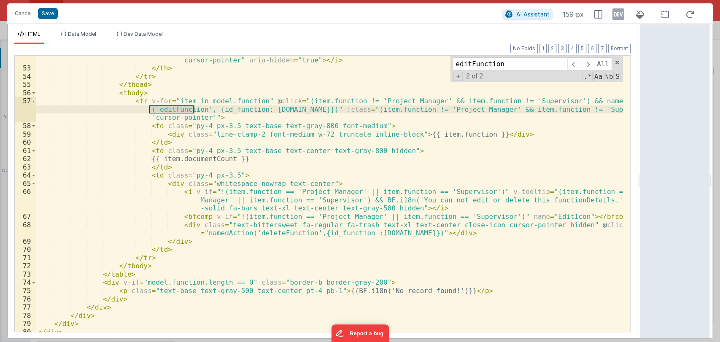
scroll to position [511, 0]
type input "editFunction"
click at [586, 65] on span at bounding box center [587, 63] width 13 height 13
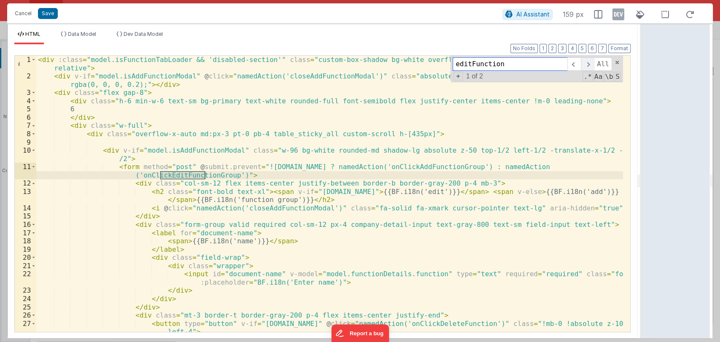
scroll to position [0, 0]
click at [570, 65] on span at bounding box center [573, 63] width 13 height 13
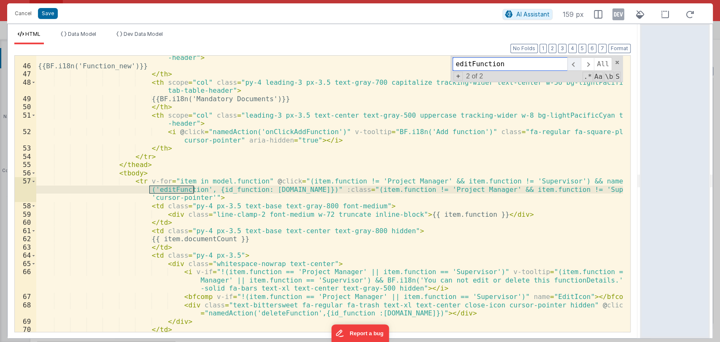
scroll to position [431, 0]
click at [22, 11] on button "Cancel" at bounding box center [23, 14] width 25 height 12
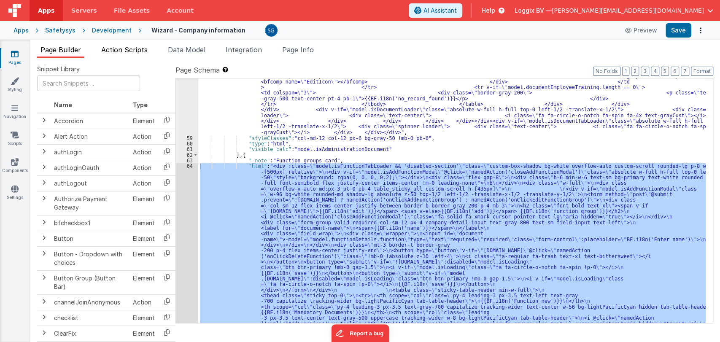
click at [114, 55] on li "Action Scripts" at bounding box center [124, 51] width 53 height 13
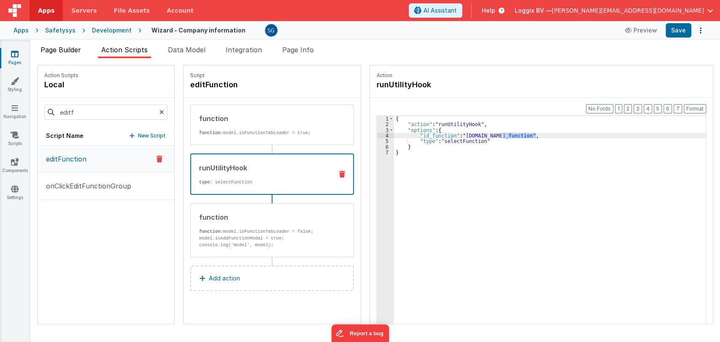
click at [65, 48] on span "Page Builder" at bounding box center [60, 50] width 40 height 8
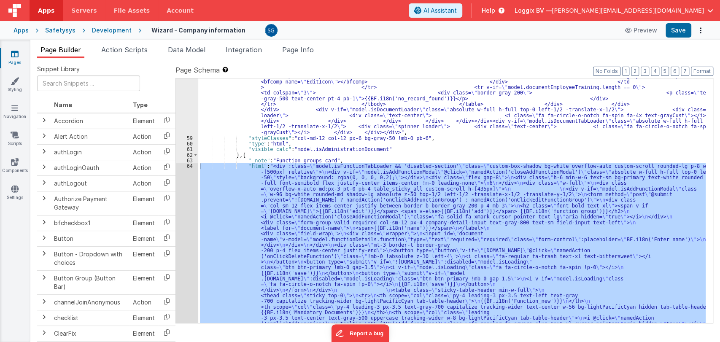
click at [340, 162] on div ""html" : "<div :class= \" model.isDocumentTabLoader && 'disabled-section' \" cl…" at bounding box center [451, 2] width 507 height 1262
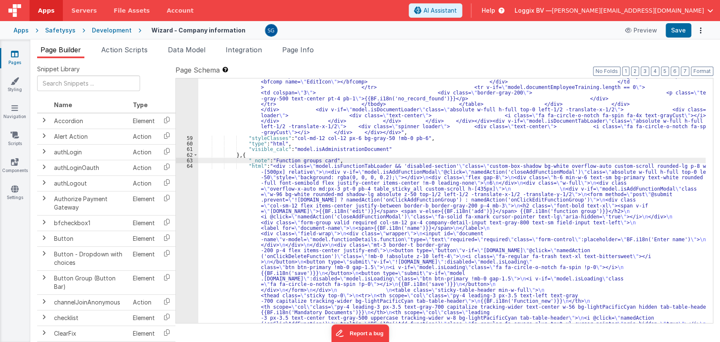
click at [192, 168] on div "64" at bounding box center [187, 289] width 22 height 253
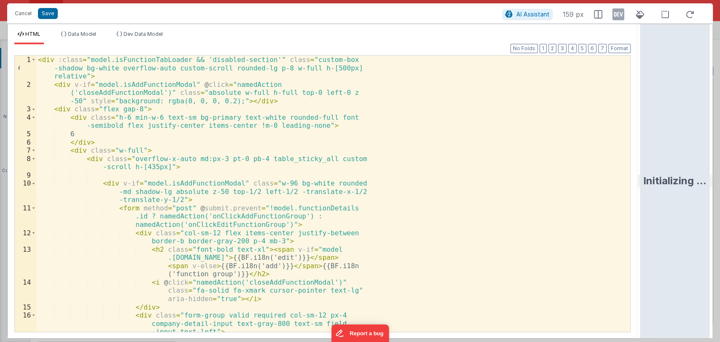
drag, startPoint x: 359, startPoint y: 180, endPoint x: 664, endPoint y: 181, distance: 305.7
click at [664, 181] on html "Cancel Save AI Assistant 159 px HTML Data Model Dev Data Model Format 7 6 5 4 3…" at bounding box center [360, 171] width 720 height 342
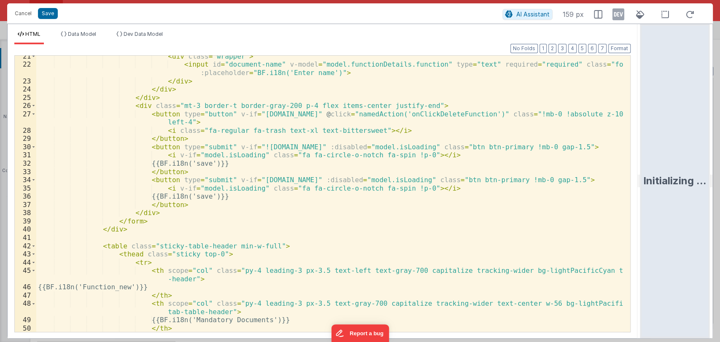
scroll to position [209, 0]
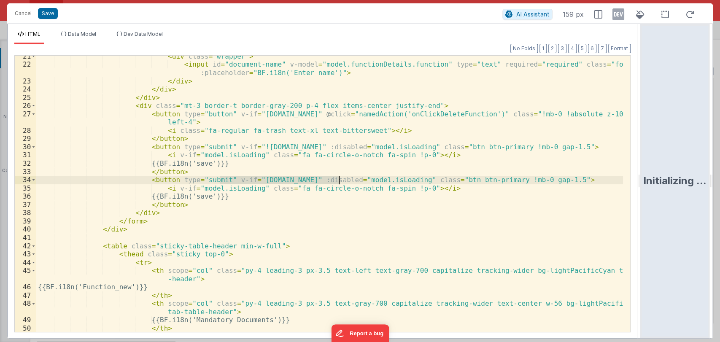
drag, startPoint x: 221, startPoint y: 180, endPoint x: 337, endPoint y: 179, distance: 116.4
click at [337, 179] on div "< div class = "wrapper" > < input id = "document-name" v-model = "model.functio…" at bounding box center [329, 202] width 586 height 301
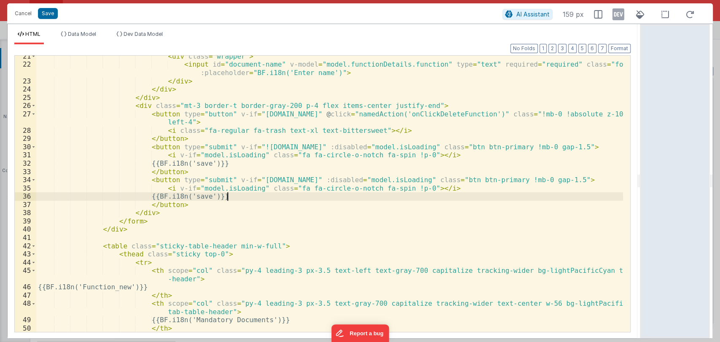
click at [258, 200] on div "< div class = "wrapper" > < input id = "document-name" v-model = "model.functio…" at bounding box center [329, 202] width 586 height 301
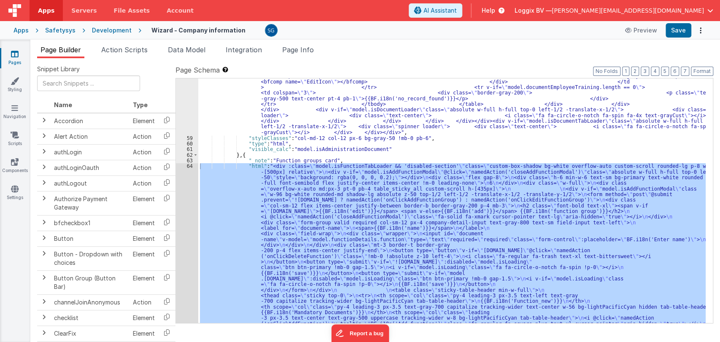
scroll to position [1489, 0]
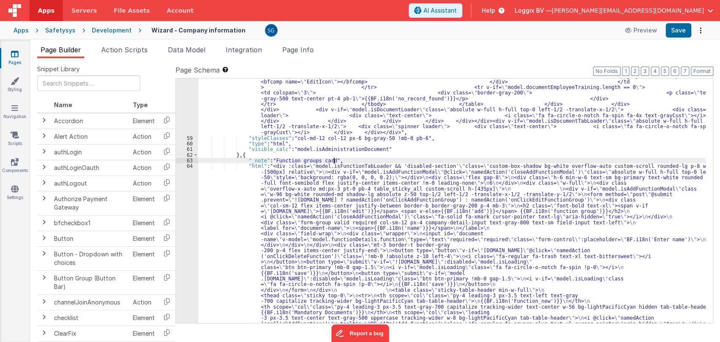
click at [337, 160] on div ""html" : "<div :class= \" model.isDocumentTabLoader && 'disabled-section' \" cl…" at bounding box center [451, 2] width 507 height 1262
click at [191, 167] on div "64" at bounding box center [187, 289] width 22 height 253
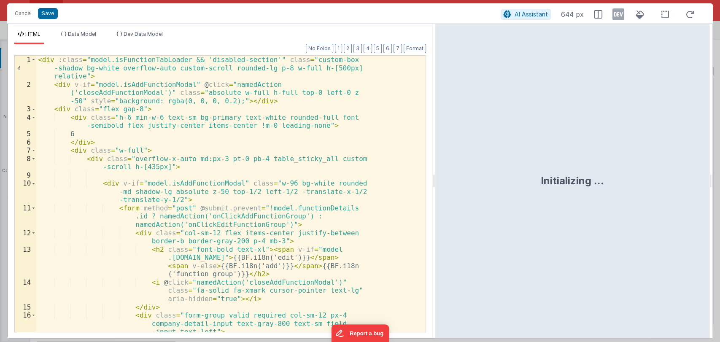
drag, startPoint x: 435, startPoint y: 186, endPoint x: 537, endPoint y: 173, distance: 102.9
click at [535, 174] on html "Cancel Save AI Assistant 644 px HTML Data Model Dev Data Model Format 7 6 5 4 3…" at bounding box center [360, 171] width 720 height 342
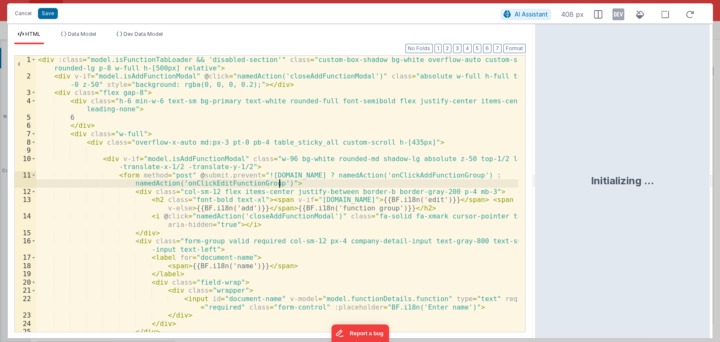
click at [379, 182] on div "< div :class = "model.isFunctionTabLoader && 'disabled-section'" class = "custo…" at bounding box center [277, 206] width 482 height 301
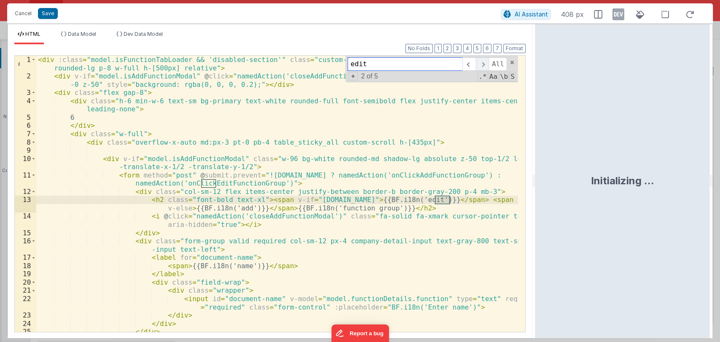
click at [481, 64] on span at bounding box center [482, 63] width 13 height 13
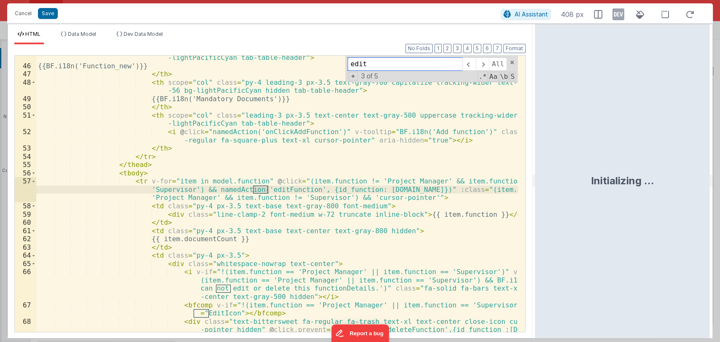
click at [437, 62] on input "edit" at bounding box center [404, 63] width 115 height 13
type input "editDoc"
click at [23, 13] on button "Cancel" at bounding box center [23, 14] width 25 height 12
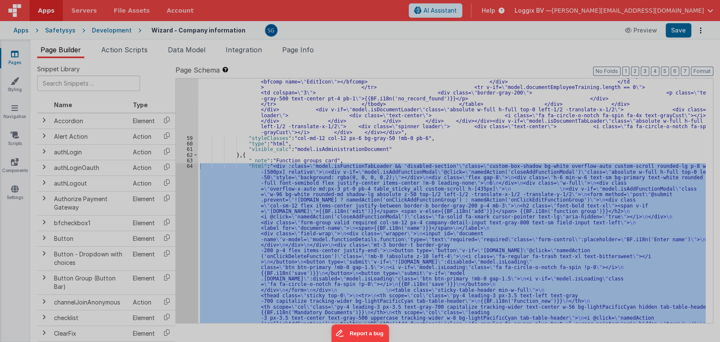
click at [25, 14] on div "Cancel Save AI Assistant 408 px" at bounding box center [359, 5] width 705 height 20
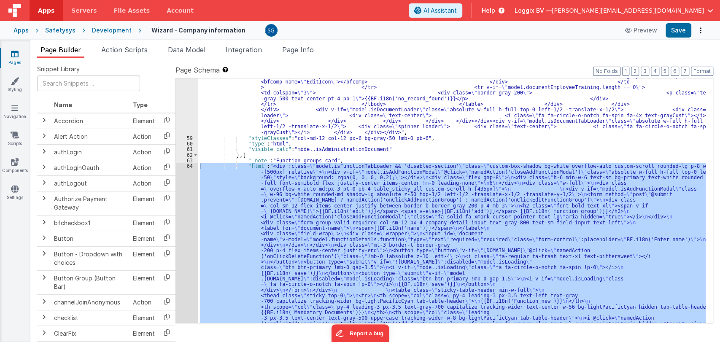
click at [336, 161] on div ""html" : "<div :class= \" model.isDocumentTabLoader && 'disabled-section' \" cl…" at bounding box center [451, 2] width 507 height 1262
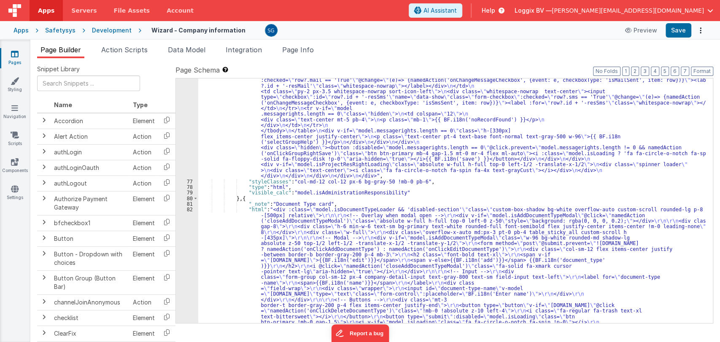
scroll to position [2910, 0]
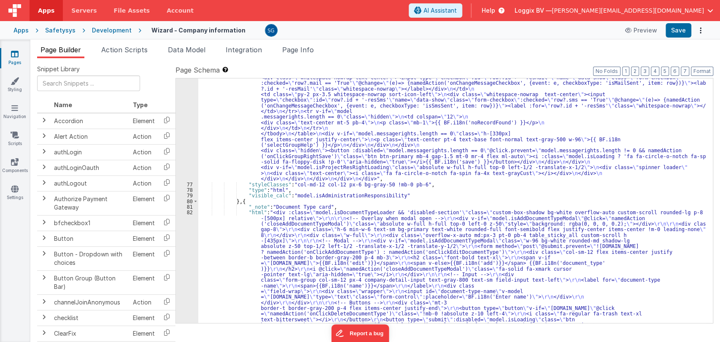
click at [51, 29] on div "Safetysys" at bounding box center [60, 30] width 30 height 8
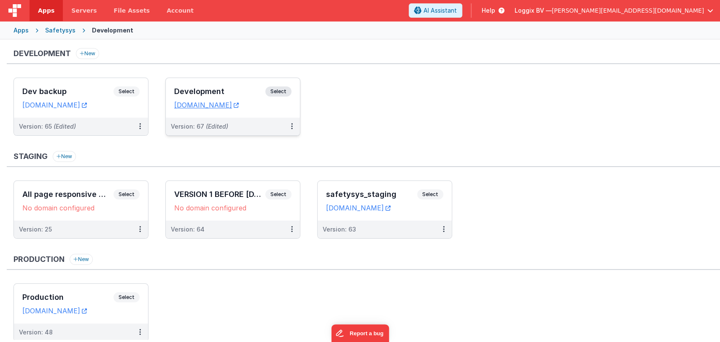
click at [192, 89] on h3 "Development" at bounding box center [219, 91] width 91 height 8
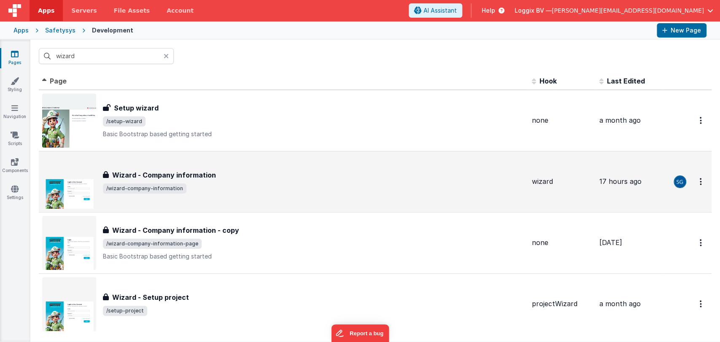
click at [165, 170] on h3 "Wizard - Company information" at bounding box center [164, 175] width 104 height 10
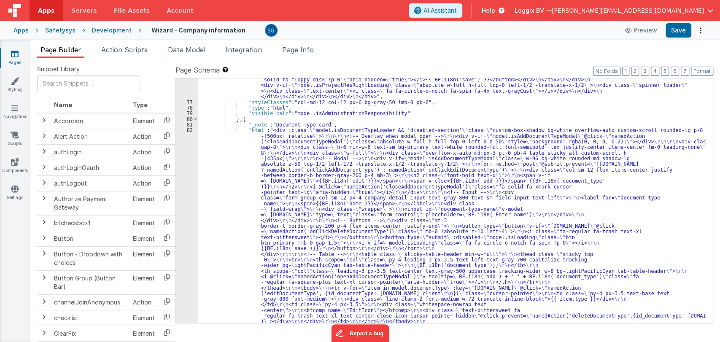
scroll to position [2964, 0]
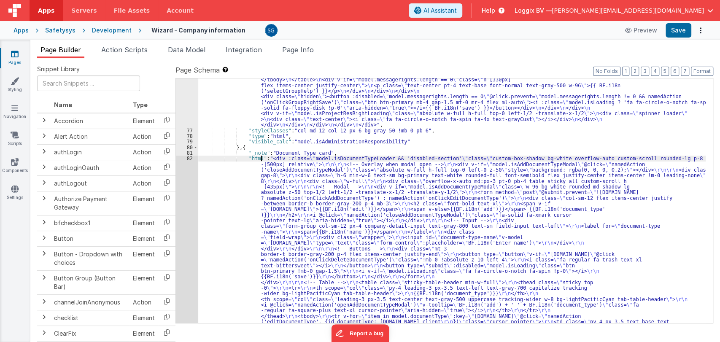
click at [261, 160] on div ""html" : "<div class= \" custom-box-shadow bg-white overflow-auto custom-scroll…" at bounding box center [451, 123] width 507 height 947
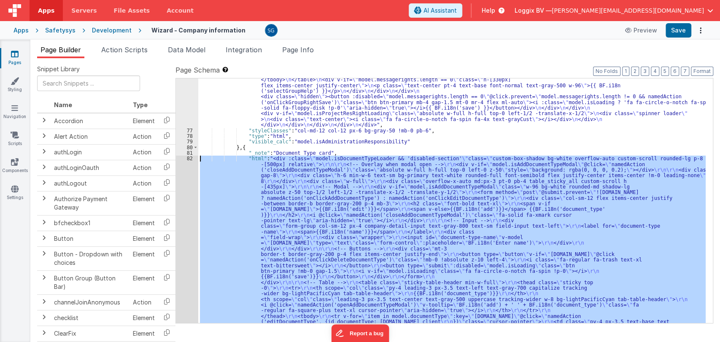
click at [189, 158] on div "82" at bounding box center [187, 268] width 22 height 225
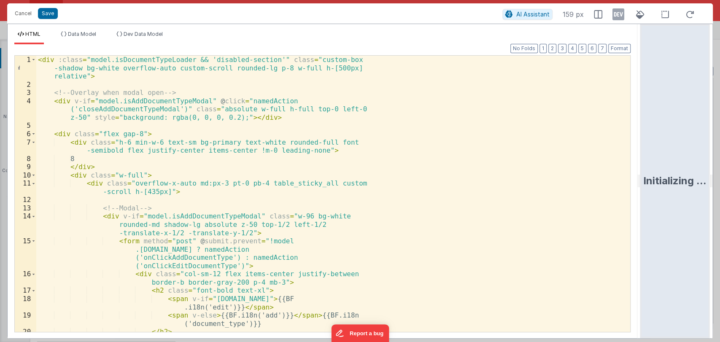
drag, startPoint x: 358, startPoint y: 180, endPoint x: 716, endPoint y: 166, distance: 358.2
click at [716, 166] on html "Cancel Save AI Assistant 159 px HTML Data Model Dev Data Model Format 7 6 5 4 3…" at bounding box center [360, 171] width 720 height 342
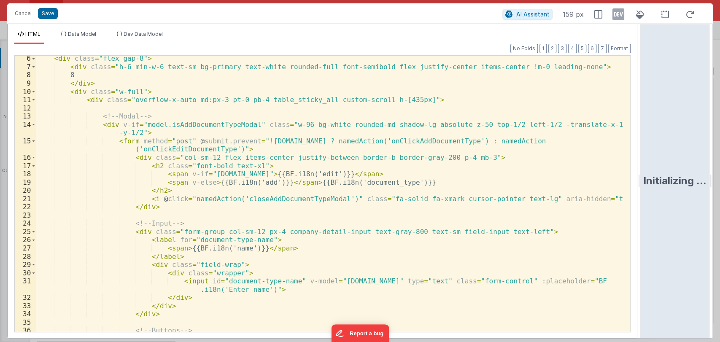
scroll to position [59, 0]
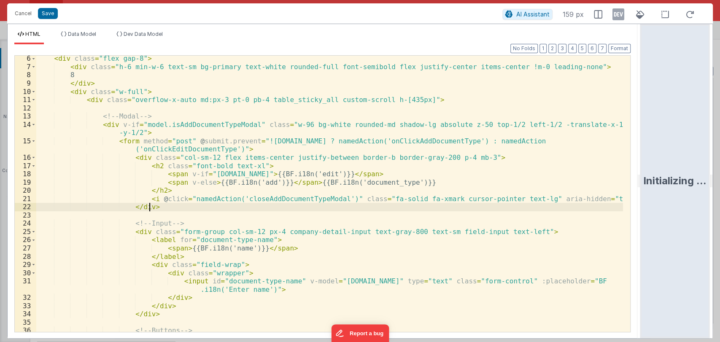
click at [397, 206] on div "< div class = "flex gap-8" > < div class = "h-6 min-w-6 text-sm bg-primary text…" at bounding box center [329, 200] width 586 height 293
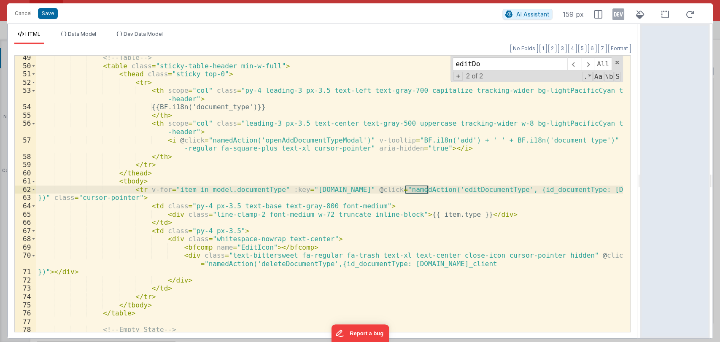
scroll to position [447, 0]
type input "editDo"
click at [594, 189] on div "<!-- Table --> < table class = "sticky-table-header min-w-full" > < thead class…" at bounding box center [329, 200] width 586 height 293
click at [434, 264] on div "<!-- Table --> < table class = "sticky-table-header min-w-full" > < thead class…" at bounding box center [329, 200] width 586 height 293
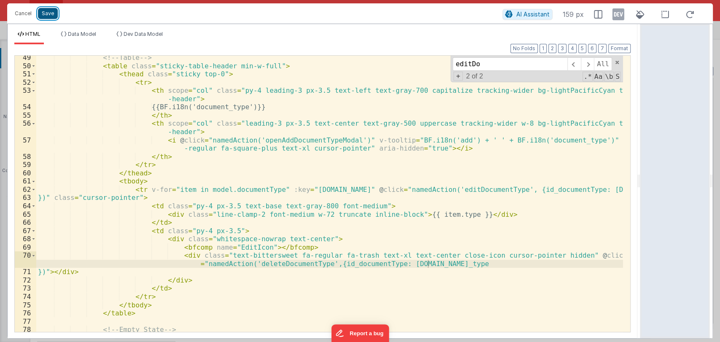
click at [42, 16] on button "Save" at bounding box center [48, 13] width 20 height 11
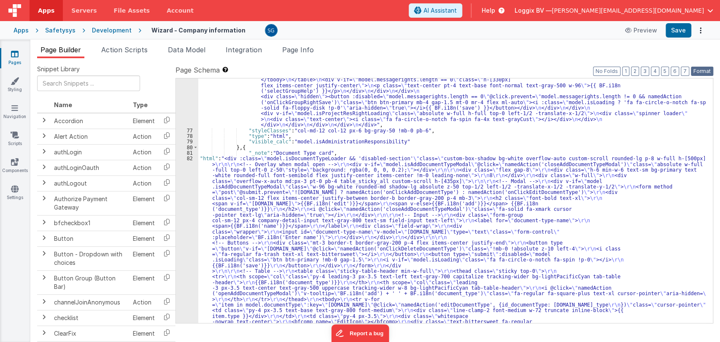
click at [702, 70] on button "Format" at bounding box center [702, 71] width 22 height 9
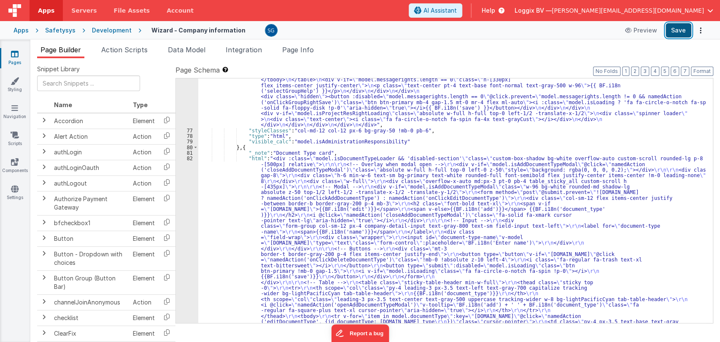
click at [679, 31] on button "Save" at bounding box center [678, 30] width 26 height 14
click at [327, 207] on div ""html" : "<div class= \" custom-box-shadow bg-white overflow-auto custom-scroll…" at bounding box center [451, 123] width 507 height 947
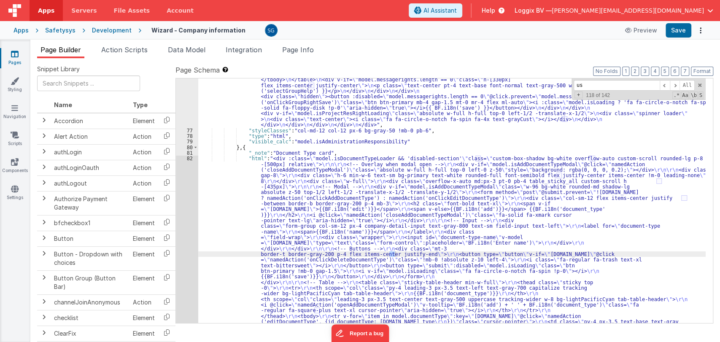
type input "u"
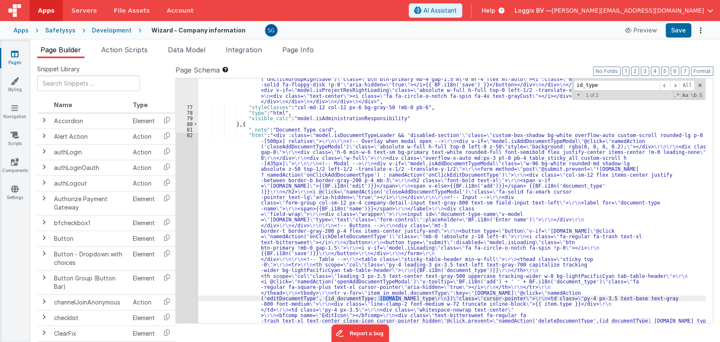
scroll to position [2987, 0]
type input "id_type"
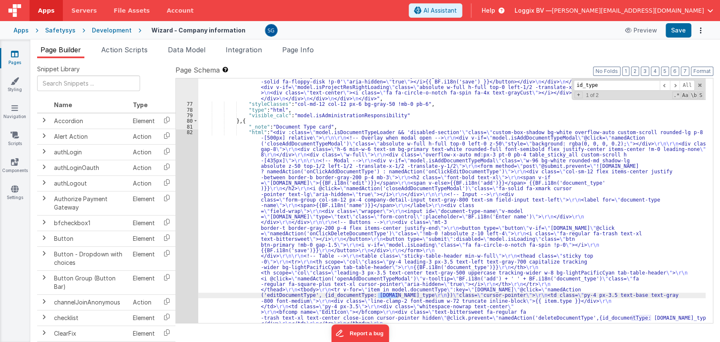
scroll to position [2990, 0]
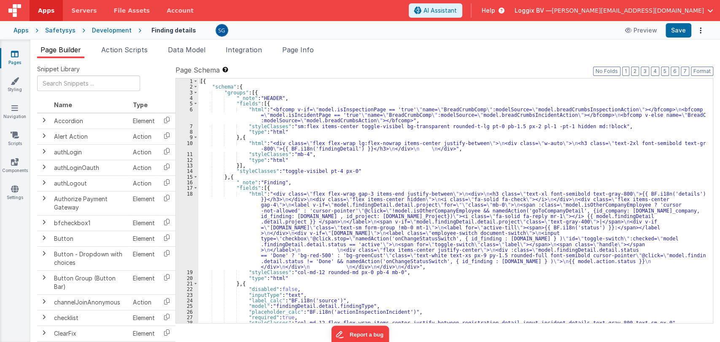
drag, startPoint x: 295, startPoint y: 214, endPoint x: 233, endPoint y: 196, distance: 64.5
click at [295, 214] on div "[{ "schema" : { "groups" : [{ "_note" : "HEADER" , "fields" : [{ "html" : "<bfc…" at bounding box center [451, 206] width 507 height 256
click at [280, 212] on div "[{ "schema" : { "groups" : [{ "_note" : "HEADER" , "fields" : [{ "html" : "<bfc…" at bounding box center [451, 206] width 507 height 256
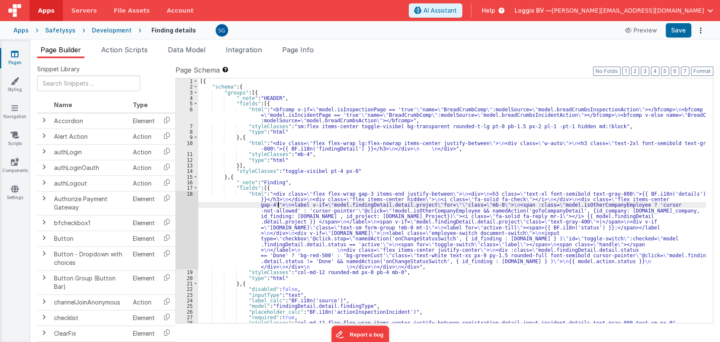
click at [278, 206] on div "[{ "schema" : { "groups" : [{ "_note" : "HEADER" , "fields" : [{ "html" : "<bfc…" at bounding box center [451, 206] width 507 height 256
click at [187, 194] on div "18" at bounding box center [187, 230] width 22 height 79
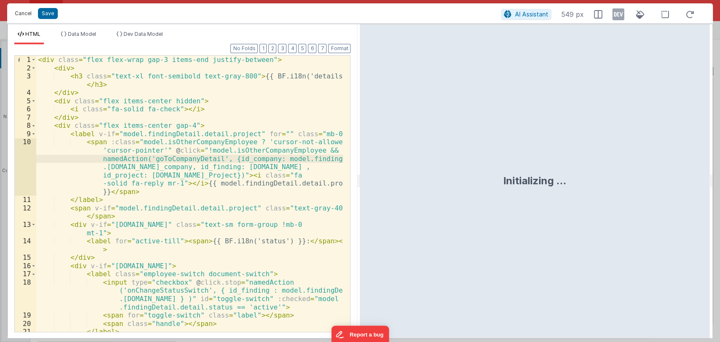
click at [24, 11] on button "Cancel" at bounding box center [23, 14] width 25 height 12
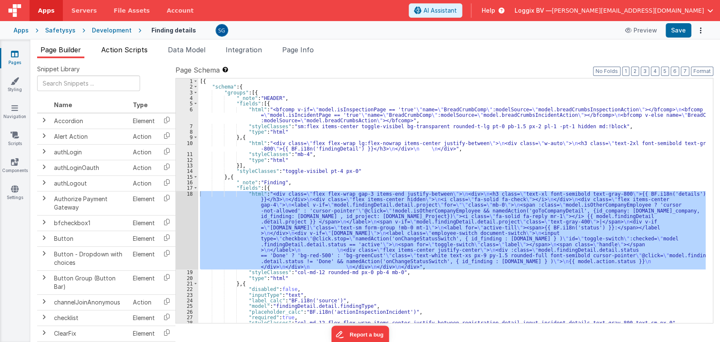
click at [136, 51] on span "Action Scripts" at bounding box center [124, 50] width 46 height 8
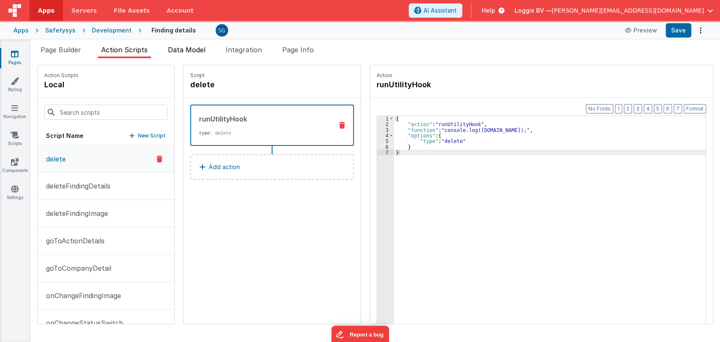
click at [202, 50] on span "Data Model" at bounding box center [187, 50] width 38 height 8
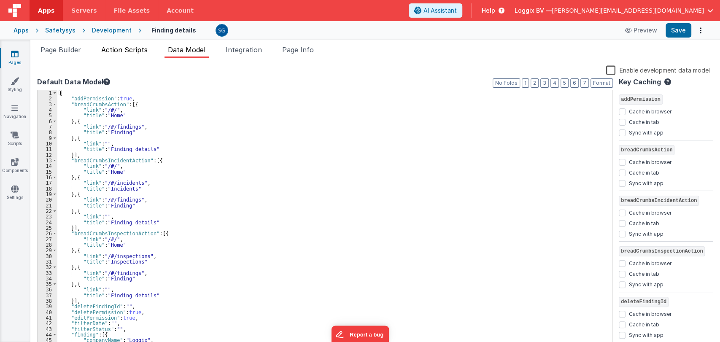
click at [129, 47] on span "Action Scripts" at bounding box center [124, 50] width 46 height 8
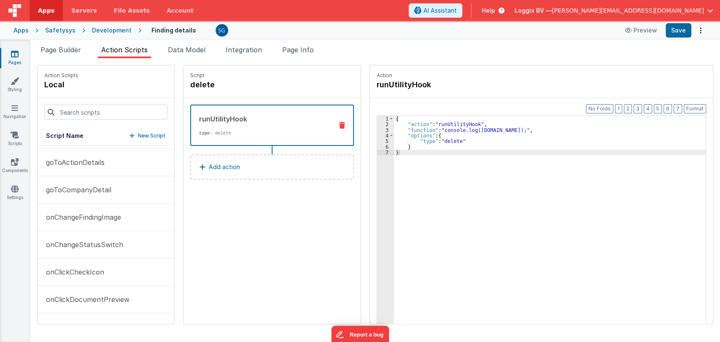
scroll to position [82, 0]
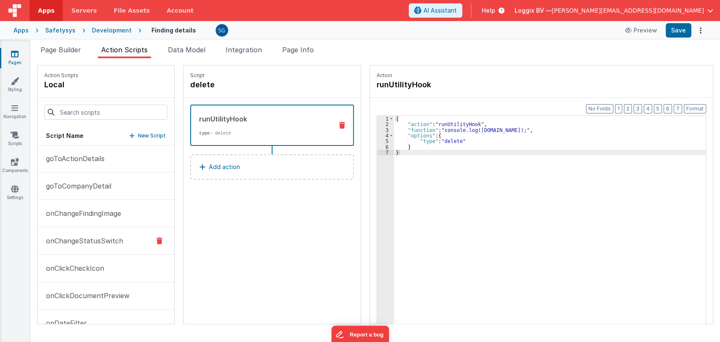
click at [80, 238] on p "onChangeStatusSwitch" at bounding box center [82, 241] width 82 height 10
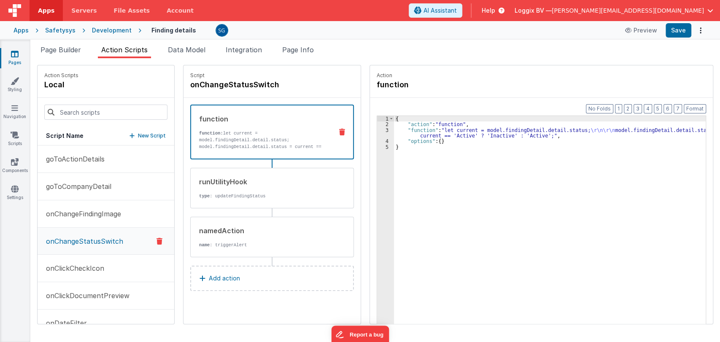
scroll to position [83, 0]
click at [273, 193] on p "type : updateFindingStatus" at bounding box center [262, 196] width 127 height 7
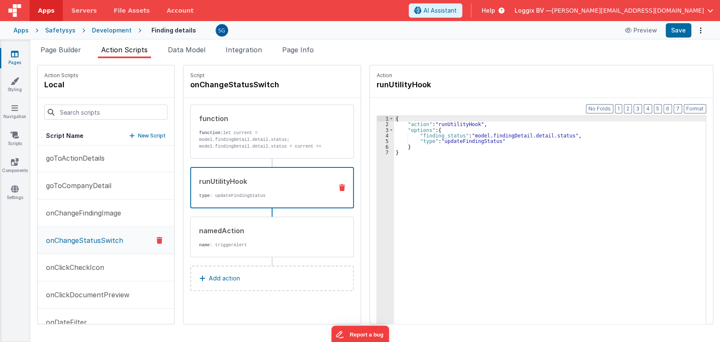
click at [465, 143] on div "{ "action" : "runUtilityHook" , "options" : { "finding_status" : "model.finding…" at bounding box center [554, 238] width 320 height 245
click at [395, 152] on div "{ "action" : "runUtilityHook" , "options" : { "finding_status" : "model.finding…" at bounding box center [554, 238] width 320 height 245
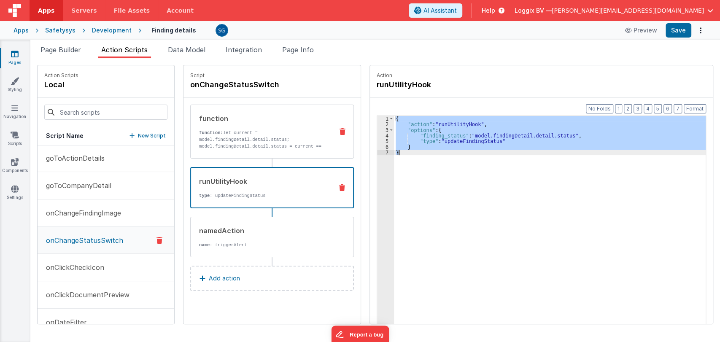
click at [251, 145] on p "model.findingDetail.detail.status = current == 'Active' ? 'Inactive' : 'Active';" at bounding box center [262, 149] width 127 height 13
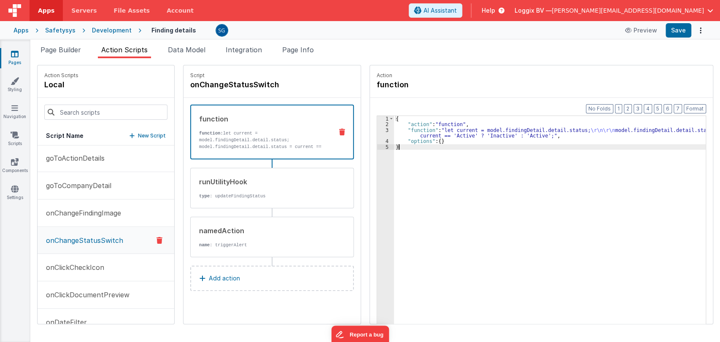
click at [394, 148] on div "{ "action" : "function" , "function" : "let current = model.findingDetail.detai…" at bounding box center [554, 238] width 320 height 245
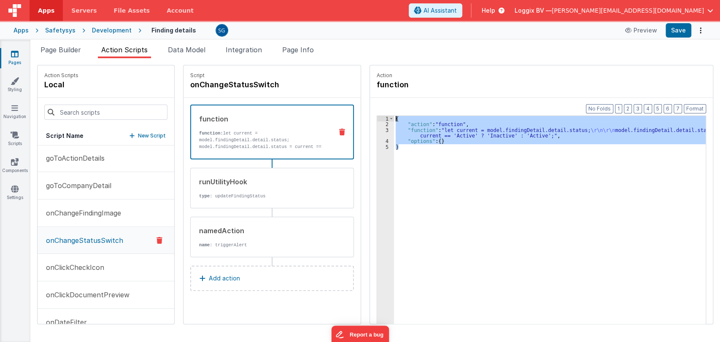
drag, startPoint x: 394, startPoint y: 148, endPoint x: 385, endPoint y: 113, distance: 36.2
click at [385, 113] on div "Format 7 6 5 4 3 2 1 No Folds 1 2 3 4 5 { "action" : "function" , "function" : …" at bounding box center [541, 227] width 343 height 258
click at [253, 191] on div "runUtilityHook type : updateFindingStatus" at bounding box center [259, 188] width 136 height 23
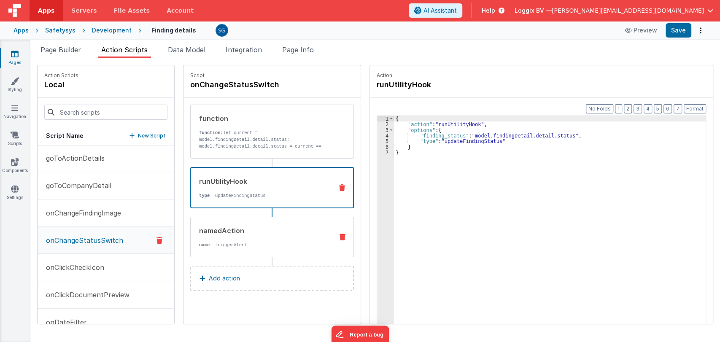
click at [254, 219] on div "namedAction name : triggerAlert" at bounding box center [272, 237] width 164 height 40
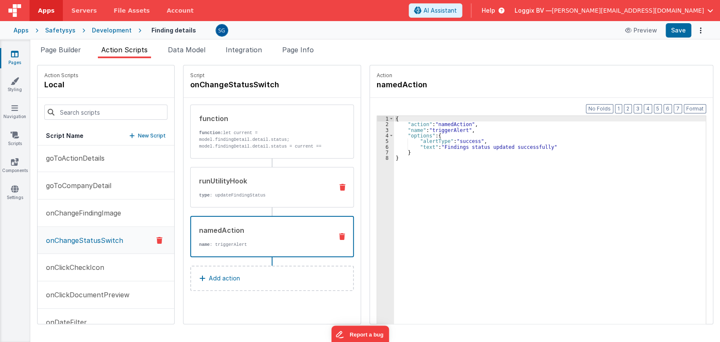
click at [262, 185] on div "runUtilityHook" at bounding box center [262, 181] width 127 height 10
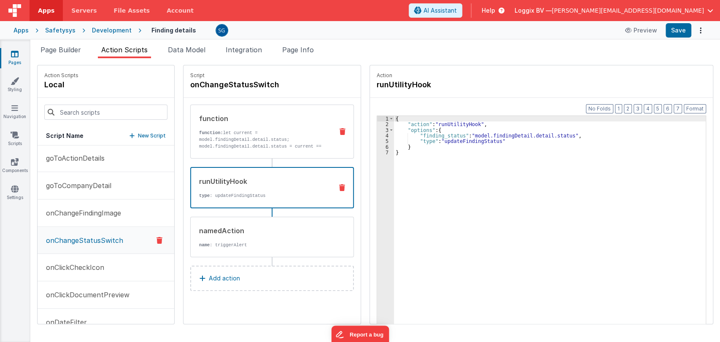
click at [263, 147] on p "model.findingDetail.detail.status = current == 'Active' ? 'Inactive' : 'Active';" at bounding box center [262, 149] width 127 height 13
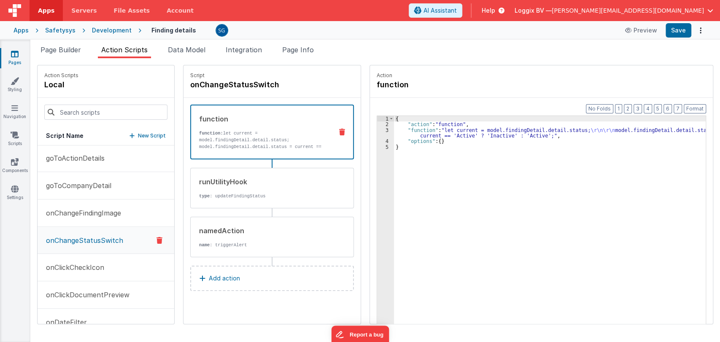
click at [216, 280] on p "Add action" at bounding box center [224, 278] width 31 height 10
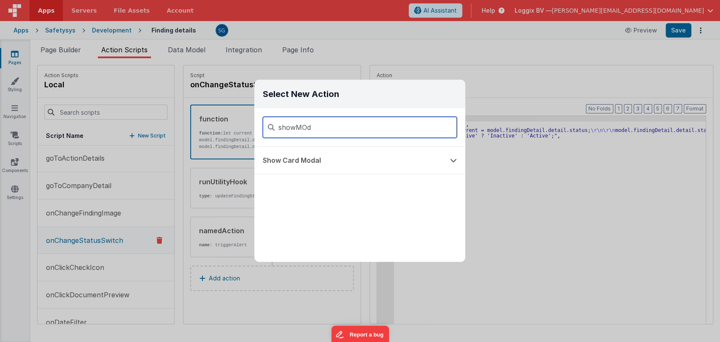
scroll to position [0, 0]
type input "show"
click at [353, 161] on button "Show Card Modal" at bounding box center [347, 160] width 187 height 27
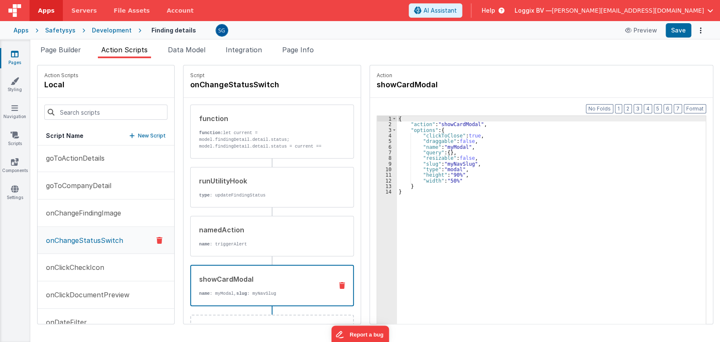
click at [439, 190] on div "{ "action" : "showCardModal" , "options" : { "clickToClose" : true , "draggable…" at bounding box center [555, 238] width 317 height 245
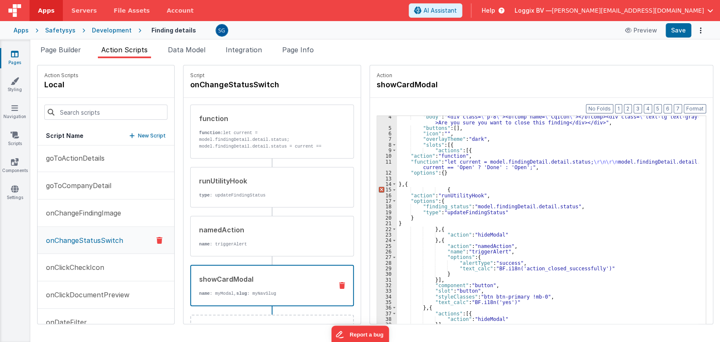
scroll to position [19, 0]
click at [691, 108] on button "Format" at bounding box center [694, 108] width 22 height 9
click at [397, 185] on div ""body" : "<div class= \" p-8 \" ><bfcomp name= \" CqIcon \" ></bfcomp><div clas…" at bounding box center [552, 239] width 310 height 251
click at [410, 223] on div ""body" : "<div class= \" p-8 \" ><bfcomp name= \" CqIcon \" ></bfcomp><div clas…" at bounding box center [552, 239] width 310 height 251
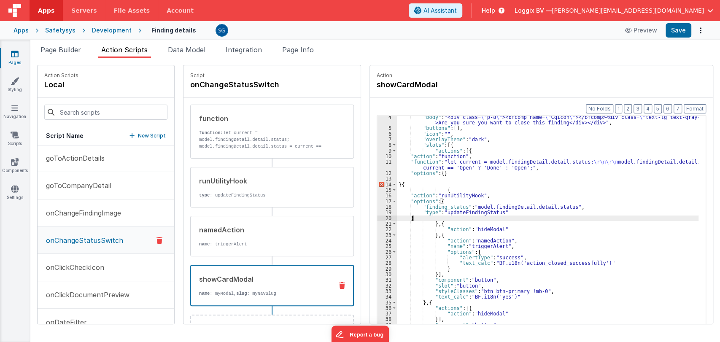
scroll to position [18, 0]
click at [397, 184] on div ""body" : "<div class= \" p-8 \" ><bfcomp name= \" CqIcon \" ></bfcomp><div clas…" at bounding box center [552, 240] width 310 height 251
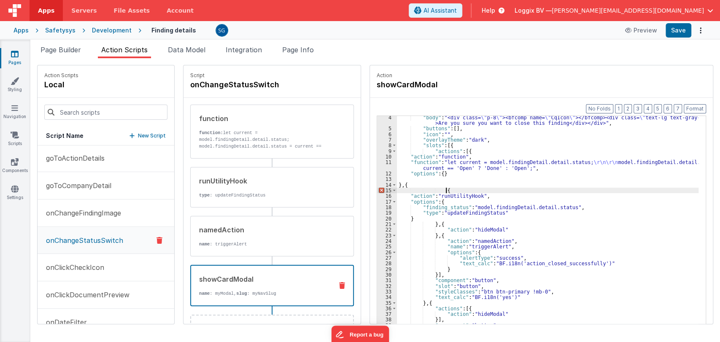
click at [440, 189] on div ""body" : "<div class= \" p-8 \" ><bfcomp name= \" CqIcon \" ></bfcomp><div clas…" at bounding box center [552, 240] width 310 height 251
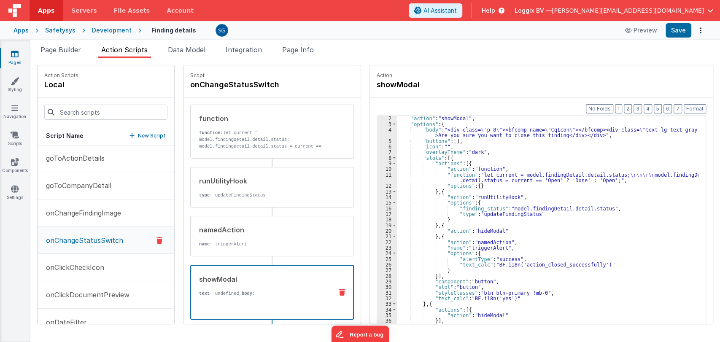
scroll to position [6, 0]
click at [481, 202] on div ""action" : "showModal" , "options" : { "body" : "<div class= \" p-8 \" ><bfcomp…" at bounding box center [552, 238] width 310 height 245
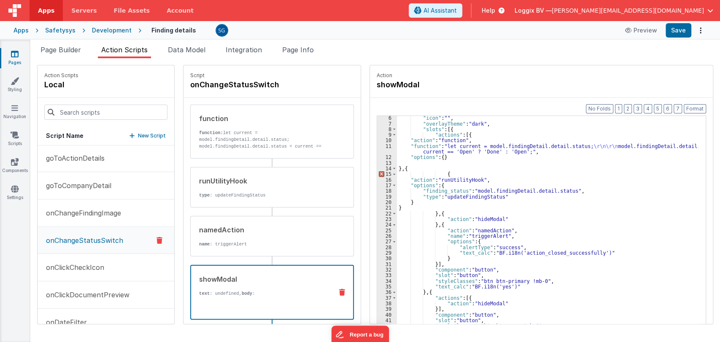
scroll to position [34, 0]
click at [441, 177] on div ""icon" : "" , "overlayTheme" : "dark" , "slots" : [{ "actions" : [{ "action" : …" at bounding box center [552, 238] width 310 height 245
click at [447, 172] on div ""icon" : "" , "overlayTheme" : "dark" , "slots" : [{ "actions" : [{ "action" : …" at bounding box center [547, 233] width 301 height 234
click at [403, 207] on div ""icon" : "" , "overlayTheme" : "dark" , "slots" : [{ "actions" : [{ "action" : …" at bounding box center [552, 238] width 310 height 245
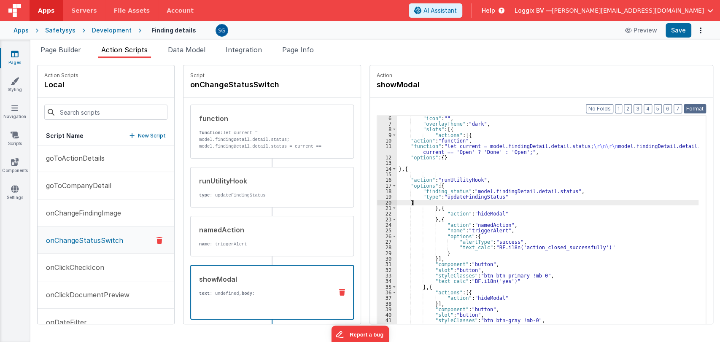
click at [691, 105] on button "Format" at bounding box center [694, 108] width 22 height 9
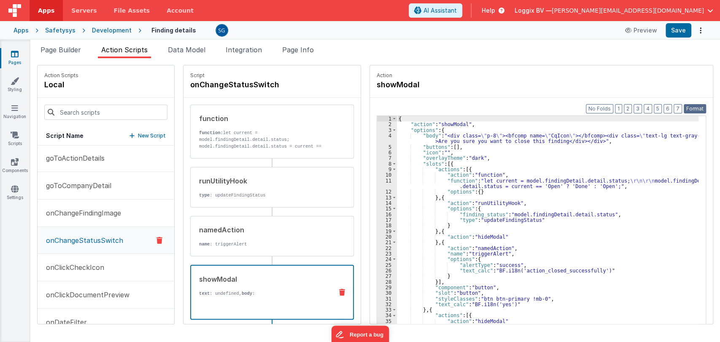
scroll to position [0, 0]
click at [545, 142] on div "{ "action" : "showModal" , "options" : { "body" : "<div class= \" p-8 \" ><bfco…" at bounding box center [552, 238] width 310 height 245
click at [683, 31] on button "Save" at bounding box center [678, 30] width 26 height 14
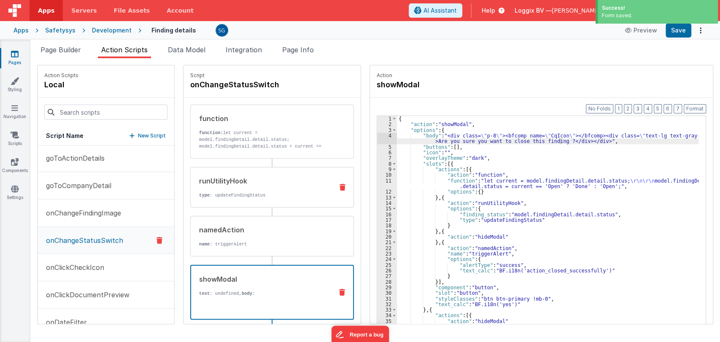
click at [260, 190] on div "runUtilityHook type : updateFindingStatus" at bounding box center [259, 187] width 136 height 23
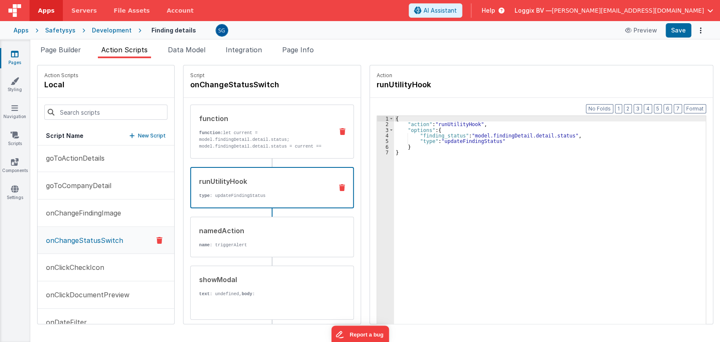
click at [331, 129] on button at bounding box center [342, 131] width 22 height 7
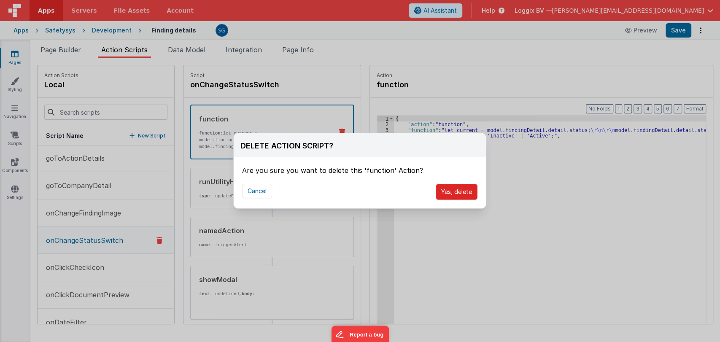
click at [460, 192] on button "Yes, delete" at bounding box center [457, 192] width 42 height 16
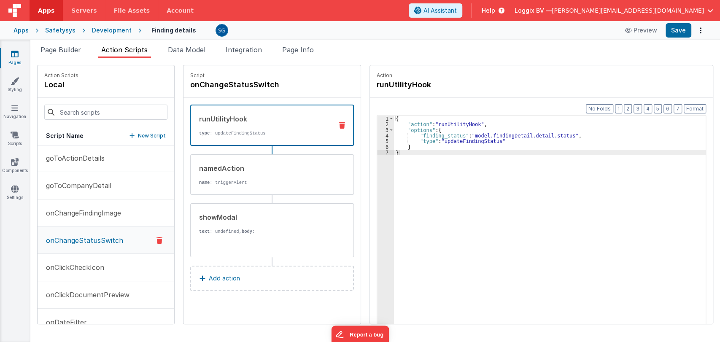
click at [339, 122] on icon at bounding box center [342, 125] width 6 height 7
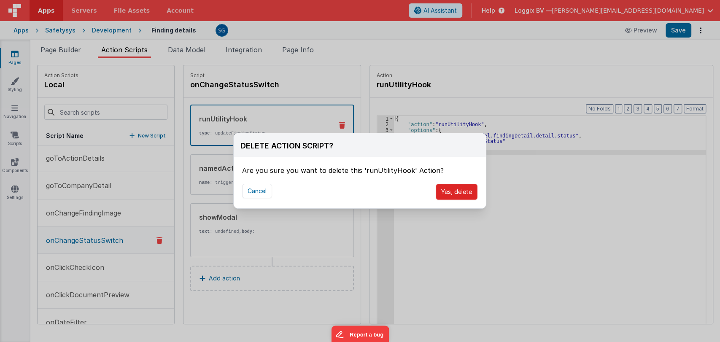
click at [458, 190] on button "Yes, delete" at bounding box center [457, 192] width 42 height 16
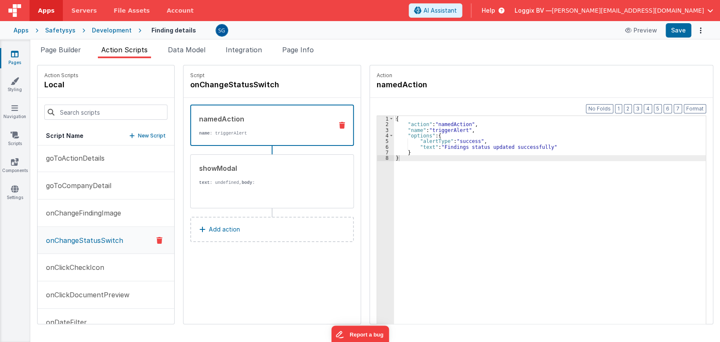
click at [339, 122] on icon at bounding box center [342, 125] width 6 height 7
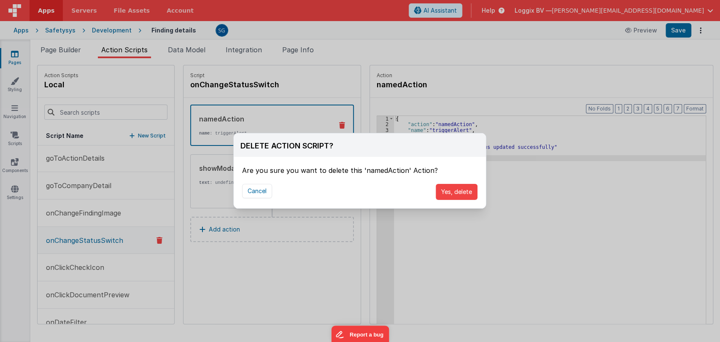
click at [445, 201] on div "Cancel Yes, delete" at bounding box center [360, 191] width 252 height 33
click at [457, 190] on button "Yes, delete" at bounding box center [457, 192] width 42 height 16
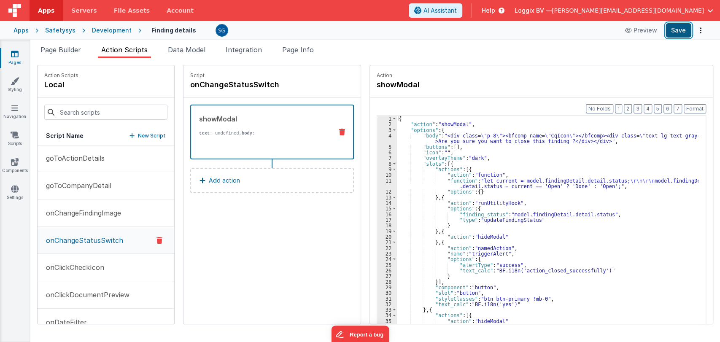
click at [681, 32] on button "Save" at bounding box center [678, 30] width 26 height 14
click at [57, 53] on span "Page Builder" at bounding box center [60, 50] width 40 height 8
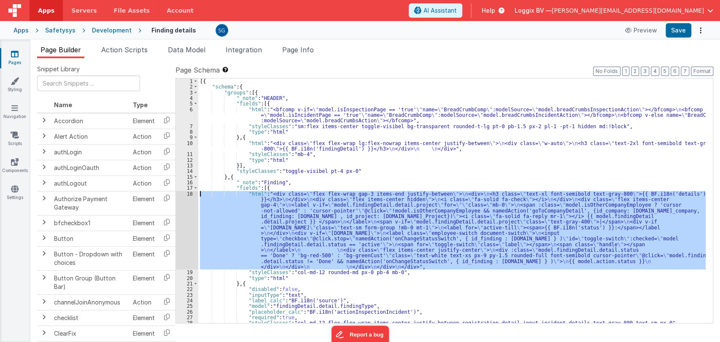
click at [189, 193] on div "18" at bounding box center [187, 230] width 22 height 79
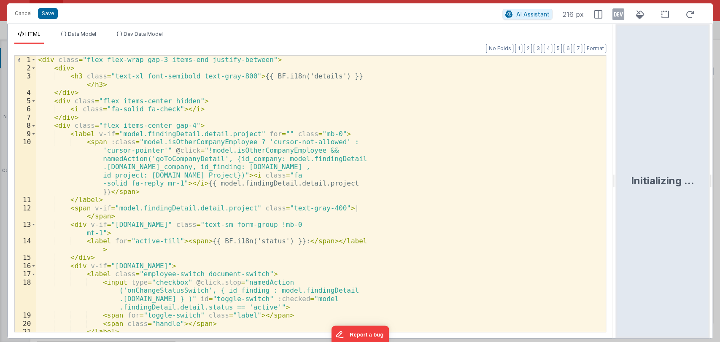
drag, startPoint x: 358, startPoint y: 182, endPoint x: 617, endPoint y: 175, distance: 259.0
click at [617, 175] on html "Cancel Save AI Assistant 216 px HTML Data Model Dev Data Model Format 7 6 5 4 3…" at bounding box center [360, 171] width 720 height 342
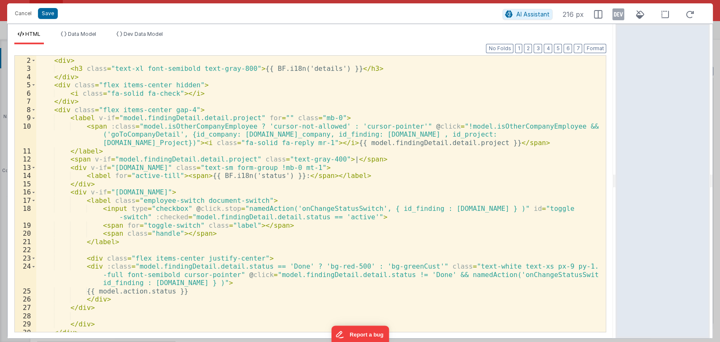
scroll to position [7, 0]
click at [180, 292] on div "< div class = "flex flex-wrap gap-3 items-end justify-between" > < div > < h3 c…" at bounding box center [317, 194] width 562 height 293
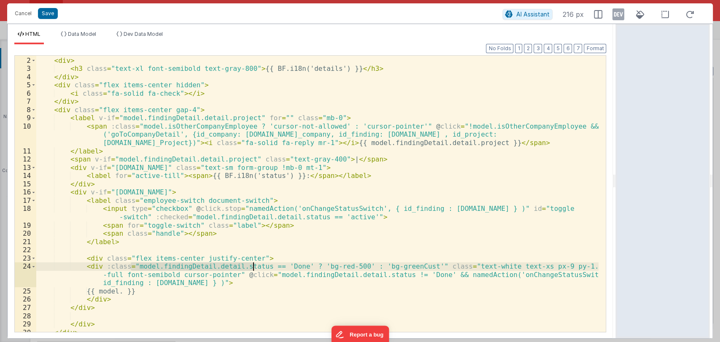
drag, startPoint x: 130, startPoint y: 267, endPoint x: 254, endPoint y: 267, distance: 124.0
click at [254, 267] on div "< div class = "flex flex-wrap gap-3 items-end justify-between" > < div > < h3 c…" at bounding box center [317, 194] width 562 height 293
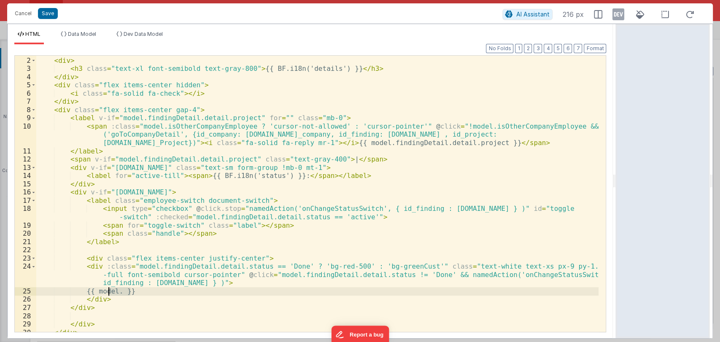
drag, startPoint x: 131, startPoint y: 291, endPoint x: 108, endPoint y: 293, distance: 23.7
click at [108, 293] on div "< div class = "flex flex-wrap gap-3 items-end justify-between" > < div > < h3 c…" at bounding box center [317, 194] width 562 height 293
click at [50, 14] on button "Save" at bounding box center [48, 13] width 20 height 11
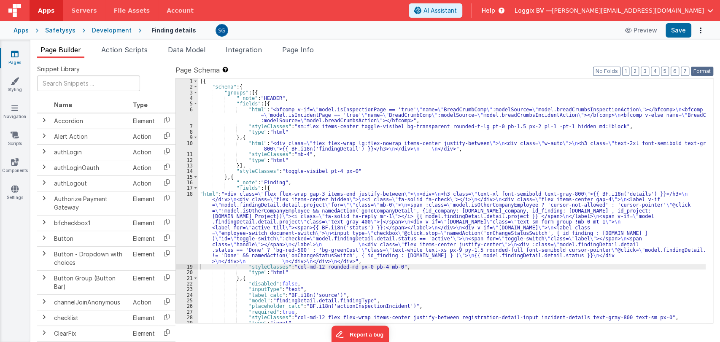
click at [696, 70] on button "Format" at bounding box center [702, 71] width 22 height 9
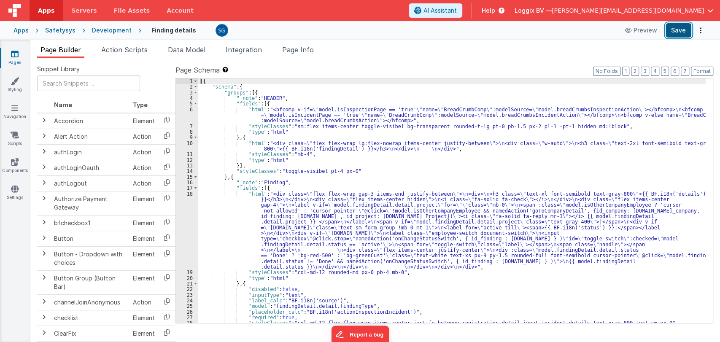
click at [678, 31] on button "Save" at bounding box center [678, 30] width 26 height 14
click at [189, 193] on div "18" at bounding box center [187, 230] width 22 height 79
click at [254, 216] on div "[{ "schema" : { "groups" : [{ "_note" : "HEADER" , "fields" : [{ "html" : "<bfc…" at bounding box center [451, 206] width 507 height 256
click at [189, 193] on div "18" at bounding box center [187, 230] width 22 height 79
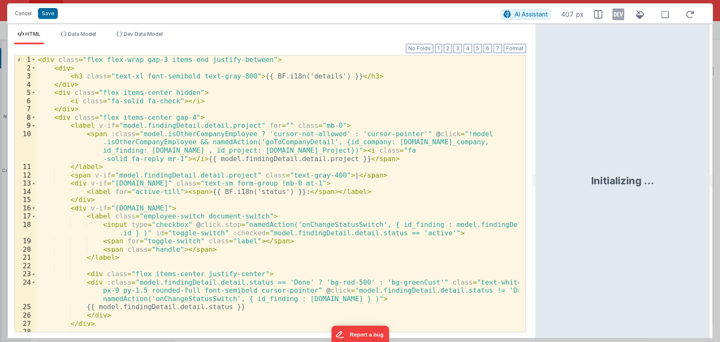
drag, startPoint x: 360, startPoint y: 184, endPoint x: 536, endPoint y: 171, distance: 176.8
click at [536, 171] on html "Cancel Save AI Assistant 407 px HTML Data Model Dev Data Model Format 7 6 5 4 3…" at bounding box center [360, 171] width 720 height 342
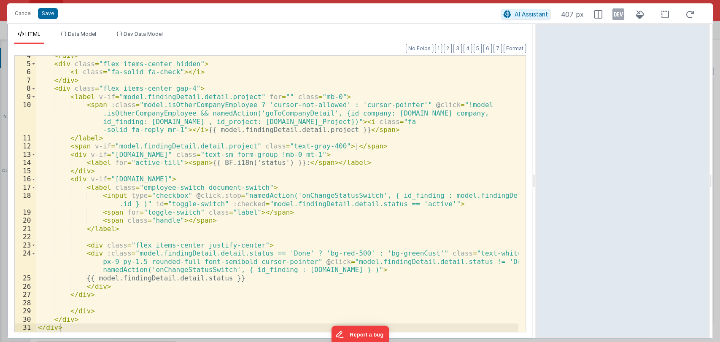
scroll to position [29, 0]
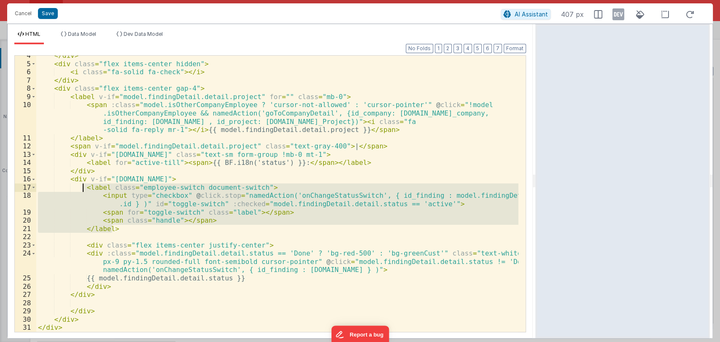
drag, startPoint x: 134, startPoint y: 230, endPoint x: 81, endPoint y: 189, distance: 66.6
click at [81, 189] on div "</ div > < div class = "flex items-center hidden" > < i class = "fa-solid fa-ch…" at bounding box center [277, 197] width 482 height 293
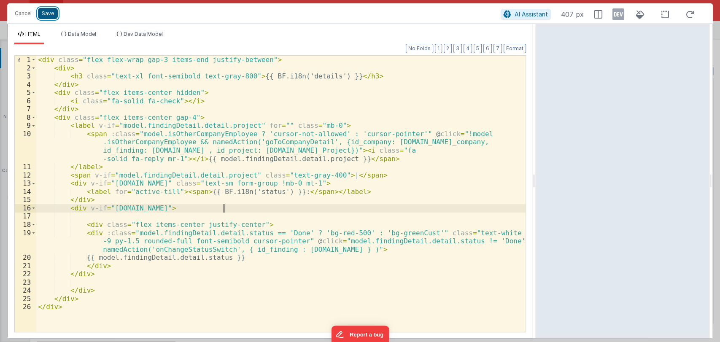
click at [49, 11] on button "Save" at bounding box center [48, 13] width 20 height 11
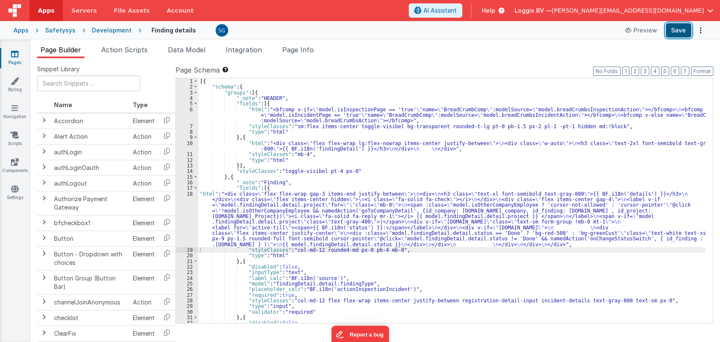
click at [679, 33] on button "Save" at bounding box center [678, 30] width 26 height 14
click at [121, 54] on li "Action Scripts" at bounding box center [124, 51] width 53 height 13
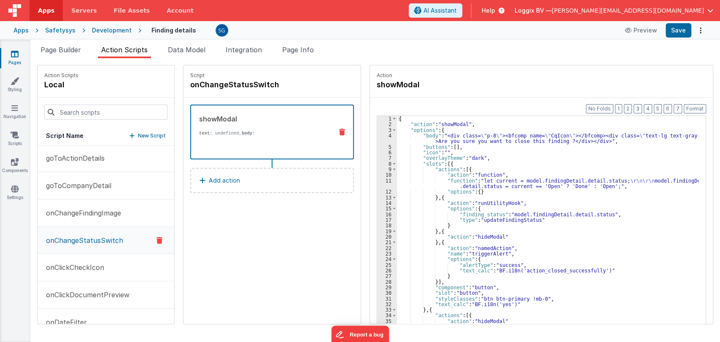
click at [579, 213] on div "{ "action" : "showModal" , "options" : { "body" : "<div class= \" p-8 \" ><bfco…" at bounding box center [552, 238] width 310 height 245
click at [551, 217] on div "{ "action" : "showModal" , "options" : { "body" : "<div class= \" p-8 \" ><bfco…" at bounding box center [552, 238] width 310 height 245
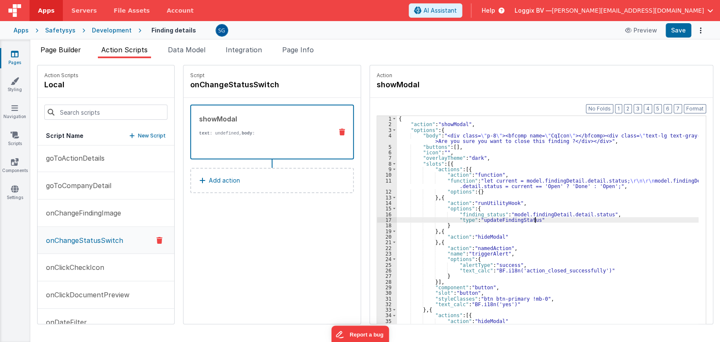
click at [64, 48] on span "Page Builder" at bounding box center [60, 50] width 40 height 8
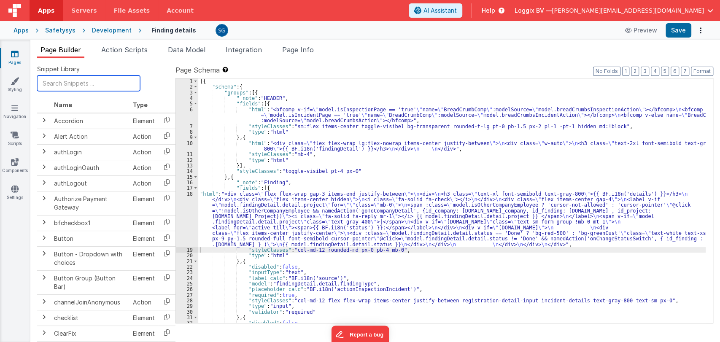
click at [81, 85] on input "text" at bounding box center [88, 83] width 103 height 16
type input "wizard"
click at [15, 56] on icon at bounding box center [15, 54] width 8 height 8
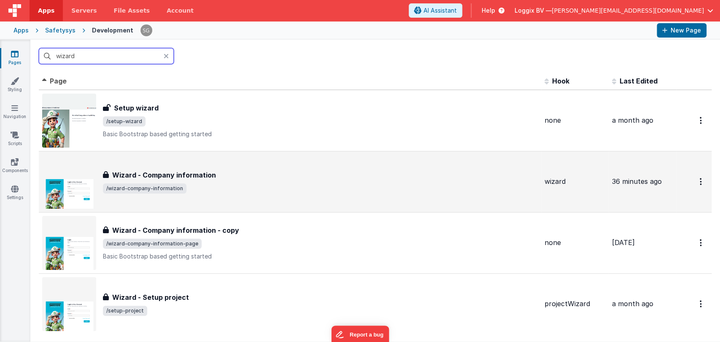
type input "wizard"
click at [169, 173] on h3 "Wizard - Company information" at bounding box center [164, 175] width 104 height 10
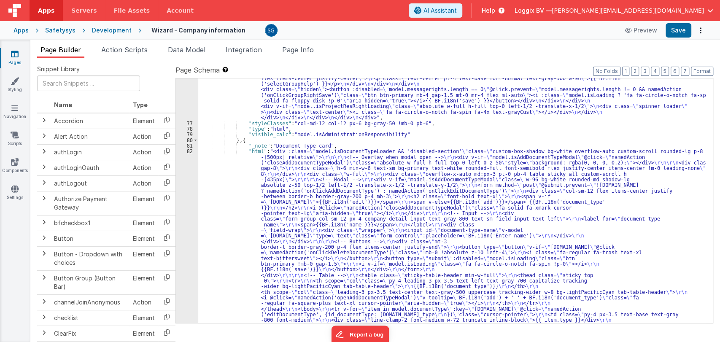
scroll to position [2971, 0]
click at [256, 158] on div ""html" : "<div class= \" custom-box-shadow bg-white overflow-auto custom-scroll…" at bounding box center [451, 115] width 507 height 947
click at [191, 151] on div "82" at bounding box center [187, 260] width 22 height 225
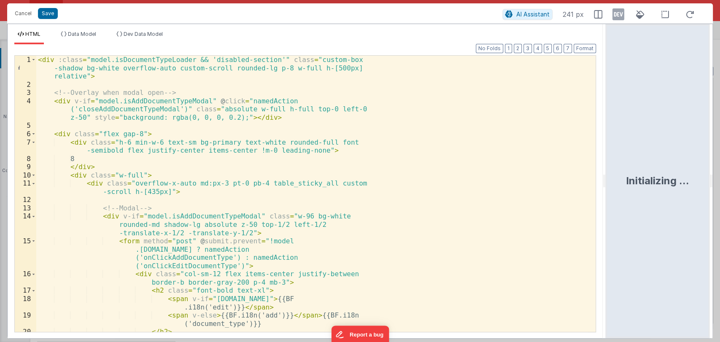
drag, startPoint x: 357, startPoint y: 178, endPoint x: 606, endPoint y: 183, distance: 249.6
click at [606, 183] on html "Cancel Save AI Assistant 241 px HTML Data Model Dev Data Model Format 7 6 5 4 3…" at bounding box center [360, 171] width 720 height 342
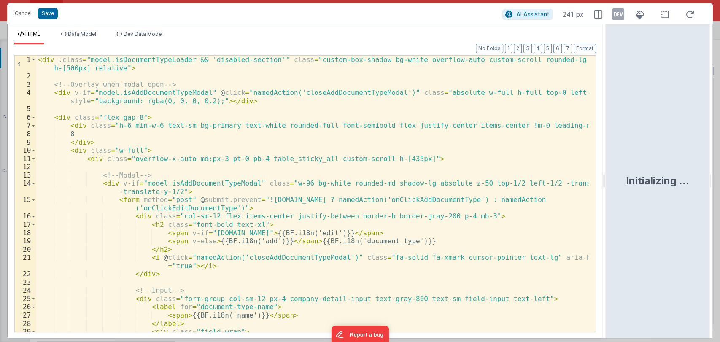
drag, startPoint x: 603, startPoint y: 183, endPoint x: 657, endPoint y: 180, distance: 54.5
click at [657, 180] on html "Cancel Save AI Assistant 241 px HTML Data Model Dev Data Model Format 7 6 5 4 3…" at bounding box center [360, 171] width 720 height 342
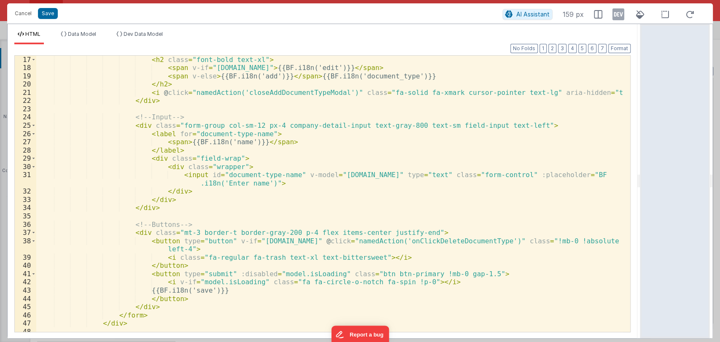
scroll to position [165, 0]
click at [426, 174] on div "< h2 class = "font-bold text-xl" > < span v-if = "[DOMAIN_NAME]" > {{BF.i18n('e…" at bounding box center [329, 202] width 586 height 293
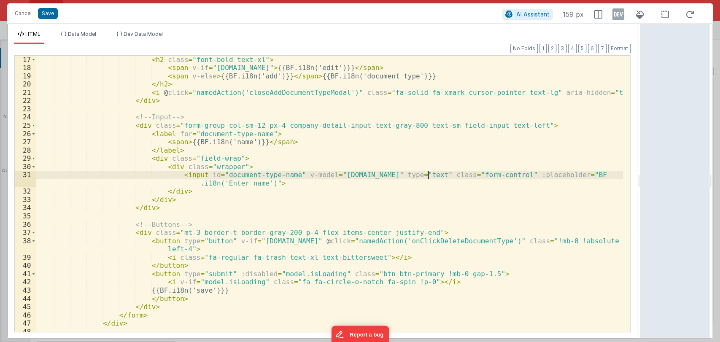
click at [426, 174] on div "< h2 class = "font-bold text-xl" > < span v-if = "[DOMAIN_NAME]" > {{BF.i18n('e…" at bounding box center [329, 202] width 586 height 293
click at [429, 176] on div "< h2 class = "font-bold text-xl" > < span v-if = "[DOMAIN_NAME]" > {{BF.i18n('e…" at bounding box center [329, 202] width 586 height 293
click at [435, 173] on div "< h2 class = "font-bold text-xl" > < span v-if = "[DOMAIN_NAME]" > {{BF.i18n('e…" at bounding box center [329, 202] width 586 height 293
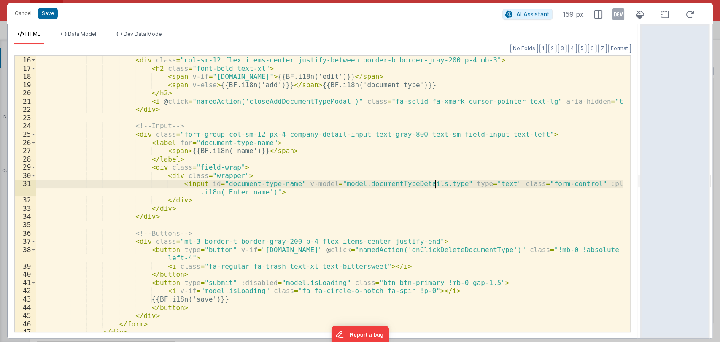
scroll to position [156, 0]
click at [77, 34] on span "Data Model" at bounding box center [82, 34] width 28 height 6
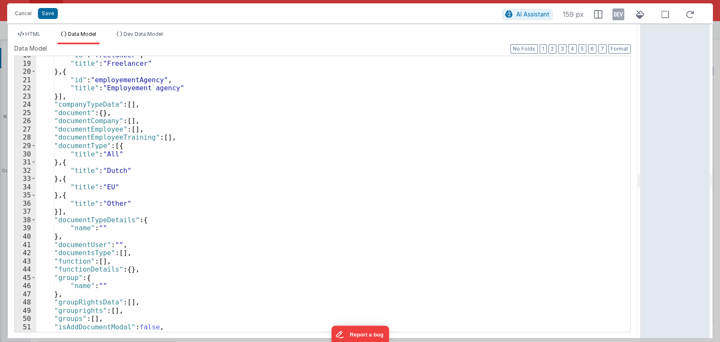
scroll to position [149, 0]
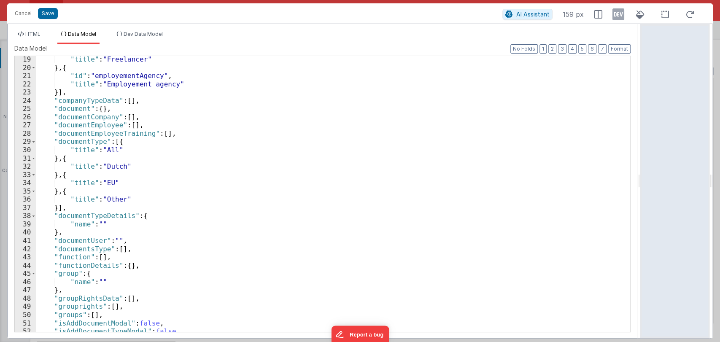
click at [83, 224] on div ""title" : "Freelancer" } , { "id" : "employementAgency" , "title" : "Employemen…" at bounding box center [329, 201] width 586 height 292
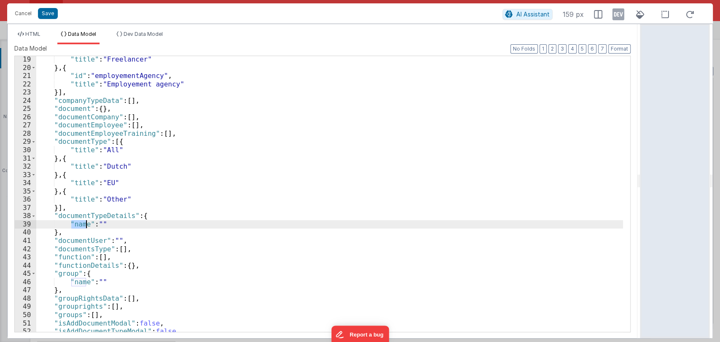
click at [83, 224] on div ""title" : "Freelancer" } , { "id" : "employementAgency" , "title" : "Employemen…" at bounding box center [329, 201] width 586 height 292
click at [33, 32] on span "HTML" at bounding box center [32, 34] width 15 height 6
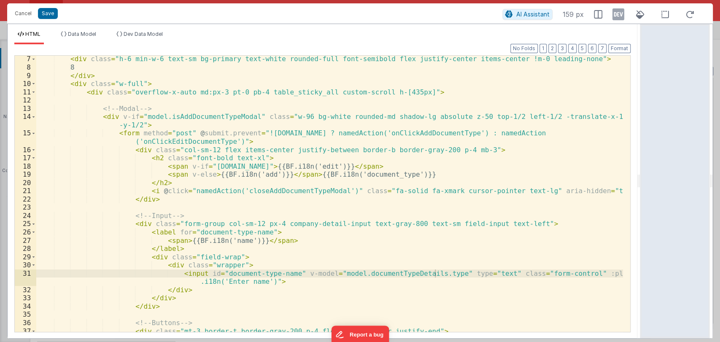
scroll to position [66, 0]
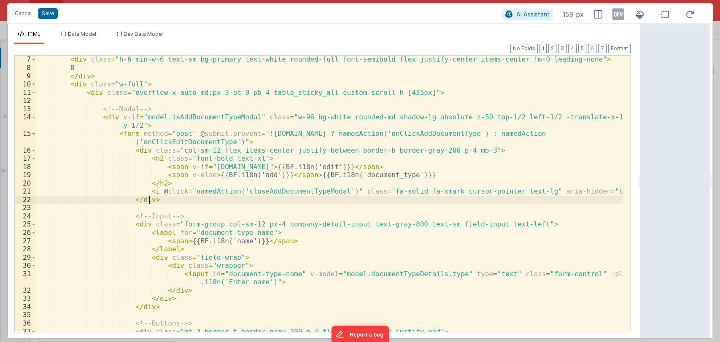
click at [272, 203] on div "< div class = "h-6 min-w-6 text-sm bg-primary text-white rounded-full font-semi…" at bounding box center [329, 205] width 586 height 301
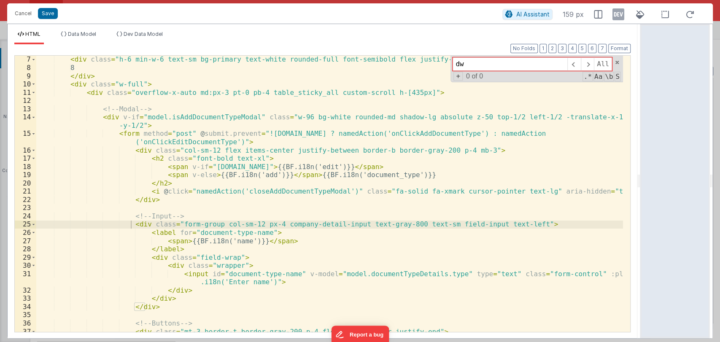
type input "d"
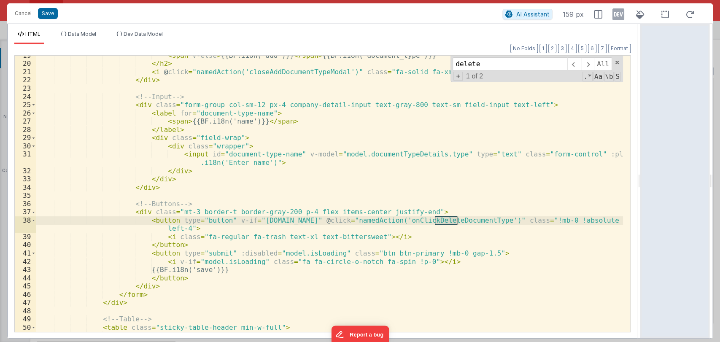
scroll to position [186, 0]
type input "delete"
click at [322, 220] on div "< span v-else > {{BF.i18n('add')}} </ span > {{BF.i18n('document_type')}} </ h2…" at bounding box center [329, 197] width 586 height 293
click at [588, 62] on span at bounding box center [587, 63] width 13 height 13
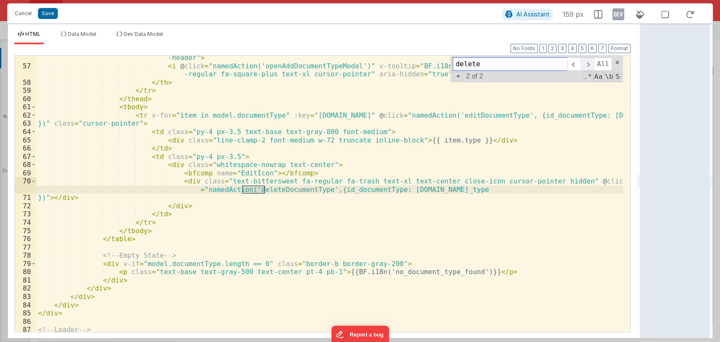
scroll to position [522, 0]
click at [42, 17] on button "Save" at bounding box center [48, 13] width 20 height 11
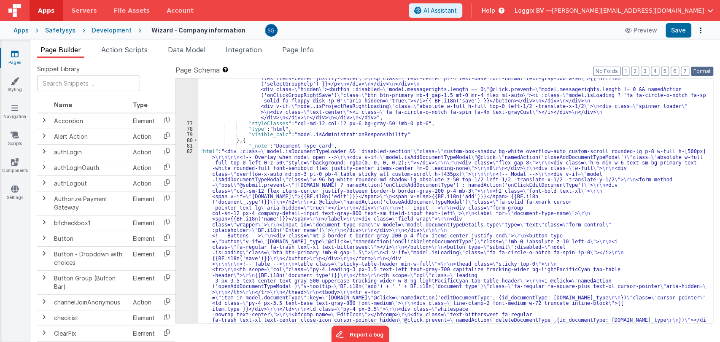
click at [699, 69] on button "Format" at bounding box center [702, 71] width 22 height 9
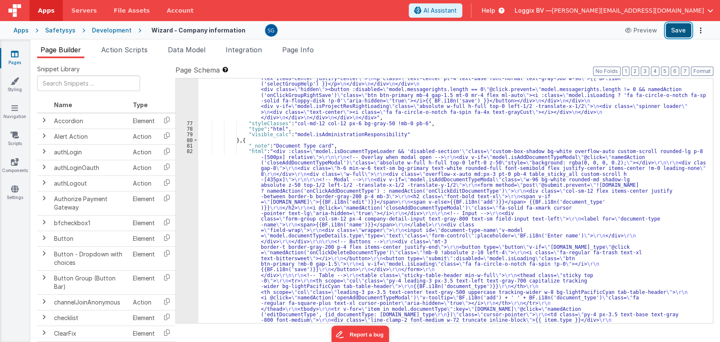
click at [678, 35] on button "Save" at bounding box center [678, 30] width 26 height 14
click at [274, 153] on div ""html" : "<div class= \" custom-box-shadow bg-white overflow-auto custom-scroll…" at bounding box center [451, 115] width 507 height 947
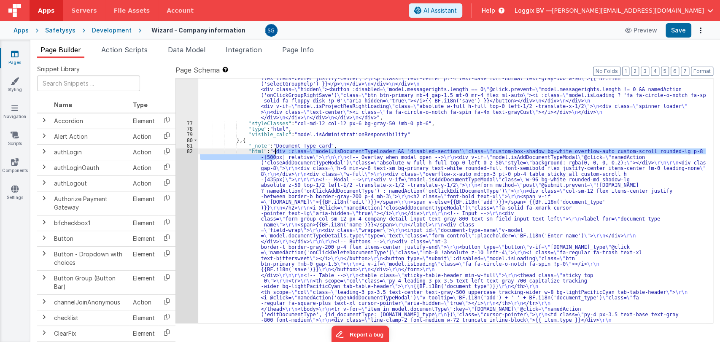
click at [250, 172] on div ""html" : "<div class= \" custom-box-shadow bg-white overflow-auto custom-scroll…" at bounding box center [451, 115] width 507 height 947
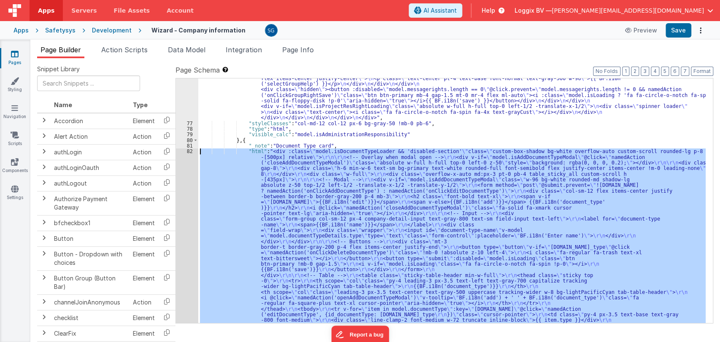
click at [191, 151] on div "82" at bounding box center [187, 260] width 22 height 225
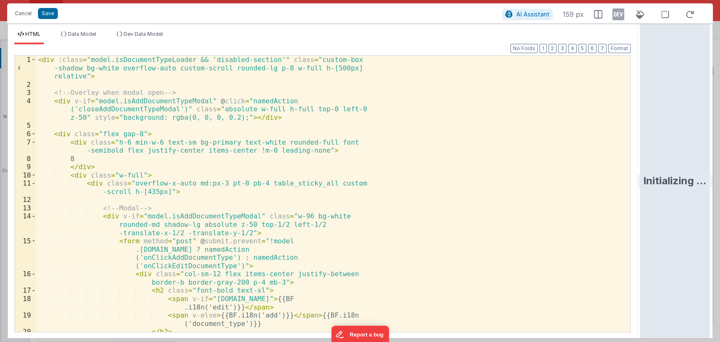
drag, startPoint x: 359, startPoint y: 191, endPoint x: 688, endPoint y: 193, distance: 329.3
click at [688, 193] on html "Cancel Save AI Assistant 159 px HTML Data Model Dev Data Model Format 7 6 5 4 3…" at bounding box center [360, 171] width 720 height 342
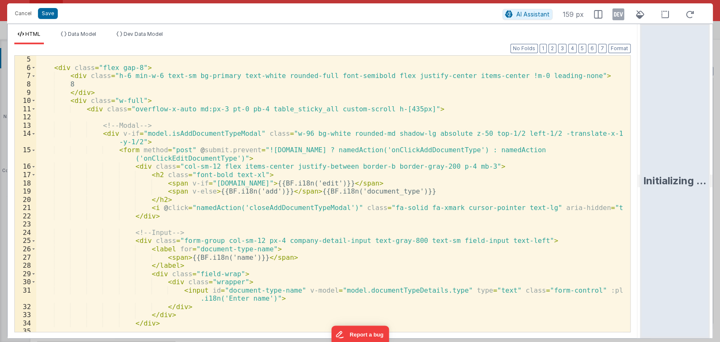
scroll to position [49, 0]
click at [356, 151] on div "< div class = "flex gap-8" > < div class = "h-6 min-w-6 text-sm bg-primary text…" at bounding box center [329, 202] width 586 height 293
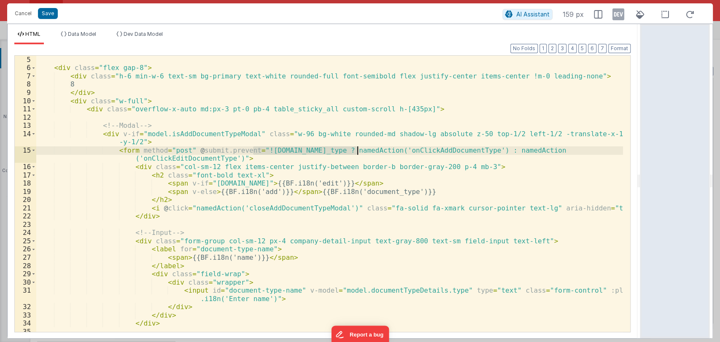
drag, startPoint x: 253, startPoint y: 149, endPoint x: 356, endPoint y: 150, distance: 103.3
click at [356, 150] on div "< div class = "flex gap-8" > < div class = "h-6 min-w-6 text-sm bg-primary text…" at bounding box center [329, 202] width 586 height 293
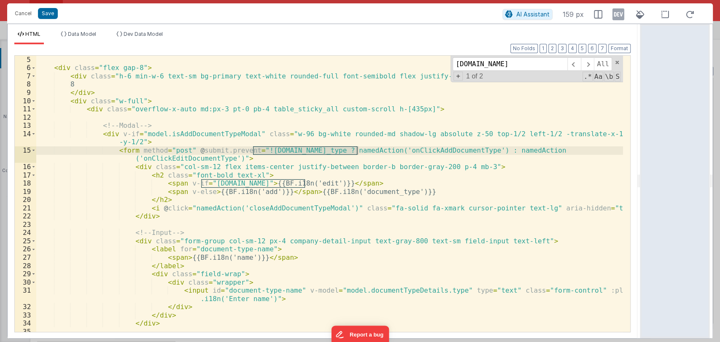
click at [305, 184] on div "< div class = "flex gap-8" > < div class = "h-6 min-w-6 text-sm bg-primary text…" at bounding box center [329, 202] width 586 height 293
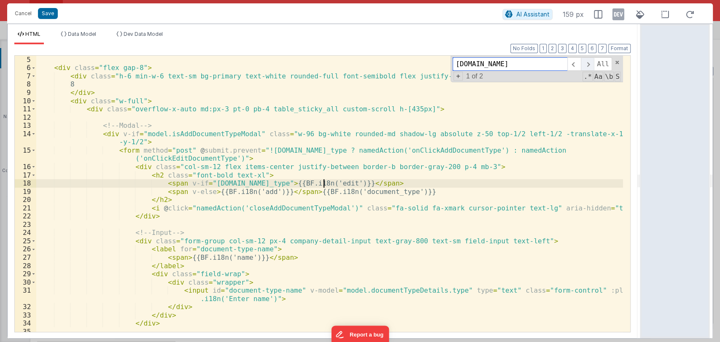
click at [586, 65] on span at bounding box center [587, 63] width 13 height 13
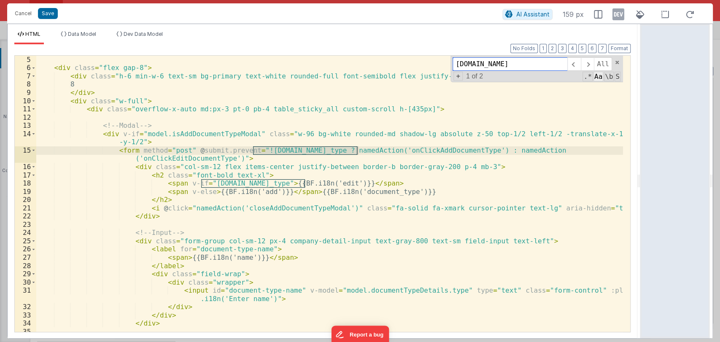
click at [597, 75] on span "Aa" at bounding box center [598, 77] width 10 height 10
click at [607, 75] on span "\b" at bounding box center [609, 77] width 10 height 10
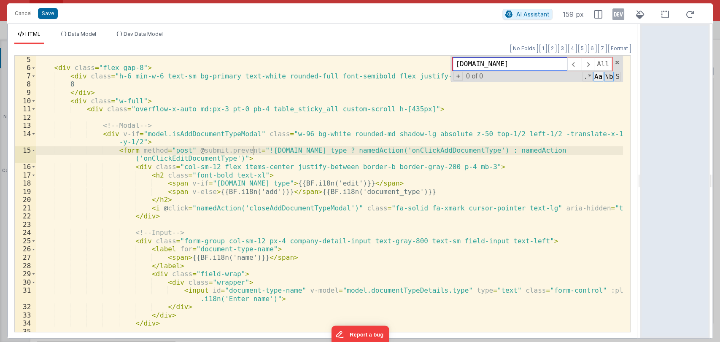
click at [597, 75] on span "Aa" at bounding box center [598, 77] width 10 height 10
click at [614, 63] on span at bounding box center [617, 62] width 6 height 6
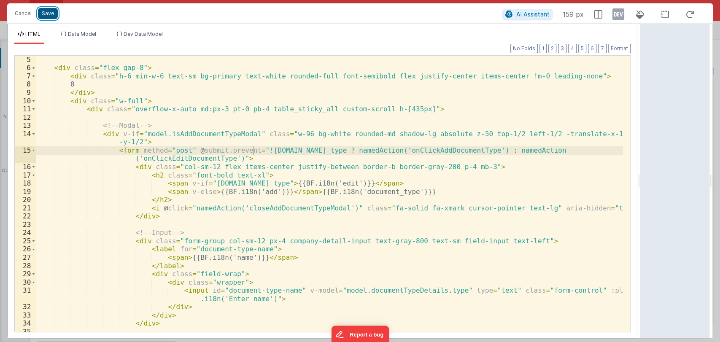
click at [48, 15] on button "Save" at bounding box center [48, 13] width 20 height 11
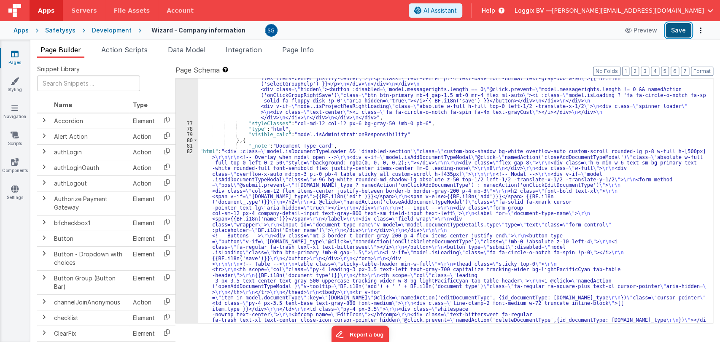
click at [677, 35] on button "Save" at bounding box center [678, 30] width 26 height 14
click at [705, 71] on button "Format" at bounding box center [702, 71] width 22 height 9
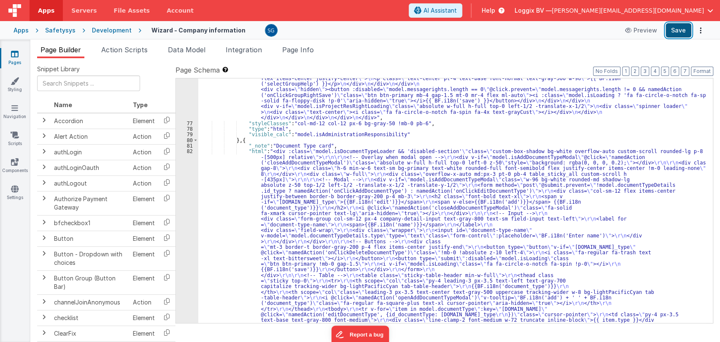
click at [679, 33] on button "Save" at bounding box center [678, 30] width 26 height 14
click at [266, 147] on div ""html" : "<div class= \" custom-box-shadow bg-white overflow-auto custom-scroll…" at bounding box center [451, 115] width 507 height 947
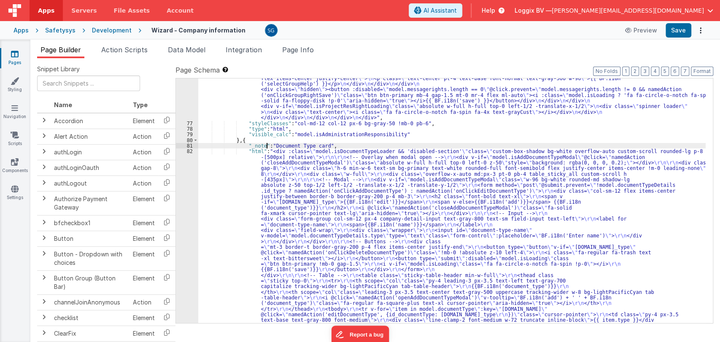
click at [209, 162] on div ""html" : "<div class= \" custom-box-shadow bg-white overflow-auto custom-scroll…" at bounding box center [451, 115] width 507 height 947
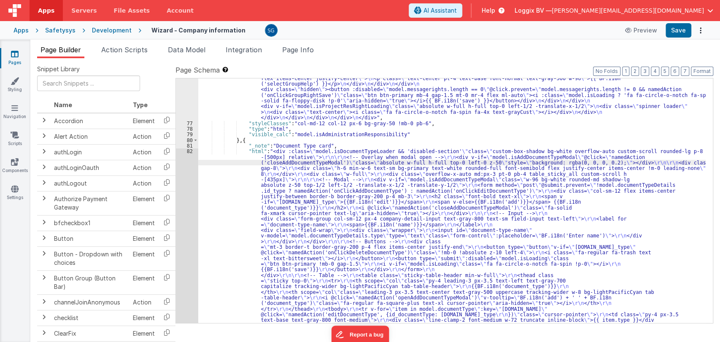
click at [191, 152] on div "82" at bounding box center [187, 260] width 22 height 225
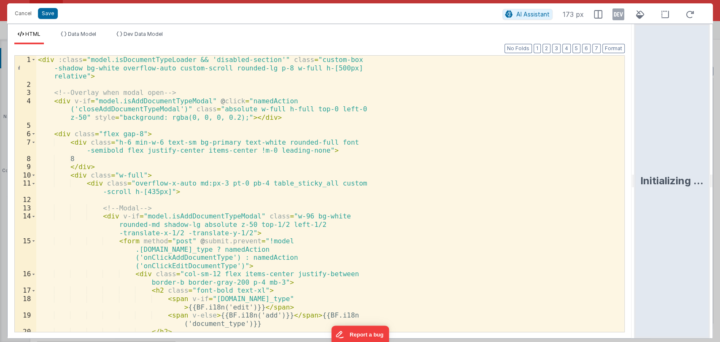
drag, startPoint x: 359, startPoint y: 182, endPoint x: 718, endPoint y: 213, distance: 359.8
click at [718, 213] on html "Cancel Save AI Assistant 173 px HTML Data Model Dev Data Model Format 7 6 5 4 3…" at bounding box center [360, 171] width 720 height 342
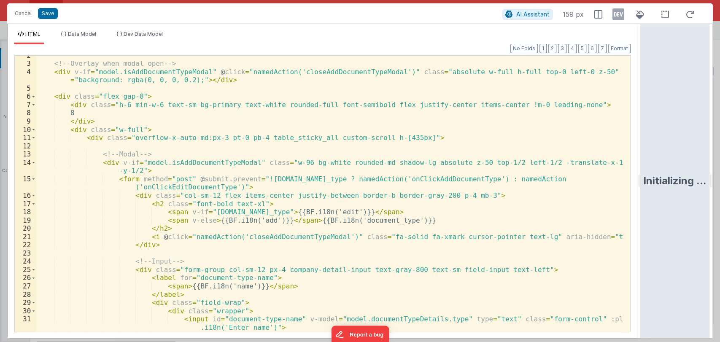
scroll to position [21, 0]
click at [433, 212] on div "<!-- Overlay when modal open --> < div v-if = "model.isAddDocumentTypeModal" @ …" at bounding box center [329, 197] width 586 height 293
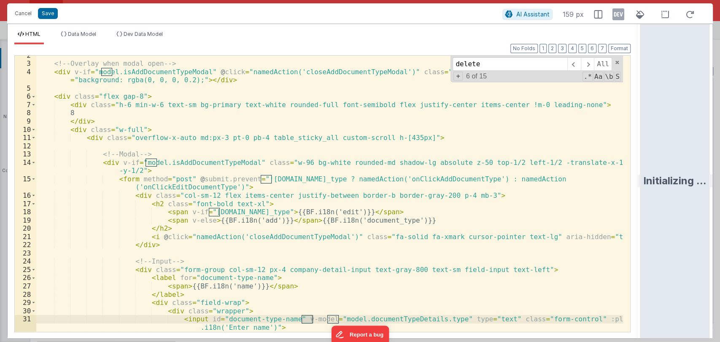
scroll to position [216, 0]
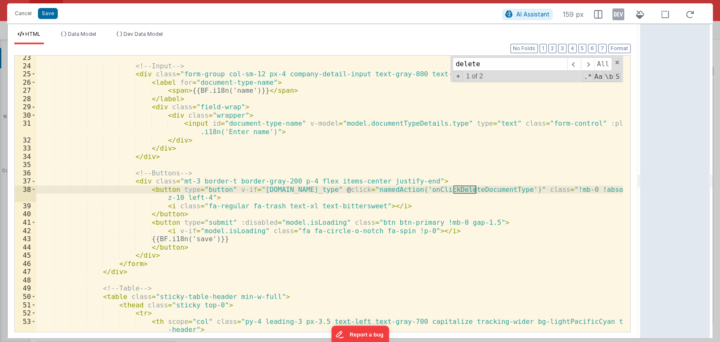
type input "delete"
click at [313, 191] on div "<!-- Input --> < div class = "form-group col-sm-12 px-4 company-detail-input te…" at bounding box center [329, 200] width 586 height 293
click at [297, 191] on div "<!-- Input --> < div class = "form-group col-sm-12 px-4 company-detail-input te…" at bounding box center [329, 200] width 586 height 293
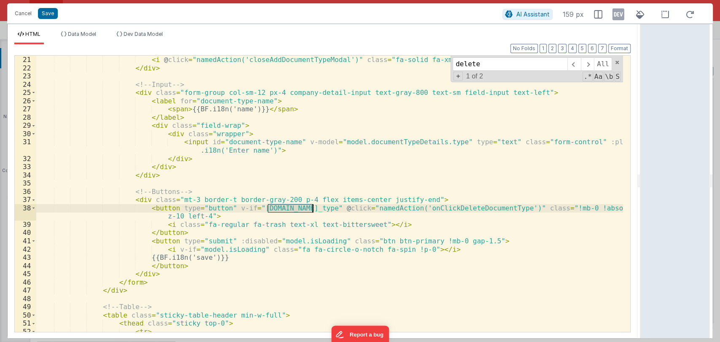
scroll to position [198, 0]
click at [368, 144] on div "< i @ click = "namedAction('closeAddDocumentTypeModal')" class = "fa-solid fa-x…" at bounding box center [329, 206] width 586 height 301
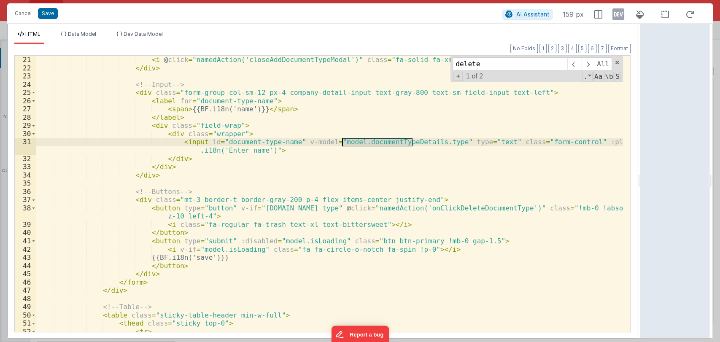
click at [368, 144] on div "< i @ click = "namedAction('closeAddDocumentTypeModal')" class = "fa-solid fa-x…" at bounding box center [329, 206] width 586 height 301
click at [291, 208] on div "< i @ click = "namedAction('closeAddDocumentTypeModal')" class = "fa-solid fa-x…" at bounding box center [329, 206] width 586 height 301
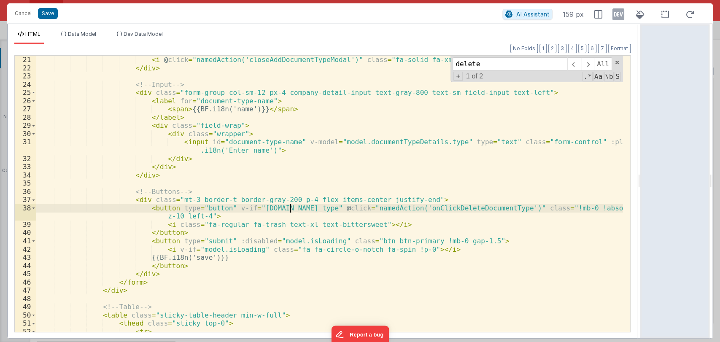
click at [291, 209] on div "< i @ click = "namedAction('closeAddDocumentTypeModal')" class = "fa-solid fa-x…" at bounding box center [329, 206] width 586 height 301
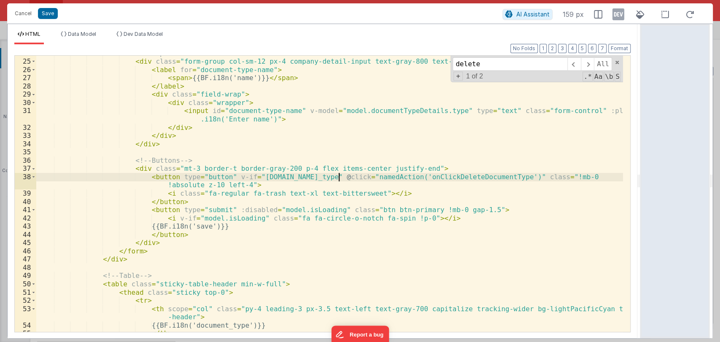
scroll to position [229, 0]
click at [591, 63] on span at bounding box center [587, 63] width 13 height 13
click at [592, 62] on span at bounding box center [587, 63] width 13 height 13
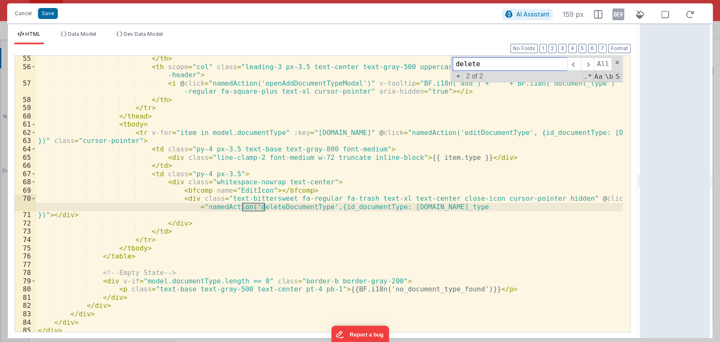
scroll to position [504, 0]
click at [577, 64] on span at bounding box center [573, 63] width 13 height 13
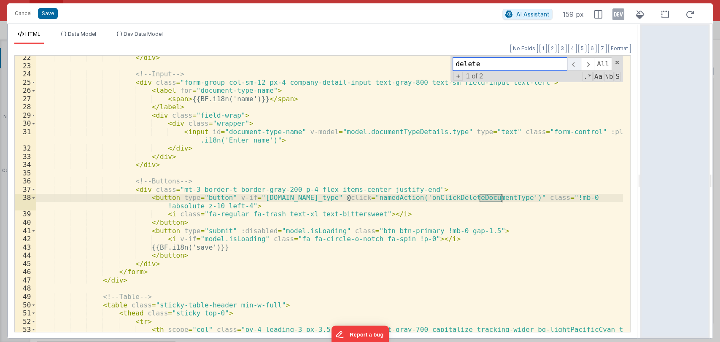
scroll to position [208, 0]
click at [47, 11] on button "Save" at bounding box center [48, 13] width 20 height 11
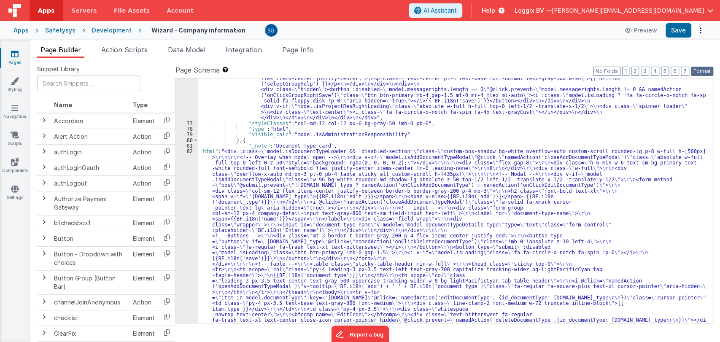
click at [696, 69] on button "Format" at bounding box center [702, 71] width 22 height 9
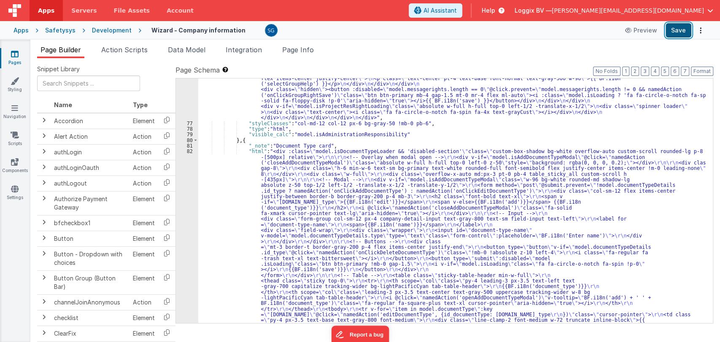
click at [677, 34] on button "Save" at bounding box center [678, 30] width 26 height 14
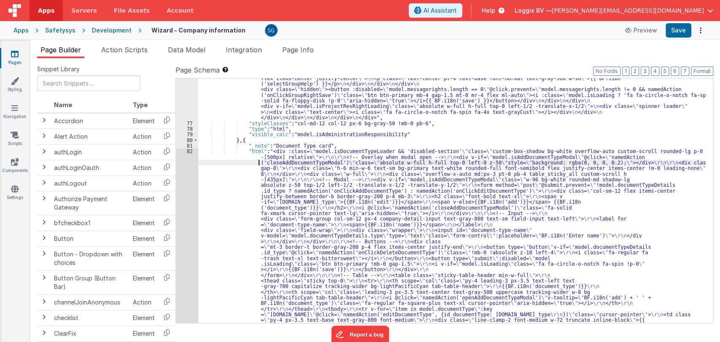
click at [258, 161] on div ""html" : "<div class= \" custom-box-shadow bg-white overflow-auto custom-scroll…" at bounding box center [451, 118] width 507 height 953
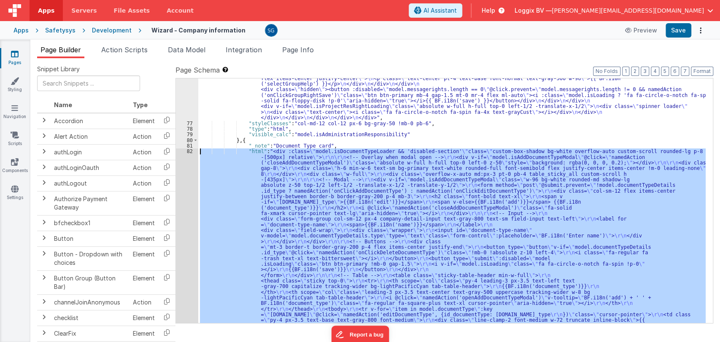
click at [188, 151] on div "82" at bounding box center [187, 263] width 22 height 231
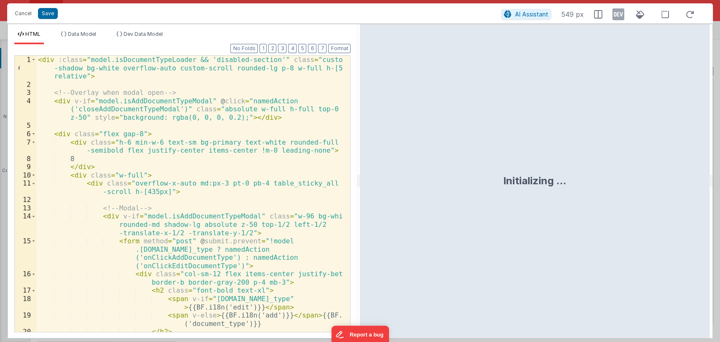
drag, startPoint x: 359, startPoint y: 180, endPoint x: 681, endPoint y: 188, distance: 322.2
click at [681, 188] on html "Cancel Save AI Assistant 549 px HTML Data Model Dev Data Model Format 7 6 5 4 3…" at bounding box center [360, 171] width 720 height 342
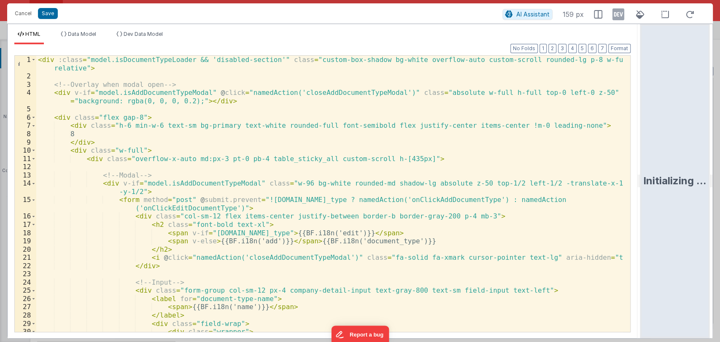
click at [400, 199] on div "< div :class = "model.isDocumentTypeLoader && 'disabled-section'" class = "cust…" at bounding box center [329, 210] width 586 height 309
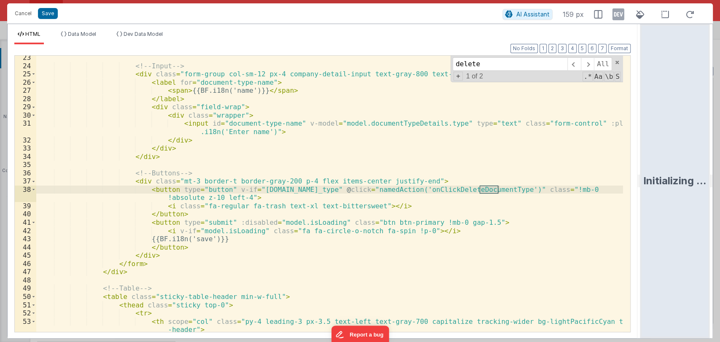
scroll to position [216, 0]
type input "delete"
click at [22, 15] on button "Cancel" at bounding box center [23, 14] width 25 height 12
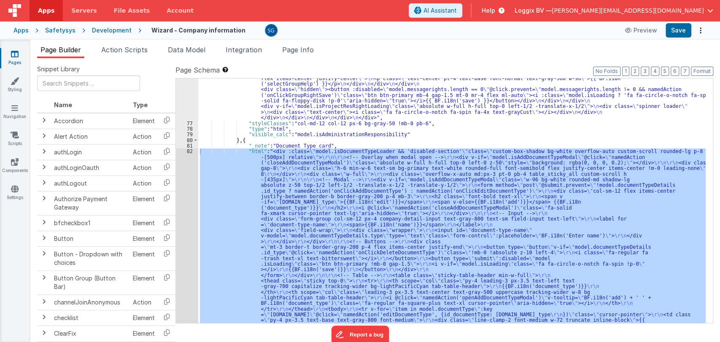
click at [120, 51] on div "Format 7 6 5 4 3 2 1 No Folds" at bounding box center [322, 179] width 616 height 287
click at [120, 51] on span "Action Scripts" at bounding box center [124, 50] width 46 height 8
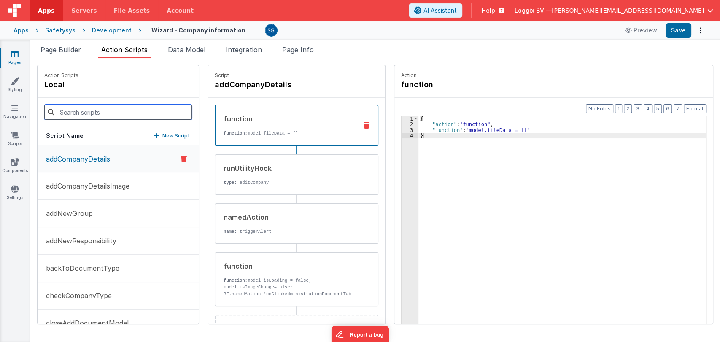
click at [113, 117] on input at bounding box center [118, 112] width 148 height 15
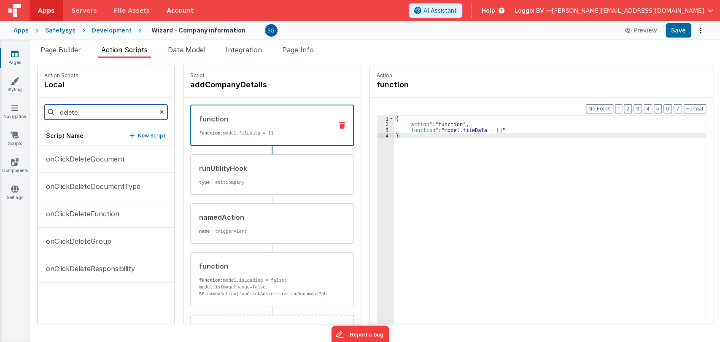
type input "delete"
click at [159, 110] on icon at bounding box center [161, 112] width 5 height 29
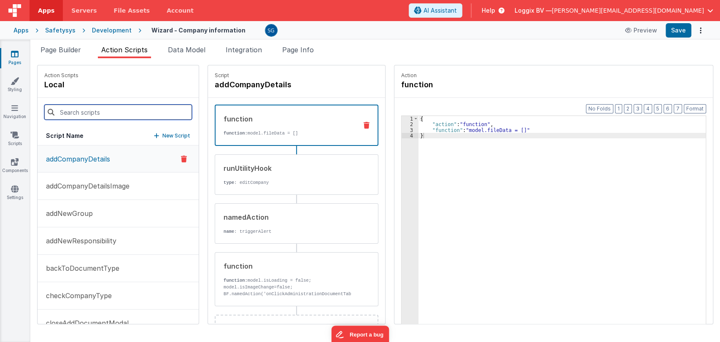
click at [127, 113] on input at bounding box center [118, 112] width 148 height 15
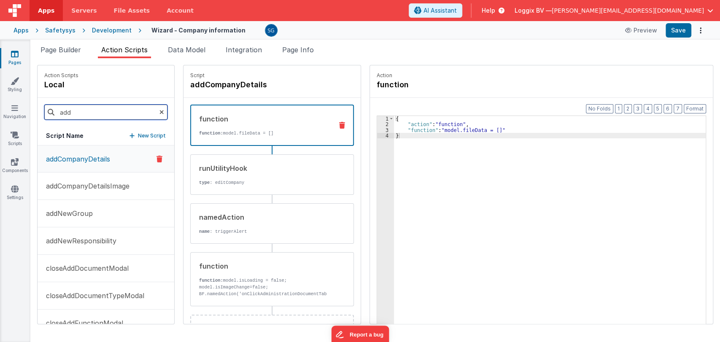
type input "add"
click at [67, 44] on div "Page Builder Action Scripts Data Model Integration Page Info Snippet Library Na…" at bounding box center [374, 191] width 689 height 302
click at [67, 48] on span "Page Builder" at bounding box center [60, 50] width 40 height 8
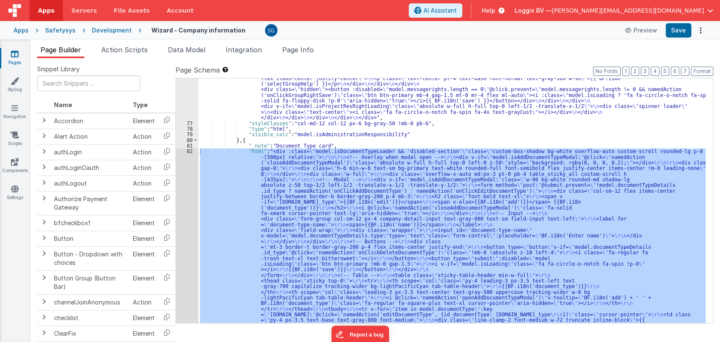
click at [401, 189] on div ""html" : "<div class= \" custom-box-shadow bg-white overflow-auto custom-scroll…" at bounding box center [451, 200] width 507 height 245
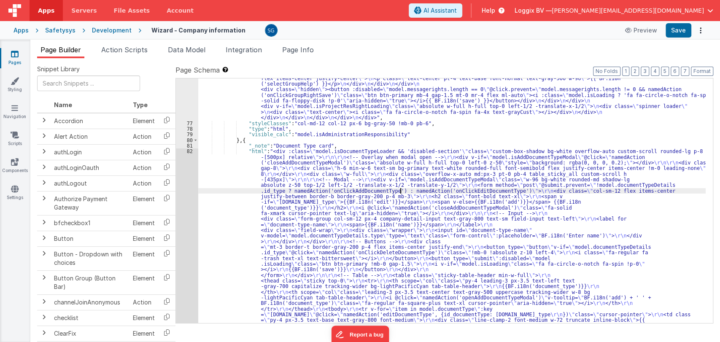
click at [188, 152] on div "82" at bounding box center [187, 263] width 22 height 231
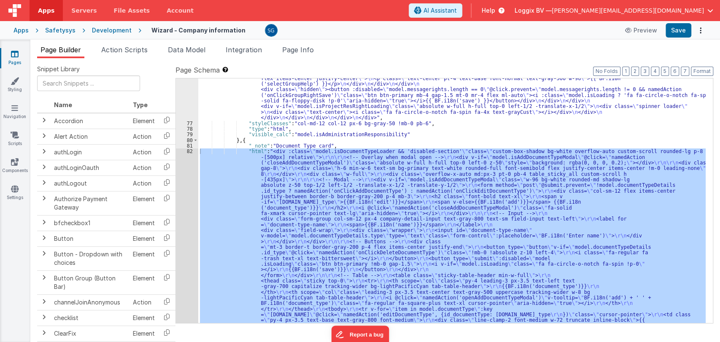
click at [189, 152] on div at bounding box center [360, 171] width 720 height 342
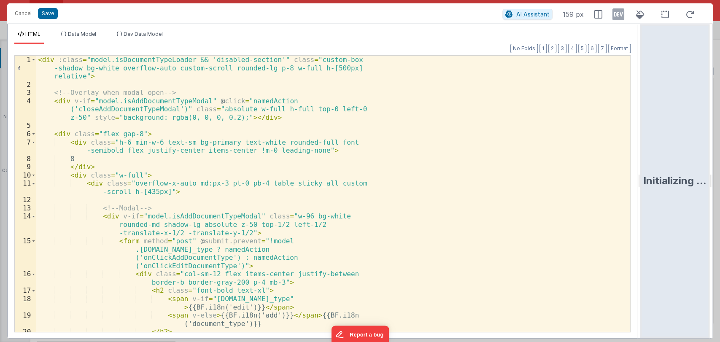
drag, startPoint x: 359, startPoint y: 180, endPoint x: 719, endPoint y: 194, distance: 360.3
click at [719, 194] on html "Cancel Save AI Assistant 159 px HTML Data Model Dev Data Model Format 7 6 5 4 3…" at bounding box center [360, 171] width 720 height 342
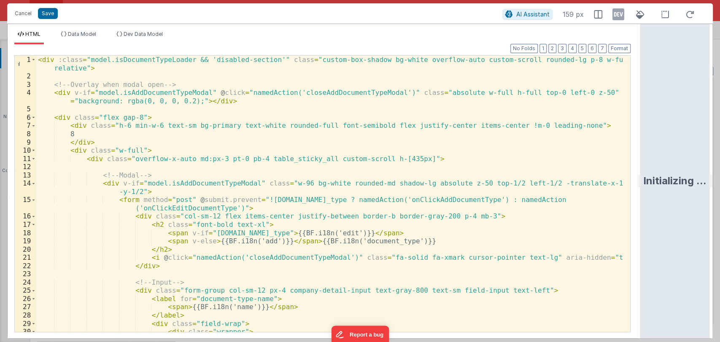
click at [346, 203] on div "< div :class = "model.isDocumentTypeLoader && 'disabled-section'" class = "cust…" at bounding box center [329, 210] width 586 height 309
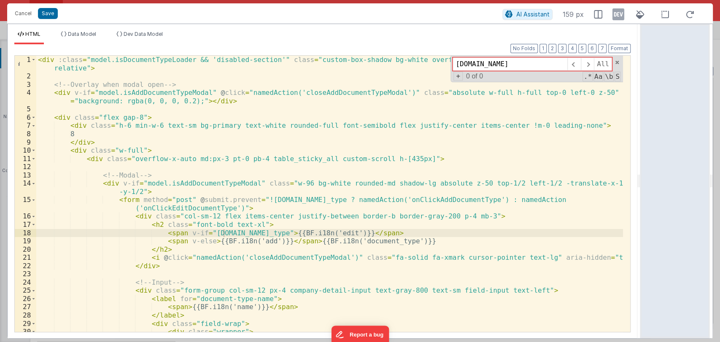
click at [526, 64] on input "[DOMAIN_NAME]" at bounding box center [509, 63] width 115 height 13
click at [526, 65] on input "[DOMAIN_NAME]" at bounding box center [509, 63] width 115 height 13
type input "documentsType"
click at [21, 18] on button "Cancel" at bounding box center [23, 14] width 25 height 12
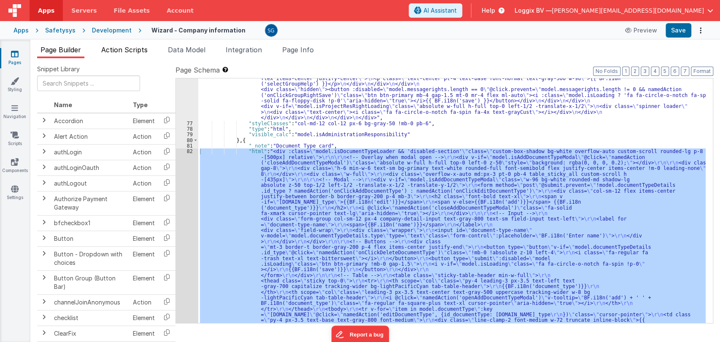
click at [120, 53] on span "Action Scripts" at bounding box center [124, 50] width 46 height 8
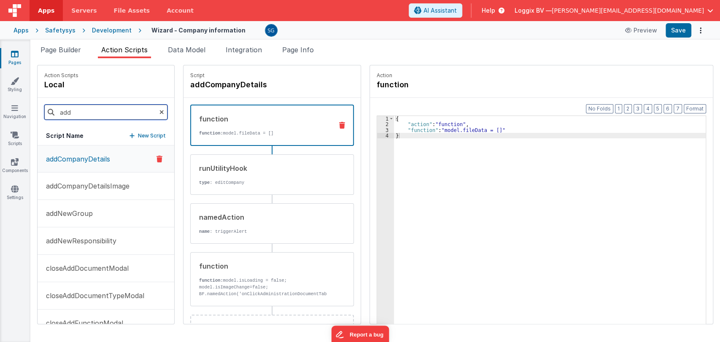
click at [93, 112] on input "add" at bounding box center [105, 112] width 123 height 15
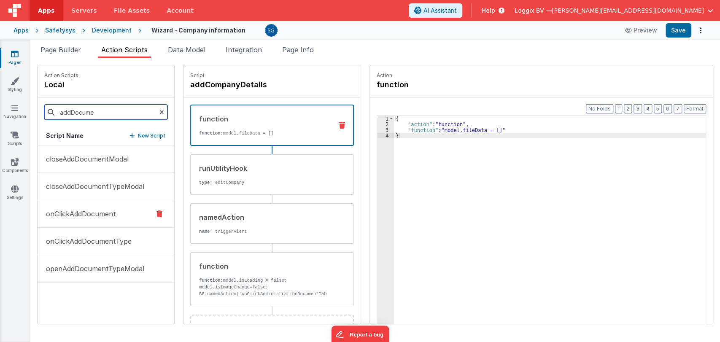
type input "addDocume"
click at [86, 212] on p "onClickAddDocument" at bounding box center [78, 214] width 75 height 10
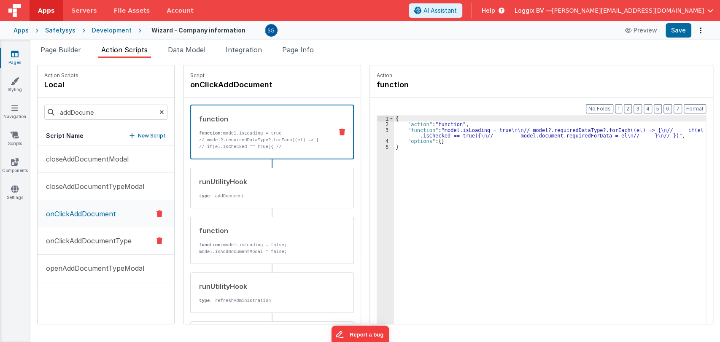
click at [103, 242] on p "onClickAddDocumentType" at bounding box center [86, 241] width 91 height 10
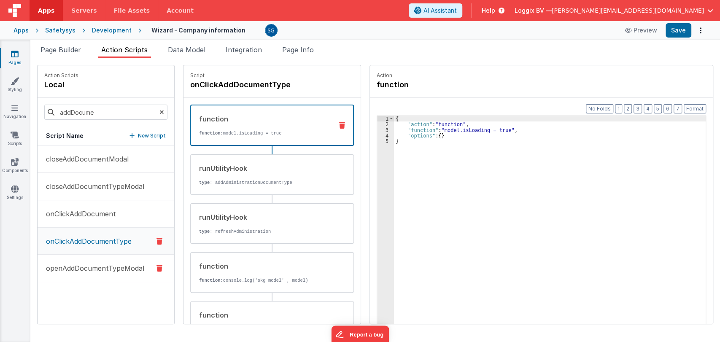
click at [95, 266] on p "openAddDocumentTypeModal" at bounding box center [92, 268] width 103 height 10
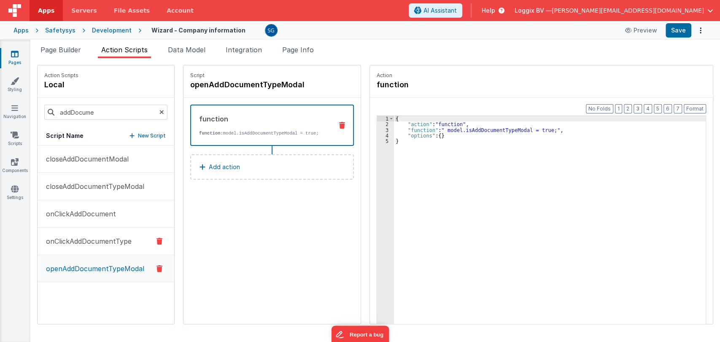
click at [76, 242] on p "onClickAddDocumentType" at bounding box center [86, 241] width 91 height 10
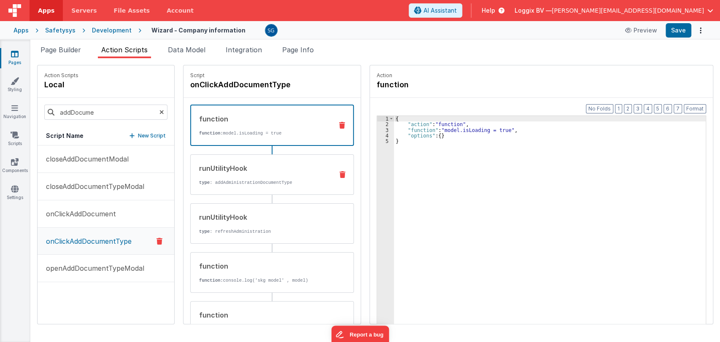
click at [253, 178] on div "runUtilityHook type : addAdministrationDocumentType" at bounding box center [259, 174] width 136 height 23
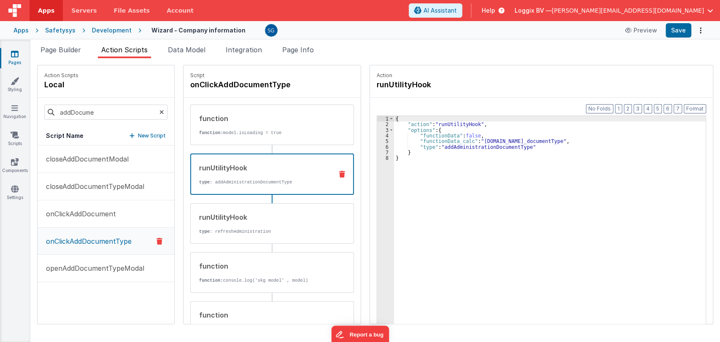
click at [524, 147] on div "{ "action" : "runUtilityHook" , "options" : { "functionData" : false , "functio…" at bounding box center [550, 238] width 312 height 245
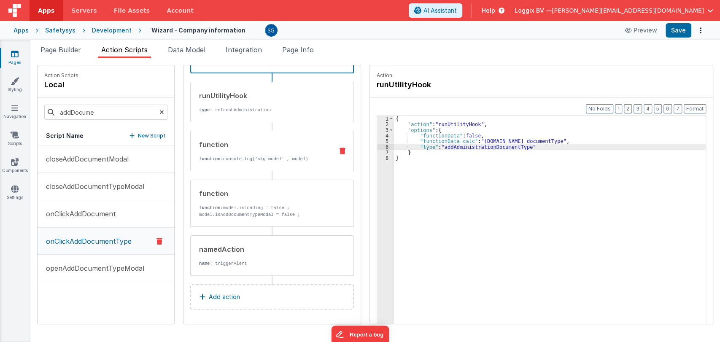
click at [262, 156] on p "function: console.log('skg model' , model)" at bounding box center [262, 159] width 127 height 7
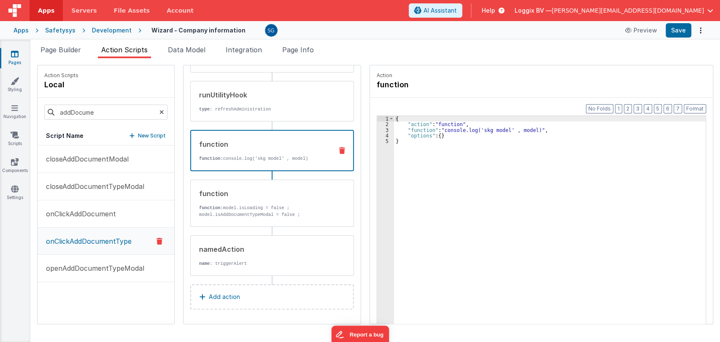
scroll to position [121, 0]
click at [266, 104] on div "runUtilityHook type : refreshAdministration" at bounding box center [259, 101] width 136 height 23
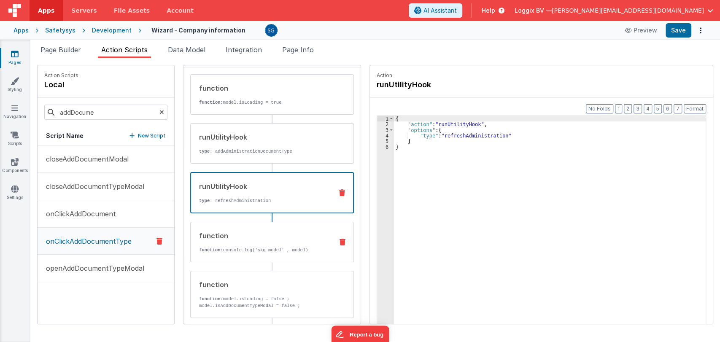
scroll to position [24, 0]
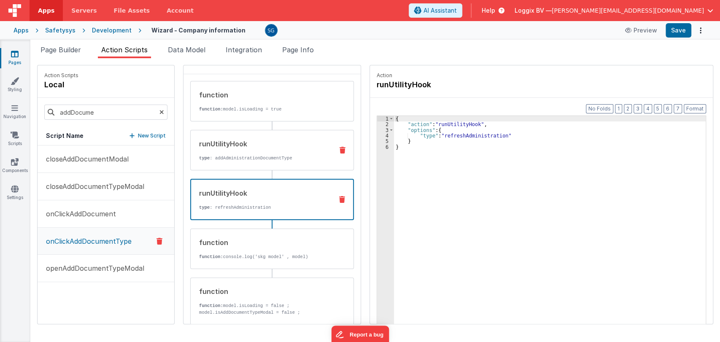
click at [248, 148] on div "runUtilityHook type : addAdministrationDocumentType" at bounding box center [259, 150] width 136 height 23
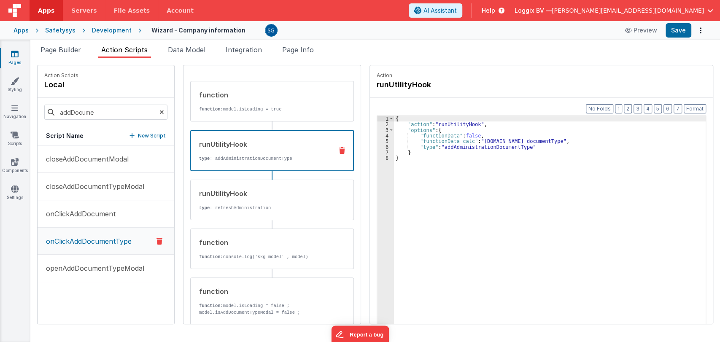
click at [508, 142] on div "{ "action" : "runUtilityHook" , "options" : { "functionData" : false , "functio…" at bounding box center [550, 238] width 312 height 245
click at [527, 146] on div "{ "action" : "runUtilityHook" , "options" : { "functionData" : false , "functio…" at bounding box center [550, 238] width 312 height 245
click at [485, 131] on div "{ "action" : "runUtilityHook" , "options" : { "functionData" : false , "functio…" at bounding box center [550, 238] width 312 height 245
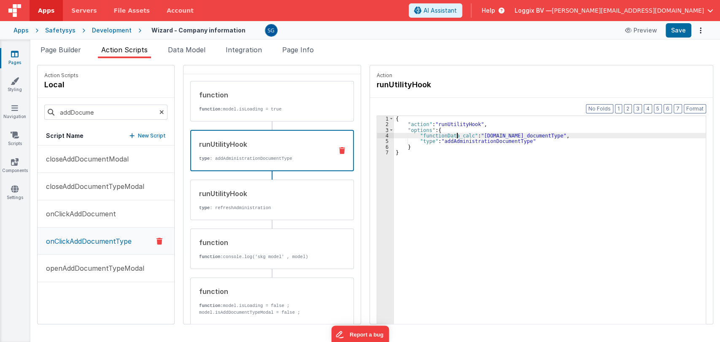
click at [452, 137] on div "{ "action" : "runUtilityHook" , "options" : { "functionData_calc" : "[DOMAIN_NA…" at bounding box center [550, 238] width 312 height 245
click at [510, 135] on div "{ "action" : "runUtilityHook" , "options" : { "functionData_calc" : "[DOMAIN_NA…" at bounding box center [550, 238] width 312 height 245
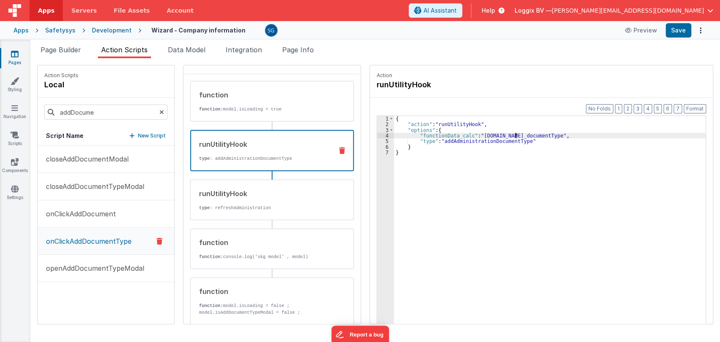
click at [510, 135] on div "{ "action" : "runUtilityHook" , "options" : { "functionData_calc" : "[DOMAIN_NA…" at bounding box center [550, 238] width 312 height 245
click at [186, 52] on span "Data Model" at bounding box center [187, 50] width 38 height 8
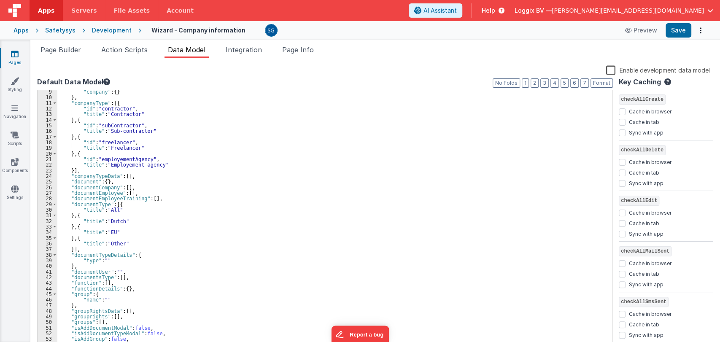
scroll to position [44, 0]
click at [104, 254] on div ""companyDetail" : { "company" : { } } , "companyType" : [{ "id" : "contractor" …" at bounding box center [331, 221] width 548 height 270
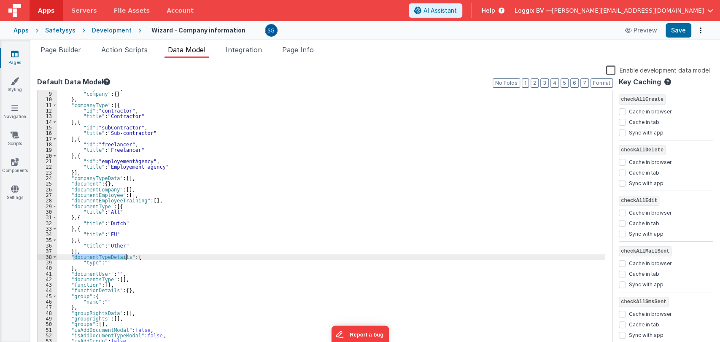
click at [104, 254] on div ""companyDetail" : { "company" : { } } , "companyType" : [{ "id" : "contractor" …" at bounding box center [331, 221] width 548 height 270
click at [122, 46] on span "Action Scripts" at bounding box center [124, 50] width 46 height 8
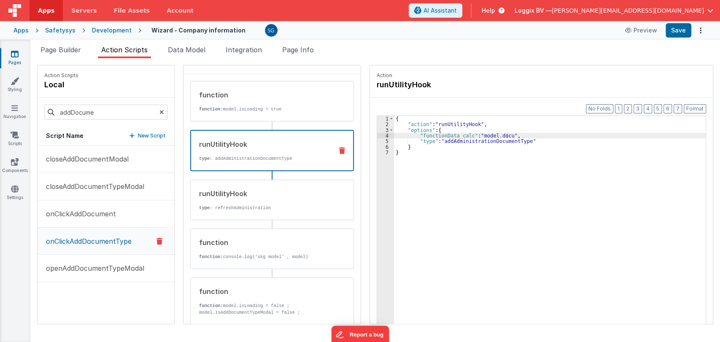
click at [498, 133] on div "{ "action" : "runUtilityHook" , "options" : { "functionData_calc" : "model.docu…" at bounding box center [550, 238] width 312 height 245
paste textarea
click at [450, 136] on div "{ "action" : "runUtilityHook" , "options" : { "functionData_calc" : "model.docu…" at bounding box center [550, 238] width 312 height 245
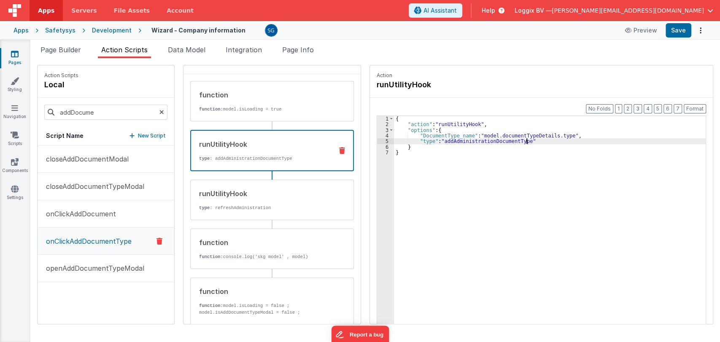
click at [527, 140] on div "{ "action" : "runUtilityHook" , "options" : { "DocumentType_name" : "model.docu…" at bounding box center [550, 238] width 312 height 245
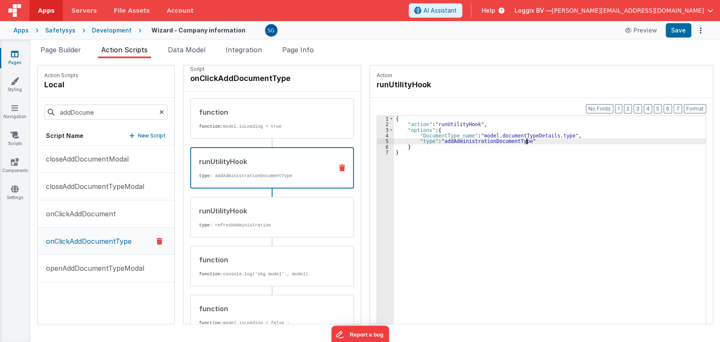
scroll to position [0, 0]
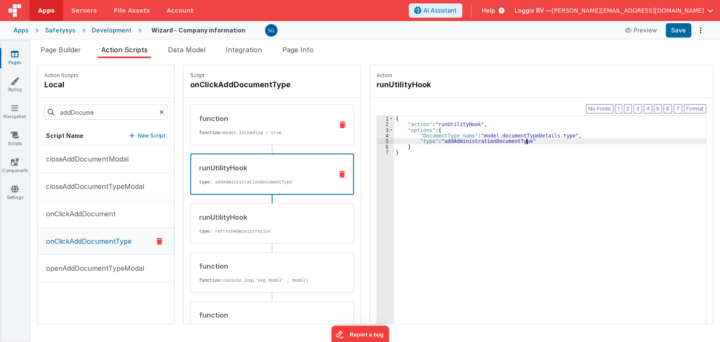
click at [253, 124] on div "function function: model.isLoading = true" at bounding box center [259, 124] width 136 height 23
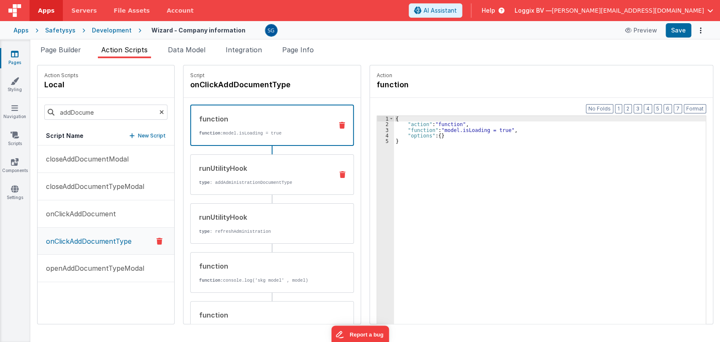
click at [254, 164] on div "runUtilityHook" at bounding box center [262, 168] width 127 height 10
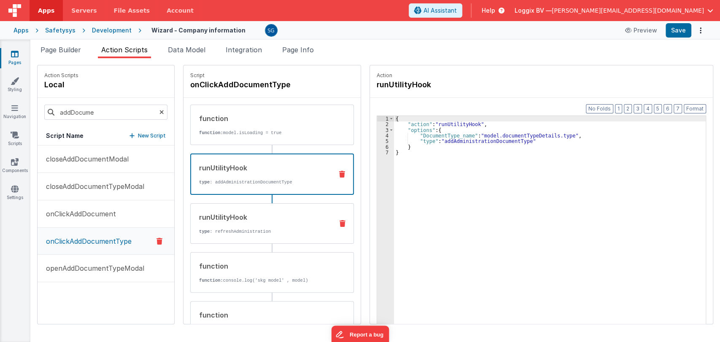
click at [260, 218] on div "runUtilityHook" at bounding box center [262, 217] width 127 height 10
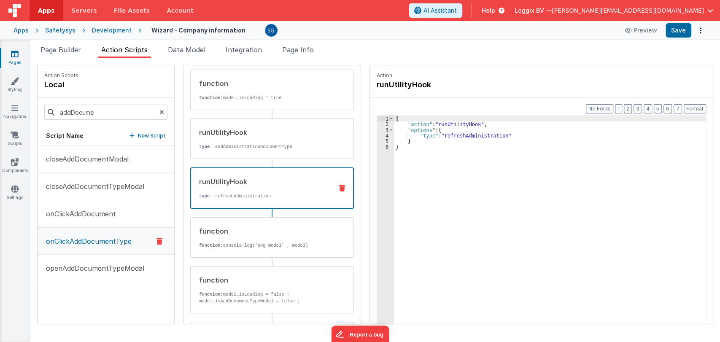
scroll to position [40, 0]
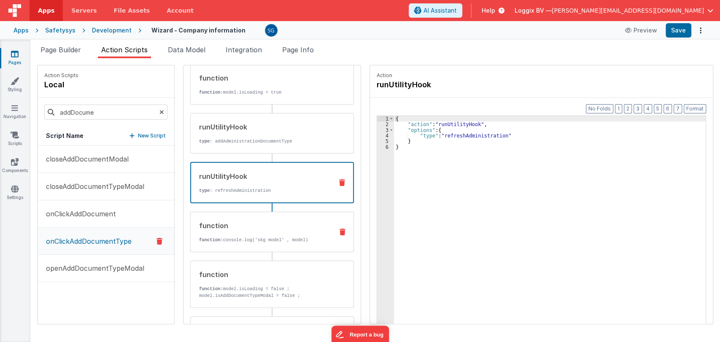
click at [256, 230] on div "function function: console.log('skg model' , model)" at bounding box center [259, 232] width 136 height 23
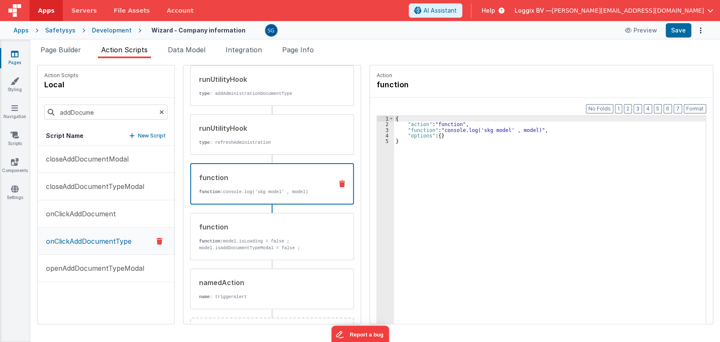
scroll to position [91, 0]
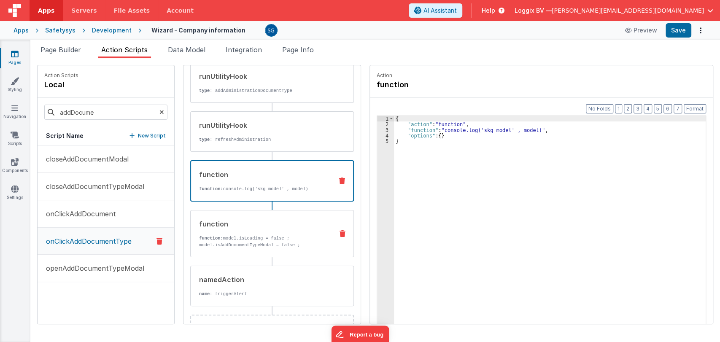
click at [246, 235] on p "function: model.isLoading = false ; model.isAddDocumentTypeModal = false ;" at bounding box center [262, 241] width 127 height 13
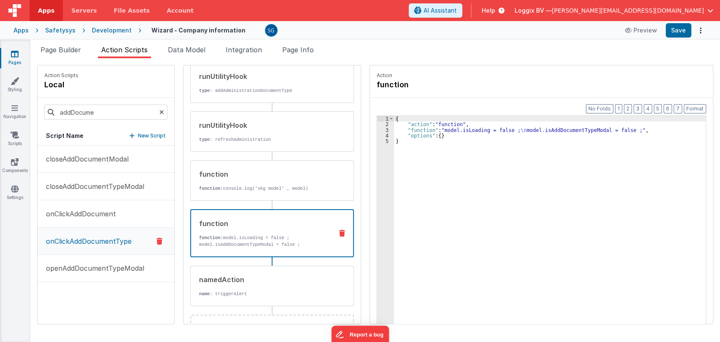
scroll to position [121, 0]
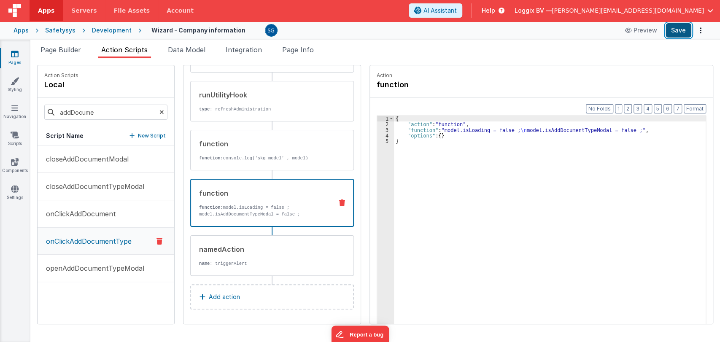
click at [683, 28] on button "Save" at bounding box center [678, 30] width 26 height 14
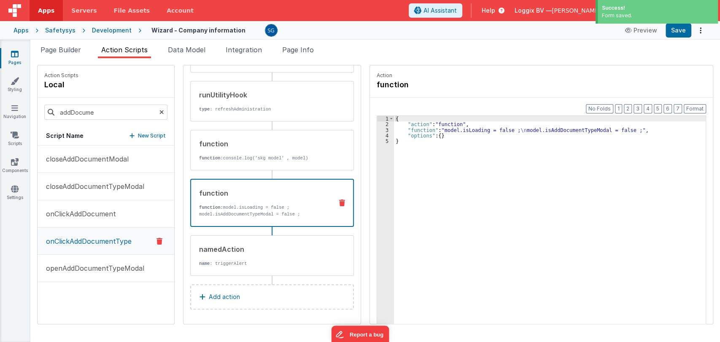
click at [159, 110] on icon at bounding box center [161, 112] width 5 height 29
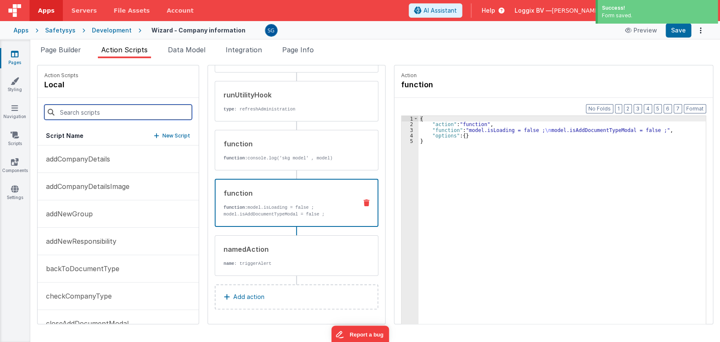
click at [105, 109] on input at bounding box center [118, 112] width 148 height 15
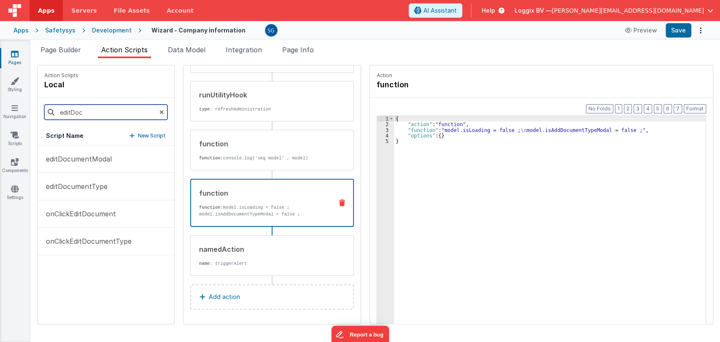
type input "editDoc"
click at [76, 261] on div "editDocumentModal editDocumentType onClickEditDocument onClickEditDocumentType" at bounding box center [106, 234] width 137 height 178
click at [75, 49] on span "Page Builder" at bounding box center [60, 50] width 40 height 8
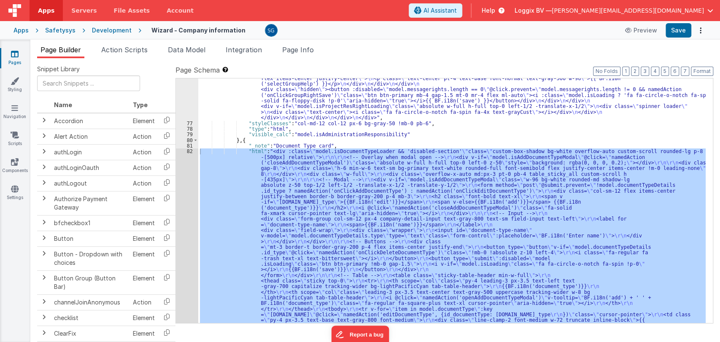
click at [396, 207] on div ""html" : "<div class= \" custom-box-shadow bg-white overflow-auto custom-scroll…" at bounding box center [451, 200] width 507 height 245
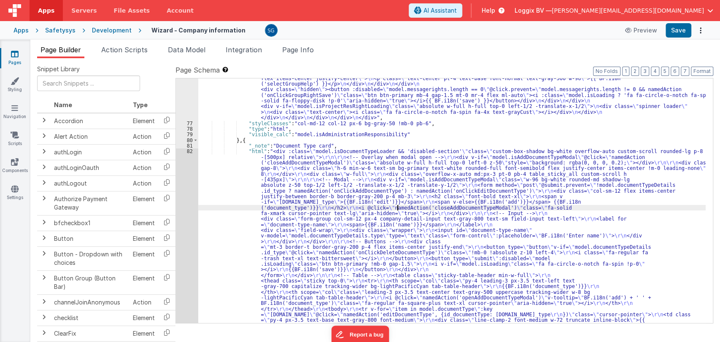
click at [189, 151] on div "82" at bounding box center [187, 263] width 22 height 231
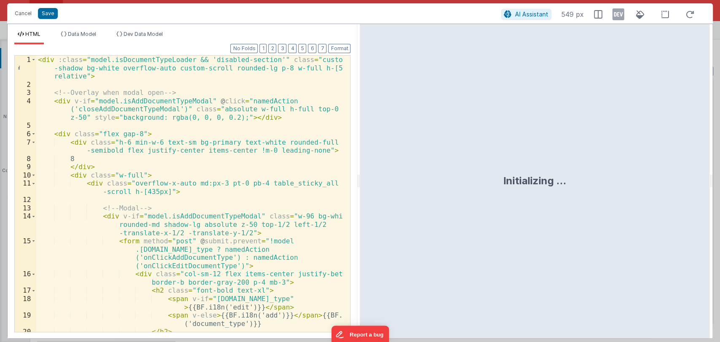
drag, startPoint x: 358, startPoint y: 181, endPoint x: 719, endPoint y: 172, distance: 361.4
click at [719, 172] on html "Cancel Save AI Assistant 549 px HTML Data Model Dev Data Model Format 7 6 5 4 3…" at bounding box center [360, 171] width 720 height 342
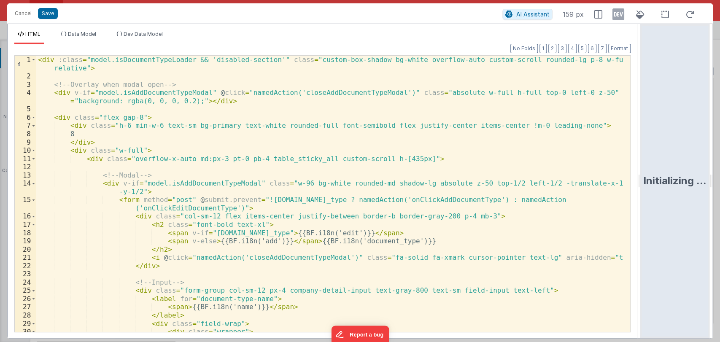
click at [511, 170] on div "< div :class = "model.isDocumentTypeLoader && 'disabled-section'" class = "cust…" at bounding box center [329, 210] width 586 height 309
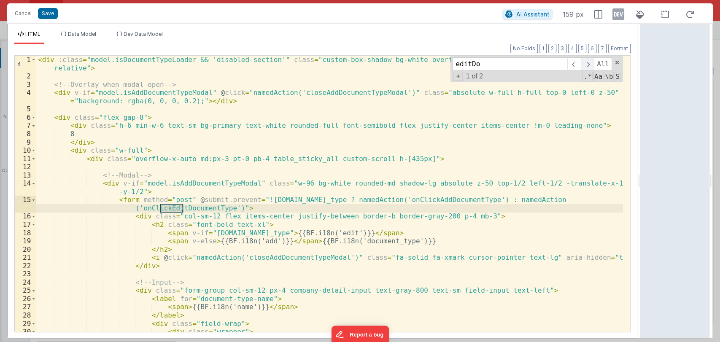
type input "editDo"
click at [589, 62] on span at bounding box center [587, 63] width 13 height 13
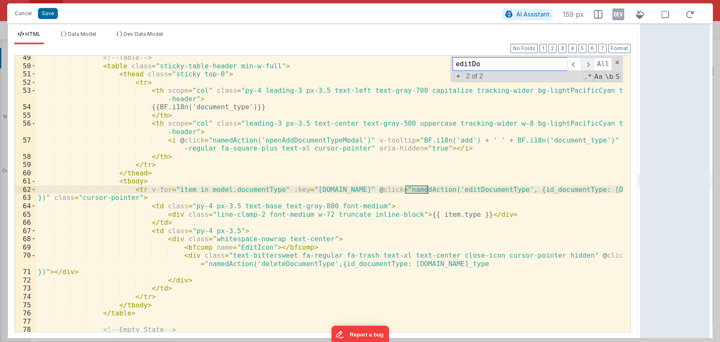
scroll to position [447, 0]
click at [576, 65] on span at bounding box center [573, 63] width 13 height 13
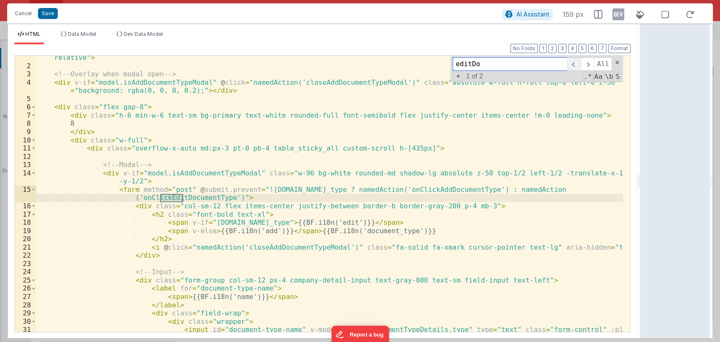
scroll to position [10, 0]
click at [18, 16] on button "Cancel" at bounding box center [23, 14] width 25 height 12
click at [118, 50] on div "Format 7 6 5 4 3 2 1 No Folds 1 2 3 4 5 6 7 8 9 10 11 12 13 14 15 16 17 18 19 2…" at bounding box center [322, 187] width 616 height 287
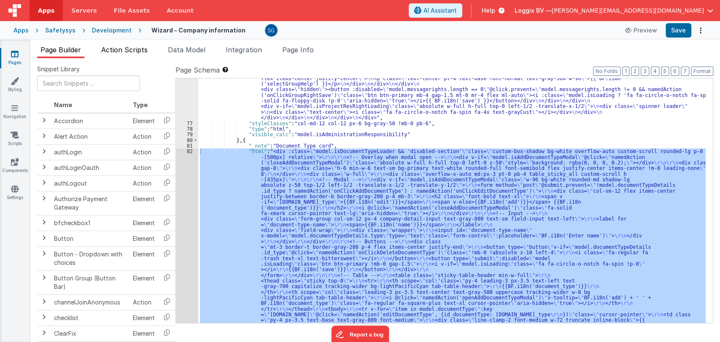
click at [118, 49] on span "Action Scripts" at bounding box center [124, 50] width 46 height 8
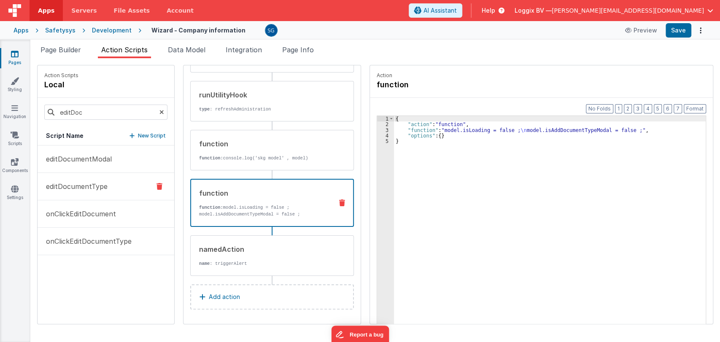
click at [66, 190] on p "editDocumentType" at bounding box center [74, 186] width 67 height 10
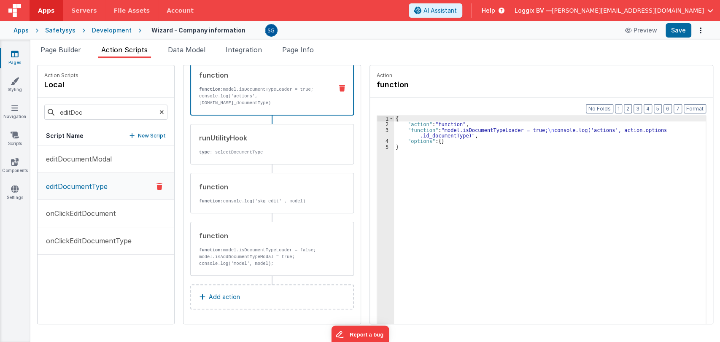
scroll to position [0, 0]
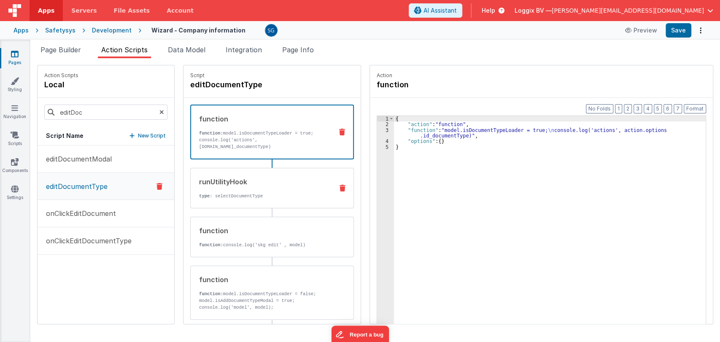
click at [252, 195] on p "type : selectDocumentType" at bounding box center [262, 196] width 127 height 7
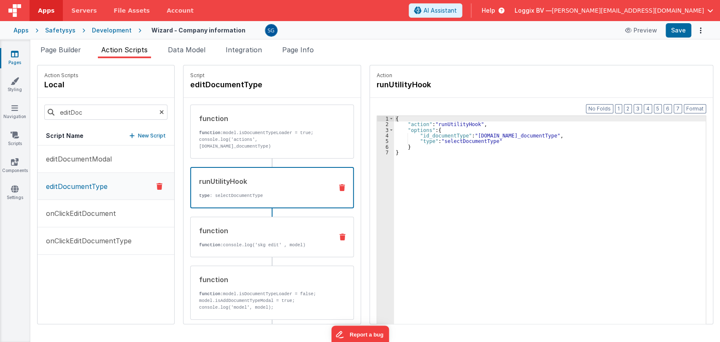
click at [226, 242] on p "function: console.log('skg edit' , model)" at bounding box center [262, 245] width 127 height 7
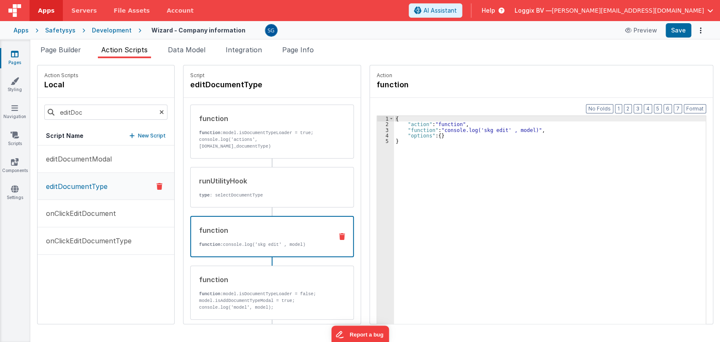
scroll to position [44, 0]
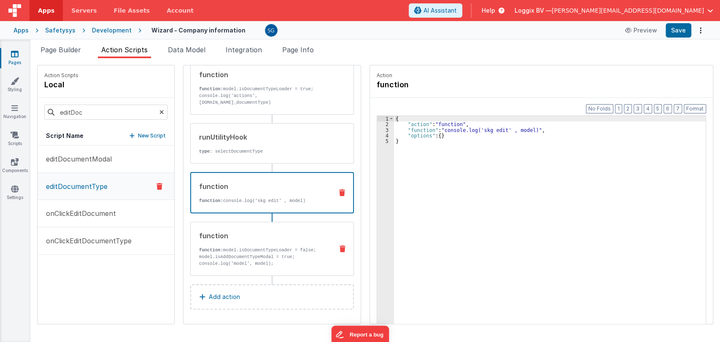
click at [244, 235] on div "function" at bounding box center [262, 236] width 127 height 10
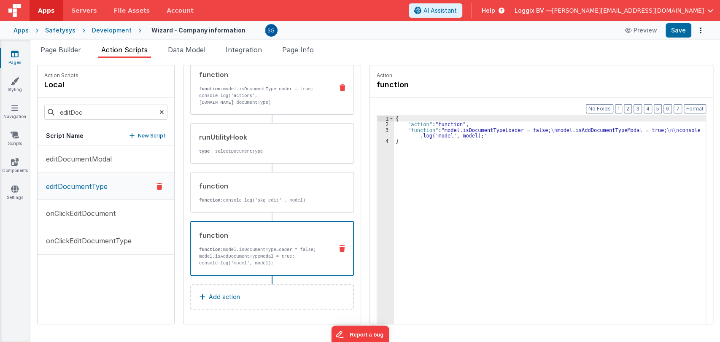
scroll to position [3, 0]
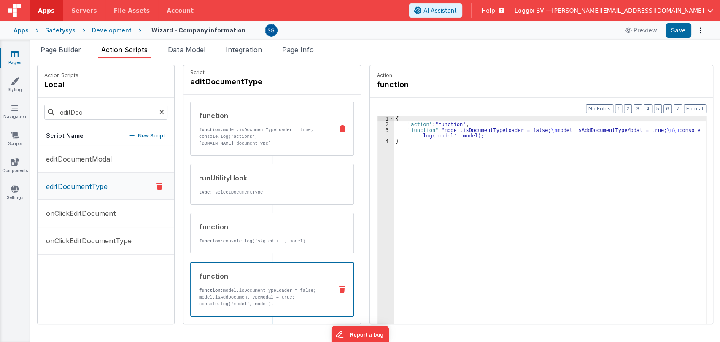
click at [234, 143] on p "function: model.isDocumentTypeLoader = true; console.log('actions', [DOMAIN_NAM…" at bounding box center [262, 136] width 127 height 20
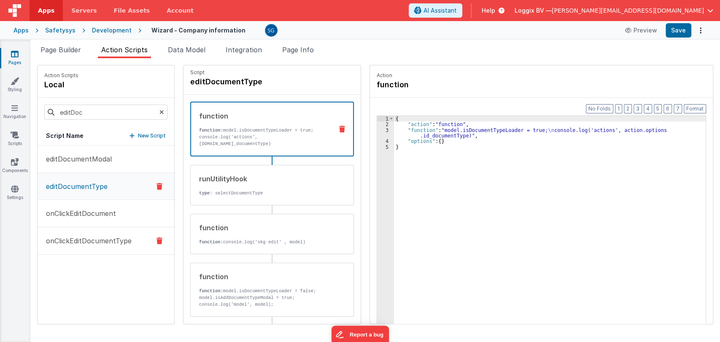
click at [81, 236] on p "onClickEditDocumentType" at bounding box center [86, 241] width 91 height 10
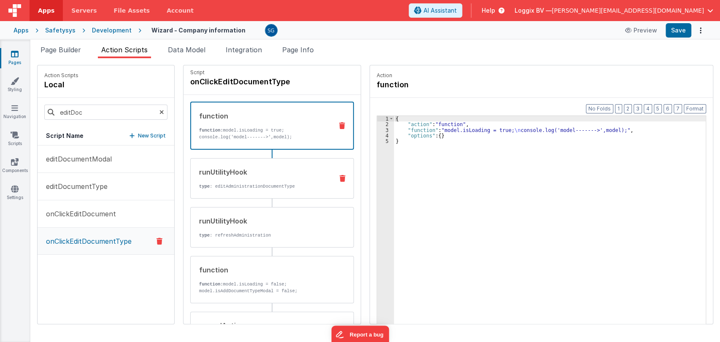
click at [253, 167] on div "runUtilityHook" at bounding box center [262, 172] width 127 height 10
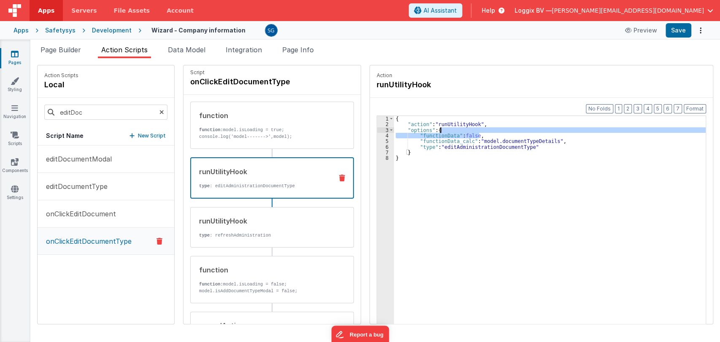
drag, startPoint x: 471, startPoint y: 134, endPoint x: 472, endPoint y: 127, distance: 6.9
click at [472, 127] on div "{ "action" : "runUtilityHook" , "options" : { "functionData" : false , "functio…" at bounding box center [550, 238] width 312 height 245
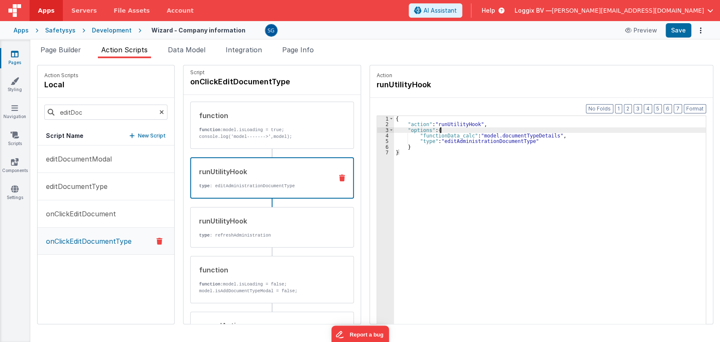
click at [459, 132] on div "{ "action" : "runUtilityHook" , "options" : { "functionData_calc" : "model.docu…" at bounding box center [550, 238] width 312 height 245
click at [459, 134] on div "{ "action" : "runUtilityHook" , "options" : { "functionData_calc" : "model.docu…" at bounding box center [550, 238] width 312 height 245
click at [459, 135] on div "{ "action" : "runUtilityHook" , "options" : { "functionData_calc" : "model.docu…" at bounding box center [550, 238] width 312 height 245
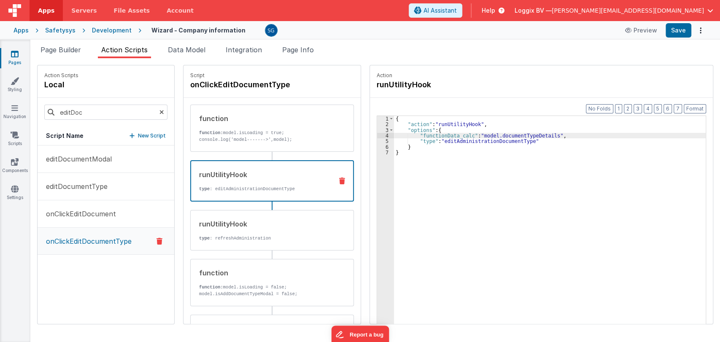
click at [459, 135] on div "{ "action" : "runUtilityHook" , "options" : { "functionData_calc" : "model.docu…" at bounding box center [550, 238] width 312 height 245
click at [539, 136] on div "{ "action" : "runUtilityHook" , "options" : { "documentType_name" : "model.docu…" at bounding box center [550, 238] width 312 height 245
click at [568, 135] on div "{ "action" : "runUtilityHook" , "options" : { "documentType_name" : "model.docu…" at bounding box center [550, 238] width 312 height 245
click at [524, 130] on div "{ "action" : "runUtilityHook" , "options" : { "documentType_name" : "model.docu…" at bounding box center [550, 238] width 312 height 245
click at [474, 130] on div "{ "action" : "runUtilityHook" , "options" : { "documentType_name" : "model.docu…" at bounding box center [550, 238] width 312 height 245
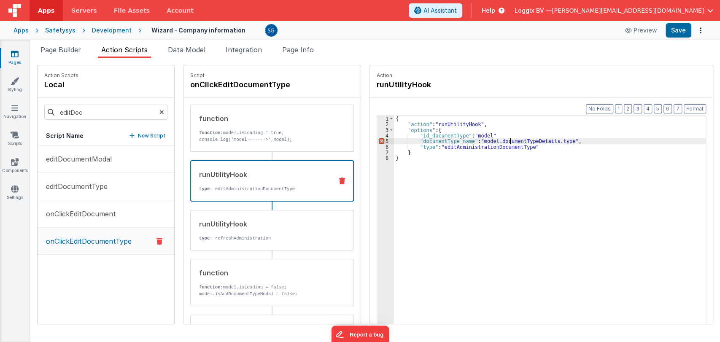
click at [502, 142] on div "{ "action" : "runUtilityHook" , "options" : { "id_documentType" : "model" "docu…" at bounding box center [550, 238] width 312 height 245
click at [501, 142] on div "{ "action" : "runUtilityHook" , "options" : { "id_documentType" : "model" "docu…" at bounding box center [550, 238] width 312 height 245
click at [476, 136] on div "{ "action" : "runUtilityHook" , "options" : { "id_documentType" : "model" "docu…" at bounding box center [550, 238] width 312 height 245
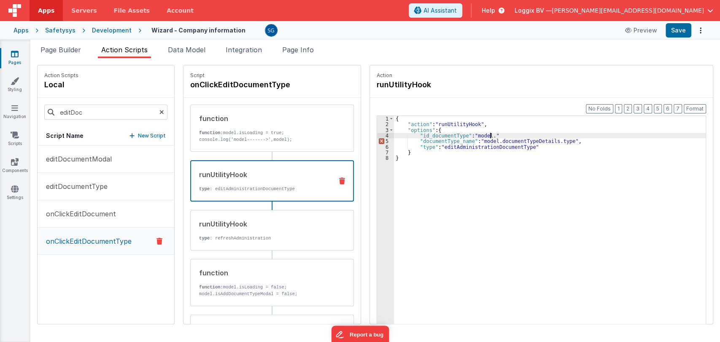
paste textarea
click at [565, 136] on div "{ "action" : "runUtilityHook" , "options" : { "id_documentType" : "[DOMAIN_NAME…" at bounding box center [550, 238] width 312 height 245
click at [673, 35] on button "Save" at bounding box center [678, 30] width 26 height 14
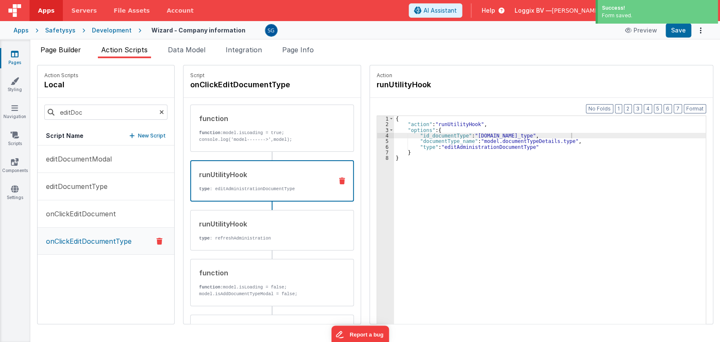
click at [66, 51] on span "Page Builder" at bounding box center [60, 50] width 40 height 8
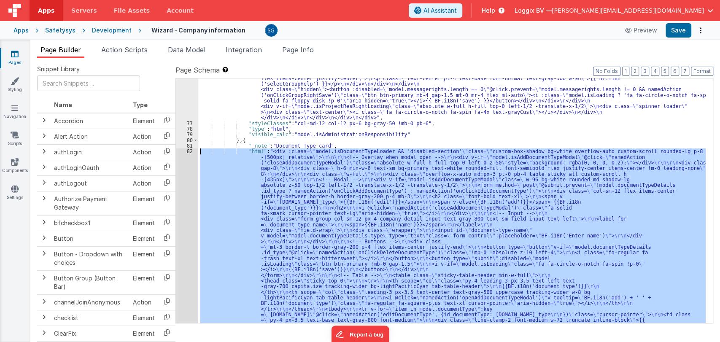
click at [359, 175] on div ""html" : "<div class= \" custom-box-shadow bg-white overflow-auto custom-scroll…" at bounding box center [451, 200] width 507 height 245
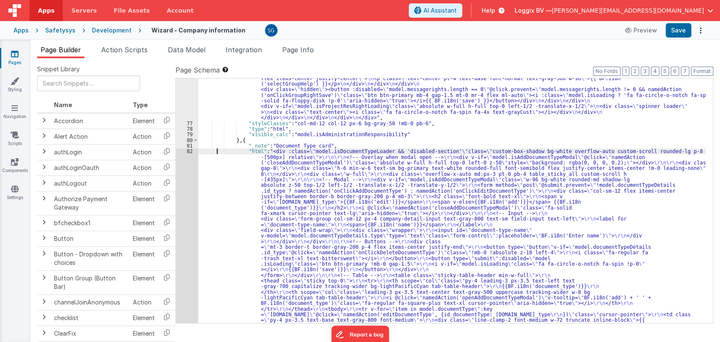
click at [218, 152] on div ""html" : "<div class= \" custom-box-shadow bg-white overflow-auto custom-scroll…" at bounding box center [451, 118] width 507 height 953
click at [187, 151] on div "82" at bounding box center [187, 263] width 22 height 231
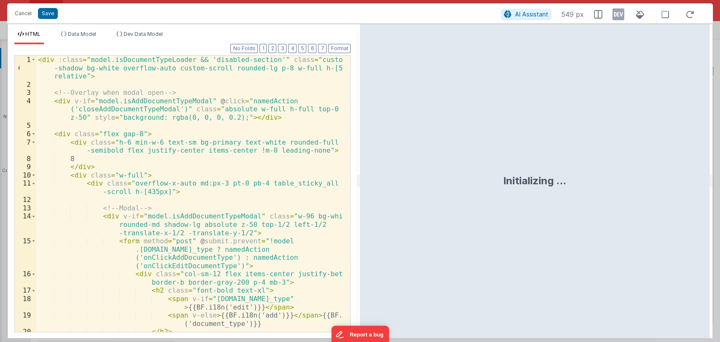
drag, startPoint x: 358, startPoint y: 180, endPoint x: 699, endPoint y: 213, distance: 342.3
click at [699, 213] on html "Cancel Save AI Assistant 549 px HTML Data Model Dev Data Model Format 7 6 5 4 3…" at bounding box center [360, 171] width 720 height 342
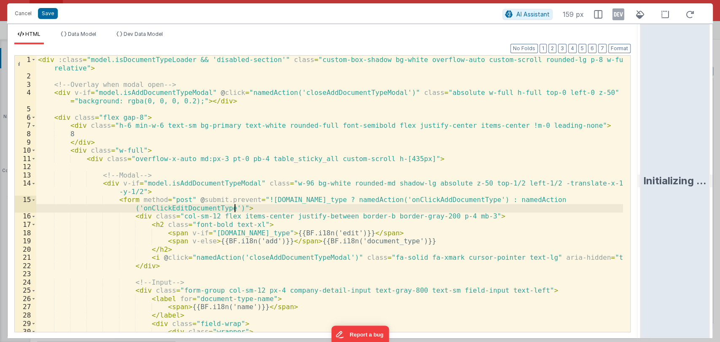
click at [361, 208] on div "< div :class = "model.isDocumentTypeLoader && 'disabled-section'" class = "cust…" at bounding box center [329, 210] width 586 height 309
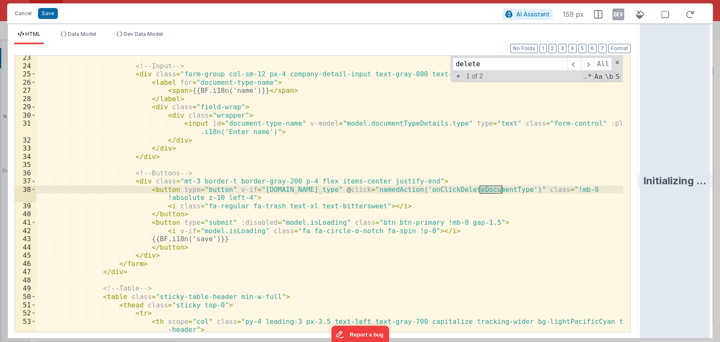
scroll to position [216, 0]
type input "delete"
click at [586, 67] on span at bounding box center [587, 63] width 13 height 13
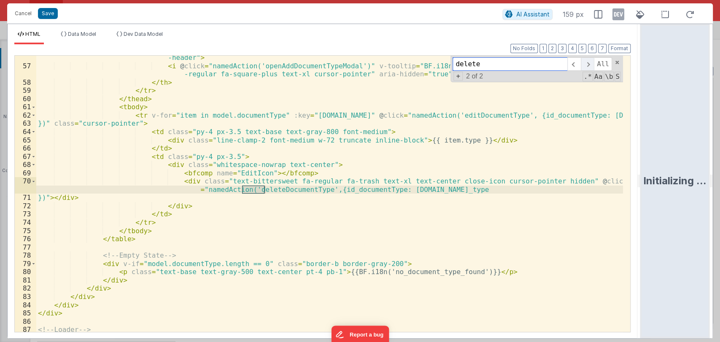
scroll to position [522, 0]
click at [288, 190] on div "< th scope = "col" class = "leading-3 px-3.5 text-center text-gray-500 uppercas…" at bounding box center [329, 196] width 586 height 301
click at [574, 62] on span at bounding box center [573, 63] width 13 height 13
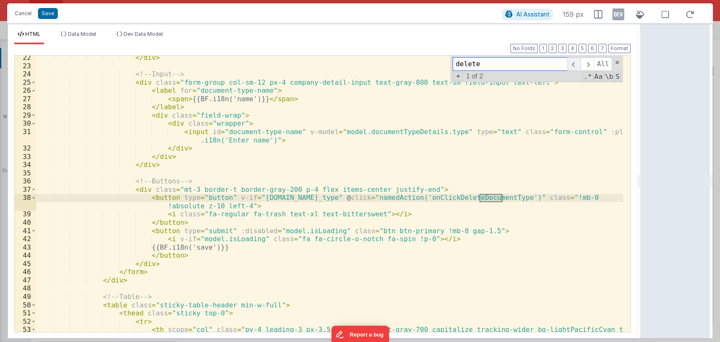
scroll to position [208, 0]
click at [22, 16] on button "Cancel" at bounding box center [23, 14] width 25 height 12
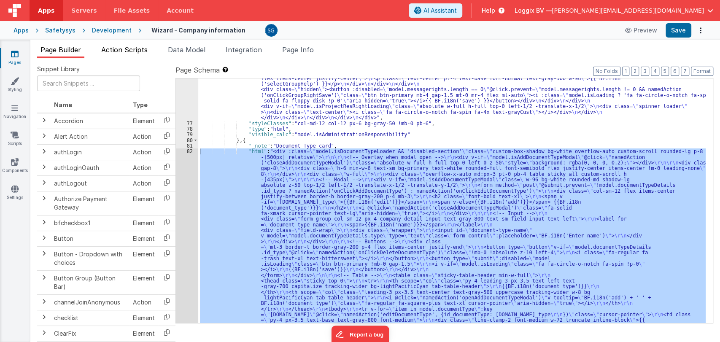
click at [122, 51] on span "Action Scripts" at bounding box center [124, 50] width 46 height 8
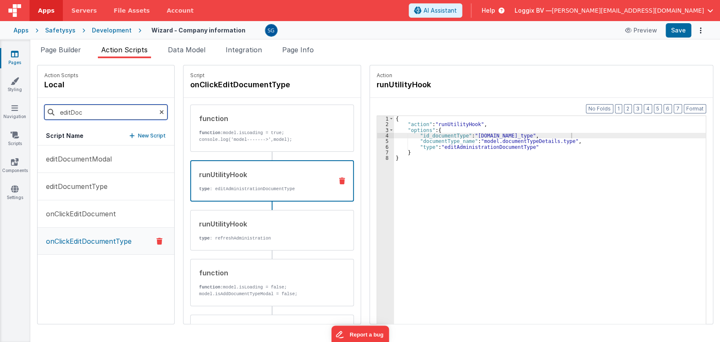
click at [101, 108] on input "editDoc" at bounding box center [105, 112] width 123 height 15
paste input "deleteDocumentType"
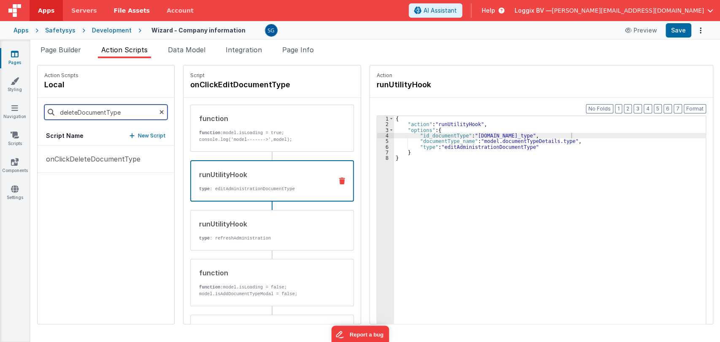
type input "deleteDocumentType"
click at [55, 46] on span "Page Builder" at bounding box center [60, 50] width 40 height 8
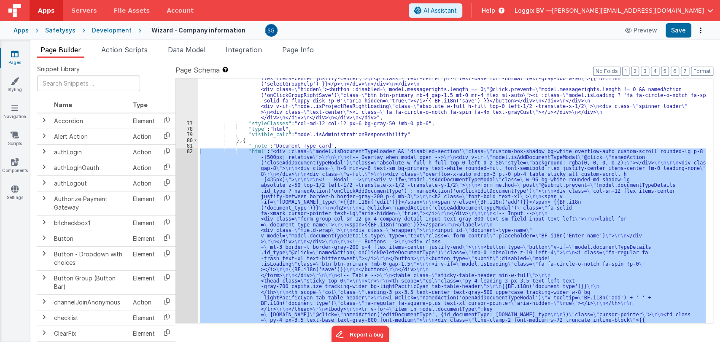
click at [285, 175] on div ""html" : "<div class= \" custom-box-shadow bg-white overflow-auto custom-scroll…" at bounding box center [451, 200] width 507 height 245
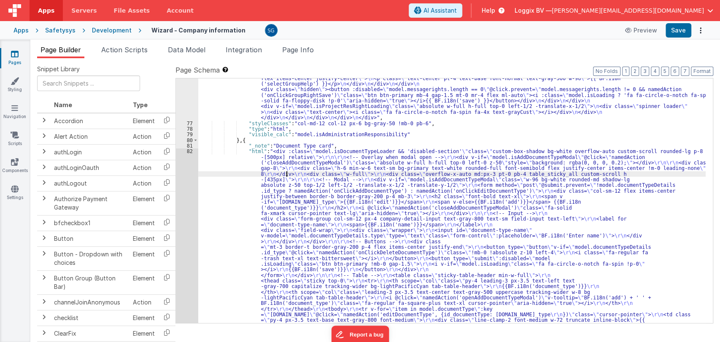
click at [191, 151] on div "82" at bounding box center [187, 263] width 22 height 231
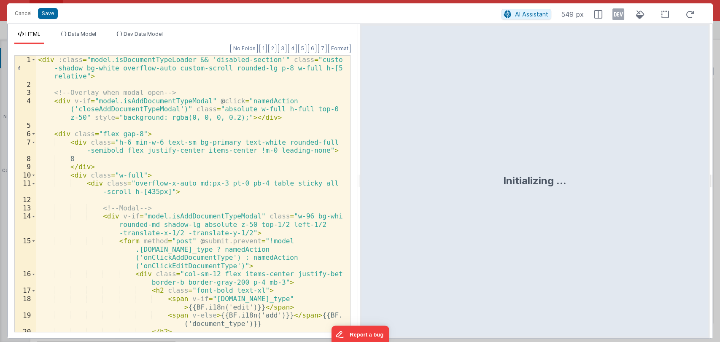
drag, startPoint x: 357, startPoint y: 182, endPoint x: 635, endPoint y: 178, distance: 278.7
click at [635, 178] on html "Cancel Save AI Assistant 549 px HTML Data Model Dev Data Model Format 7 6 5 4 3…" at bounding box center [360, 171] width 720 height 342
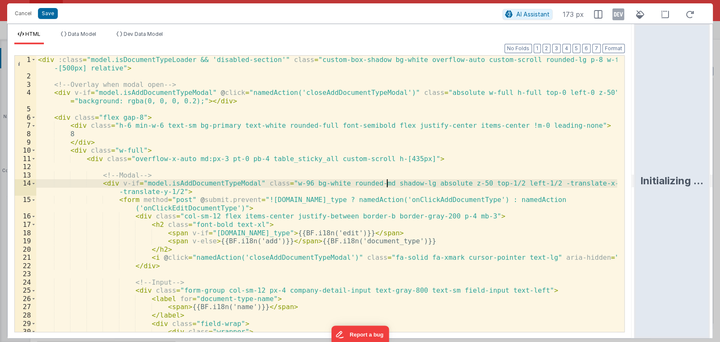
click at [388, 184] on div "< div :class = "model.isDocumentTypeLoader && 'disabled-section'" class = "cust…" at bounding box center [326, 210] width 581 height 309
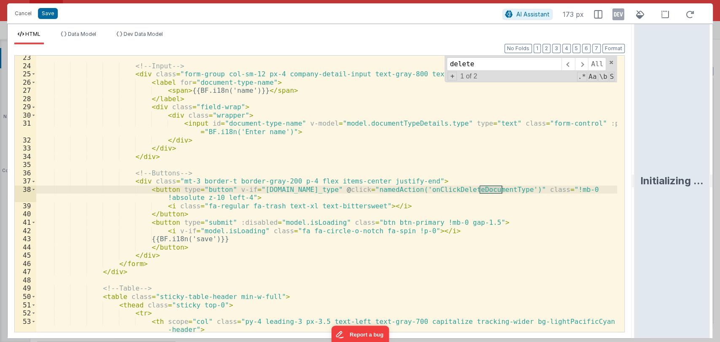
scroll to position [216, 0]
click at [585, 66] on span at bounding box center [581, 63] width 13 height 13
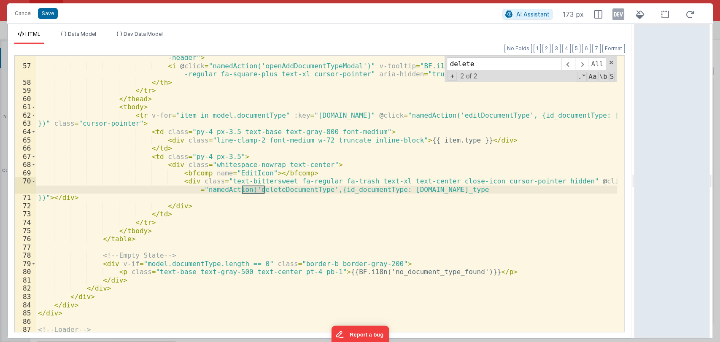
click at [299, 196] on div "< th scope = "col" class = "leading-3 px-3.5 text-center text-gray-500 uppercas…" at bounding box center [326, 196] width 581 height 301
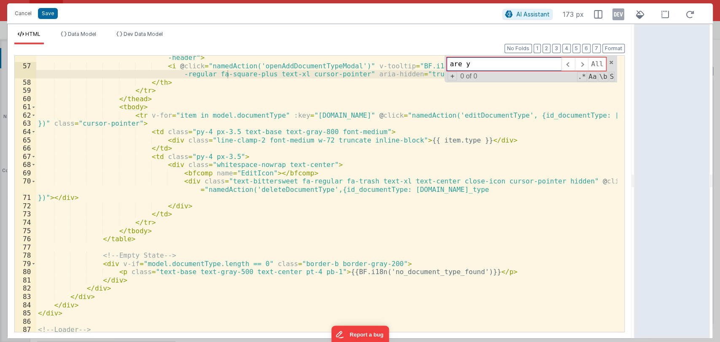
type input "are"
click at [278, 191] on div "< th scope = "col" class = "leading-3 px-3.5 text-center text-gray-500 uppercas…" at bounding box center [326, 196] width 581 height 301
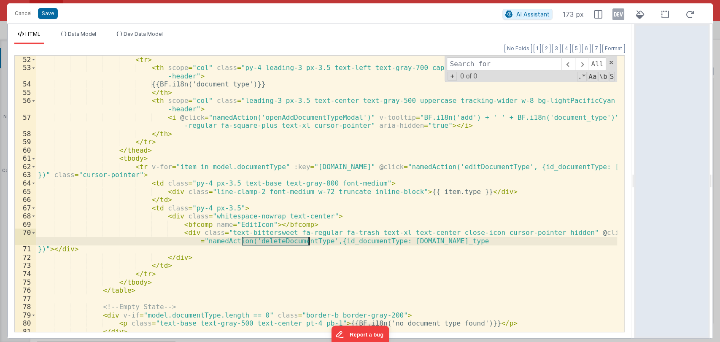
scroll to position [468, 0]
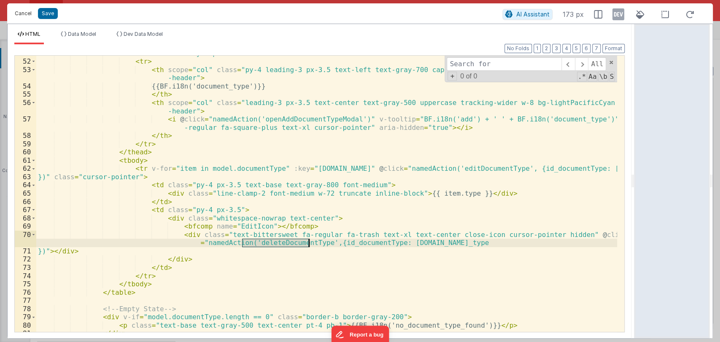
click at [24, 11] on button "Cancel" at bounding box center [23, 14] width 25 height 12
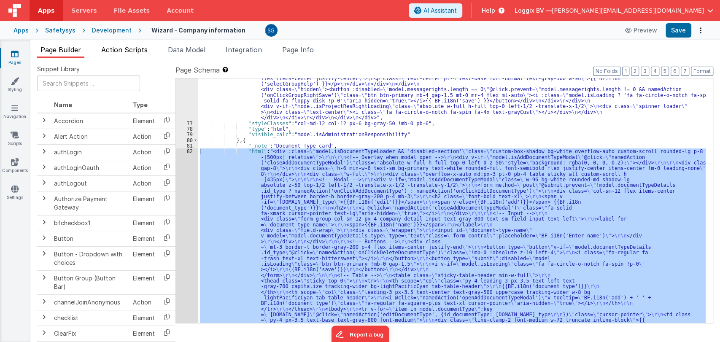
click at [116, 48] on span "Action Scripts" at bounding box center [124, 50] width 46 height 8
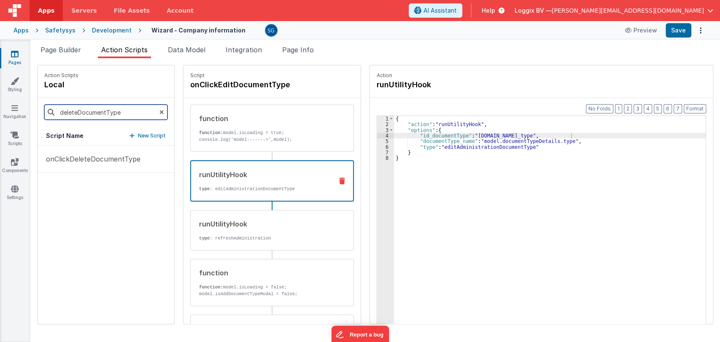
click at [102, 114] on input "deleteDocumentType" at bounding box center [105, 112] width 123 height 15
type input "deleteDocum"
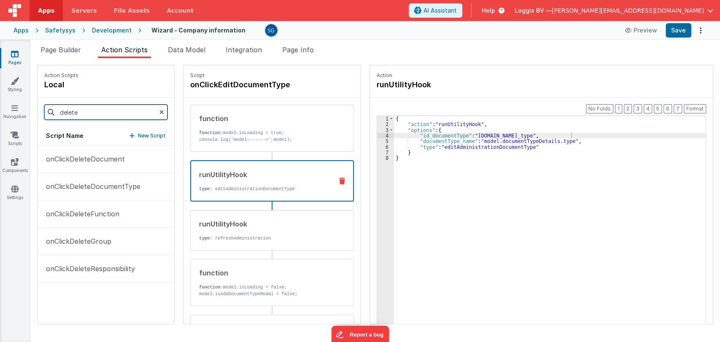
type input "delete"
click at [97, 288] on div "onClickDeleteDocument onClickDeleteDocumentType onClickDeleteFunction onClickDe…" at bounding box center [106, 234] width 137 height 178
click at [108, 111] on input "delete" at bounding box center [105, 112] width 123 height 15
click at [100, 303] on div "onClickDeleteDocument onClickDeleteDocumentType onClickDeleteFunction onClickDe…" at bounding box center [106, 234] width 137 height 178
click at [11, 136] on icon at bounding box center [15, 135] width 8 height 8
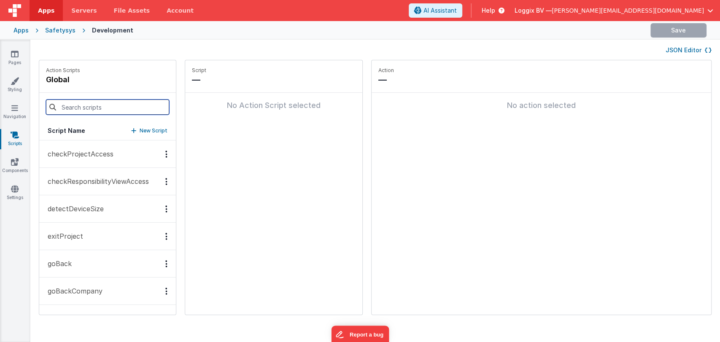
click at [84, 107] on input at bounding box center [107, 107] width 123 height 15
type input "delete"
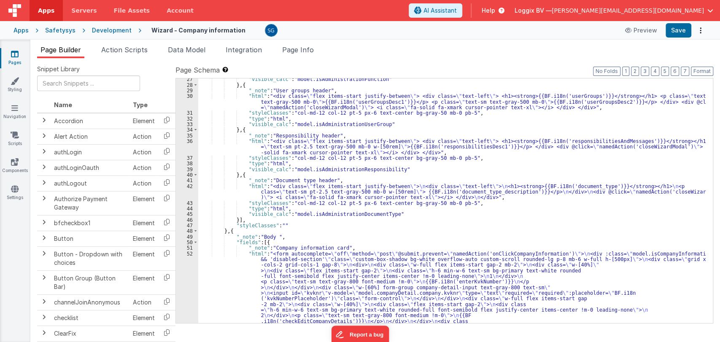
scroll to position [195, 0]
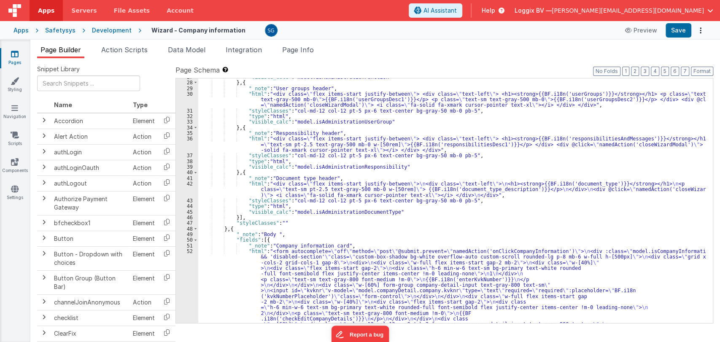
drag, startPoint x: 118, startPoint y: 53, endPoint x: 111, endPoint y: 78, distance: 26.2
click at [118, 52] on span "Action Scripts" at bounding box center [124, 50] width 46 height 8
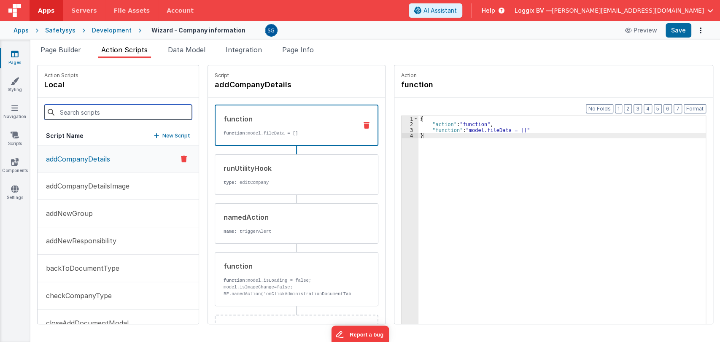
click at [106, 110] on input at bounding box center [118, 112] width 148 height 15
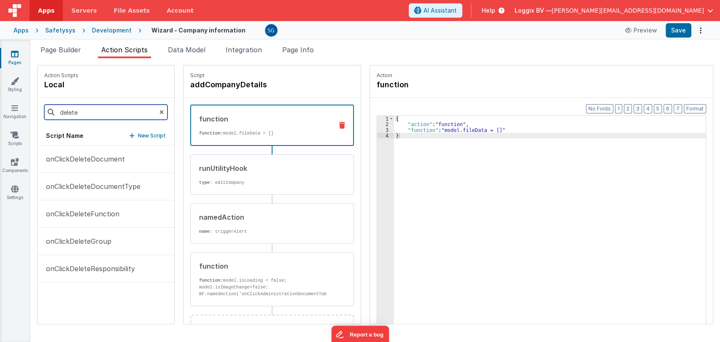
type input "delete"
click at [91, 296] on div "onClickDeleteDocument onClickDeleteDocumentType onClickDeleteFunction onClickDe…" at bounding box center [106, 234] width 137 height 178
click at [83, 161] on p "onClickDeleteDocument" at bounding box center [83, 159] width 84 height 10
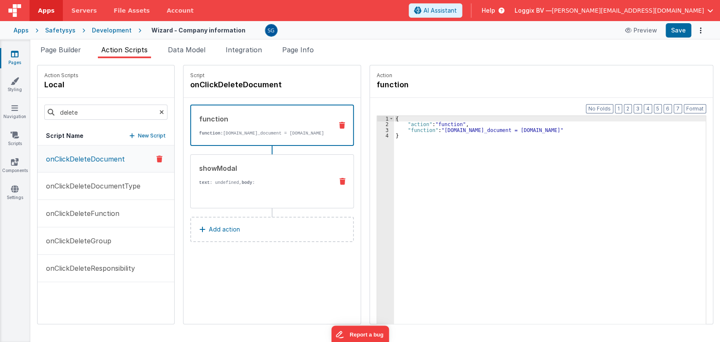
click at [301, 174] on div "showModal text : undefined, body : {{BF.i18n('are_you_sure_delete_document')}}" at bounding box center [259, 181] width 136 height 36
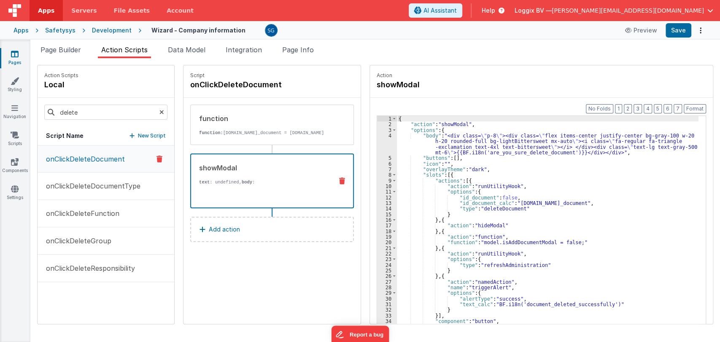
scroll to position [0, 0]
click at [253, 128] on div "function function: model.id_document = model.document.id" at bounding box center [259, 124] width 136 height 23
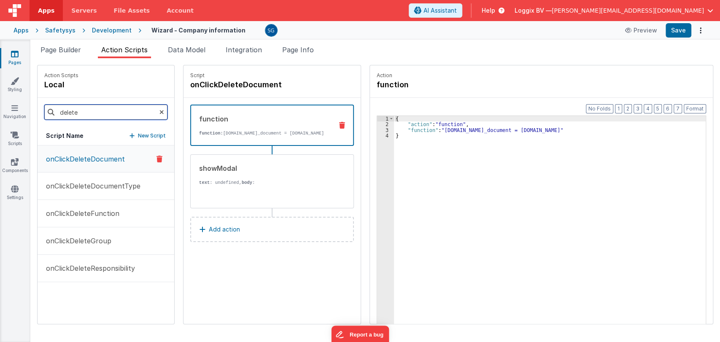
click at [96, 109] on input "delete" at bounding box center [105, 112] width 123 height 15
click at [85, 186] on p "onClickDeleteDocumentType" at bounding box center [91, 186] width 100 height 10
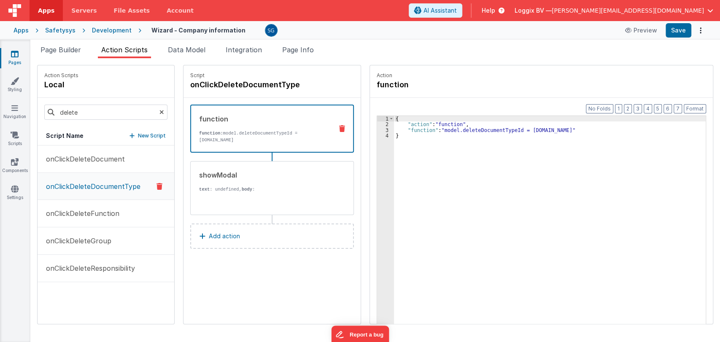
click at [61, 46] on span "Page Builder" at bounding box center [60, 50] width 40 height 8
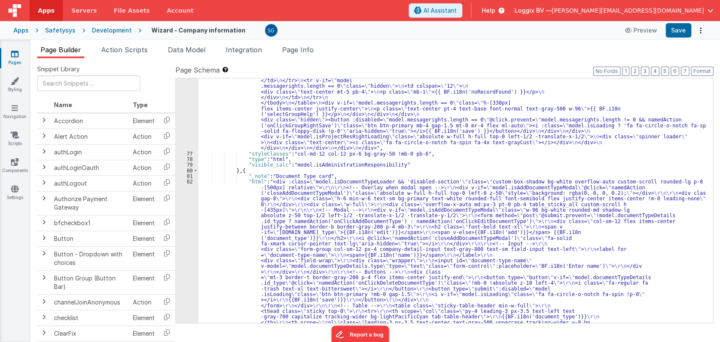
scroll to position [2941, 0]
click at [255, 212] on div ""html" : "<div class= \" custom-box-shadow bg-white overflow-auto custom-scroll…" at bounding box center [451, 149] width 507 height 953
click at [191, 180] on div "82" at bounding box center [187, 294] width 22 height 231
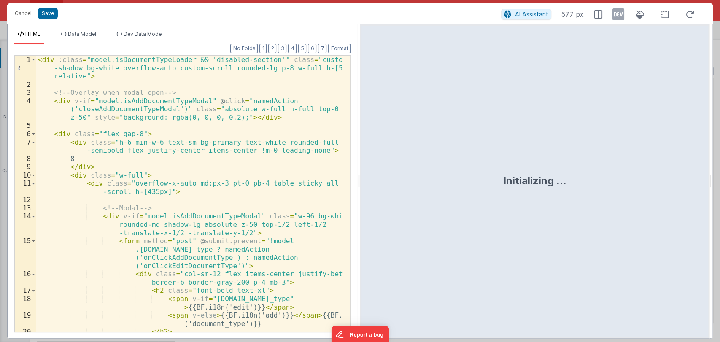
drag, startPoint x: 360, startPoint y: 182, endPoint x: 719, endPoint y: 192, distance: 359.4
click at [719, 192] on html "Cancel Save AI Assistant 577 px HTML Data Model Dev Data Model Format 7 6 5 4 3…" at bounding box center [360, 171] width 720 height 342
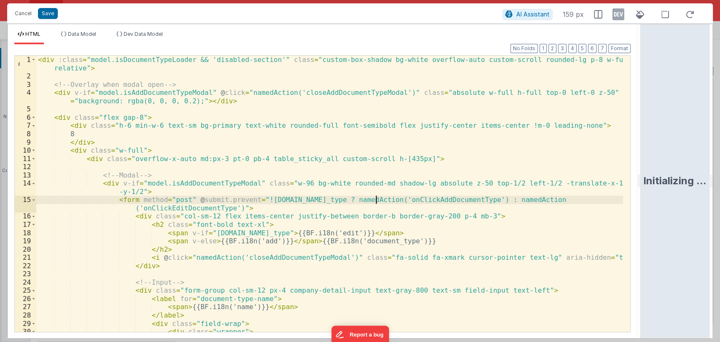
click at [377, 197] on div "< div :class = "model.isDocumentTypeLoader && 'disabled-section'" class = "cust…" at bounding box center [329, 210] width 586 height 309
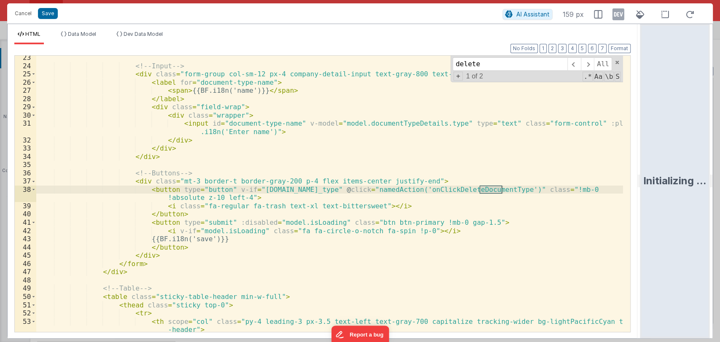
scroll to position [216, 0]
type input "delete"
click at [502, 188] on div "<!-- Input --> < div class = "form-group col-sm-12 px-4 company-detail-input te…" at bounding box center [329, 194] width 586 height 276
click at [502, 188] on div "<!-- Input --> < div class = "form-group col-sm-12 px-4 company-detail-input te…" at bounding box center [329, 200] width 586 height 293
click at [617, 63] on span at bounding box center [617, 62] width 6 height 6
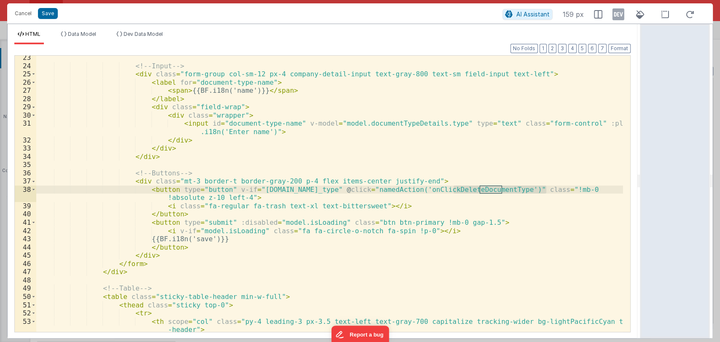
click at [457, 190] on div "<!-- Input --> < div class = "form-group col-sm-12 px-4 company-detail-input te…" at bounding box center [329, 194] width 586 height 276
click at [458, 189] on div "<!-- Input --> < div class = "form-group col-sm-12 px-4 company-detail-input te…" at bounding box center [329, 200] width 586 height 293
click at [459, 189] on div "<!-- Input --> < div class = "form-group col-sm-12 px-4 company-detail-input te…" at bounding box center [329, 200] width 586 height 293
click at [20, 12] on button "Cancel" at bounding box center [23, 14] width 25 height 12
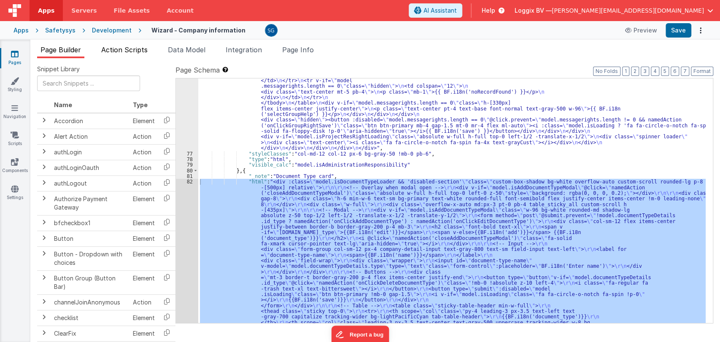
click at [113, 48] on span "Action Scripts" at bounding box center [124, 50] width 46 height 8
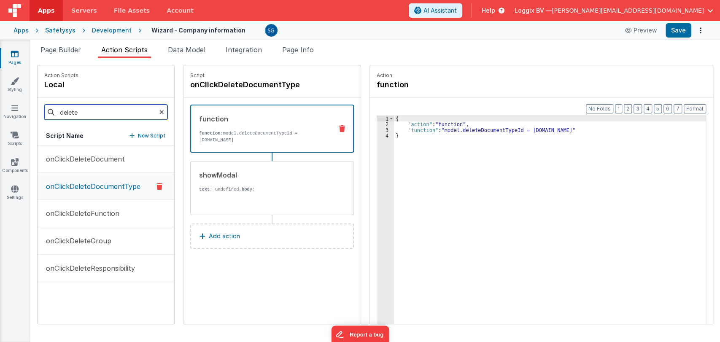
click at [103, 112] on input "delete" at bounding box center [105, 112] width 123 height 15
paste input "onClickDeleteDocumentTyp"
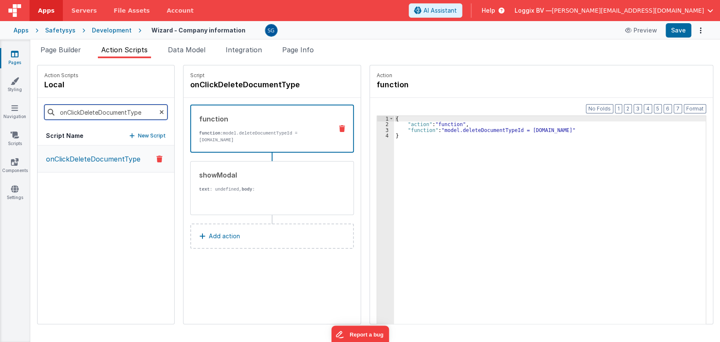
type input "onClickDeleteDocumentType"
click at [100, 159] on p "onClickDeleteDocumentType" at bounding box center [91, 159] width 100 height 10
click at [89, 160] on p "onClickDeleteDocumentType" at bounding box center [91, 159] width 100 height 10
click at [191, 173] on div "showModal text : undefined, body : {{BF.i18n('are_you_sure_you_want_to_delete_t…" at bounding box center [259, 188] width 136 height 36
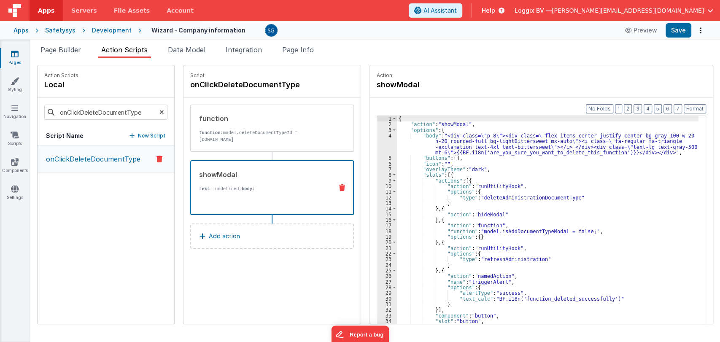
click at [112, 160] on p "onClickDeleteDocumentType" at bounding box center [91, 159] width 100 height 10
drag, startPoint x: 113, startPoint y: 160, endPoint x: 225, endPoint y: 148, distance: 112.8
click at [112, 160] on p "onClickDeleteDocumentType" at bounding box center [91, 159] width 100 height 10
click at [224, 133] on p "function: model.deleteDocumentTypeId = model.documentTypeDetails.id" at bounding box center [262, 135] width 127 height 13
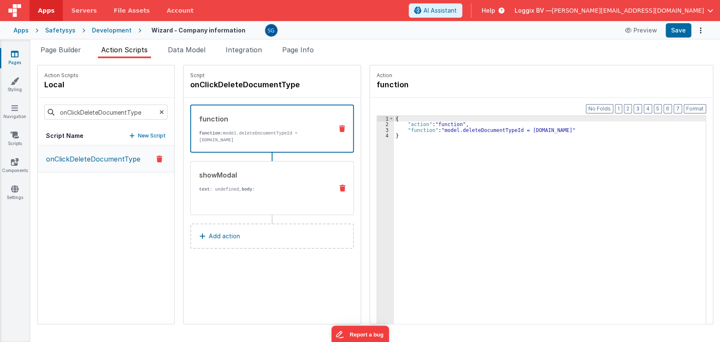
click at [265, 178] on div "showModal" at bounding box center [262, 175] width 127 height 10
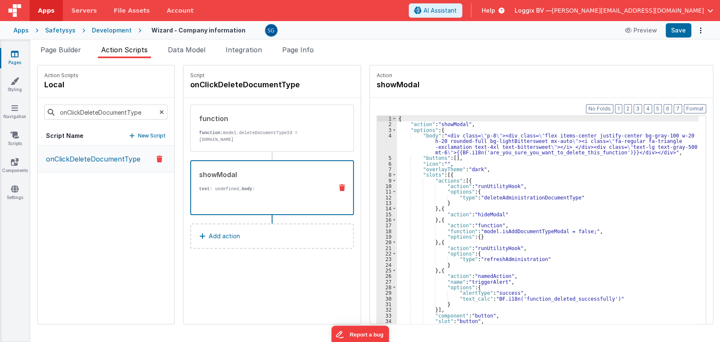
click at [159, 113] on icon at bounding box center [161, 112] width 5 height 29
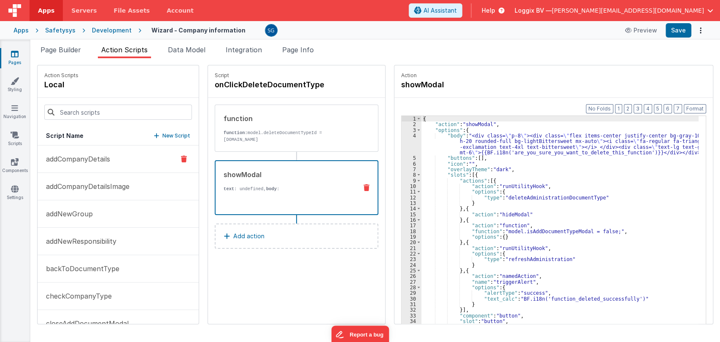
click at [124, 155] on button "addCompanyDetails" at bounding box center [118, 158] width 161 height 27
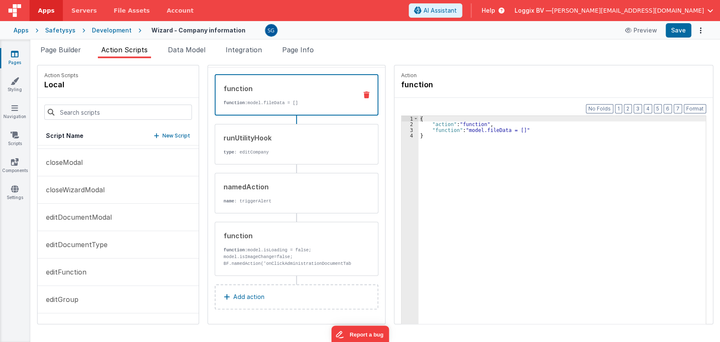
scroll to position [245, 0]
click at [91, 112] on input at bounding box center [118, 112] width 148 height 15
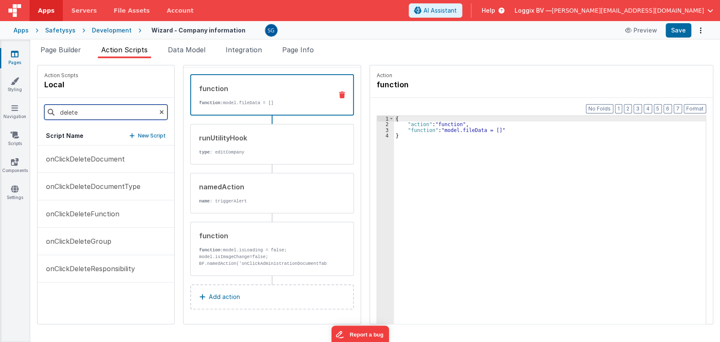
scroll to position [0, 0]
type input "delete"
click at [86, 217] on p "onClickDeleteFunction" at bounding box center [80, 214] width 78 height 10
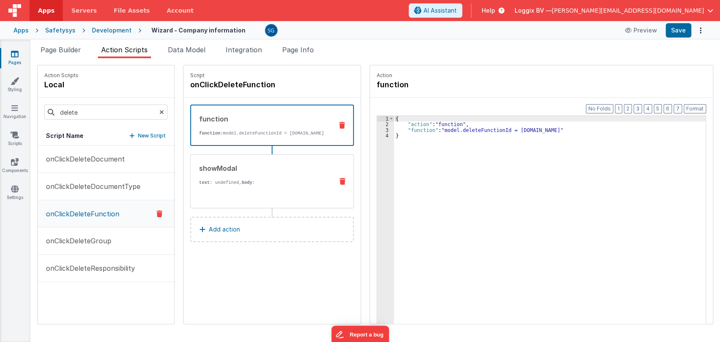
click at [247, 181] on div "showModal text : undefined, body : {{BF.i18n('are_you_sure_you_want_to_delete_t…" at bounding box center [259, 181] width 136 height 36
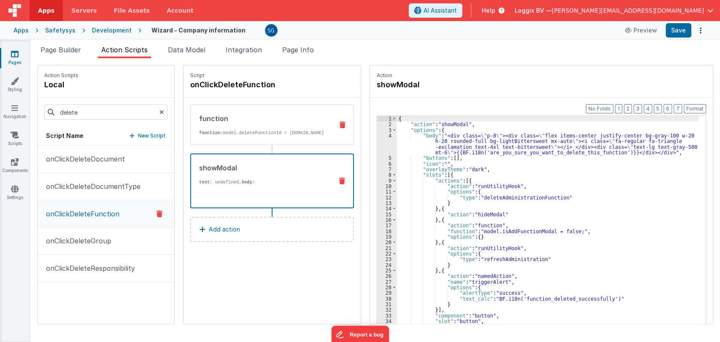
click at [241, 136] on p "function: model.deleteFunctionId = model.functionDetails.id" at bounding box center [262, 132] width 127 height 7
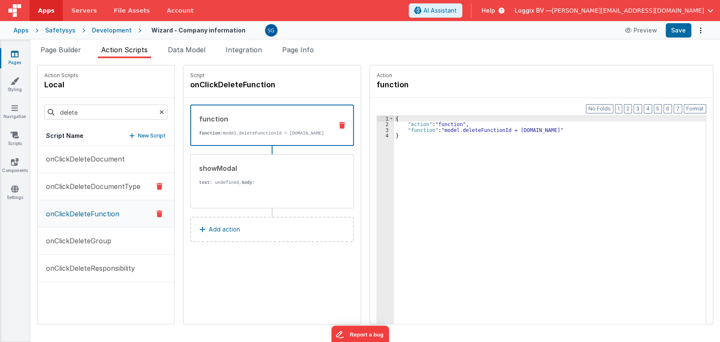
click at [92, 191] on button "onClickDeleteDocumentType" at bounding box center [106, 186] width 137 height 27
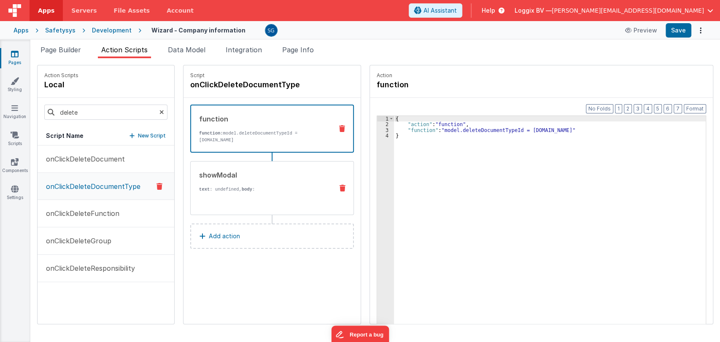
click at [249, 186] on p "text : undefined, body :" at bounding box center [262, 189] width 127 height 7
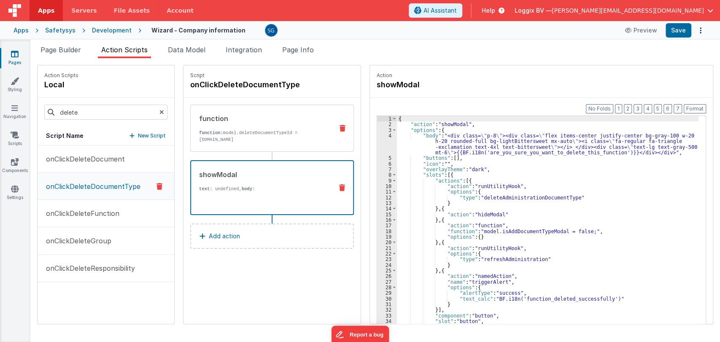
click at [247, 136] on p "function: model.deleteDocumentTypeId = model.documentTypeDetails.id" at bounding box center [262, 135] width 127 height 13
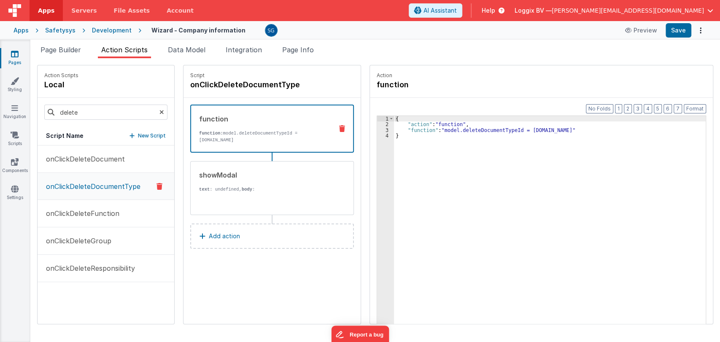
click at [484, 129] on div "{ "action" : "function" , "function" : "model.deleteDocumentTypeId = model.docu…" at bounding box center [550, 238] width 312 height 245
click at [331, 126] on button at bounding box center [342, 128] width 22 height 7
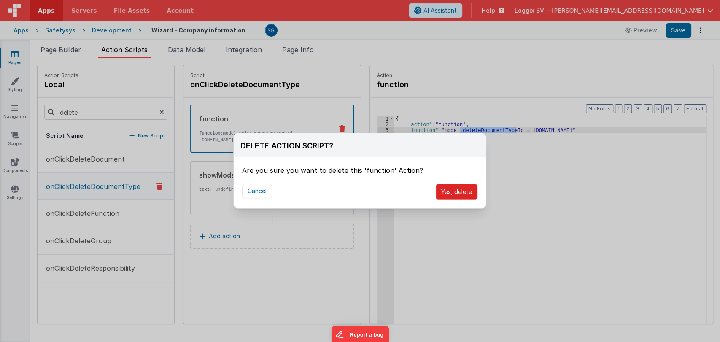
click at [449, 196] on button "Yes, delete" at bounding box center [457, 192] width 42 height 16
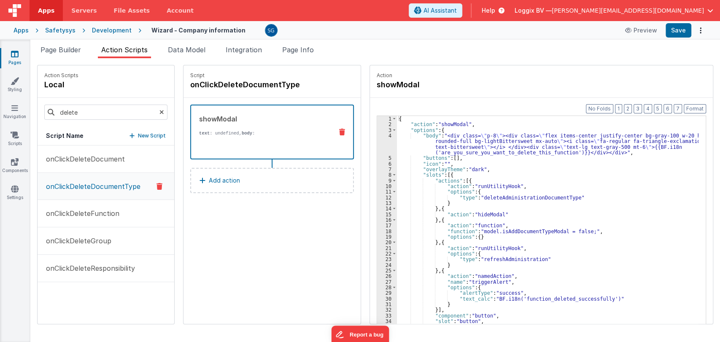
click at [299, 135] on p "text : undefined, body :" at bounding box center [262, 133] width 127 height 7
click at [532, 192] on div "{ "action" : "showModal" , "options" : { "body" : "<div class= \" p-8 \" ><div …" at bounding box center [552, 238] width 310 height 245
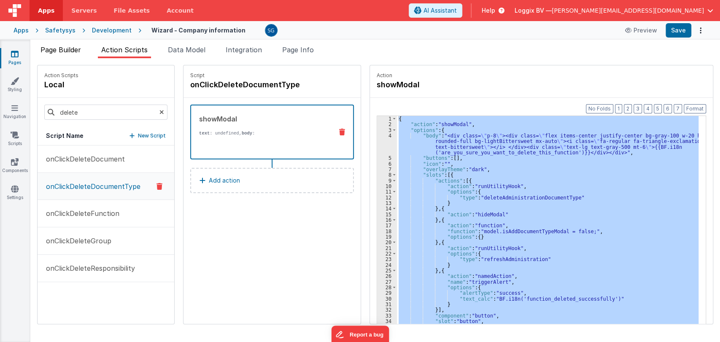
click at [72, 48] on span "Page Builder" at bounding box center [60, 50] width 40 height 8
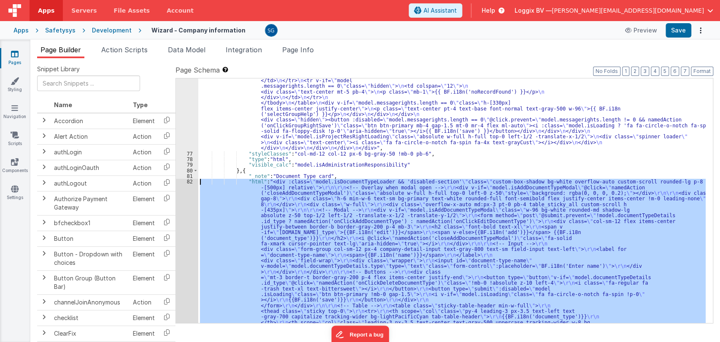
click at [189, 181] on div "82" at bounding box center [187, 294] width 22 height 231
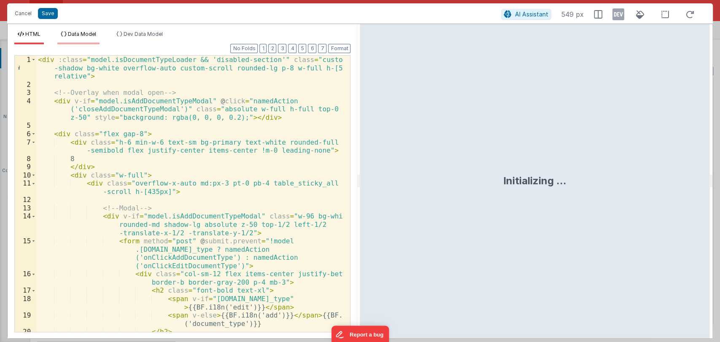
click at [84, 32] on span "Data Model" at bounding box center [82, 34] width 28 height 6
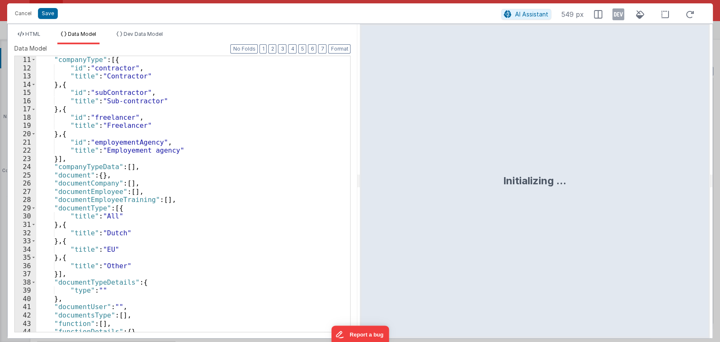
scroll to position [83, 0]
click at [100, 281] on div ""companyType" : [{ "id" : "contractor" , "title" : "Contractor" } , { "id" : "s…" at bounding box center [189, 202] width 307 height 292
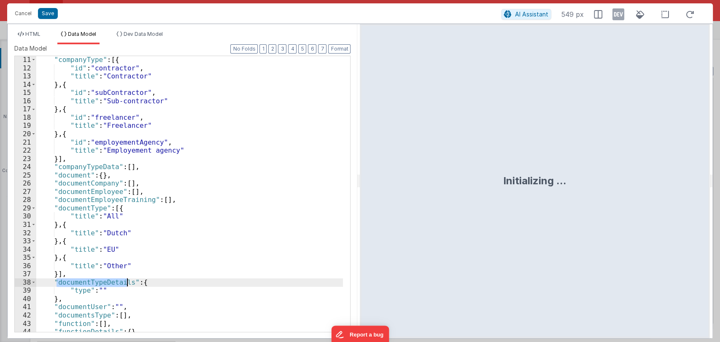
click at [100, 281] on div ""companyType" : [{ "id" : "contractor" , "title" : "Contractor" } , { "id" : "s…" at bounding box center [189, 202] width 307 height 292
click at [27, 31] on span "HTML" at bounding box center [32, 34] width 15 height 6
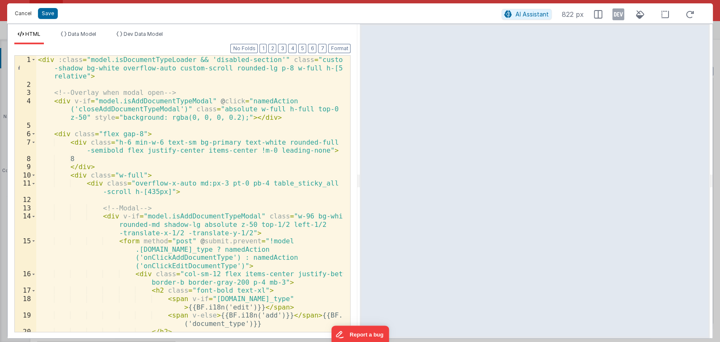
click at [26, 15] on button "Cancel" at bounding box center [23, 14] width 25 height 12
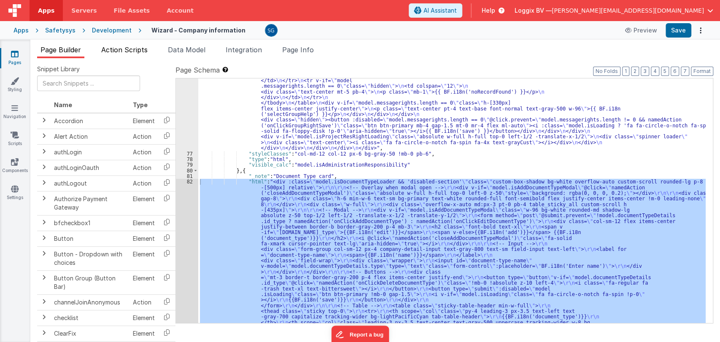
click at [122, 47] on span "Action Scripts" at bounding box center [124, 50] width 46 height 8
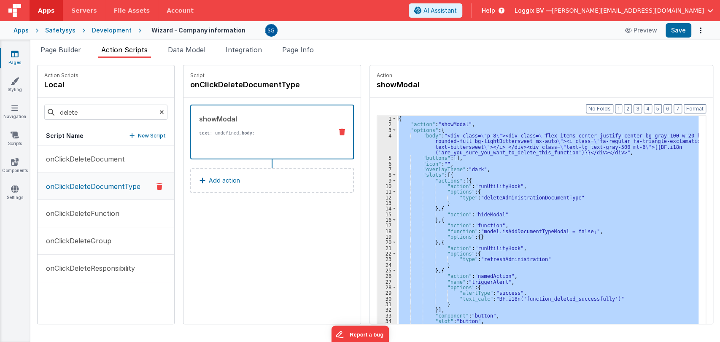
click at [452, 202] on div "{ "action" : "showModal" , "options" : { "body" : "<div class= \" p-8 \" ><div …" at bounding box center [547, 233] width 301 height 234
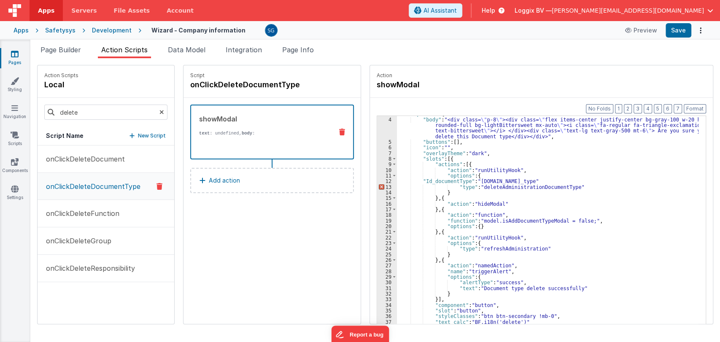
scroll to position [13, 0]
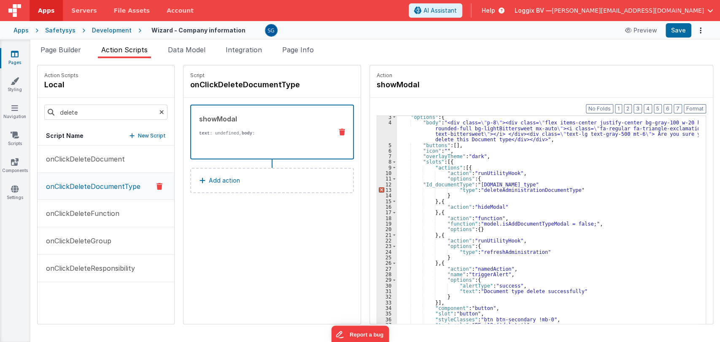
click at [449, 196] on div ""options" : { "body" : "<div class= \" p-8 \" ><div class= \" flex items-center…" at bounding box center [552, 236] width 310 height 245
click at [562, 184] on div ""options" : { "body" : "<div class= \" p-8 \" ><div class= \" flex items-center…" at bounding box center [552, 236] width 310 height 245
click at [691, 110] on button "Format" at bounding box center [694, 108] width 22 height 9
click at [698, 106] on button "Format" at bounding box center [694, 108] width 22 height 9
click at [417, 183] on div ""options" : { "body" : "<div class= \" p-8 \" ><div class= \" flex items-center…" at bounding box center [552, 236] width 310 height 245
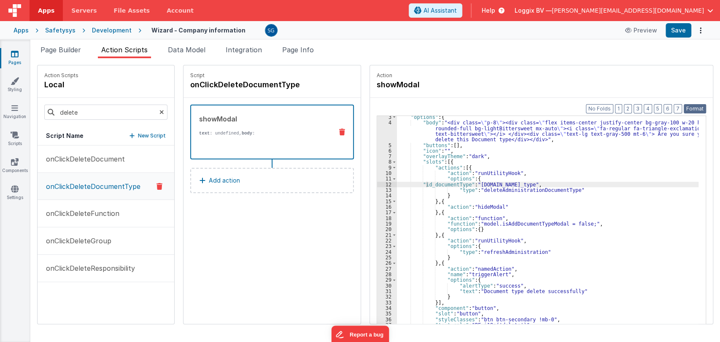
click at [697, 107] on button "Format" at bounding box center [694, 108] width 22 height 9
click at [681, 35] on button "Save" at bounding box center [678, 30] width 26 height 14
click at [536, 247] on div ""options" : { "body" : "<div class= \" p-8 \" ><div class= \" flex items-center…" at bounding box center [552, 236] width 310 height 245
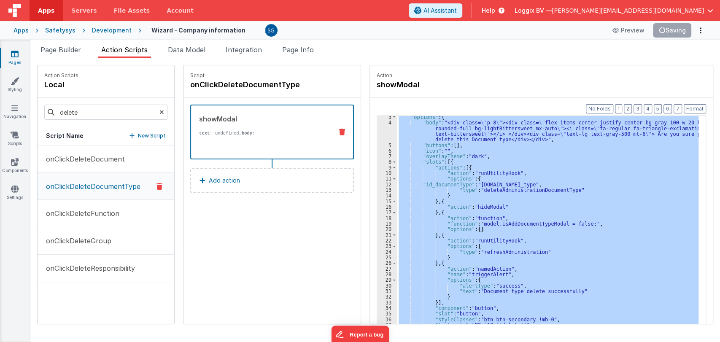
click at [263, 217] on div "Script onClickDeleteDocumentType showModal text : undefined, body : Are you sur…" at bounding box center [271, 194] width 177 height 258
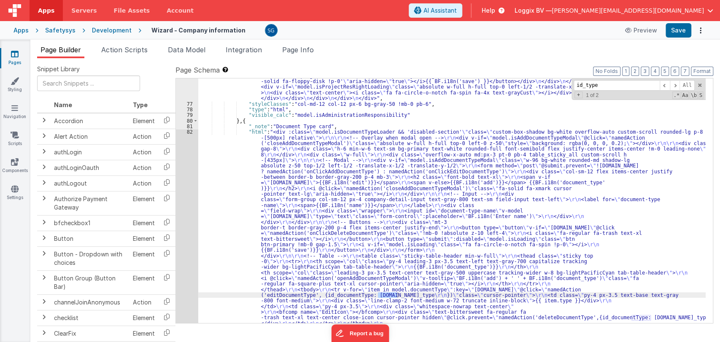
scroll to position [2990, 0]
click at [288, 138] on div ""html" : "<div class= \" custom-box-shadow bg-white overflow-auto custom-scroll…" at bounding box center [451, 96] width 507 height 947
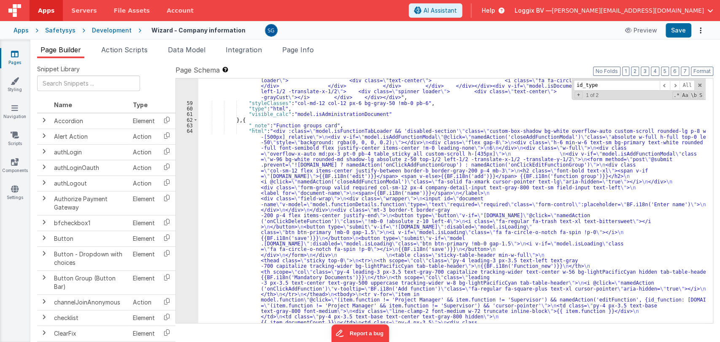
scroll to position [1525, 0]
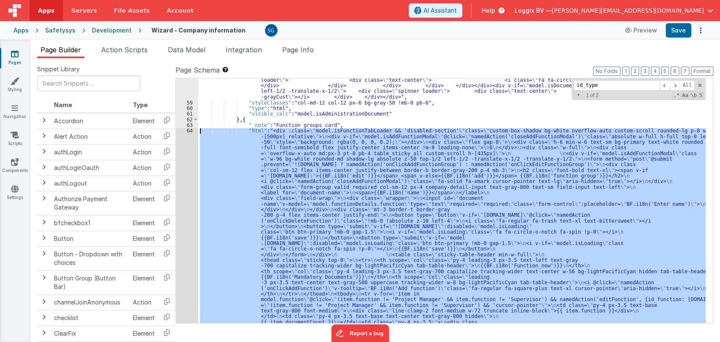
click at [191, 129] on div "64" at bounding box center [187, 254] width 22 height 253
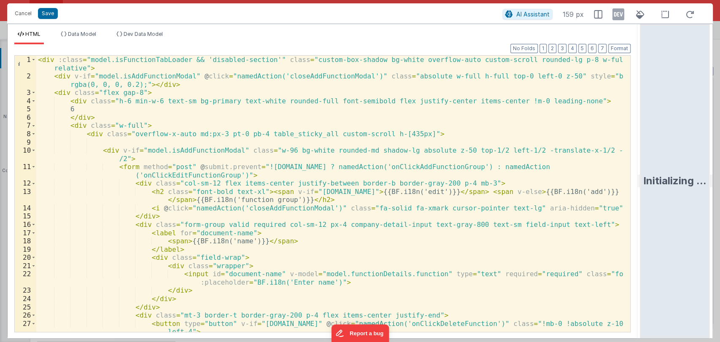
drag, startPoint x: 359, startPoint y: 180, endPoint x: 719, endPoint y: 201, distance: 360.7
click at [719, 201] on html "Cancel Save AI Assistant 159 px HTML Data Model Dev Data Model Format 7 6 5 4 3…" at bounding box center [360, 171] width 720 height 342
click at [552, 246] on div "< div :class = "model.isFunctionTabLoader && 'disabled-section'" class = "custo…" at bounding box center [329, 206] width 586 height 301
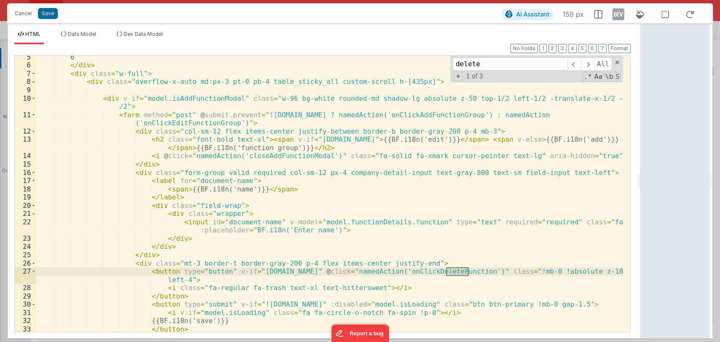
scroll to position [54, 0]
type input "delete"
click at [309, 271] on div "6 </ div > < div class = "w-full" > < div class = "overflow-x-auto md:px-3 pt-0…" at bounding box center [329, 197] width 586 height 293
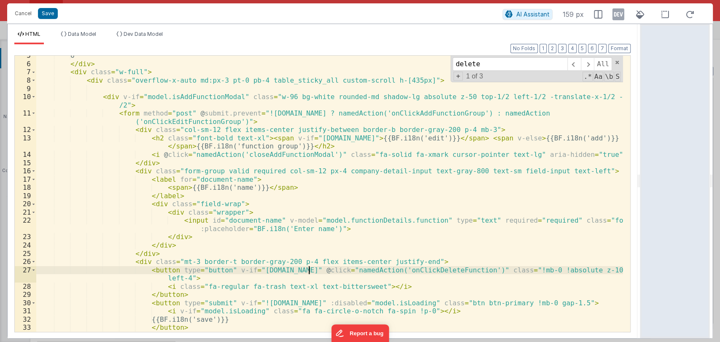
click at [309, 271] on div "6 </ div > < div class = "w-full" > < div class = "overflow-x-auto md:px-3 pt-0…" at bounding box center [329, 197] width 586 height 293
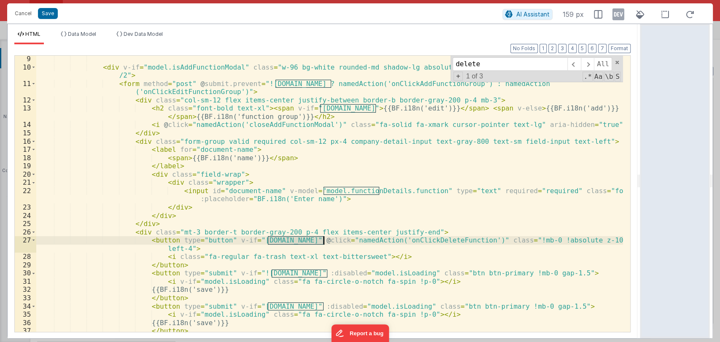
scroll to position [85, 0]
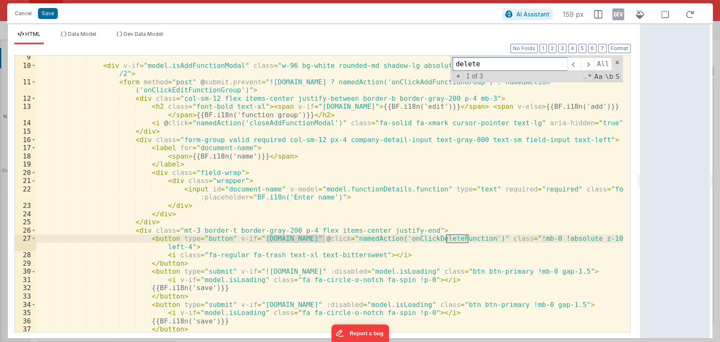
click at [522, 64] on input "delete" at bounding box center [509, 63] width 115 height 13
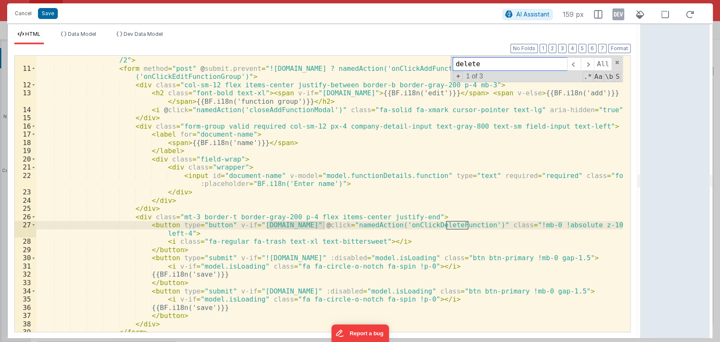
scroll to position [98, 0]
click at [299, 226] on div "< div v-if = "model.isAddFunctionModal" class = "w-96 bg-white rounded-md shado…" at bounding box center [329, 194] width 586 height 276
click at [299, 226] on div "< div v-if = "model.isAddFunctionModal" class = "w-96 bg-white rounded-md shado…" at bounding box center [329, 198] width 586 height 301
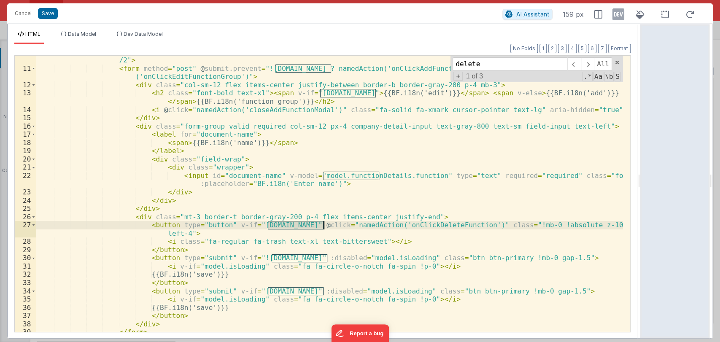
click at [303, 226] on div "< div v-if = "model.isAddFunctionModal" class = "w-96 bg-white rounded-md shado…" at bounding box center [329, 194] width 586 height 276
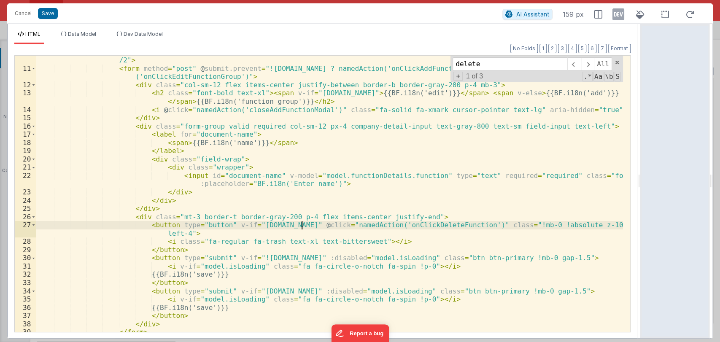
click at [303, 226] on div "< div v-if = "model.isAddFunctionModal" class = "w-96 bg-white rounded-md shado…" at bounding box center [329, 198] width 586 height 301
click at [588, 62] on span at bounding box center [587, 63] width 13 height 13
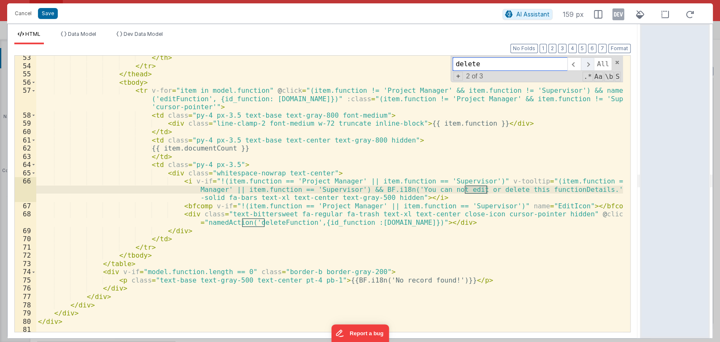
scroll to position [522, 0]
click at [588, 62] on span at bounding box center [587, 63] width 13 height 13
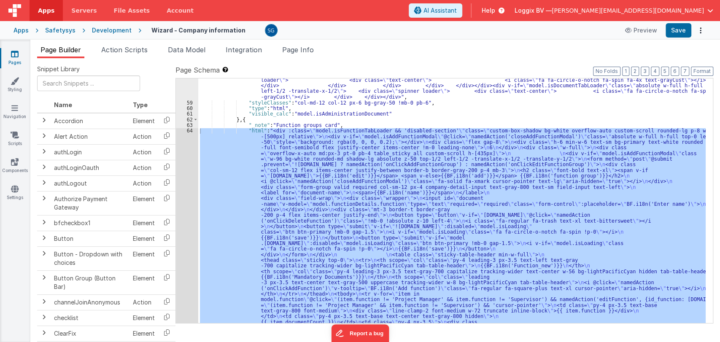
click at [292, 143] on div ""html" : "<div :class= \" model.isDocumentTabLoader && 'disabled-section' \" cl…" at bounding box center [451, 200] width 507 height 245
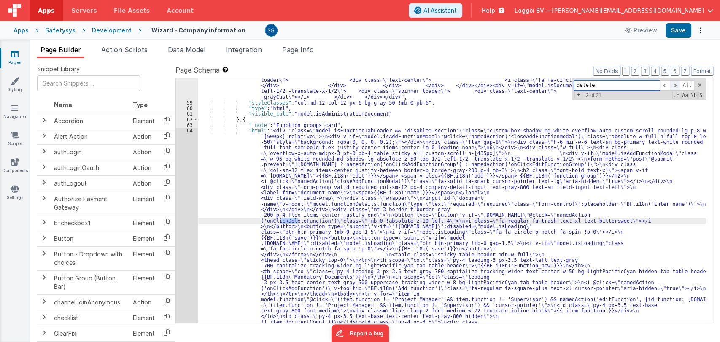
type input "delete"
click at [674, 85] on span at bounding box center [675, 85] width 10 height 11
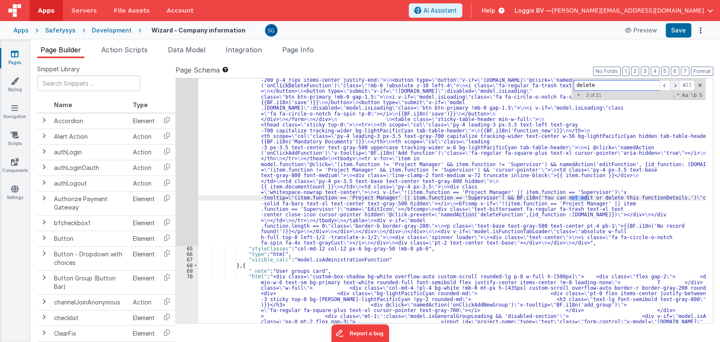
scroll to position [1660, 0]
click at [677, 86] on span at bounding box center [675, 85] width 10 height 11
click at [119, 48] on span "Action Scripts" at bounding box center [124, 50] width 46 height 8
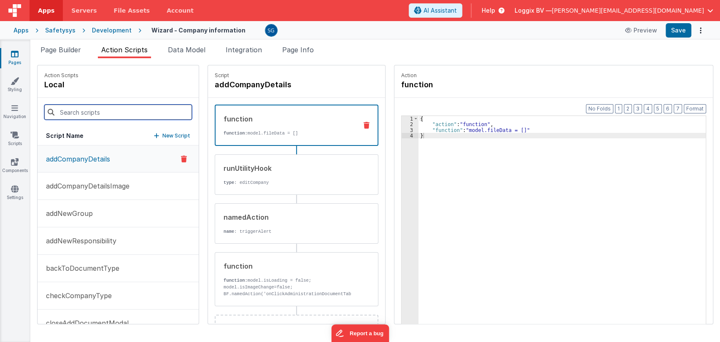
click at [89, 119] on input at bounding box center [118, 112] width 148 height 15
paste input "deleteFunction"
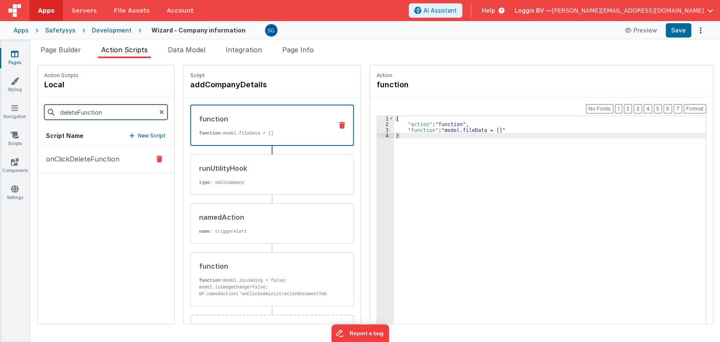
type input "deleteFunction"
click at [91, 154] on p "onClickDeleteFunction" at bounding box center [80, 159] width 78 height 10
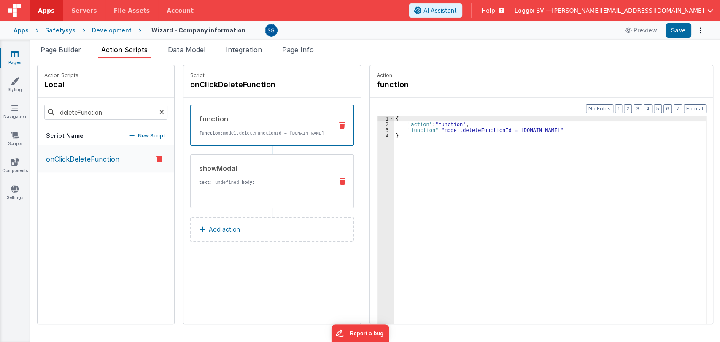
click at [219, 186] on p "text : undefined, body :" at bounding box center [262, 182] width 127 height 7
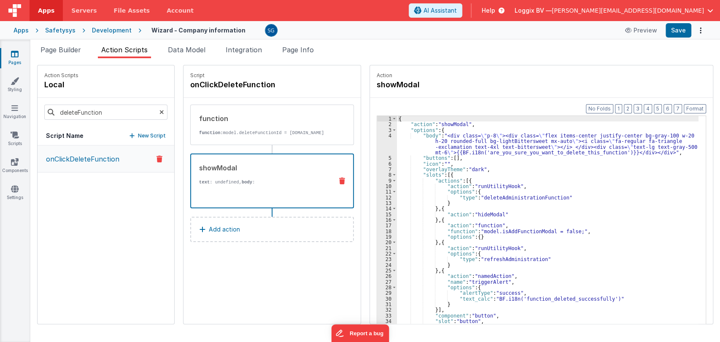
scroll to position [0, 0]
click at [490, 173] on div "{ "action" : "showModal" , "options" : { "body" : "<div class= \" p-8 \" ><div …" at bounding box center [547, 238] width 301 height 245
click at [486, 169] on div "{ "action" : "showModal" , "options" : { "body" : "<div class= \" p-8 \" ><div …" at bounding box center [547, 238] width 301 height 245
click at [187, 49] on span "Data Model" at bounding box center [187, 50] width 38 height 8
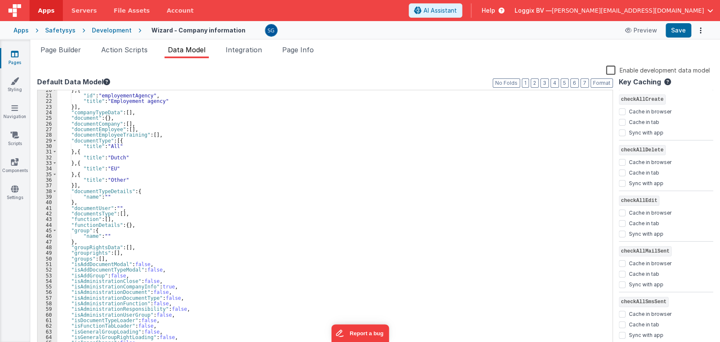
scroll to position [110, 0]
click at [94, 224] on div "} , { "id" : "employementAgency" , "title" : "Employement agency" }] , "company…" at bounding box center [331, 222] width 548 height 270
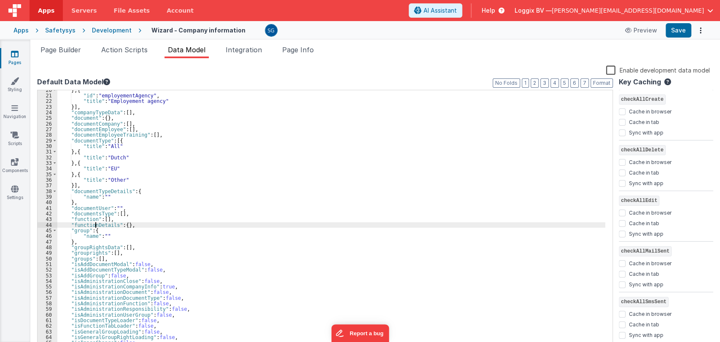
click at [94, 224] on div "} , { "id" : "employementAgency" , "title" : "Employement agency" }] , "company…" at bounding box center [331, 222] width 548 height 270
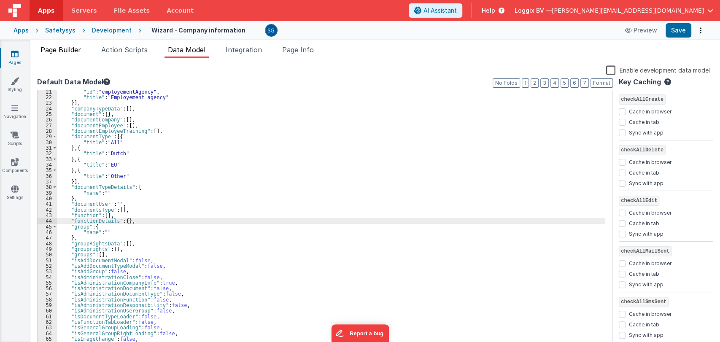
click at [75, 51] on span "Page Builder" at bounding box center [60, 50] width 40 height 8
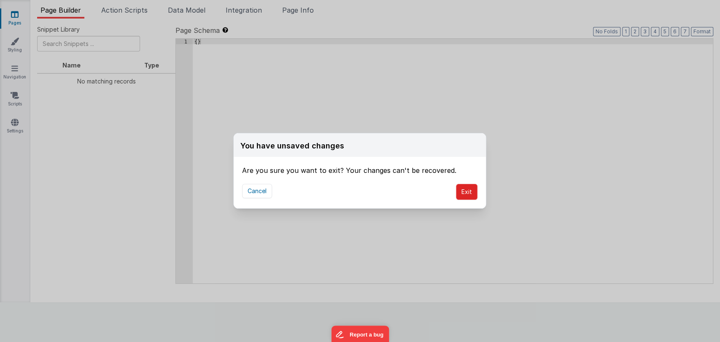
click at [459, 188] on button "Exit" at bounding box center [467, 192] width 22 height 16
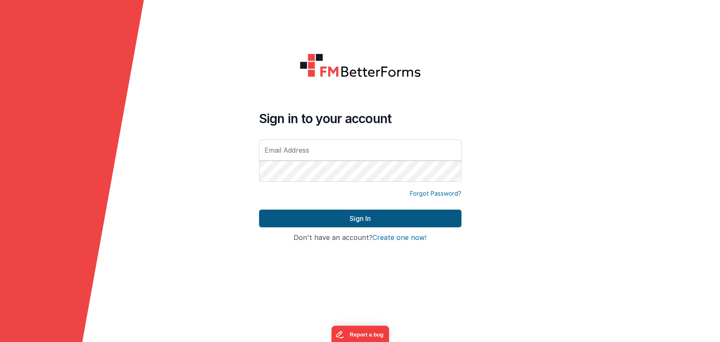
type input "[PERSON_NAME][EMAIL_ADDRESS][DOMAIN_NAME]"
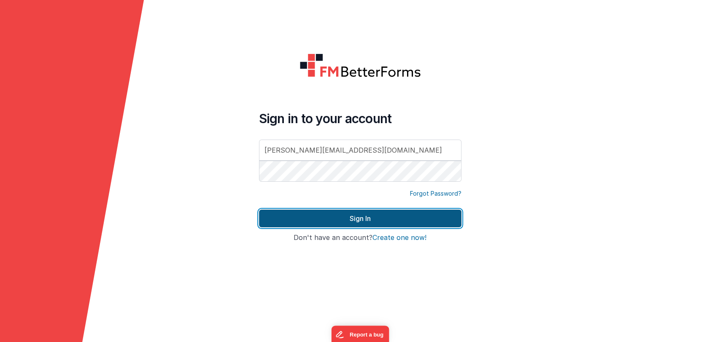
click at [351, 223] on button "Sign In" at bounding box center [360, 219] width 202 height 18
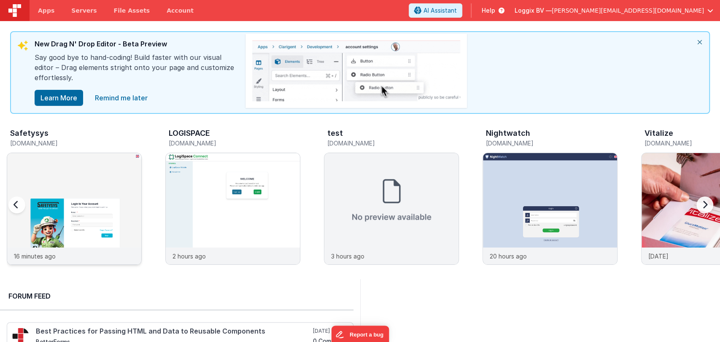
click at [77, 205] on img at bounding box center [74, 220] width 134 height 134
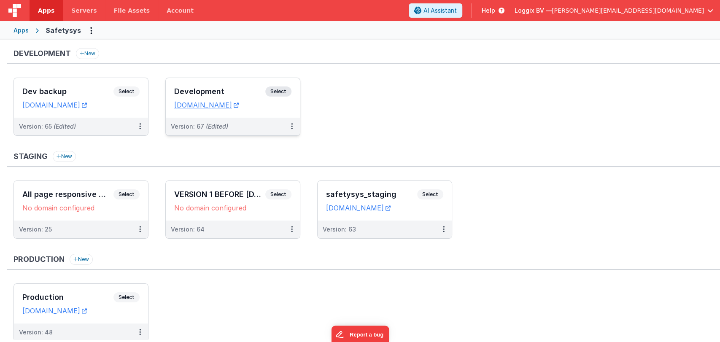
click at [231, 89] on h3 "Development" at bounding box center [219, 91] width 91 height 8
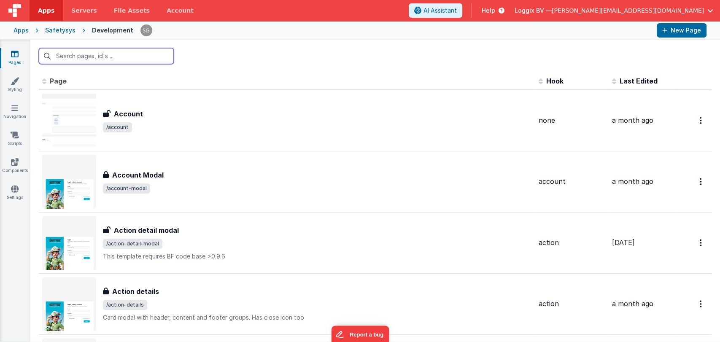
click at [90, 58] on input "text" at bounding box center [106, 56] width 135 height 16
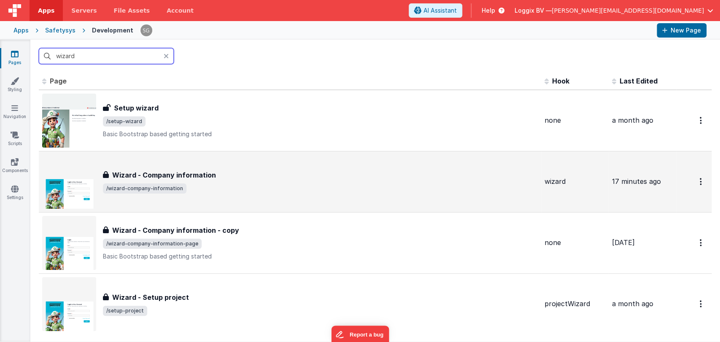
type input "wizard"
click at [214, 185] on span "/wizard-company-information" at bounding box center [320, 188] width 435 height 10
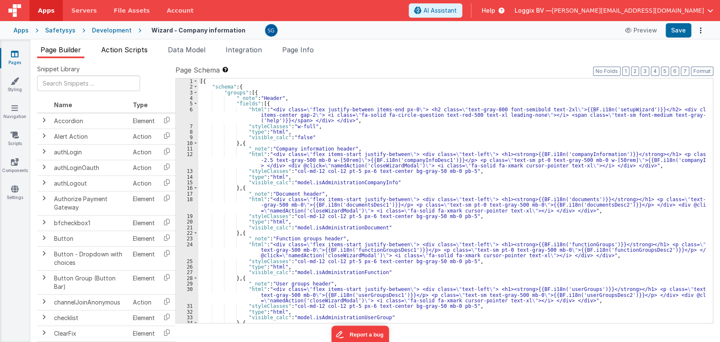
click at [126, 45] on li "Action Scripts" at bounding box center [124, 51] width 53 height 13
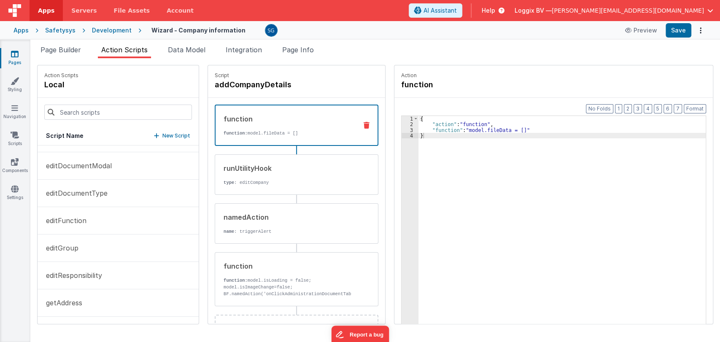
scroll to position [294, 0]
click at [84, 188] on p "editDocumentType" at bounding box center [74, 193] width 67 height 10
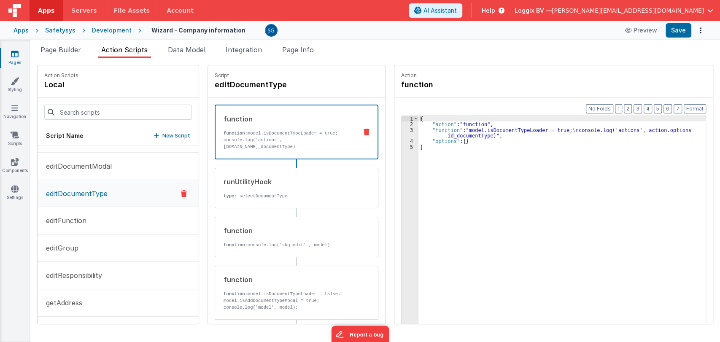
scroll to position [295, 0]
click at [463, 135] on div "{ "action" : "function" , "function" : "model.isDocumentTypeLoader = true; \n c…" at bounding box center [563, 238] width 290 height 245
click at [490, 153] on div "{ "action" : "function" , "function" : "model.isDocumentTypeLoader = true; \n c…" at bounding box center [563, 238] width 290 height 245
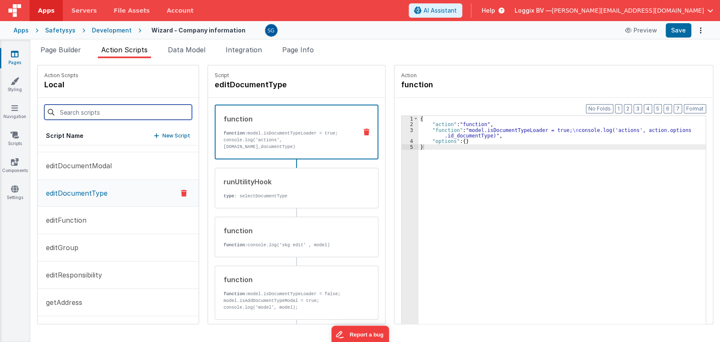
click at [61, 110] on input at bounding box center [118, 112] width 148 height 15
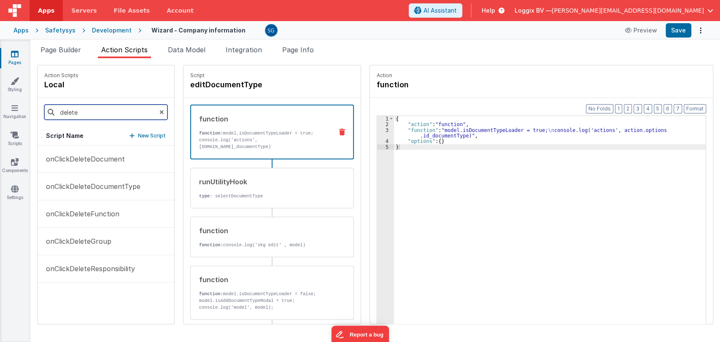
scroll to position [0, 0]
type input "delete"
click at [81, 291] on div "onClickDeleteDocument onClickDeleteDocumentType onClickDeleteFunction onClickDe…" at bounding box center [106, 234] width 137 height 178
click at [101, 186] on p "onClickDeleteDocumentType" at bounding box center [91, 186] width 100 height 10
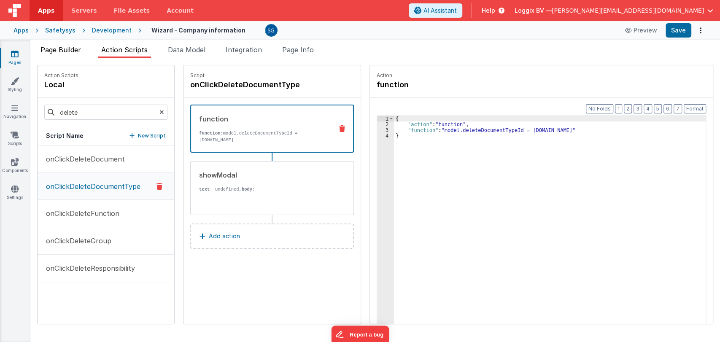
click at [65, 51] on span "Page Builder" at bounding box center [60, 50] width 40 height 8
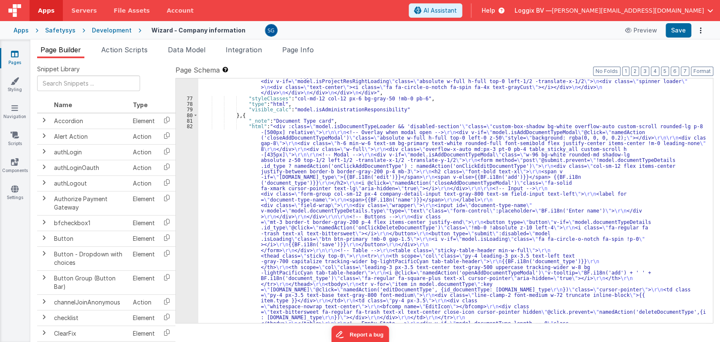
scroll to position [2996, 0]
click at [229, 137] on div ""html" : "<div class= \" custom-box-shadow bg-white overflow-auto custom-scroll…" at bounding box center [451, 94] width 507 height 953
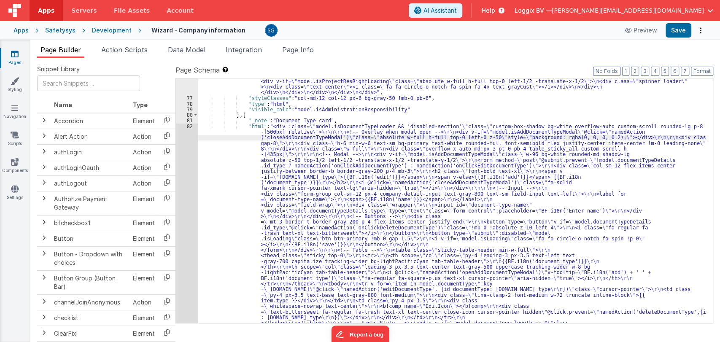
click at [188, 126] on div "82" at bounding box center [187, 239] width 22 height 231
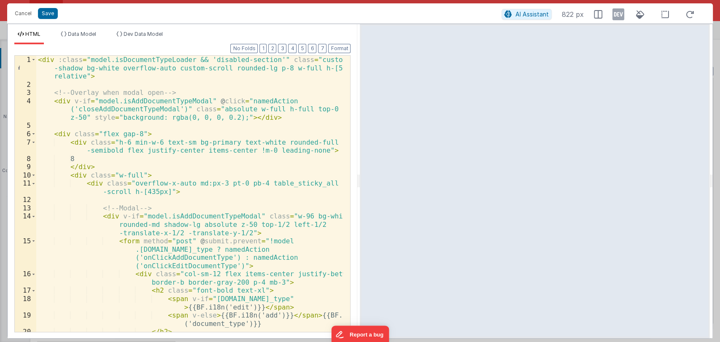
drag, startPoint x: 358, startPoint y: 174, endPoint x: 570, endPoint y: 194, distance: 213.5
click at [570, 194] on html "Cancel Save AI Assistant 822 px HTML Data Model Dev Data Model Format 7 6 5 4 3…" at bounding box center [360, 171] width 720 height 342
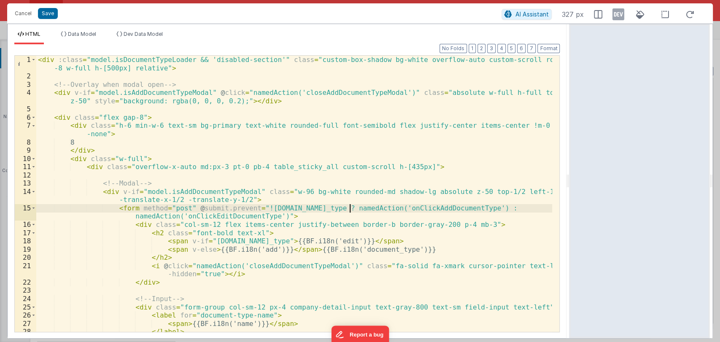
click at [350, 204] on div "< div :class = "model.isDocumentTypeLoader && 'disabled-section'" class = "cust…" at bounding box center [294, 206] width 516 height 301
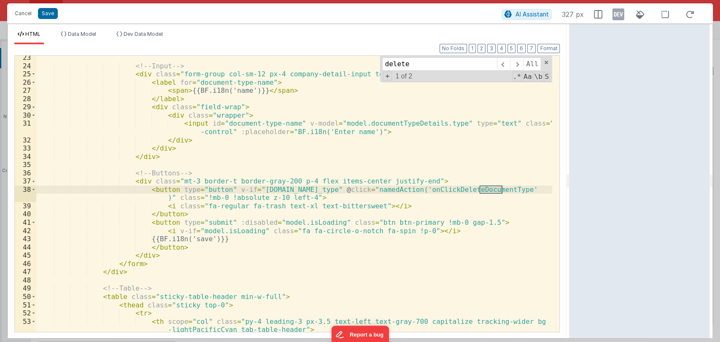
scroll to position [233, 0]
type input "delete"
click at [482, 188] on div "<!-- Input --> < div class = "form-group col-sm-12 px-4 company-detail-input te…" at bounding box center [294, 194] width 516 height 276
click at [482, 189] on div "<!-- Input --> < div class = "form-group col-sm-12 px-4 company-detail-input te…" at bounding box center [294, 200] width 516 height 293
click at [27, 11] on button "Cancel" at bounding box center [23, 14] width 25 height 12
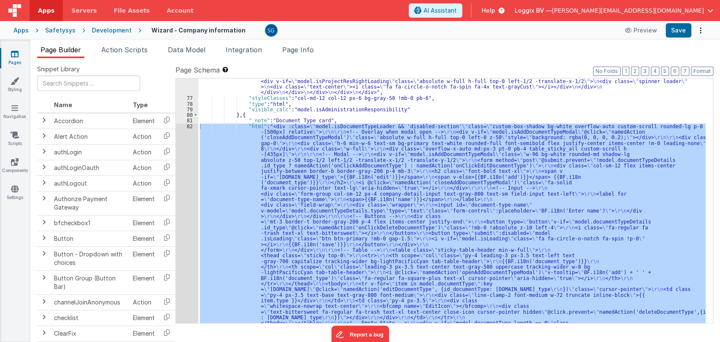
click at [132, 48] on div at bounding box center [360, 171] width 720 height 342
click at [131, 48] on span "Action Scripts" at bounding box center [124, 50] width 46 height 8
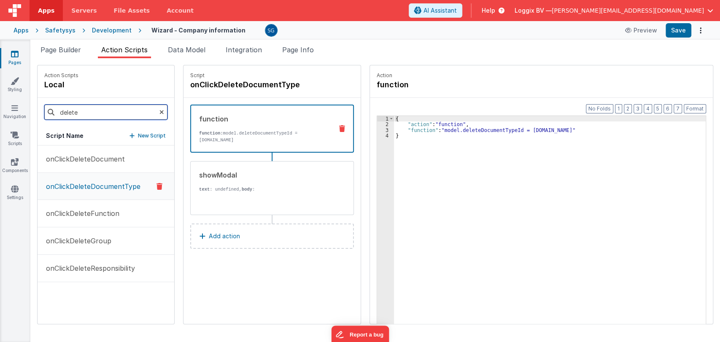
click at [109, 116] on input "delete" at bounding box center [105, 112] width 123 height 15
paste input "onClickDeleteDocumentTyp"
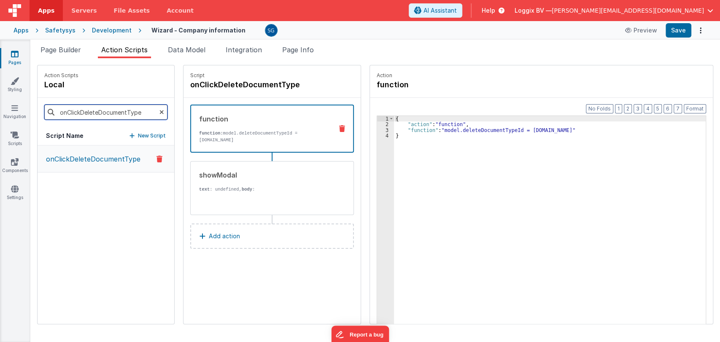
type input "onClickDeleteDocumentType"
click at [85, 159] on p "onClickDeleteDocumentType" at bounding box center [91, 159] width 100 height 10
click at [339, 130] on icon at bounding box center [342, 128] width 6 height 7
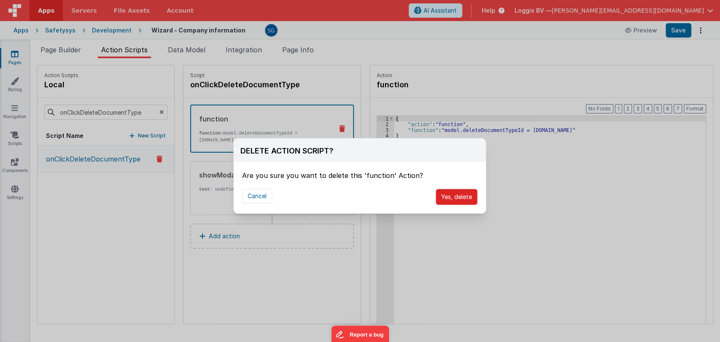
click at [449, 199] on button "Yes, delete" at bounding box center [457, 197] width 42 height 16
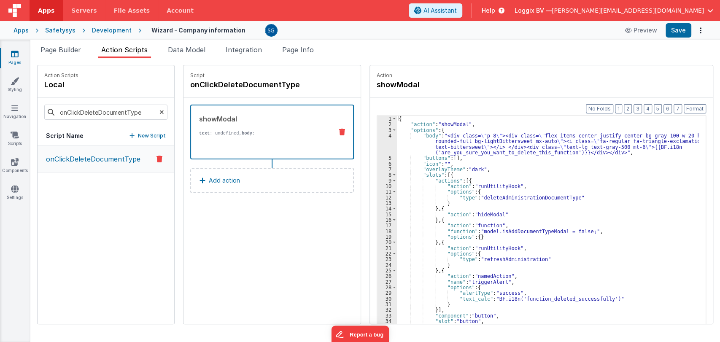
click at [249, 124] on div "showModal text : undefined, body : {{BF.i18n('are_you_sure_you_want_to_delete_t…" at bounding box center [258, 132] width 135 height 36
click at [433, 204] on div "{ "action" : "showModal" , "options" : { "body" : "<div class= \" p-8 \" ><div …" at bounding box center [552, 238] width 310 height 245
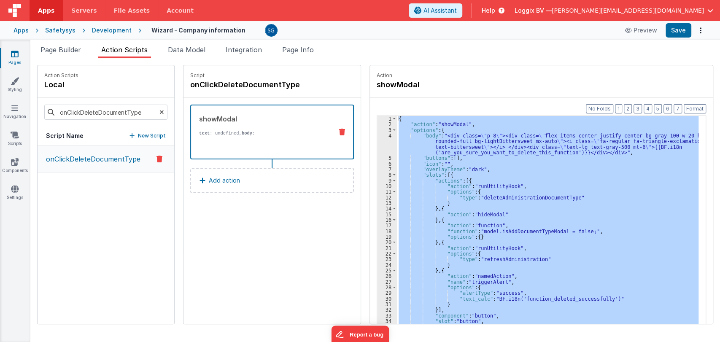
paste textarea
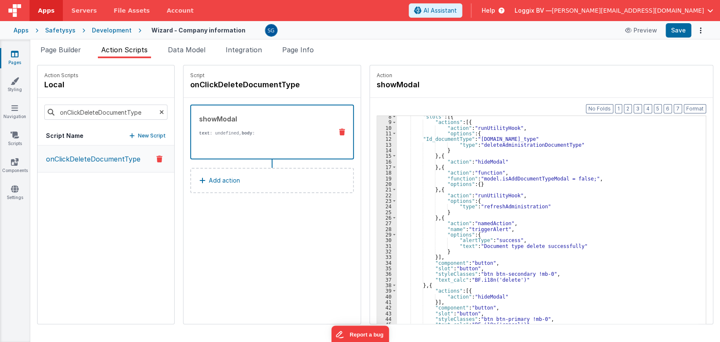
scroll to position [58, 0]
click at [566, 140] on div ""slots" : [{ "actions" : [{ "action" : "runUtilityHook" , "options" : { "Id_doc…" at bounding box center [552, 236] width 310 height 245
click at [415, 140] on div ""slots" : [{ "actions" : [{ "action" : "runUtilityHook" , "options" : { "Id_doc…" at bounding box center [552, 236] width 310 height 245
click at [674, 27] on button "Save" at bounding box center [678, 30] width 26 height 14
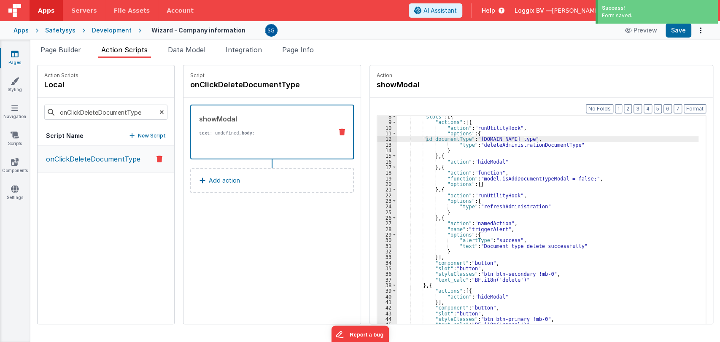
click at [159, 112] on icon at bounding box center [161, 112] width 5 height 29
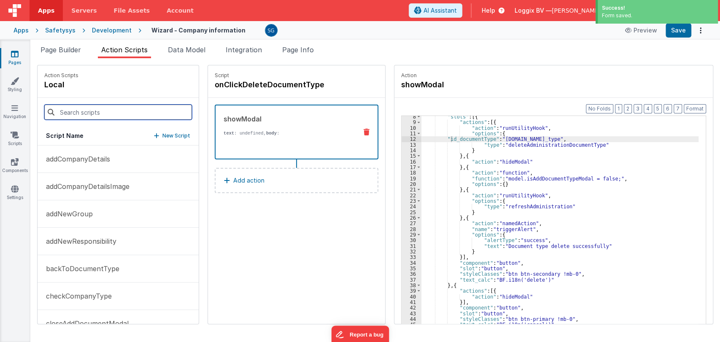
click at [126, 112] on input at bounding box center [118, 112] width 148 height 15
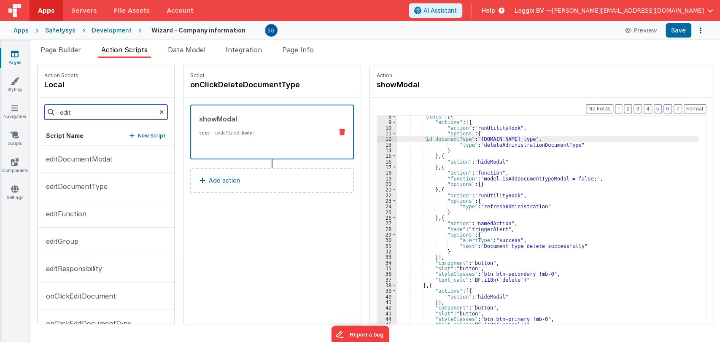
type input "edit"
click at [233, 247] on div "Script onClickDeleteDocumentType showModal text : undefined, body : Are you sur…" at bounding box center [271, 194] width 177 height 258
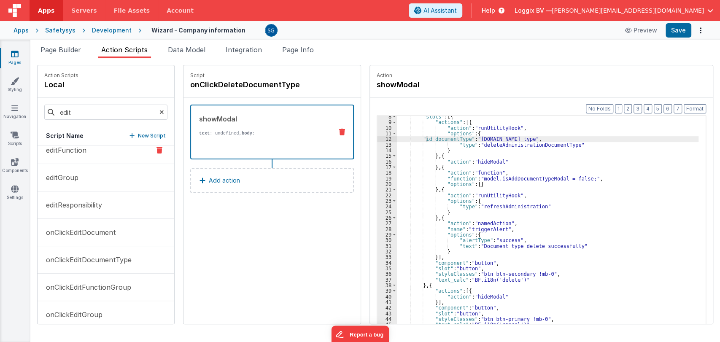
scroll to position [77, 0]
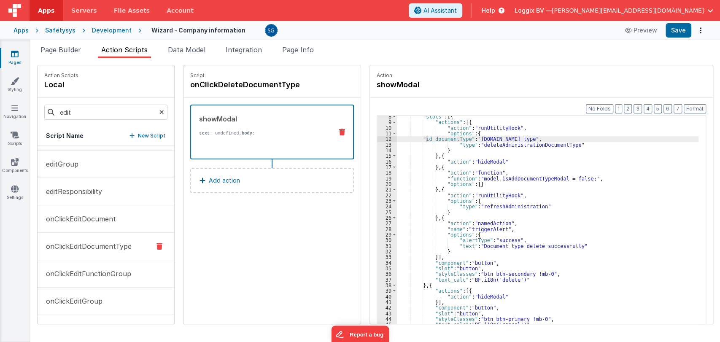
click at [97, 244] on p "onClickEditDocumentType" at bounding box center [86, 246] width 91 height 10
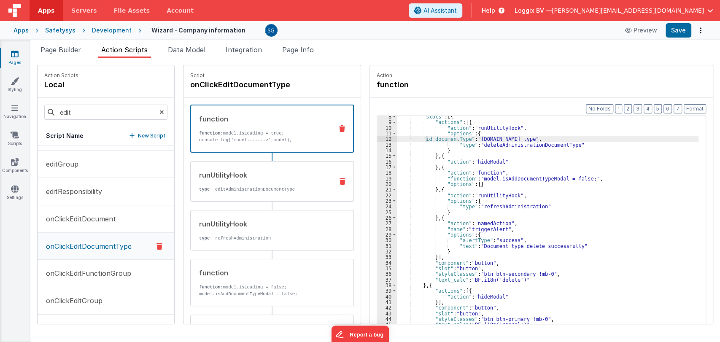
click at [227, 184] on div "runUtilityHook type : editAdministrationDocumentType" at bounding box center [259, 181] width 136 height 23
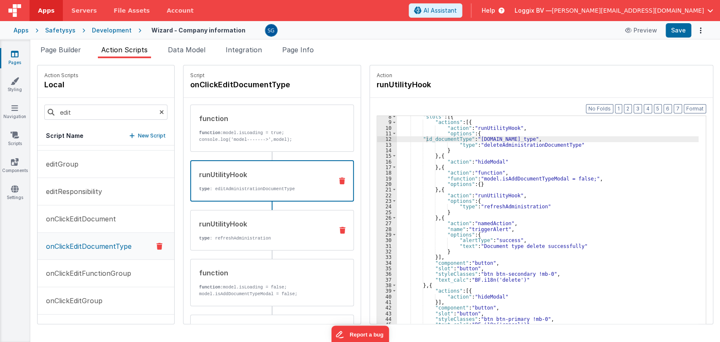
click at [263, 220] on div "runUtilityHook" at bounding box center [262, 224] width 127 height 10
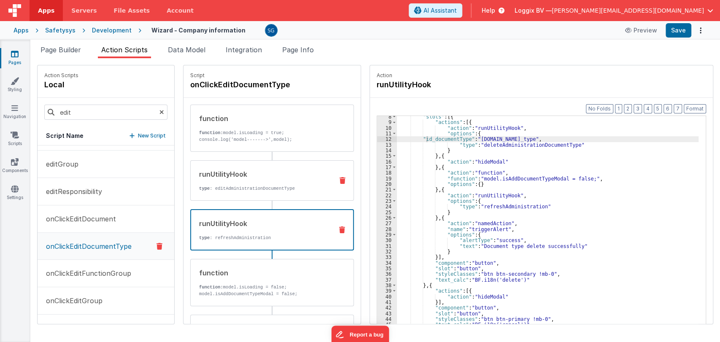
click at [261, 180] on div "runUtilityHook type : editAdministrationDocumentType" at bounding box center [259, 180] width 136 height 23
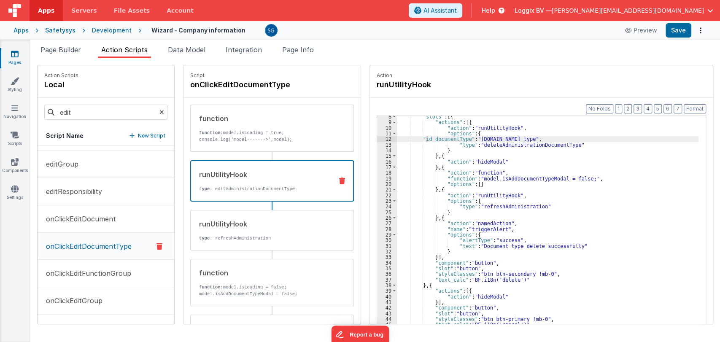
click at [235, 122] on div "function" at bounding box center [262, 118] width 127 height 10
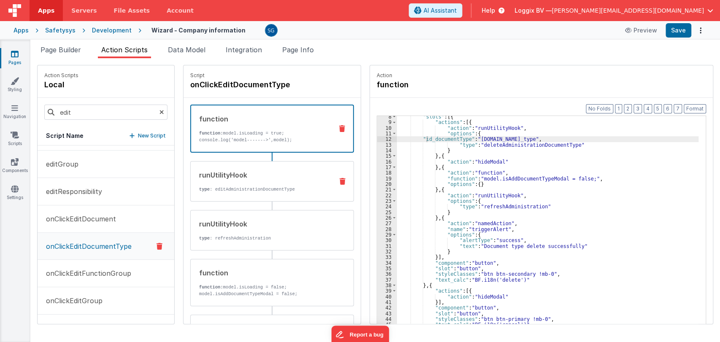
click at [222, 181] on div "runUtilityHook type : editAdministrationDocumentType" at bounding box center [259, 181] width 136 height 23
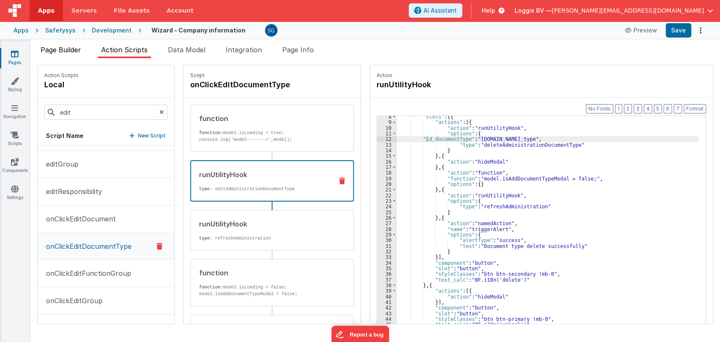
click at [70, 46] on span "Page Builder" at bounding box center [60, 50] width 40 height 8
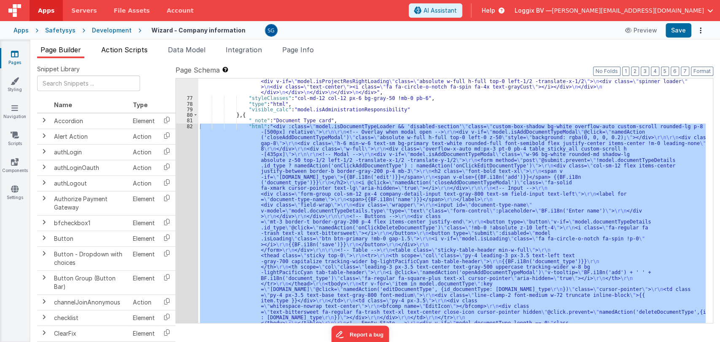
click at [117, 48] on span "Action Scripts" at bounding box center [124, 50] width 46 height 8
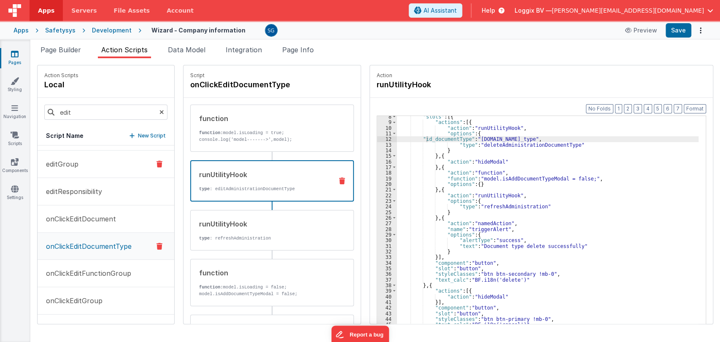
click at [73, 162] on p "editGroup" at bounding box center [60, 164] width 38 height 10
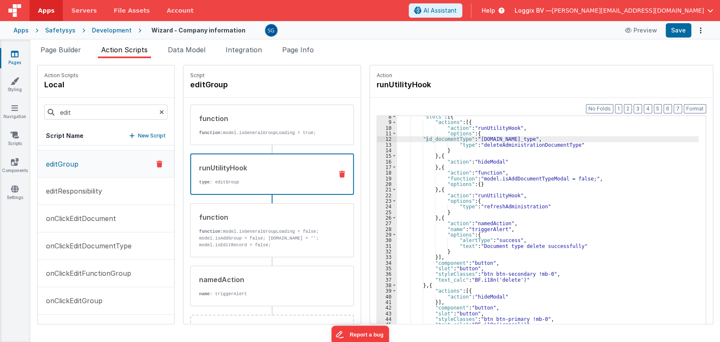
click at [210, 161] on div "runUtilityHook type : editGroup" at bounding box center [272, 173] width 164 height 41
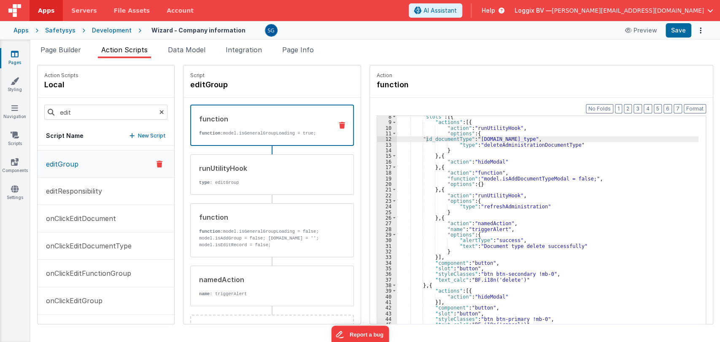
click at [228, 126] on div "function function: model.isGeneralGroupLoading = true;" at bounding box center [258, 125] width 135 height 23
click at [231, 221] on div "function function: model.isGeneralGroupLoading = false; model.isAddGroup = fals…" at bounding box center [259, 230] width 136 height 36
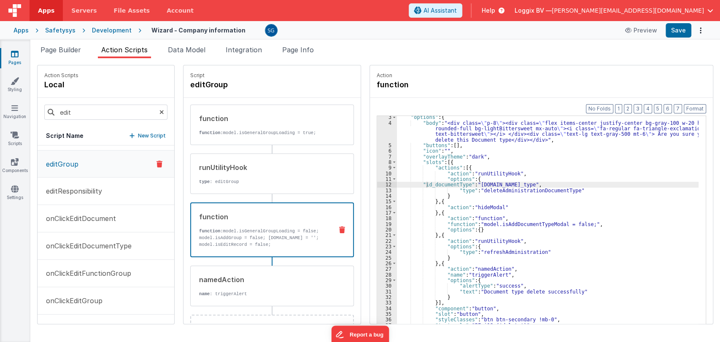
scroll to position [13, 0]
click at [578, 184] on div ""options" : { "body" : "<div class= \" p-8 \" ><div class= \" flex items-center…" at bounding box center [552, 237] width 310 height 245
click at [573, 193] on div ""options" : { "body" : "<div class= \" p-8 \" ><div class= \" flex items-center…" at bounding box center [552, 237] width 310 height 245
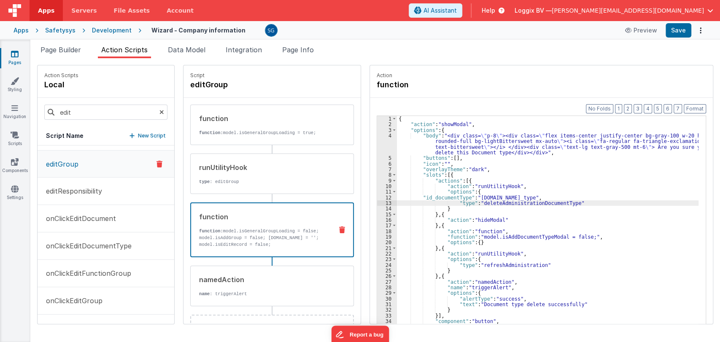
scroll to position [30, 0]
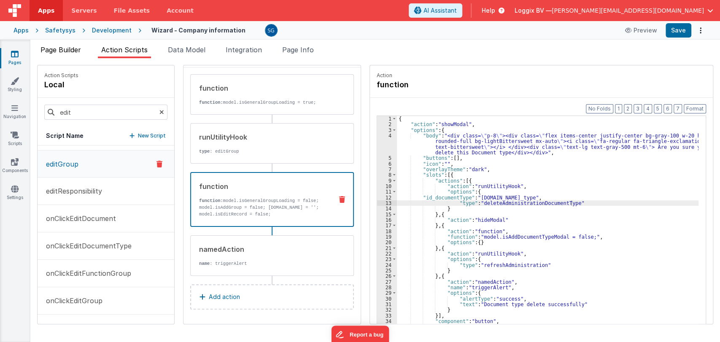
click at [68, 50] on span "Page Builder" at bounding box center [60, 50] width 40 height 8
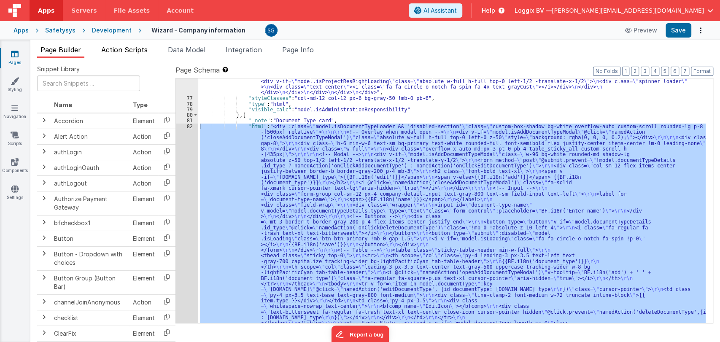
click at [115, 49] on span "Action Scripts" at bounding box center [124, 50] width 46 height 8
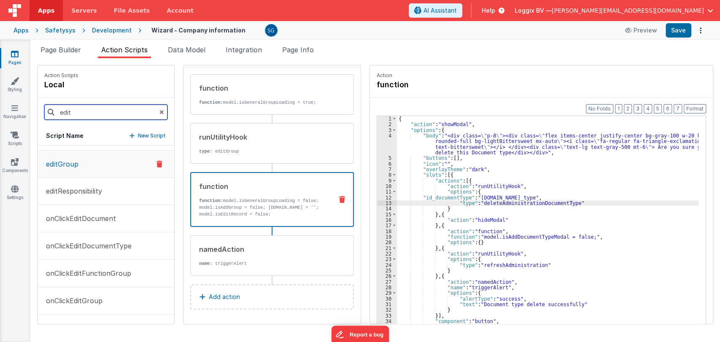
click at [88, 114] on input "edit" at bounding box center [105, 112] width 123 height 15
click at [60, 221] on p "onClickEditDocument" at bounding box center [78, 218] width 75 height 10
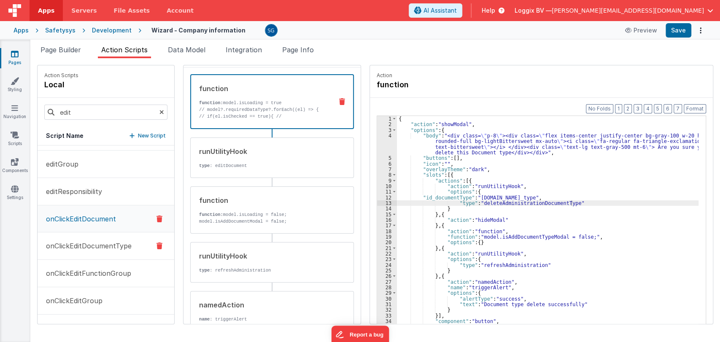
click at [66, 248] on p "onClickEditDocumentType" at bounding box center [86, 246] width 91 height 10
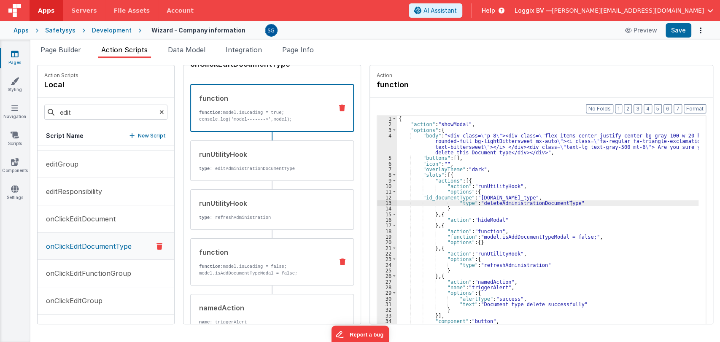
scroll to position [20, 0]
click at [14, 55] on icon at bounding box center [15, 54] width 8 height 8
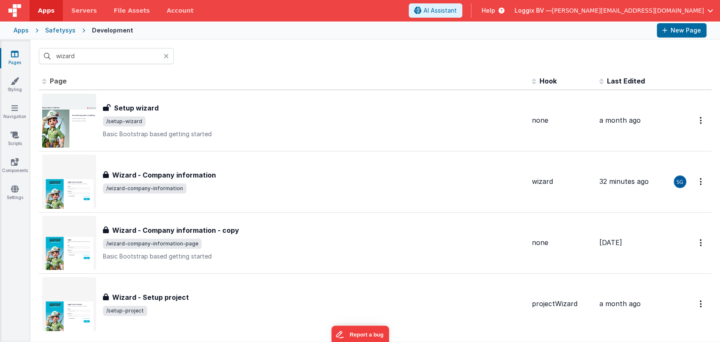
click at [164, 56] on icon at bounding box center [166, 56] width 5 height 7
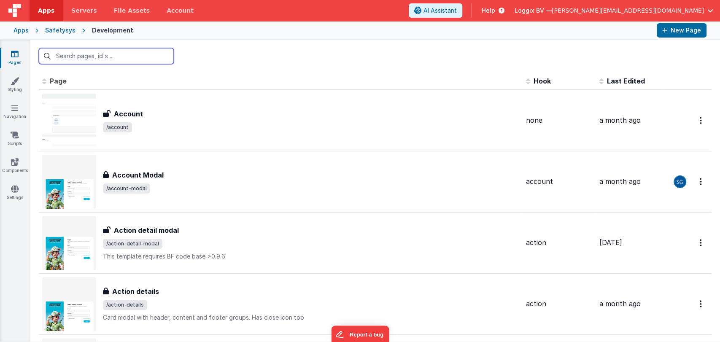
click at [124, 53] on input "text" at bounding box center [106, 56] width 135 height 16
click at [105, 55] on input "text" at bounding box center [106, 56] width 135 height 16
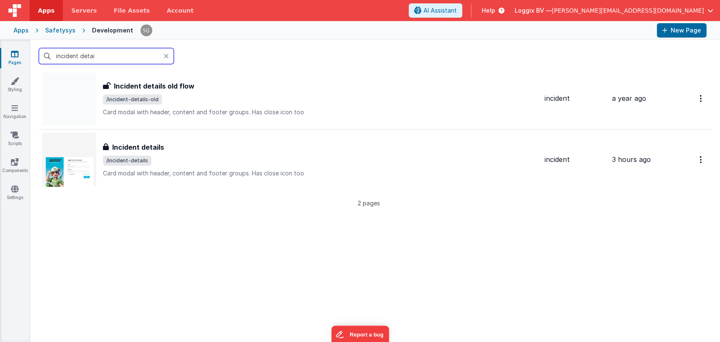
scroll to position [20, 0]
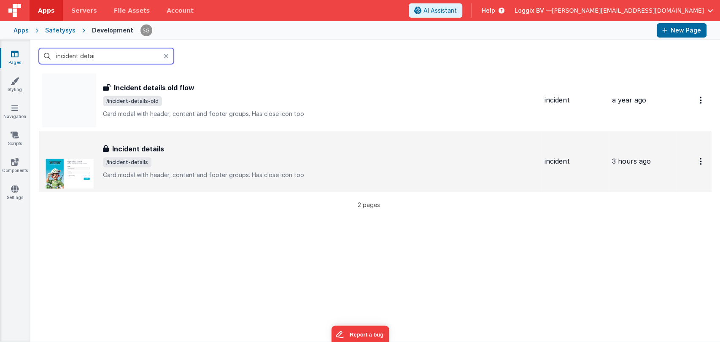
type input "incident detai"
click at [153, 153] on h3 "Incident details" at bounding box center [138, 149] width 52 height 10
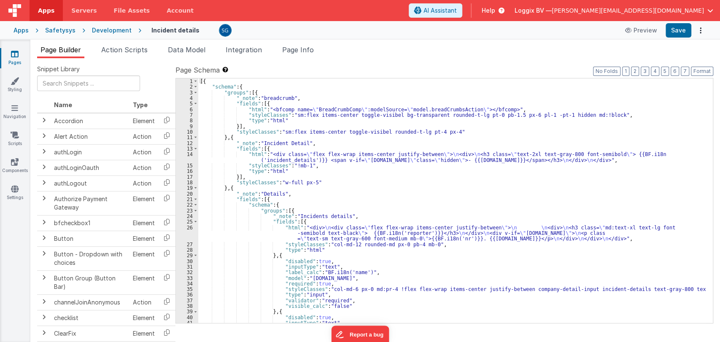
click at [364, 214] on div "[{ "schema" : { "groups" : [{ "_note" : "breadcrumb" , "fields" : [{ "html" : "…" at bounding box center [451, 206] width 507 height 256
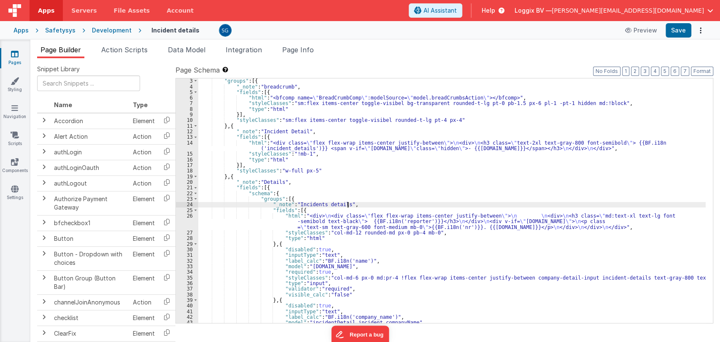
scroll to position [11, 0]
click at [425, 236] on div ""groups" : [{ "_note" : "breadcrumb" , "fields" : [{ "html" : "<bfcomp name= \"…" at bounding box center [451, 206] width 507 height 256
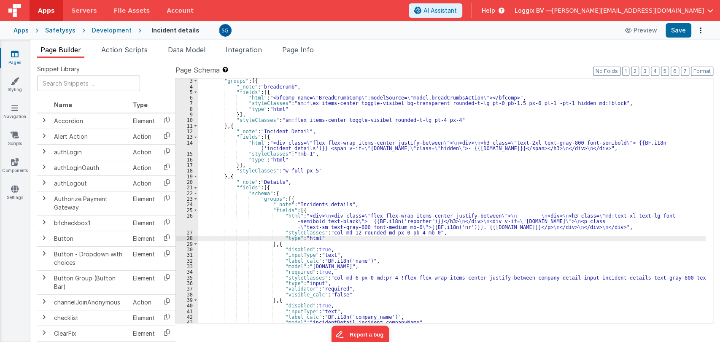
click at [428, 234] on div ""groups" : [{ "_note" : "breadcrumb" , "fields" : [{ "html" : "<bfcomp name= \"…" at bounding box center [451, 206] width 507 height 256
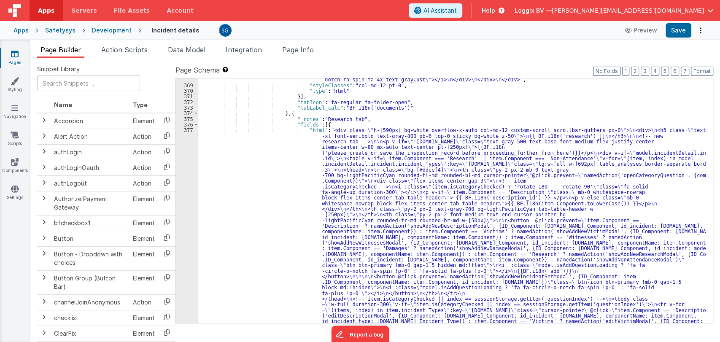
scroll to position [3515, 0]
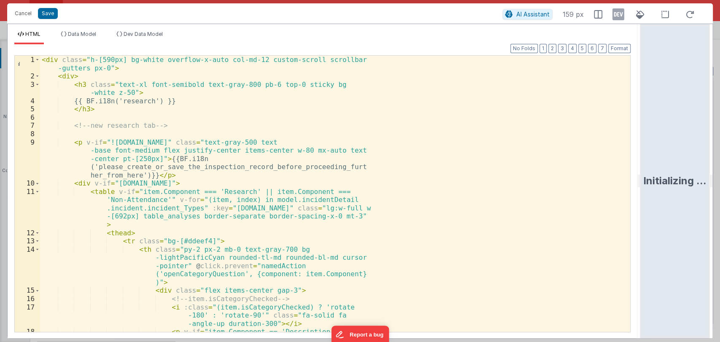
drag, startPoint x: 358, startPoint y: 179, endPoint x: 694, endPoint y: 193, distance: 335.9
click at [694, 193] on html "Cancel Save AI Assistant 159 px HTML Data Model Dev Data Model Format 7 6 5 4 3…" at bounding box center [360, 171] width 720 height 342
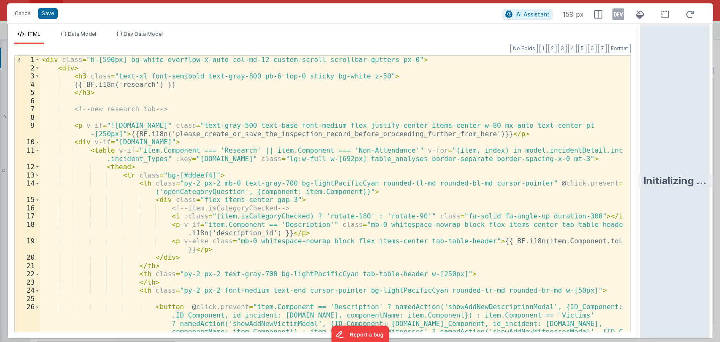
click at [420, 204] on div "< div class = "h-[590px] bg-white overflow-x-auto col-md-12 custom-scroll scrol…" at bounding box center [331, 235] width 583 height 359
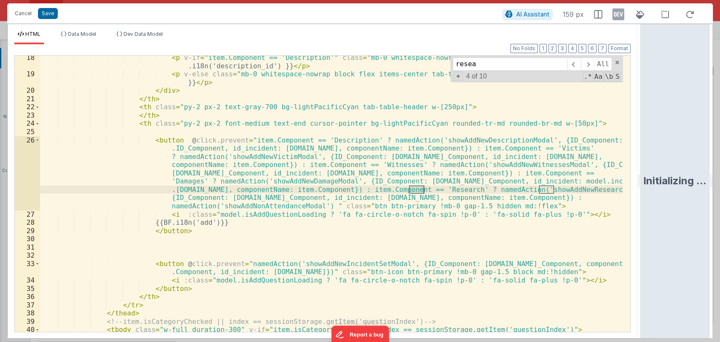
scroll to position [167, 0]
type input "research"
click at [522, 192] on div "< p v-if = "item.Component == 'Description'" class = "mb-0 whitespace-nowrap bl…" at bounding box center [331, 241] width 583 height 375
click at [19, 11] on button "Cancel" at bounding box center [23, 14] width 25 height 12
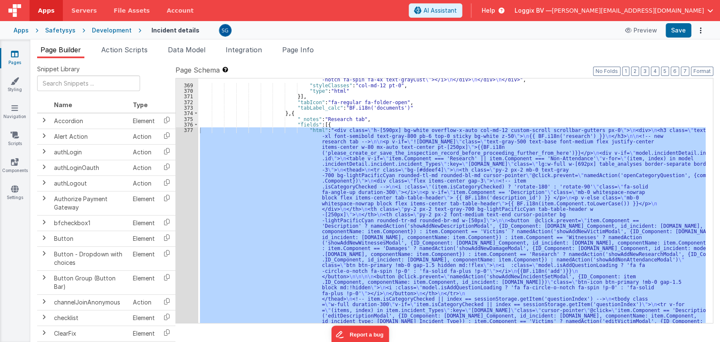
click at [121, 51] on span "Action Scripts" at bounding box center [124, 50] width 46 height 8
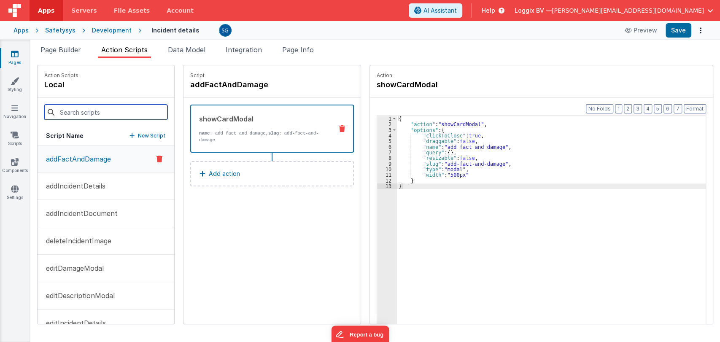
click at [92, 113] on input at bounding box center [105, 112] width 123 height 15
paste input "showAddNewResearchModal"
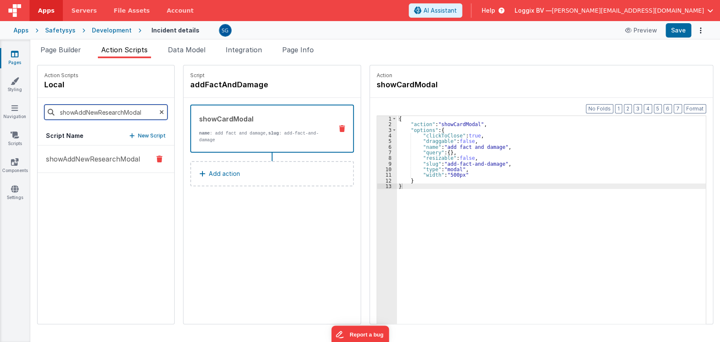
type input "showAddNewResearchModal"
click at [91, 160] on p "showAddNewResearchModal" at bounding box center [90, 159] width 99 height 10
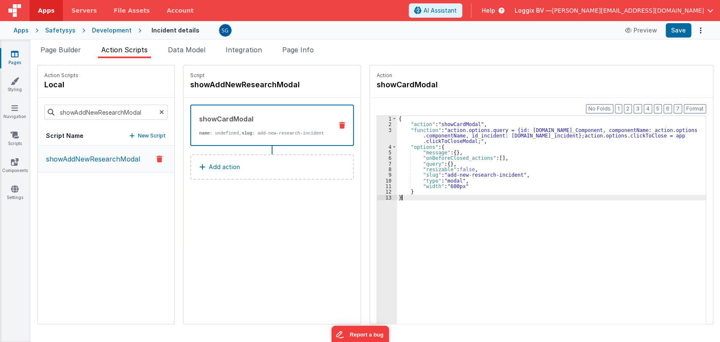
click at [398, 197] on div "{ "action" : "showCardModal" , "function" : "action.options.query = {id: action…" at bounding box center [552, 238] width 311 height 245
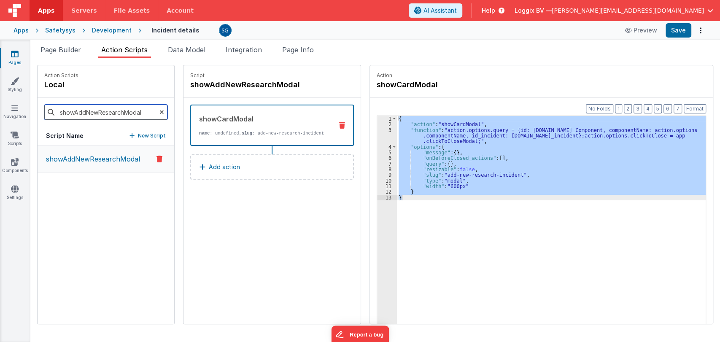
click at [85, 109] on input "showAddNewResearchModal" at bounding box center [105, 112] width 123 height 15
click at [61, 49] on span "Page Builder" at bounding box center [60, 50] width 40 height 8
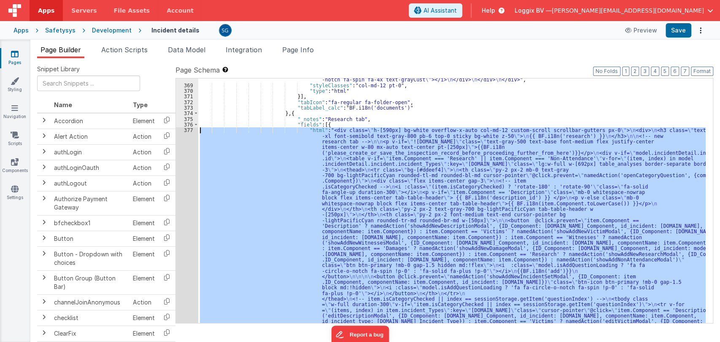
click at [450, 223] on div ""html" : "<div :class= \" (!model.incidentDetail.incident.id || model.isDocumen…" at bounding box center [451, 200] width 507 height 245
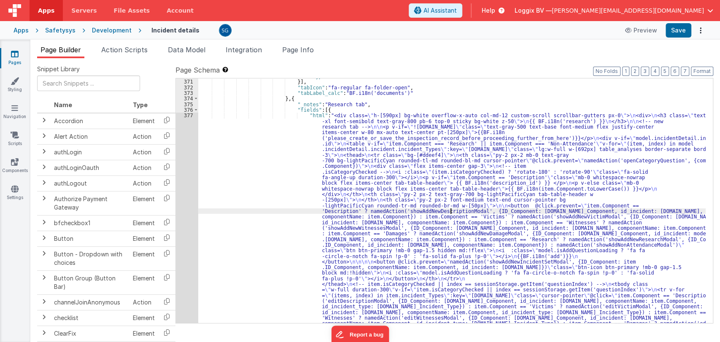
scroll to position [3529, 0]
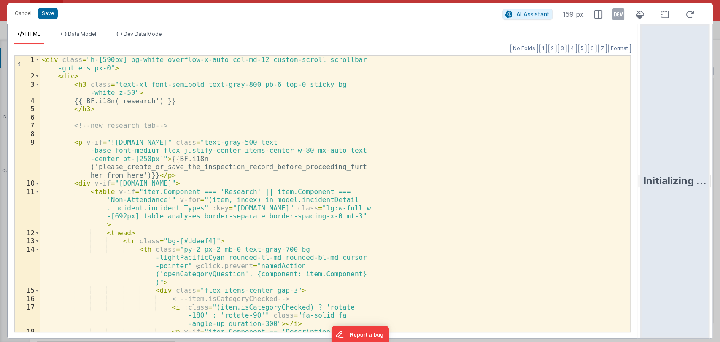
drag, startPoint x: 359, startPoint y: 180, endPoint x: 683, endPoint y: 188, distance: 323.9
click at [683, 188] on html "Cancel Save AI Assistant 159 px HTML Data Model Dev Data Model Format 7 6 5 4 3…" at bounding box center [360, 171] width 720 height 342
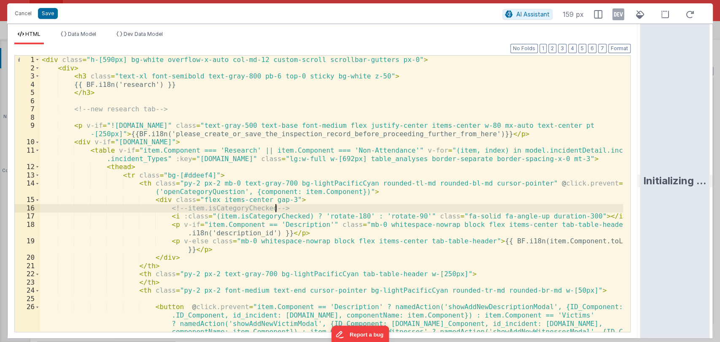
click at [407, 206] on div "< div class = "h-[590px] bg-white overflow-x-auto col-md-12 custom-scroll scrol…" at bounding box center [331, 235] width 583 height 359
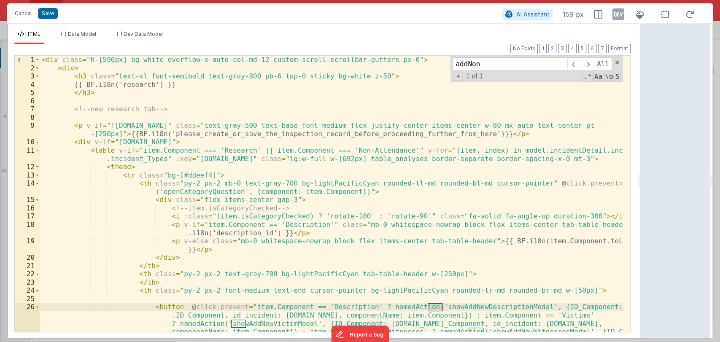
scroll to position [183, 0]
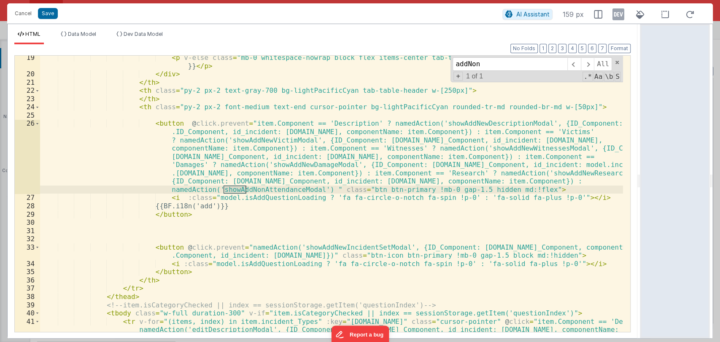
type input "addNon"
click at [266, 191] on div "< p v-else class = "mb-0 whitespace-nowrap block flex items-center tab-table-he…" at bounding box center [331, 241] width 583 height 375
click at [19, 13] on button "Cancel" at bounding box center [23, 14] width 25 height 12
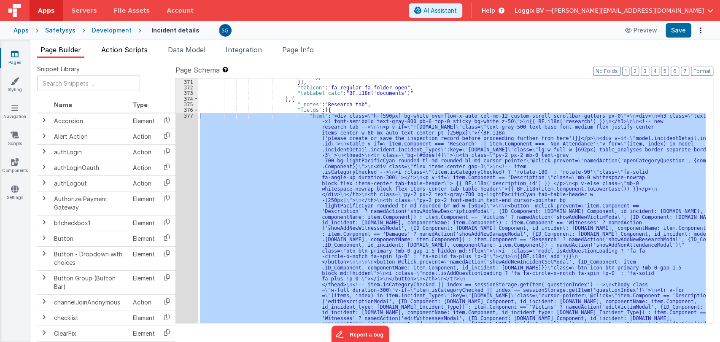
click at [122, 51] on span "Action Scripts" at bounding box center [124, 50] width 46 height 8
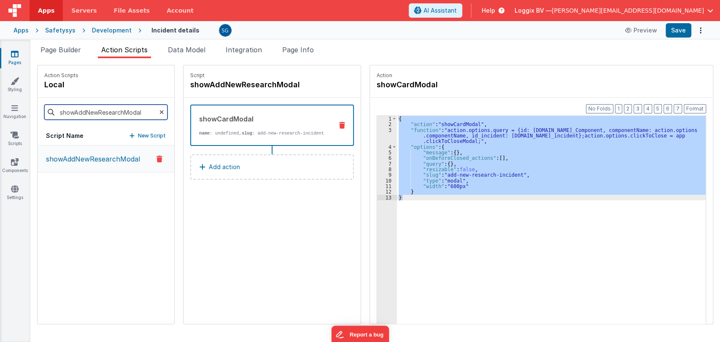
click at [91, 114] on input "showAddNewResearchModal" at bounding box center [105, 112] width 123 height 15
paste input "onAttendance"
type input "showAddNonAttendanceModal"
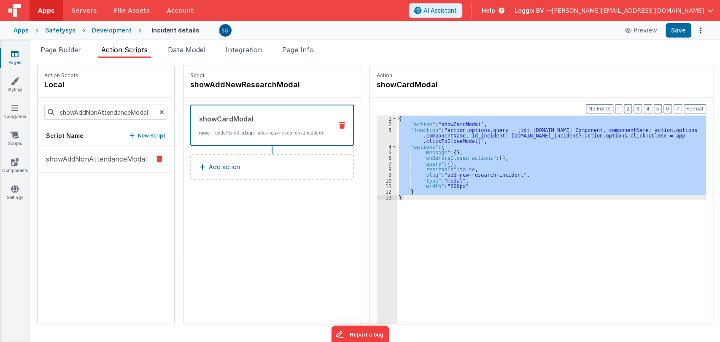
click at [95, 162] on p "showAddNonAttendanceModal" at bounding box center [94, 159] width 106 height 10
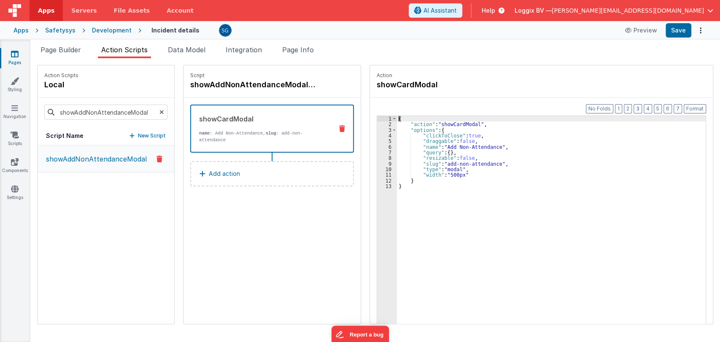
click at [482, 125] on div "{ "action" : "showCardModal" , "options" : { "clickToClose" : true , "draggable…" at bounding box center [552, 238] width 311 height 245
click at [68, 52] on span "Page Builder" at bounding box center [60, 50] width 40 height 8
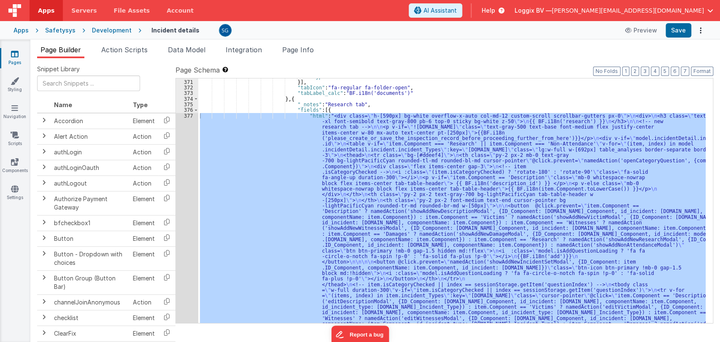
click at [326, 149] on div ""type" : "html" }] , "tabIcon" : "fa-regular fa-folder-open" , "tabLabel_calc" …" at bounding box center [451, 200] width 507 height 245
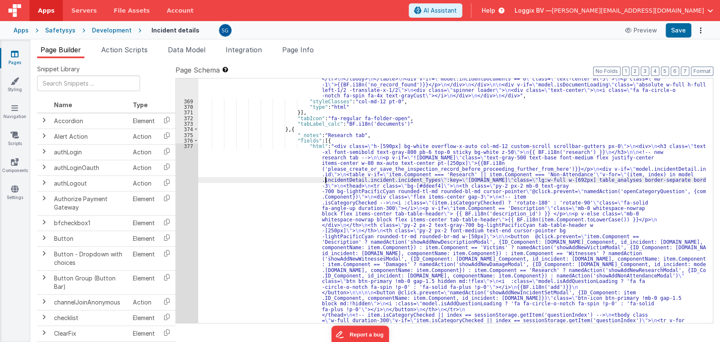
scroll to position [3485, 0]
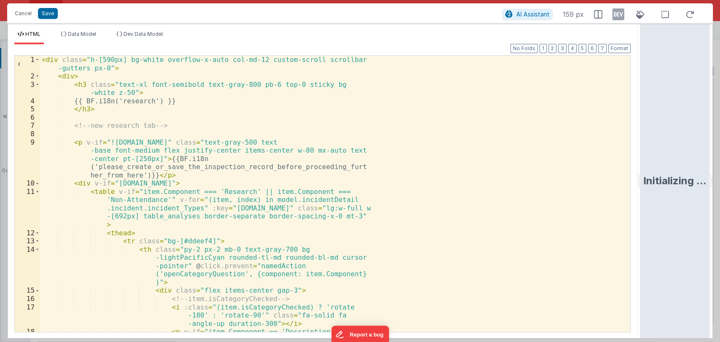
drag, startPoint x: 357, startPoint y: 176, endPoint x: 691, endPoint y: 213, distance: 335.6
click at [691, 213] on html "Cancel Save AI Assistant 159 px HTML Data Model Dev Data Model Format 7 6 5 4 3…" at bounding box center [360, 171] width 720 height 342
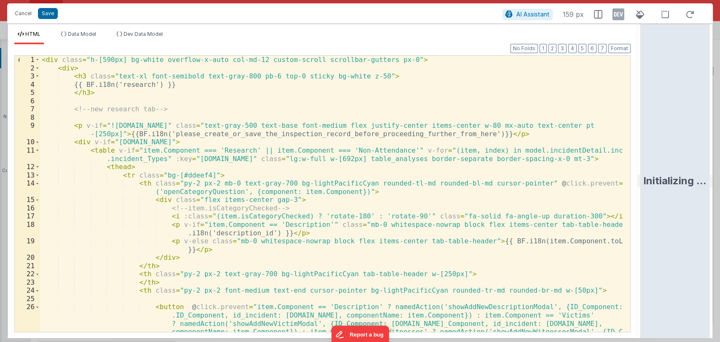
click at [457, 194] on div "< div class = "h-[590px] bg-white overflow-x-auto col-md-12 custom-scroll scrol…" at bounding box center [331, 235] width 583 height 359
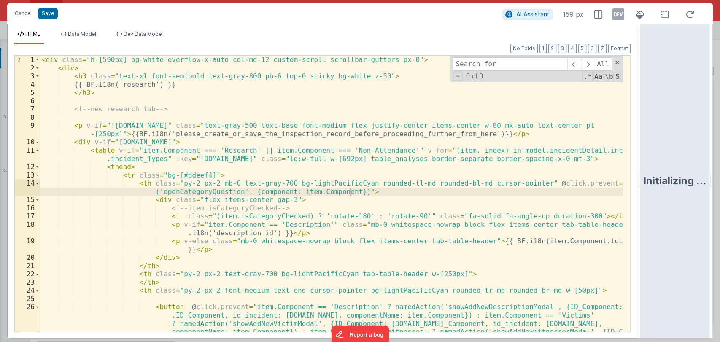
type input "s"
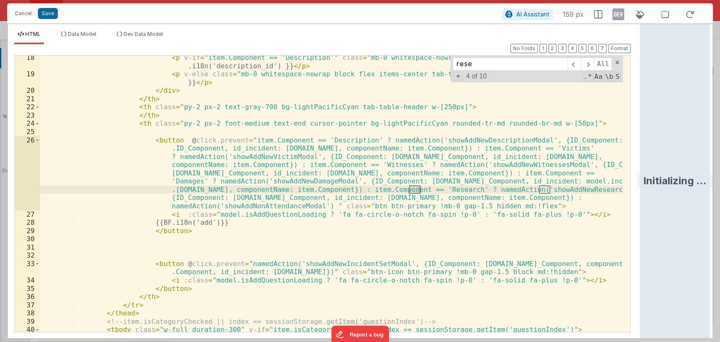
scroll to position [167, 0]
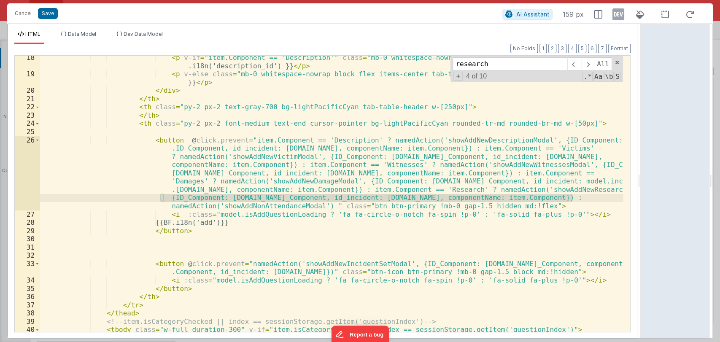
drag, startPoint x: 159, startPoint y: 197, endPoint x: 570, endPoint y: 199, distance: 411.1
click at [570, 199] on div "< p v-if = "item.Component == 'Description'" class = "mb-0 whitespace-nowrap bl…" at bounding box center [331, 241] width 583 height 375
click at [527, 68] on input "research" at bounding box center [509, 63] width 115 height 13
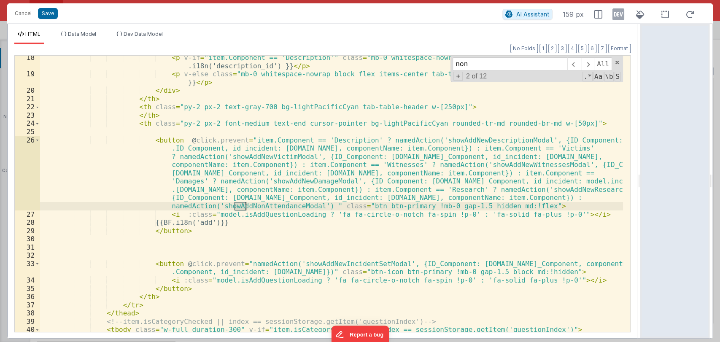
click at [262, 206] on div "< p v-if = "item.Component == 'Description'" class = "mb-0 whitespace-nowrap bl…" at bounding box center [331, 241] width 583 height 375
type input "showAddNonAttendanceModal"
click at [304, 207] on div "< p v-if = "item.Component == 'Description'" class = "mb-0 whitespace-nowrap bl…" at bounding box center [331, 241] width 583 height 375
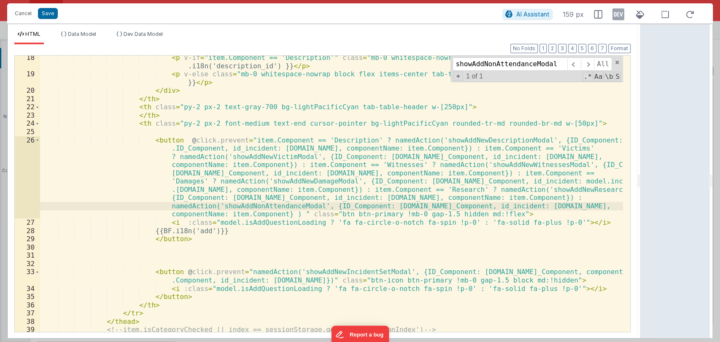
click at [314, 205] on div "< p v-if = "item.Component == 'Description'" class = "mb-0 whitespace-nowrap bl…" at bounding box center [331, 204] width 583 height 301
paste input "{ID_Component: item.ID_Component, id_incident: model.incidentDetail.incident.id…"
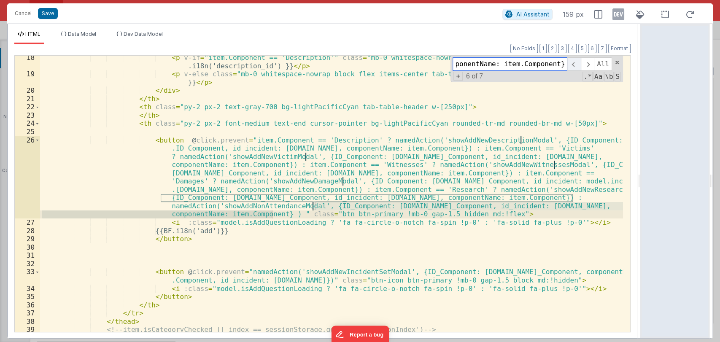
type input "{ID_Component: item.ID_Component, id_incident: model.incidentDetail.incident.id…"
click at [576, 63] on span at bounding box center [573, 63] width 13 height 13
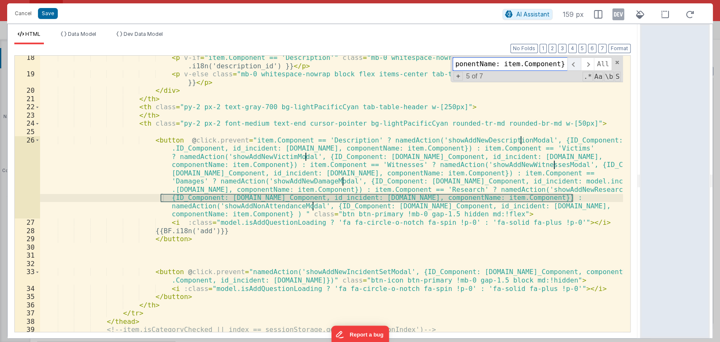
click at [576, 63] on span at bounding box center [573, 63] width 13 height 13
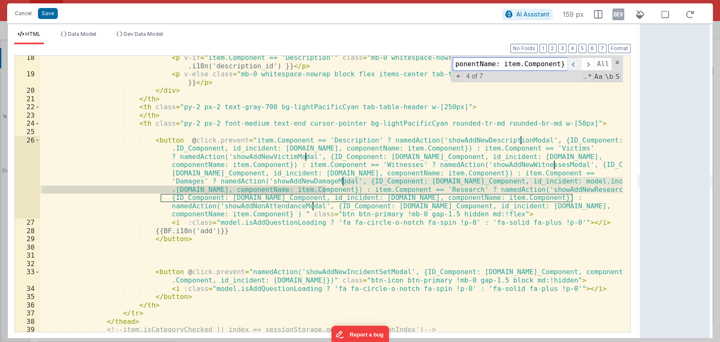
click at [576, 63] on span at bounding box center [573, 63] width 13 height 13
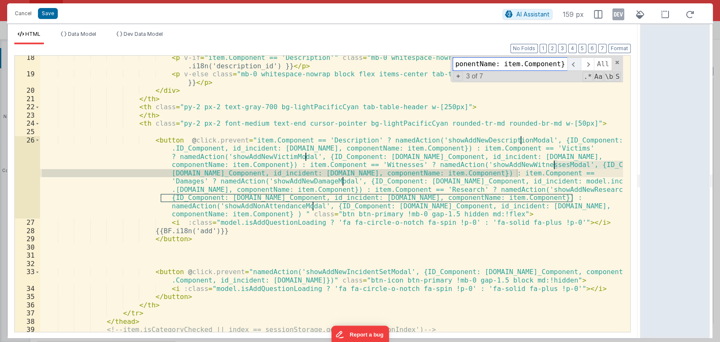
click at [576, 63] on span at bounding box center [573, 63] width 13 height 13
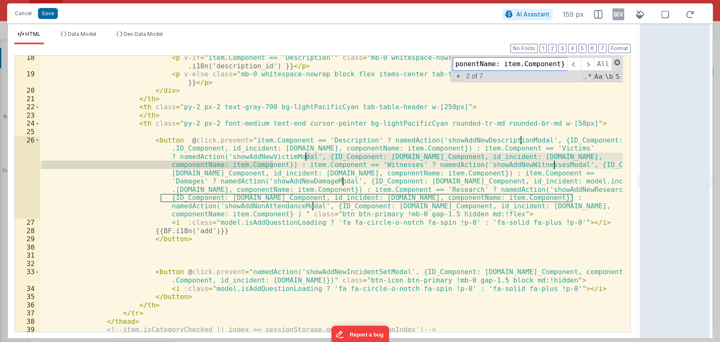
click at [616, 59] on span at bounding box center [617, 62] width 6 height 6
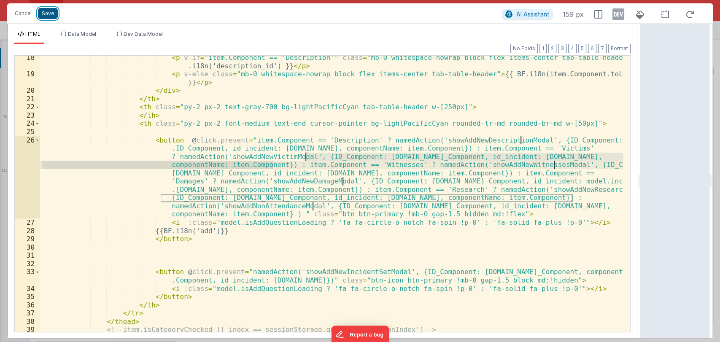
click at [45, 17] on button "Save" at bounding box center [48, 13] width 20 height 11
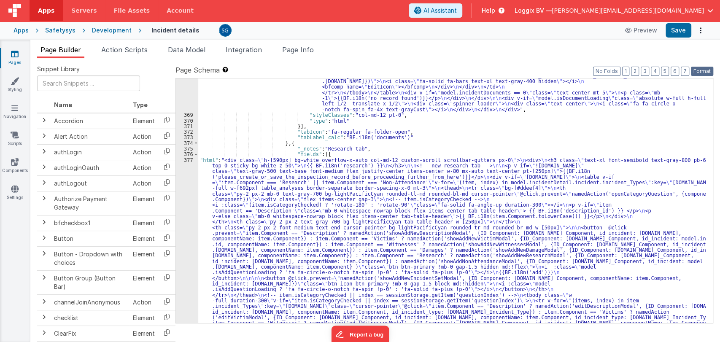
click at [700, 73] on button "Format" at bounding box center [702, 71] width 22 height 9
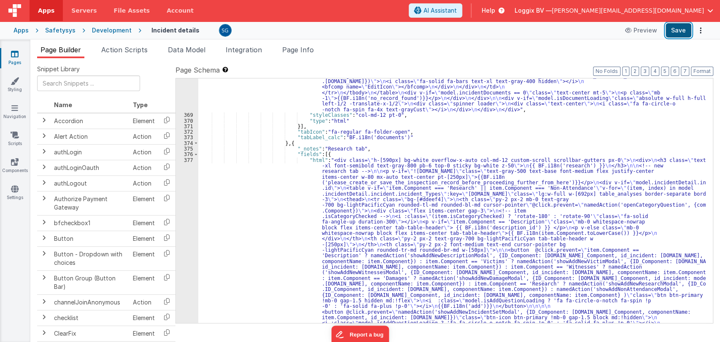
click at [677, 30] on button "Save" at bounding box center [678, 30] width 26 height 14
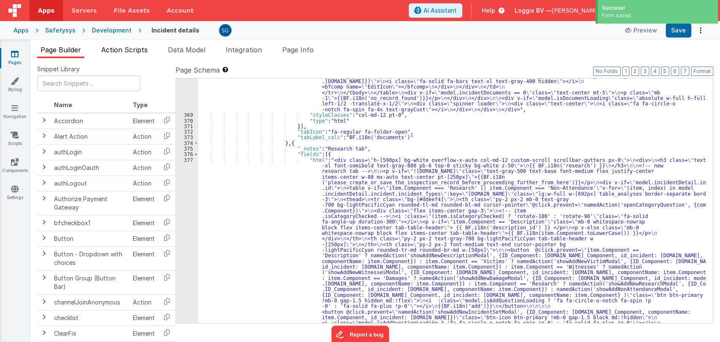
click at [132, 48] on span "Action Scripts" at bounding box center [124, 50] width 46 height 8
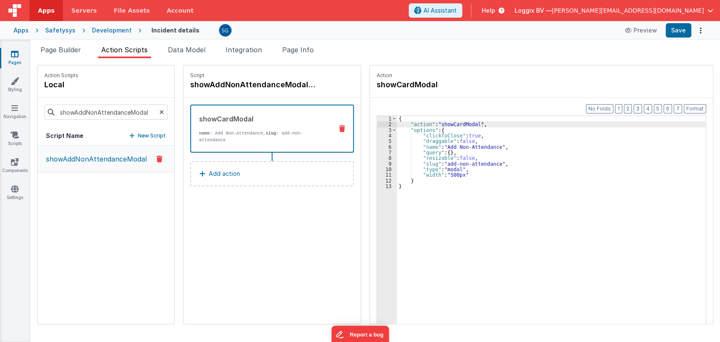
click at [159, 111] on icon at bounding box center [161, 112] width 5 height 29
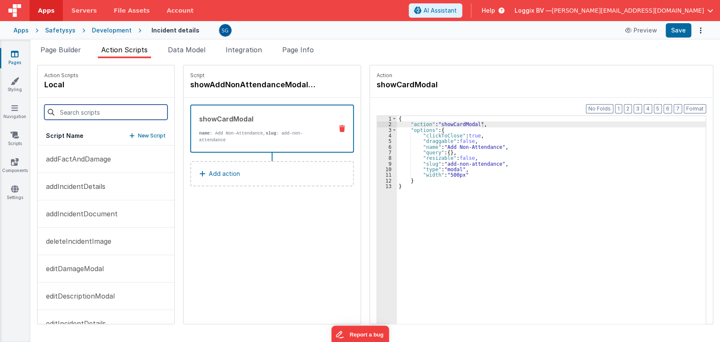
click at [127, 109] on input at bounding box center [105, 112] width 123 height 15
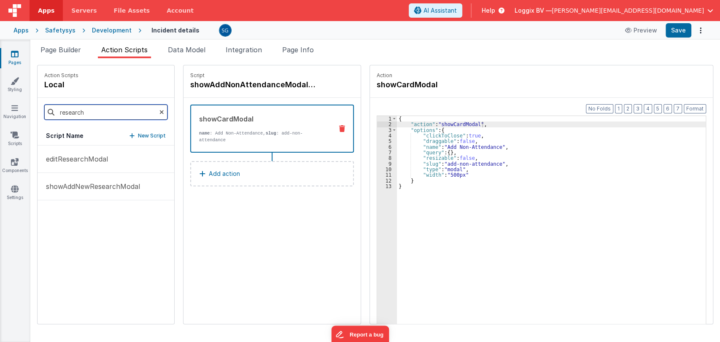
type input "research"
click at [75, 230] on div "editResearchModal showAddNewResearchModal" at bounding box center [106, 234] width 137 height 178
click at [74, 210] on div "editResearchModal showAddNewResearchModal" at bounding box center [106, 234] width 137 height 178
click at [118, 186] on p "showAddNewResearchModal" at bounding box center [90, 186] width 99 height 10
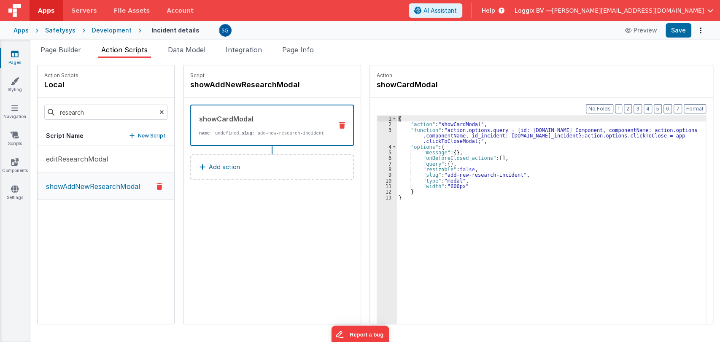
click at [379, 130] on div "3" at bounding box center [387, 135] width 20 height 17
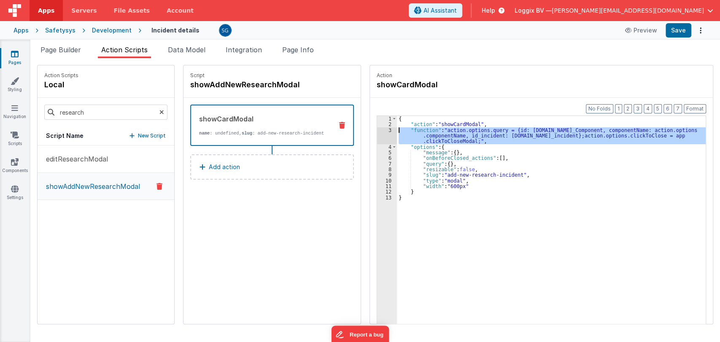
click at [382, 130] on div "3" at bounding box center [387, 135] width 20 height 17
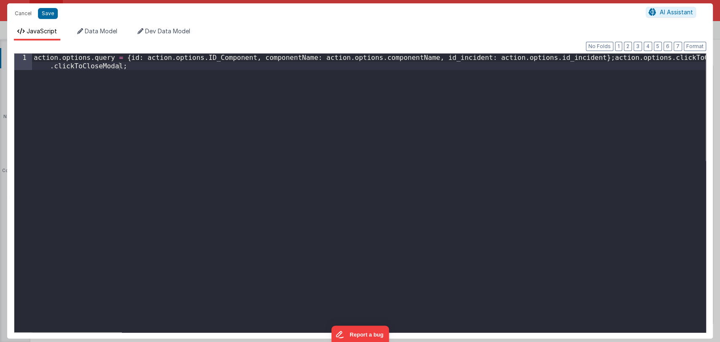
click at [120, 58] on div "action . options . query = { id : action . options . ID_Component , componentNa…" at bounding box center [368, 210] width 673 height 312
drag, startPoint x: 120, startPoint y: 58, endPoint x: 561, endPoint y: 58, distance: 441.0
click at [561, 58] on div "action . options . query = { id : action . options . ID_Component , componentNa…" at bounding box center [368, 210] width 673 height 312
click at [27, 10] on button "Cancel" at bounding box center [23, 14] width 25 height 12
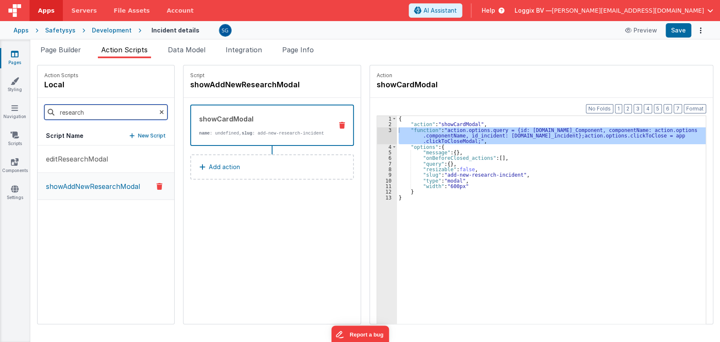
click at [151, 112] on input "research" at bounding box center [105, 112] width 123 height 15
drag, startPoint x: 153, startPoint y: 110, endPoint x: 129, endPoint y: 112, distance: 23.2
click at [159, 109] on icon at bounding box center [161, 112] width 5 height 29
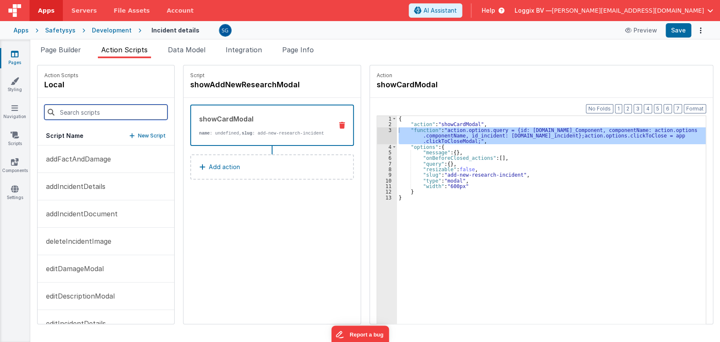
click at [129, 111] on input at bounding box center [105, 112] width 123 height 15
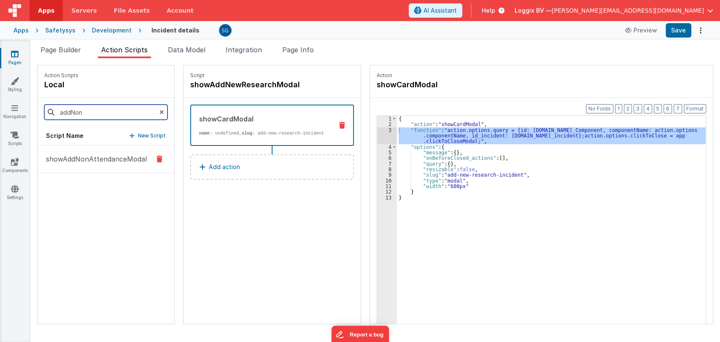
type input "addNon"
click at [70, 158] on p "showAddNonAttendanceModal" at bounding box center [94, 159] width 106 height 10
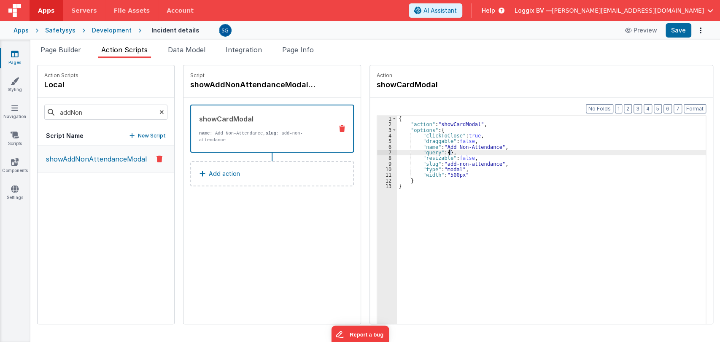
click at [444, 151] on div "{ "action" : "showCardModal" , "options" : { "clickToClose" : true , "draggable…" at bounding box center [552, 238] width 311 height 245
click at [385, 151] on div "7" at bounding box center [387, 152] width 20 height 5
click at [386, 151] on div "7" at bounding box center [387, 152] width 20 height 5
click at [387, 151] on div "7" at bounding box center [387, 152] width 20 height 5
click at [446, 152] on div "{ "action" : "showCardModal" , "options" : { "clickToClose" : true , "draggable…" at bounding box center [551, 233] width 309 height 234
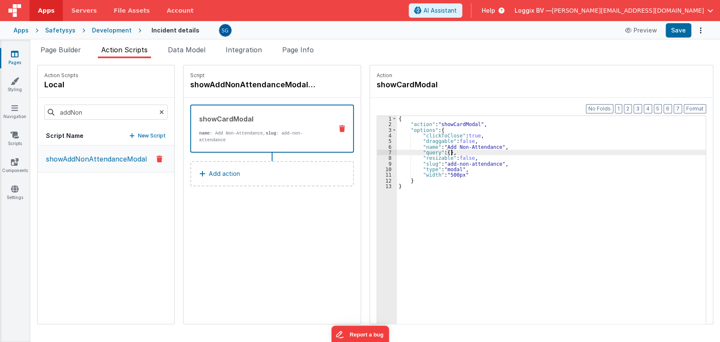
click at [447, 152] on div "{ "action" : "showCardModal" , "options" : { "clickToClose" : true , "draggable…" at bounding box center [552, 238] width 311 height 245
drag, startPoint x: 446, startPoint y: 152, endPoint x: 440, endPoint y: 153, distance: 6.3
click at [440, 153] on div "{ "action" : "showCardModal" , "options" : { "clickToClose" : true , "draggable…" at bounding box center [552, 238] width 311 height 245
click at [446, 151] on div "{ "action" : "showCardModal" , "options" : { "clickToClose" : true , "draggable…" at bounding box center [551, 233] width 309 height 234
paste textarea
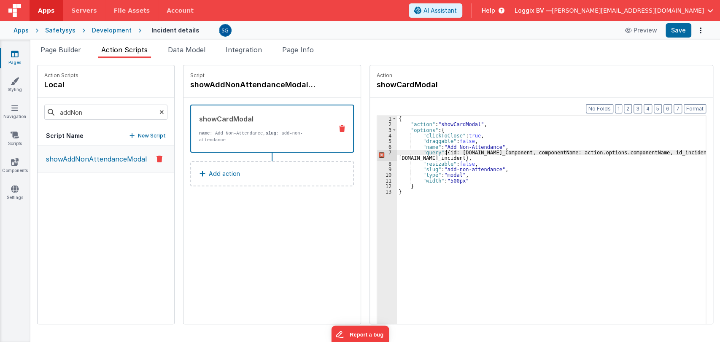
click at [442, 153] on div "{ "action" : "showCardModal" , "options" : { "clickToClose" : true , "draggable…" at bounding box center [552, 238] width 311 height 245
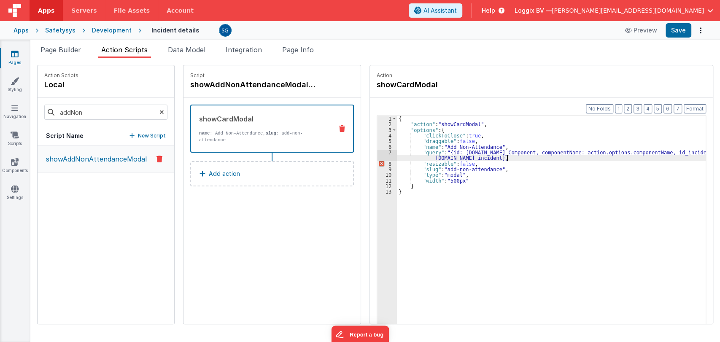
click at [503, 159] on div "{ "action" : "showCardModal" , "options" : { "clickToClose" : true , "draggable…" at bounding box center [552, 238] width 311 height 245
click at [449, 151] on div "{ "action" : "showCardModal" , "options" : { "clickToClose" : true , "draggable…" at bounding box center [552, 238] width 311 height 245
click at [385, 151] on div "7" at bounding box center [387, 155] width 20 height 11
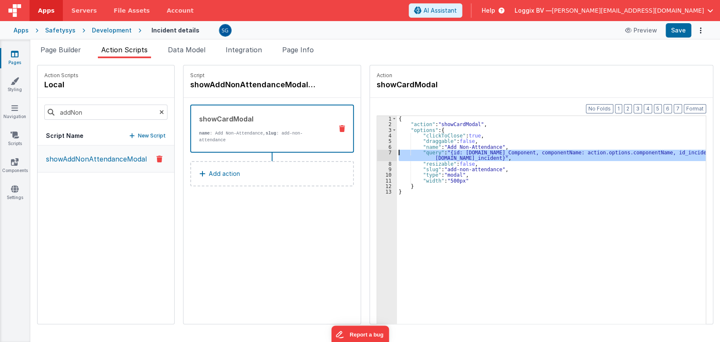
click at [385, 151] on div "7" at bounding box center [387, 155] width 20 height 11
click at [387, 151] on div "7" at bounding box center [387, 155] width 20 height 11
click at [513, 157] on div "{ "action" : "showCardModal" , "options" : { "clickToClose" : true , "draggable…" at bounding box center [551, 233] width 309 height 234
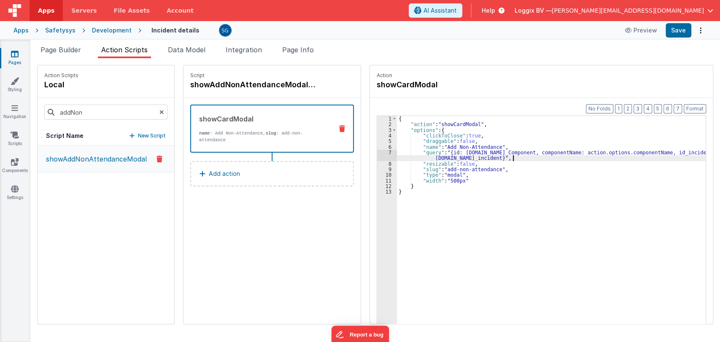
click at [522, 159] on div "{ "action" : "showCardModal" , "options" : { "clickToClose" : true , "draggable…" at bounding box center [552, 238] width 311 height 245
click at [519, 159] on div "{ "action" : "showCardModal" , "options" : { "clickToClose" : true , "draggable…" at bounding box center [552, 238] width 311 height 245
click at [685, 32] on button "Save" at bounding box center [678, 30] width 26 height 14
click at [159, 112] on icon at bounding box center [161, 112] width 5 height 29
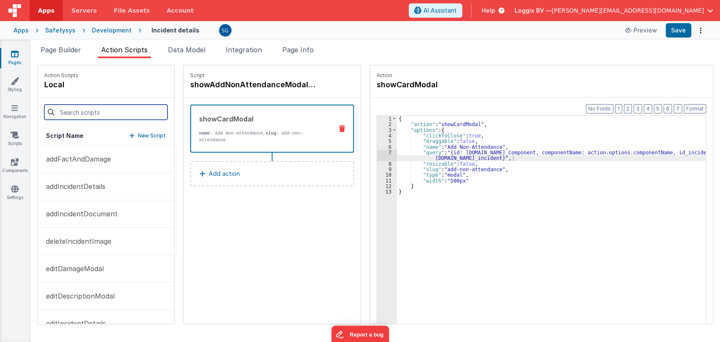
click at [117, 112] on input at bounding box center [105, 112] width 123 height 15
type input "Add"
click at [13, 55] on icon at bounding box center [15, 54] width 8 height 8
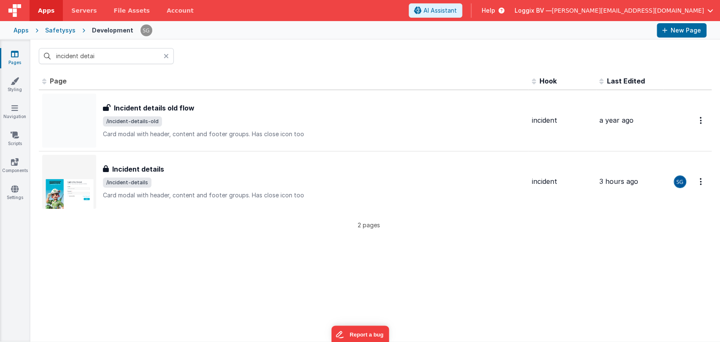
click at [167, 55] on icon at bounding box center [166, 56] width 5 height 7
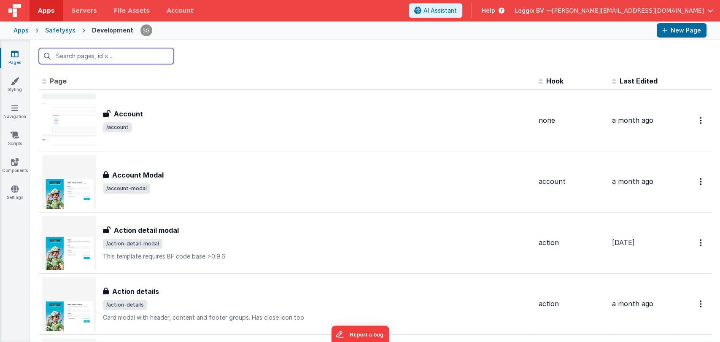
click at [130, 57] on input "text" at bounding box center [106, 56] width 135 height 16
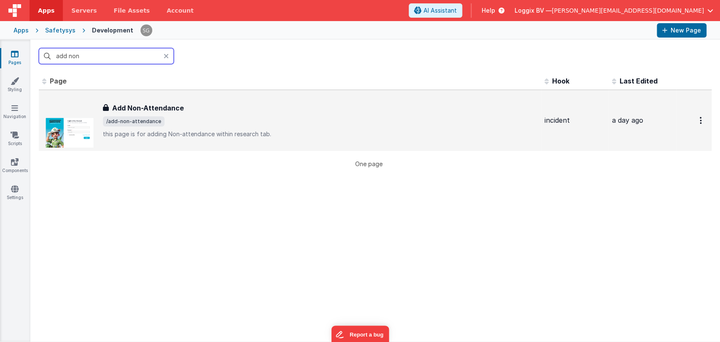
type input "add non"
click at [118, 101] on div "Add Non-Attendance Add Non-Attendance /add-non-attendance this page is for addi…" at bounding box center [289, 121] width 495 height 54
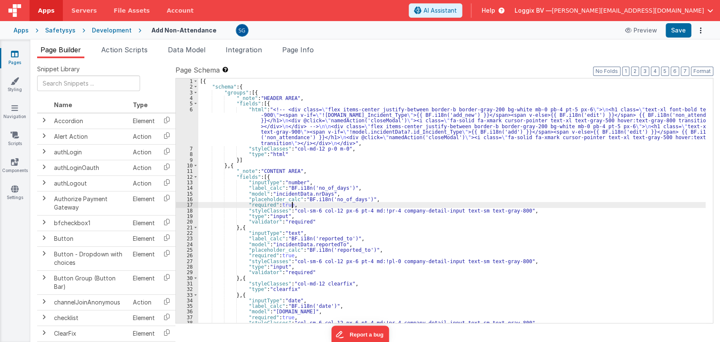
click at [366, 202] on div "[{ "schema" : { "groups" : [{ "_note" : "HEADER AREA" , "fields" : [{ "html" : …" at bounding box center [451, 206] width 507 height 256
click at [369, 200] on div "[{ "schema" : { "groups" : [{ "_note" : "HEADER AREA" , "fields" : [{ "html" : …" at bounding box center [451, 206] width 507 height 256
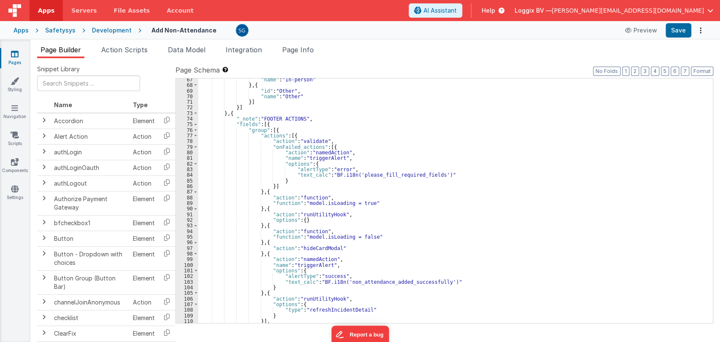
scroll to position [406, 0]
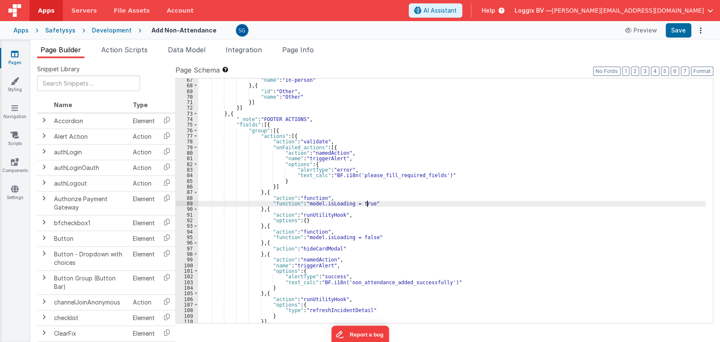
click at [379, 202] on div ""name" : "In-person" } , { "id" : "Other" , "name" : "Other" }] }] } , { "_note…" at bounding box center [451, 205] width 507 height 256
click at [442, 194] on div ""name" : "In-person" } , { "id" : "Other" , "name" : "Other" }] }] } , { "_note…" at bounding box center [451, 205] width 507 height 256
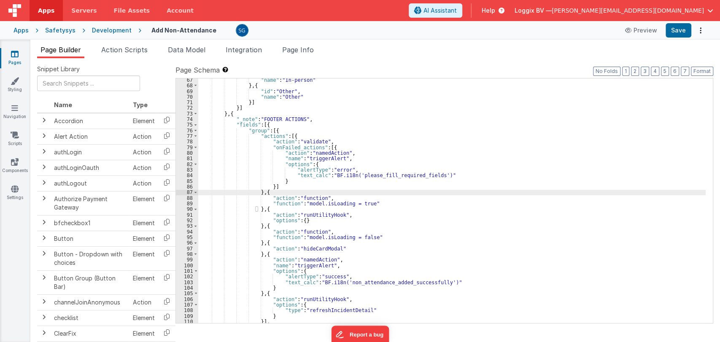
click at [395, 199] on div ""name" : "In-person" } , { "id" : "Other" , "name" : "Other" }] }] } , { "_note…" at bounding box center [451, 205] width 507 height 256
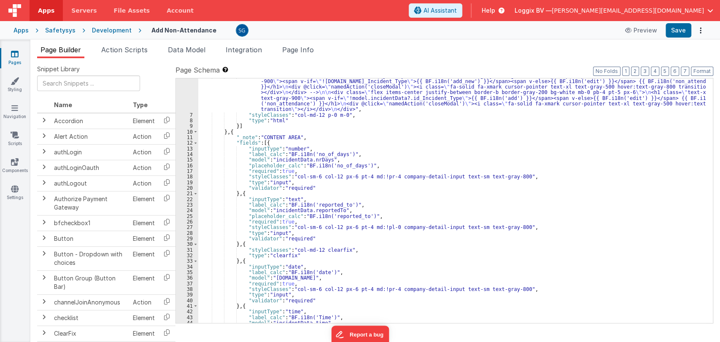
scroll to position [0, 0]
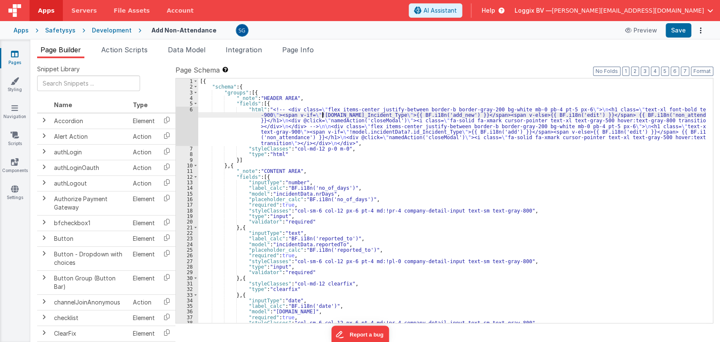
click at [321, 114] on div "[{ "schema" : { "groups" : [{ "_note" : "HEADER AREA" , "fields" : [{ "html" : …" at bounding box center [451, 206] width 507 height 256
click at [317, 122] on div "[{ "schema" : { "groups" : [{ "_note" : "HEADER AREA" , "fields" : [{ "html" : …" at bounding box center [451, 206] width 507 height 256
click at [331, 129] on div "[{ "schema" : { "groups" : [{ "_note" : "HEADER AREA" , "fields" : [{ "html" : …" at bounding box center [451, 206] width 507 height 256
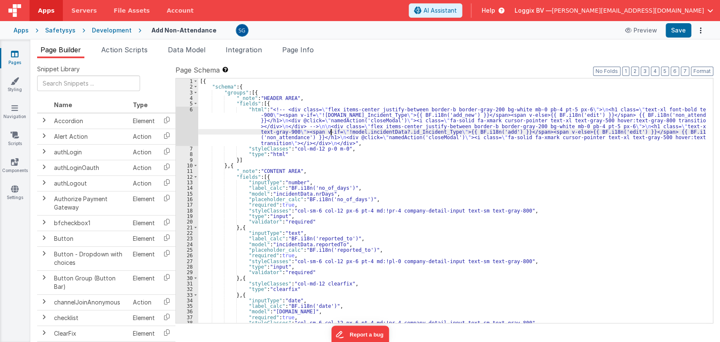
click at [336, 140] on div "[{ "schema" : { "groups" : [{ "_note" : "HEADER AREA" , "fields" : [{ "html" : …" at bounding box center [451, 206] width 507 height 256
click at [344, 147] on div "[{ "schema" : { "groups" : [{ "_note" : "HEADER AREA" , "fields" : [{ "html" : …" at bounding box center [451, 206] width 507 height 256
click at [352, 143] on div "[{ "schema" : { "groups" : [{ "_note" : "HEADER AREA" , "fields" : [{ "html" : …" at bounding box center [451, 206] width 507 height 256
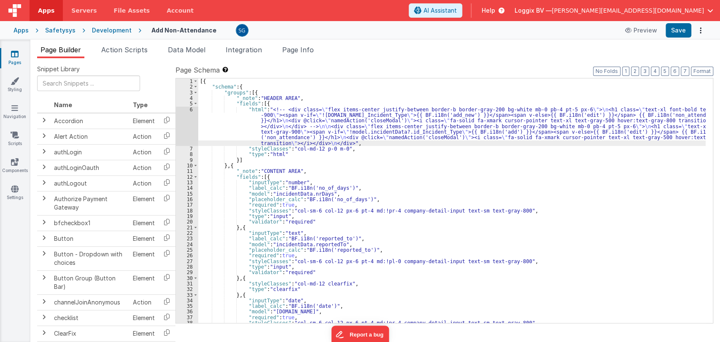
click at [348, 151] on div "[{ "schema" : { "groups" : [{ "_note" : "HEADER AREA" , "fields" : [{ "html" : …" at bounding box center [451, 206] width 507 height 256
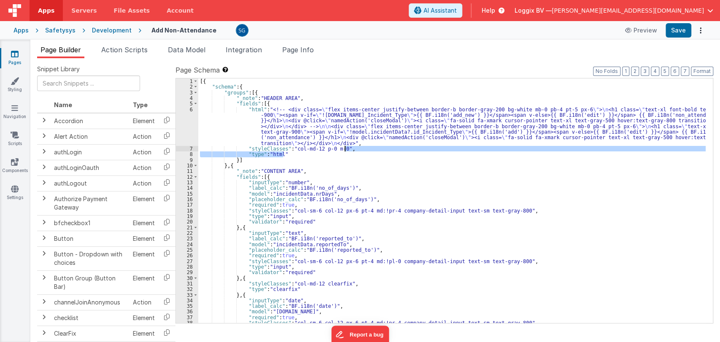
click at [348, 147] on div "[{ "schema" : { "groups" : [{ "_note" : "HEADER AREA" , "fields" : [{ "html" : …" at bounding box center [451, 200] width 507 height 245
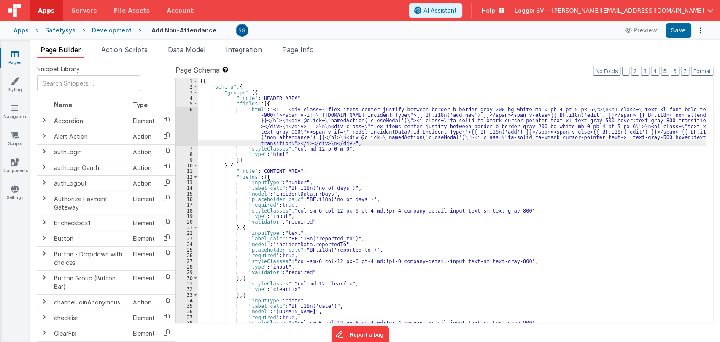
click at [351, 143] on div "[{ "schema" : { "groups" : [{ "_note" : "HEADER AREA" , "fields" : [{ "html" : …" at bounding box center [451, 206] width 507 height 256
click at [351, 148] on div "[{ "schema" : { "groups" : [{ "_note" : "HEADER AREA" , "fields" : [{ "html" : …" at bounding box center [451, 206] width 507 height 256
click at [368, 141] on div "[{ "schema" : { "groups" : [{ "_note" : "HEADER AREA" , "fields" : [{ "html" : …" at bounding box center [451, 206] width 507 height 256
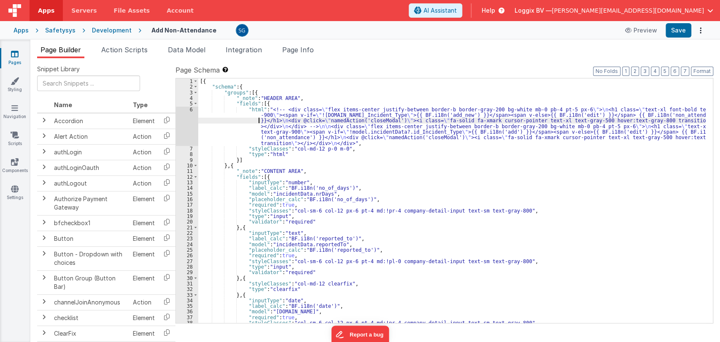
click at [257, 121] on div "[{ "schema" : { "groups" : [{ "_note" : "HEADER AREA" , "fields" : [{ "html" : …" at bounding box center [451, 206] width 507 height 256
click at [255, 121] on div "[{ "schema" : { "groups" : [{ "_note" : "HEADER AREA" , "fields" : [{ "html" : …" at bounding box center [451, 206] width 507 height 256
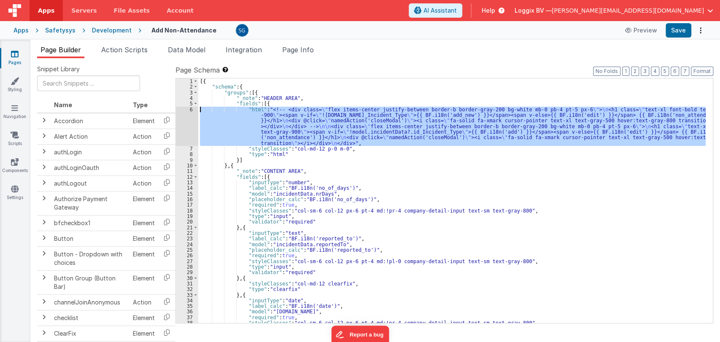
click at [192, 110] on div "6" at bounding box center [187, 126] width 22 height 39
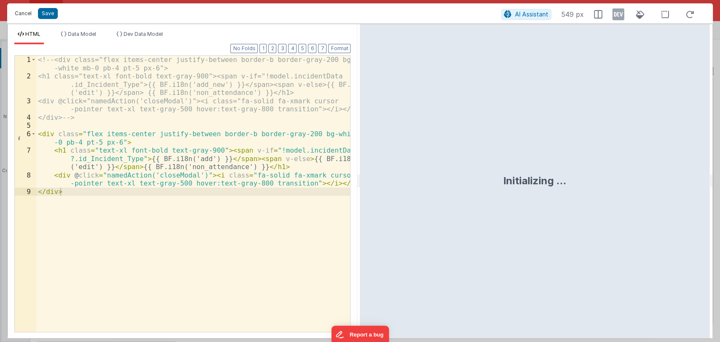
click at [25, 12] on button "Cancel" at bounding box center [23, 14] width 25 height 12
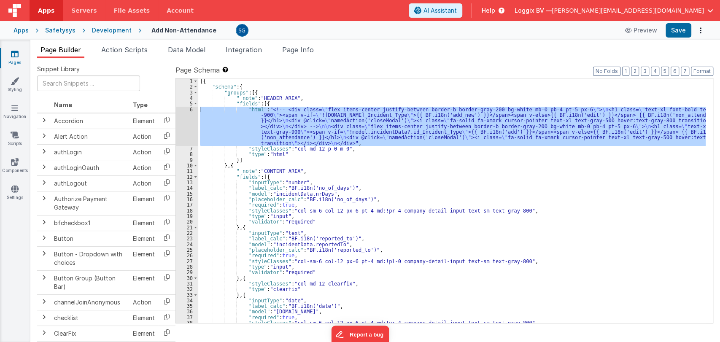
click at [289, 104] on div "[{ "schema" : { "groups" : [{ "_note" : "HEADER AREA" , "fields" : [{ "html" : …" at bounding box center [451, 206] width 507 height 256
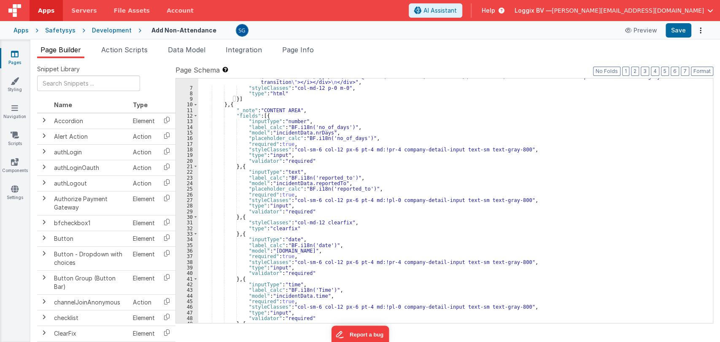
scroll to position [61, 0]
click at [173, 46] on span "Data Model" at bounding box center [187, 50] width 38 height 8
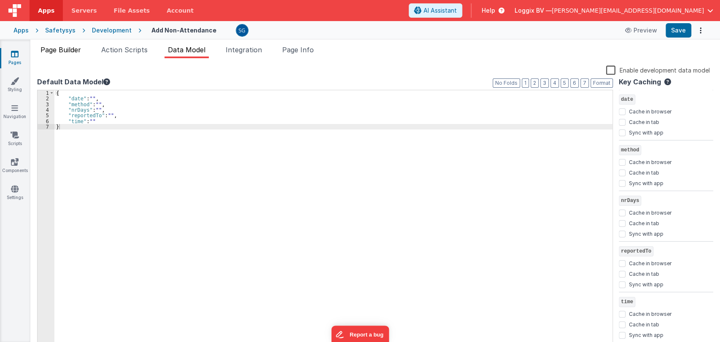
click at [70, 54] on li "Page Builder" at bounding box center [60, 51] width 47 height 13
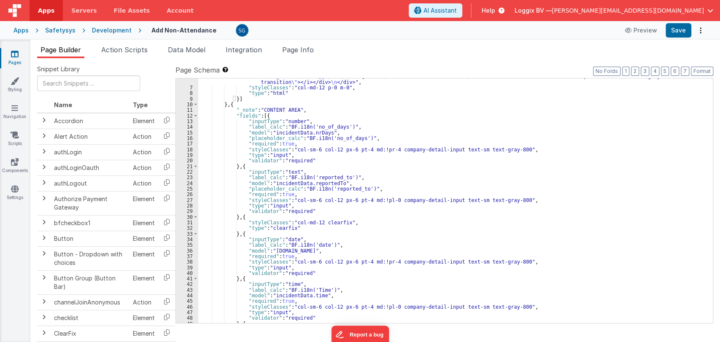
click at [361, 229] on div ""html" : "<!-- <div class= \" flex items-center justify-between border-b border…" at bounding box center [451, 191] width 507 height 290
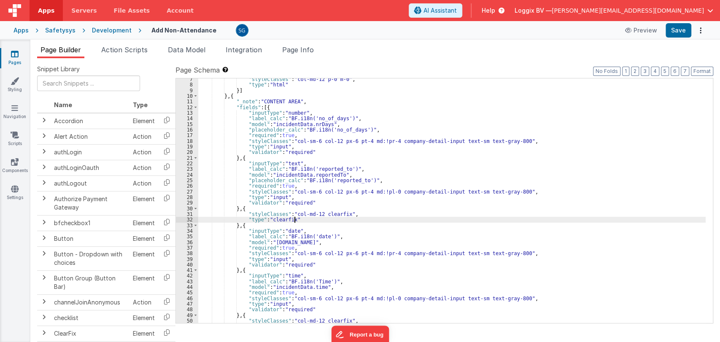
scroll to position [70, 0]
click at [371, 180] on div ""styleClasses" : "col-md-12 p-0 m-0" , "type" : "html" }] } , { "_note" : "CONT…" at bounding box center [451, 204] width 507 height 256
click at [357, 214] on div ""styleClasses" : "col-md-12 p-0 m-0" , "type" : "html" }] } , { "_note" : "CONT…" at bounding box center [451, 204] width 507 height 256
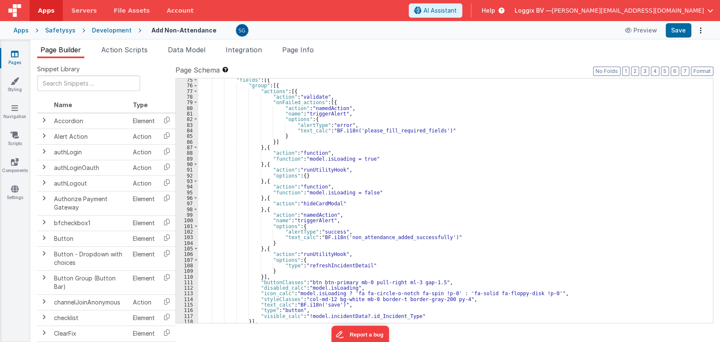
scroll to position [451, 0]
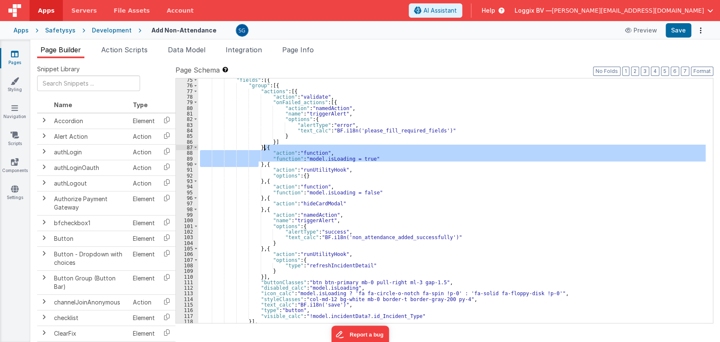
drag, startPoint x: 257, startPoint y: 163, endPoint x: 263, endPoint y: 146, distance: 18.3
click at [263, 146] on div ""fields" : [{ "group" : [{ "actions" : [{ "action" : "validate" , "onFailed_act…" at bounding box center [451, 205] width 507 height 256
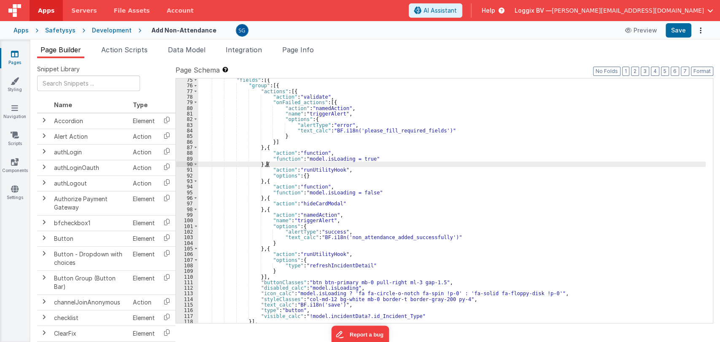
click at [323, 164] on div ""fields" : [{ "group" : [{ "actions" : [{ "action" : "validate" , "onFailed_act…" at bounding box center [451, 205] width 507 height 256
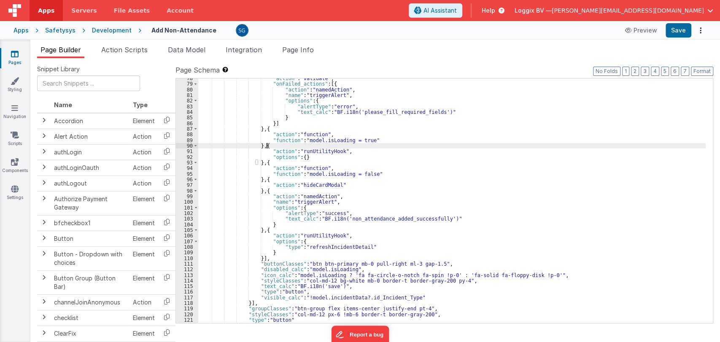
scroll to position [471, 0]
click at [261, 145] on div ""action" : "validate" , "onFailed_actions" : [{ "action" : "namedAction" , "nam…" at bounding box center [451, 202] width 507 height 256
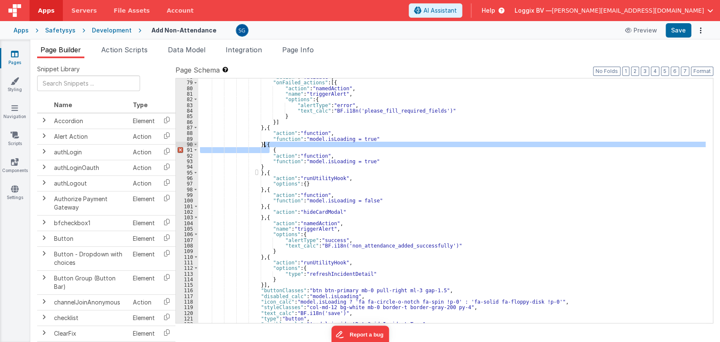
drag, startPoint x: 279, startPoint y: 151, endPoint x: 277, endPoint y: 145, distance: 6.3
click at [277, 145] on div ""action" : "validate" , "onFailed_actions" : [{ "action" : "namedAction" , "nam…" at bounding box center [451, 202] width 507 height 256
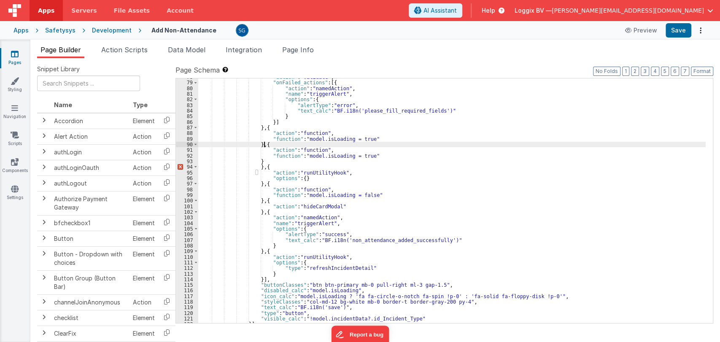
click at [264, 162] on div ""action" : "validate" , "onFailed_actions" : [{ "action" : "namedAction" , "nam…" at bounding box center [451, 202] width 507 height 256
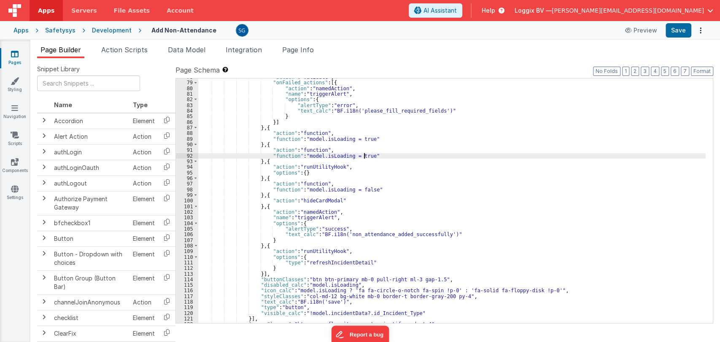
click at [363, 154] on div ""action" : "validate" , "onFailed_actions" : [{ "action" : "namedAction" , "nam…" at bounding box center [451, 202] width 507 height 256
click at [301, 156] on div ""action" : "validate" , "onFailed_actions" : [{ "action" : "namedAction" , "nam…" at bounding box center [451, 202] width 507 height 256
click at [189, 156] on div "92" at bounding box center [187, 155] width 22 height 5
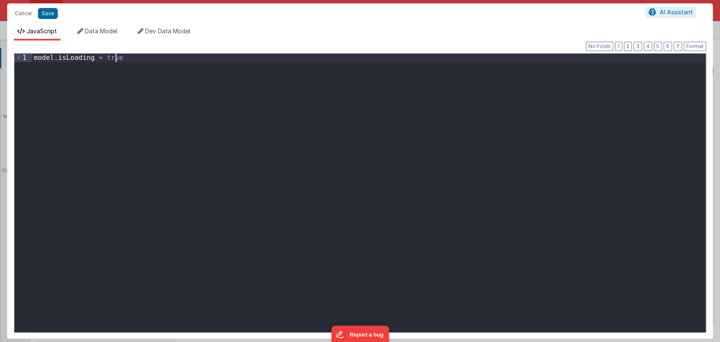
click at [135, 62] on div "model . isLoading = true" at bounding box center [368, 201] width 673 height 295
click at [134, 61] on div "model . isLoading = true" at bounding box center [368, 201] width 673 height 295
click at [71, 59] on div at bounding box center [368, 201] width 673 height 295
click at [74, 62] on div at bounding box center [368, 201] width 673 height 295
click at [23, 11] on button "Cancel" at bounding box center [23, 14] width 25 height 12
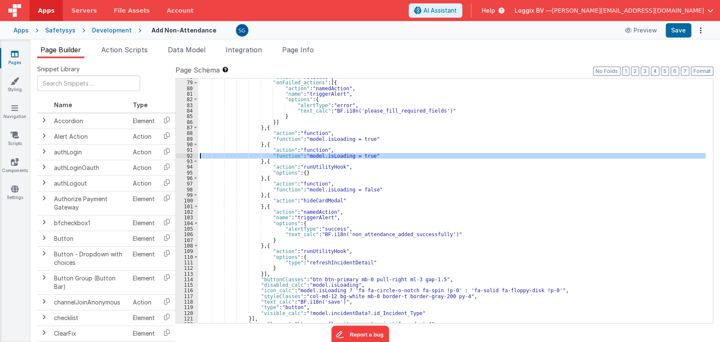
click at [375, 157] on div ""action" : "validate" , "onFailed_actions" : [{ "action" : "namedAction" , "nam…" at bounding box center [451, 200] width 507 height 245
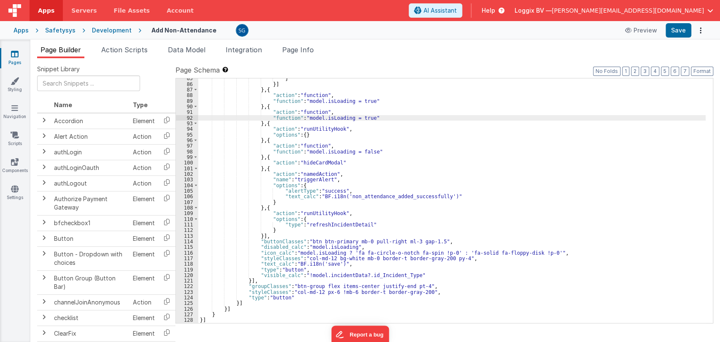
scroll to position [508, 0]
click at [190, 118] on div "92" at bounding box center [187, 117] width 22 height 5
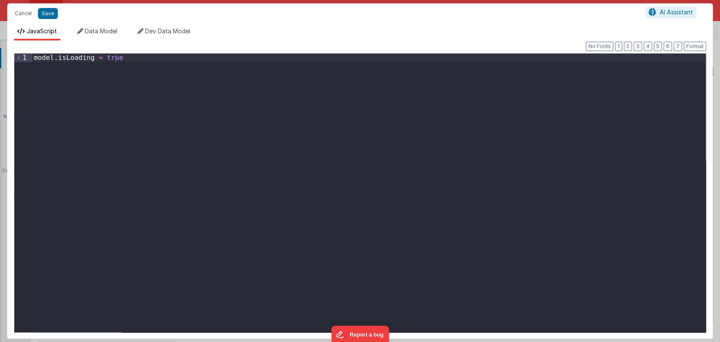
click at [148, 59] on div "model . isLoading = true" at bounding box center [368, 201] width 673 height 295
paste textarea
click at [49, 12] on button "Save" at bounding box center [48, 13] width 20 height 11
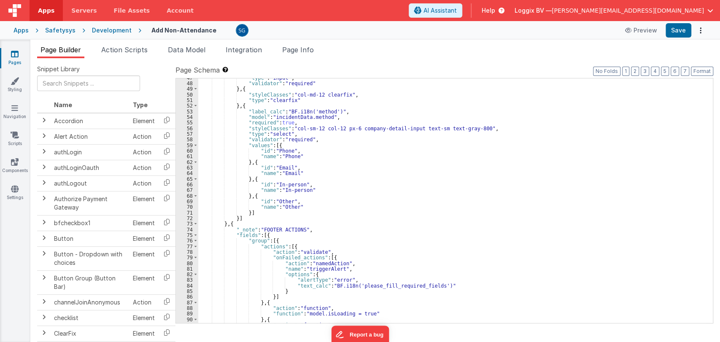
scroll to position [296, 0]
click at [293, 117] on div ""type" : "input" , "validator" : "required" } , { "styleClasses" : "col-md-12 c…" at bounding box center [451, 203] width 507 height 256
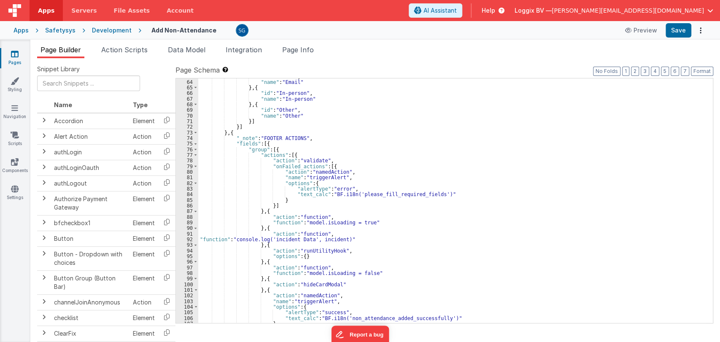
scroll to position [414, 0]
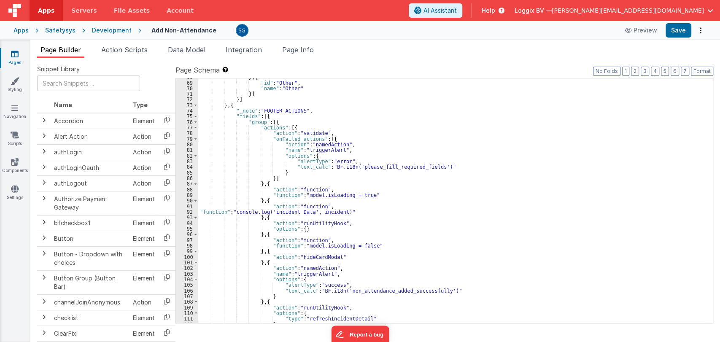
click at [189, 212] on div "92" at bounding box center [187, 211] width 22 height 5
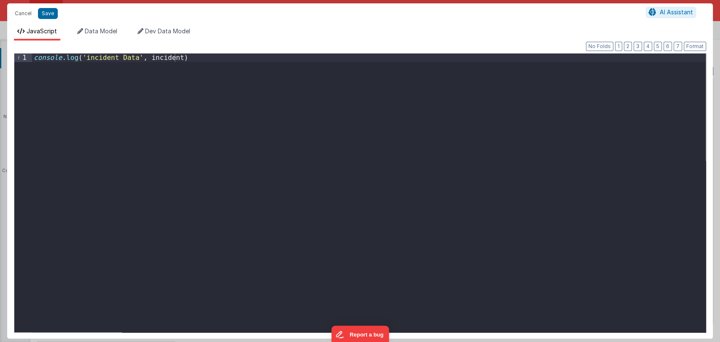
click at [164, 58] on div "console . log ( 'incident Data' , incident )" at bounding box center [368, 201] width 673 height 295
click at [699, 46] on button "Format" at bounding box center [694, 46] width 22 height 9
click at [46, 17] on button "Save" at bounding box center [48, 13] width 20 height 11
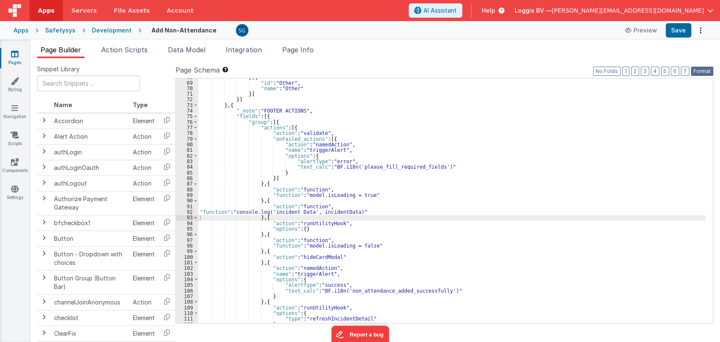
click at [701, 71] on button "Format" at bounding box center [702, 71] width 22 height 9
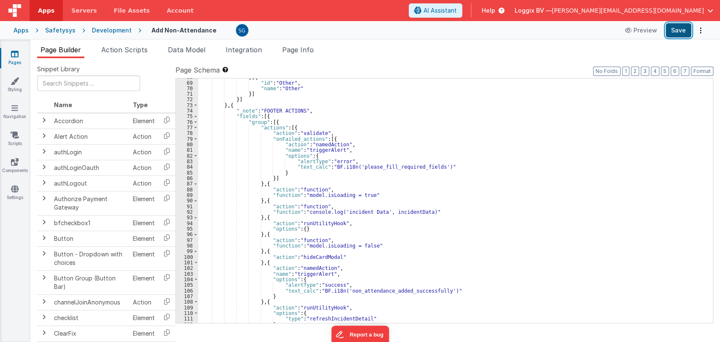
click at [677, 32] on button "Save" at bounding box center [678, 30] width 26 height 14
click at [177, 48] on span "Data Model" at bounding box center [187, 50] width 38 height 8
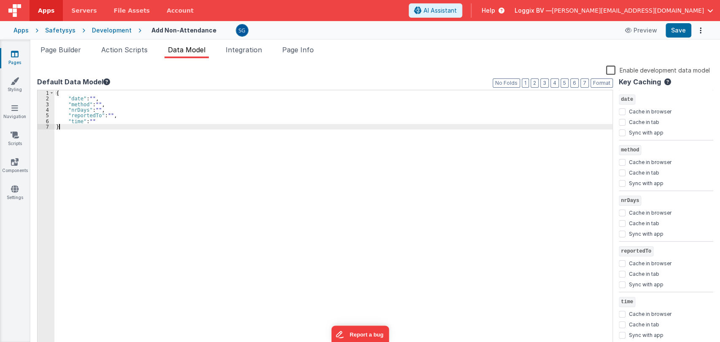
click at [78, 134] on div "{ "date" : "" , "method" : "" , "nrDays" : "" , "reportedTo" : "" , "time" : ""…" at bounding box center [333, 223] width 558 height 267
click at [81, 128] on div "{ "date" : "" , "method" : "" , "nrDays" : "" , "reportedTo" : "" , "time" : ""…" at bounding box center [333, 223] width 558 height 267
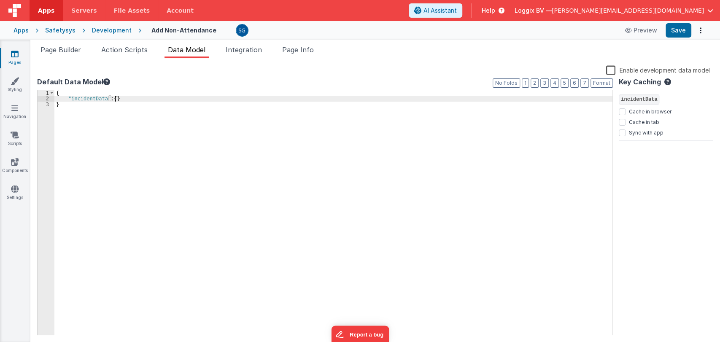
click at [81, 105] on div "{ "incidentData" : { } }" at bounding box center [333, 223] width 558 height 267
click at [683, 26] on button "Save" at bounding box center [678, 30] width 26 height 14
click at [94, 99] on div "{ "incidentData" : { } }" at bounding box center [333, 223] width 558 height 267
click at [75, 51] on span "Page Builder" at bounding box center [60, 50] width 40 height 8
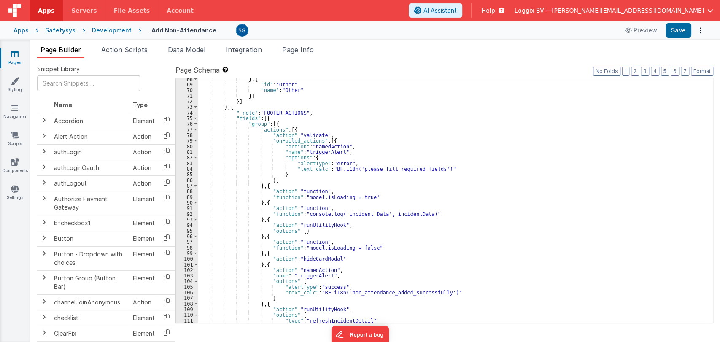
scroll to position [412, 0]
click at [402, 213] on div "} , { "id" : "Other" , "name" : "Other" }] }] } , { "_note" : "FOOTER ACTIONS" …" at bounding box center [451, 204] width 507 height 256
click at [424, 209] on div "} , { "id" : "Other" , "name" : "Other" }] }] } , { "_note" : "FOOTER ACTIONS" …" at bounding box center [451, 204] width 507 height 256
click at [418, 216] on div "} , { "id" : "Other" , "name" : "Other" }] }] } , { "_note" : "FOOTER ACTIONS" …" at bounding box center [451, 204] width 507 height 256
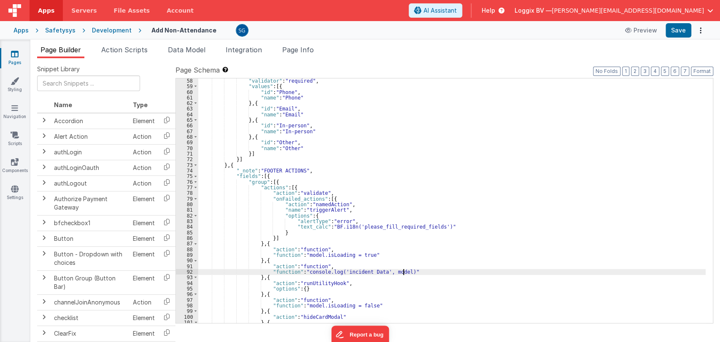
scroll to position [354, 0]
click at [273, 271] on div ""validator" : "required" , "values" : [{ "id" : "Phone" , "name" : "Phone" } , …" at bounding box center [451, 206] width 507 height 256
click at [188, 272] on div "92" at bounding box center [187, 271] width 22 height 5
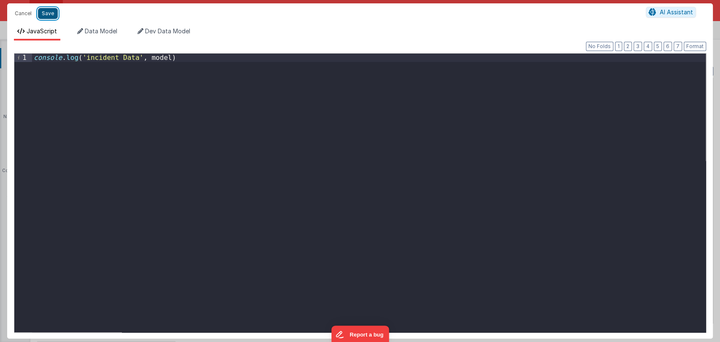
click at [47, 14] on button "Save" at bounding box center [48, 13] width 20 height 11
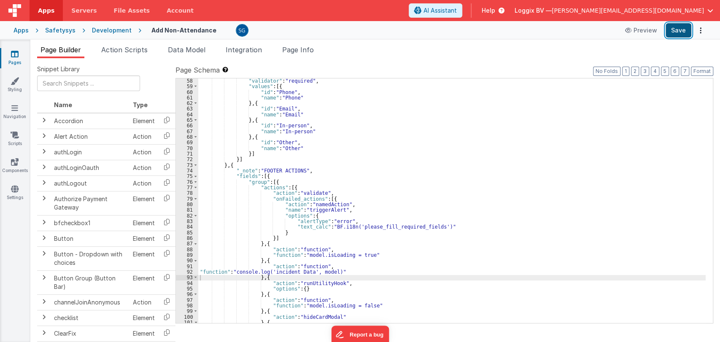
click at [671, 30] on button "Save" at bounding box center [678, 30] width 26 height 14
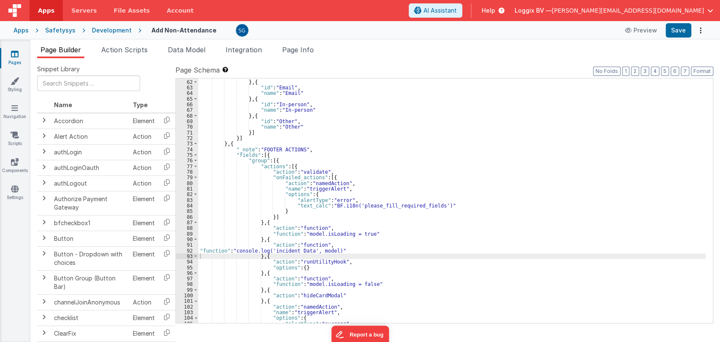
scroll to position [376, 0]
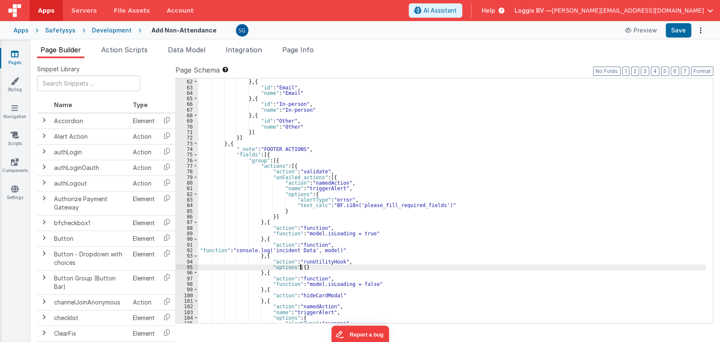
click at [299, 267] on div ""name" : "Phone" } , { "id" : "Email" , "name" : "Email" } , { "id" : "In-perso…" at bounding box center [451, 201] width 507 height 256
click at [329, 250] on div ""name" : "Phone" } , { "id" : "Email" , "name" : "Email" } , { "id" : "In-perso…" at bounding box center [451, 201] width 507 height 256
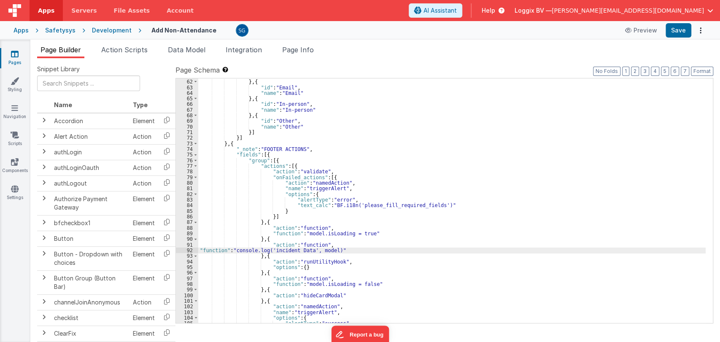
click at [331, 250] on div ""name" : "Phone" } , { "id" : "Email" , "name" : "Email" } , { "id" : "In-perso…" at bounding box center [451, 201] width 507 height 256
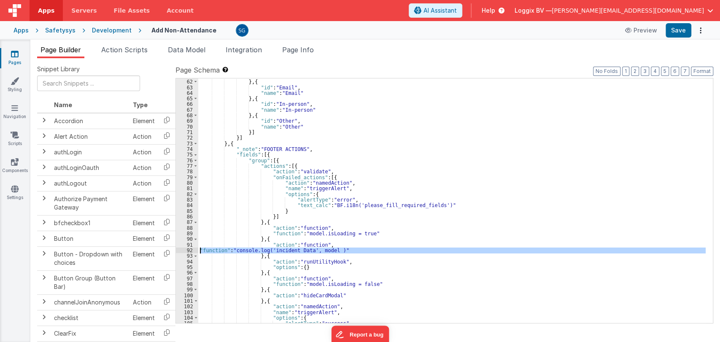
click at [188, 251] on div "92" at bounding box center [187, 249] width 22 height 5
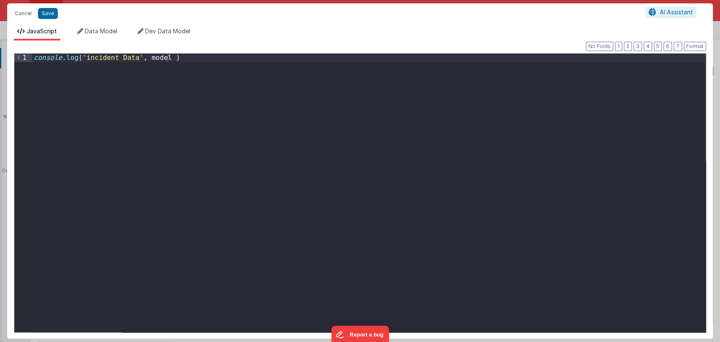
click at [186, 59] on div "console . log ( 'incident Data' , model )" at bounding box center [368, 201] width 673 height 295
click at [81, 66] on div "console . log ( 'incident Data' , model ) console . log ( 'query' )" at bounding box center [368, 201] width 673 height 295
click at [41, 13] on button "Save" at bounding box center [48, 13] width 20 height 11
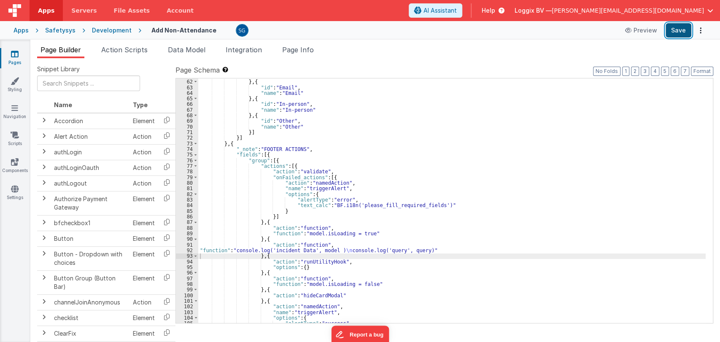
click at [679, 31] on button "Save" at bounding box center [678, 30] width 26 height 14
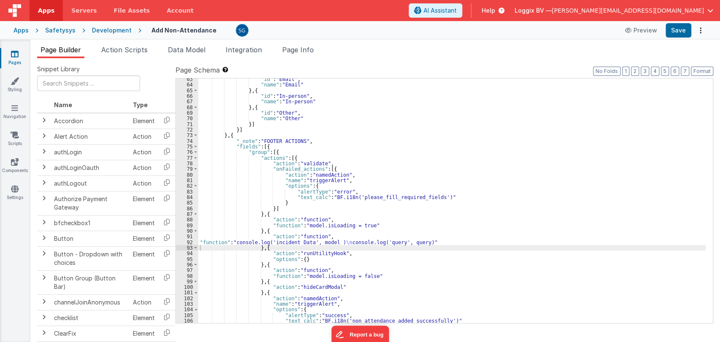
scroll to position [385, 0]
click at [409, 242] on div ""id" : "Email" , "name" : "Email" } , { "id" : "In-person" , "name" : "In-perso…" at bounding box center [451, 204] width 507 height 256
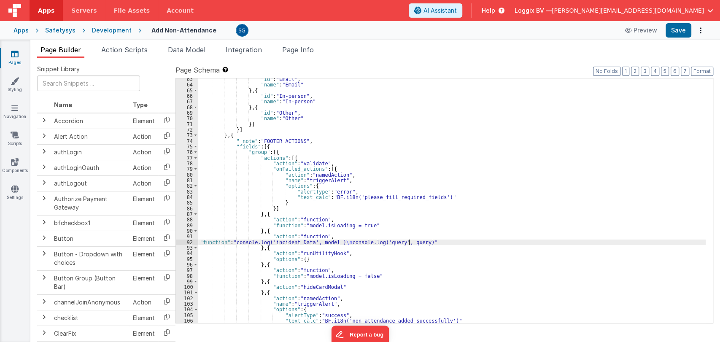
click at [409, 242] on div ""id" : "Email" , "name" : "Email" } , { "id" : "In-person" , "name" : "In-perso…" at bounding box center [451, 204] width 507 height 256
click at [675, 31] on button "Save" at bounding box center [678, 30] width 26 height 14
click at [704, 68] on button "Format" at bounding box center [702, 71] width 22 height 9
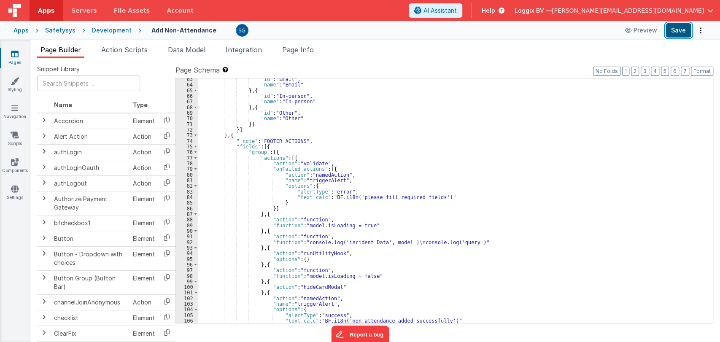
click at [684, 27] on button "Save" at bounding box center [678, 30] width 26 height 14
